Goal: Task Accomplishment & Management: Complete application form

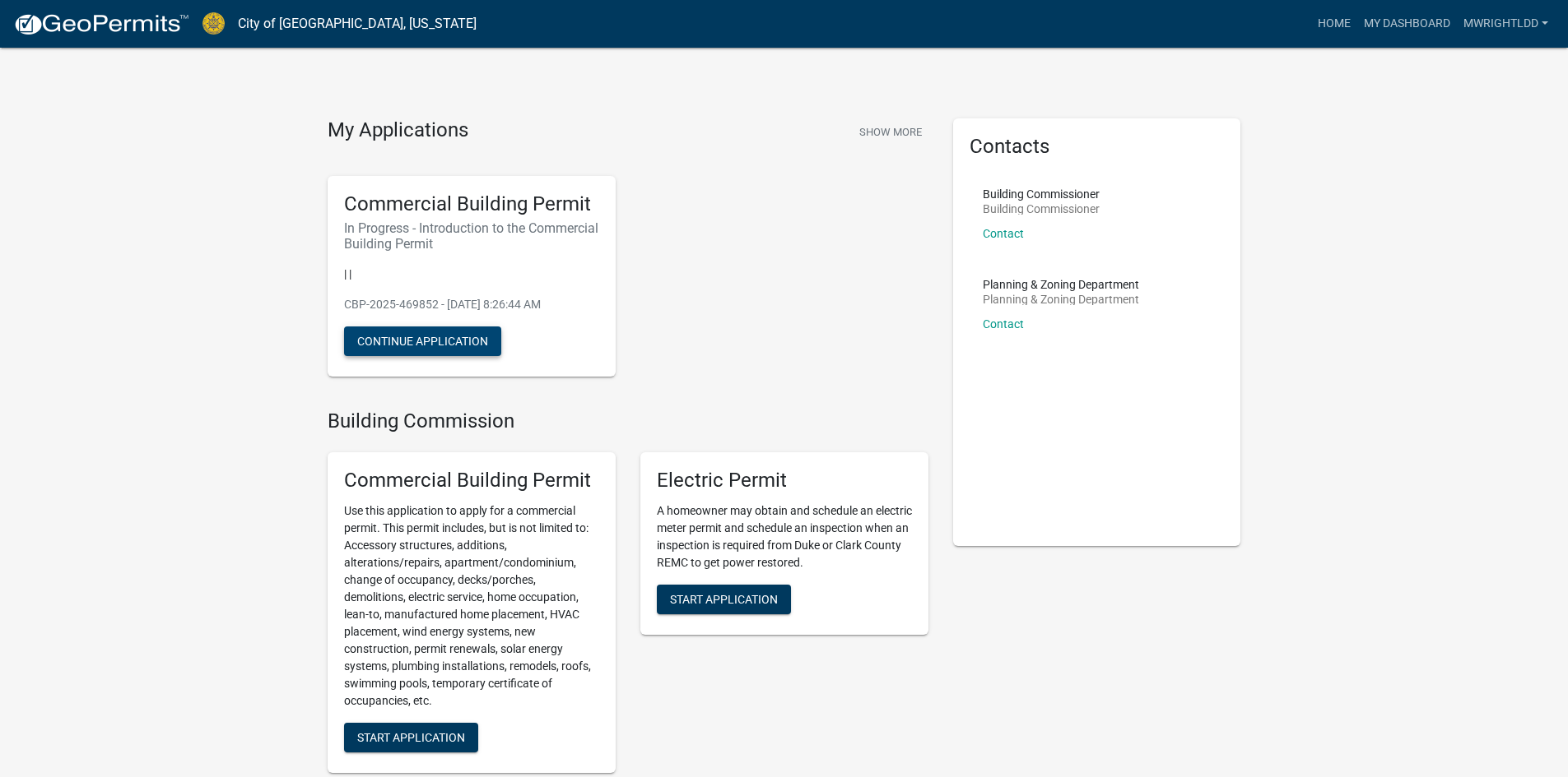
click at [457, 336] on button "Continue Application" at bounding box center [422, 341] width 157 height 30
click at [450, 341] on button "Continue Application" at bounding box center [422, 341] width 157 height 30
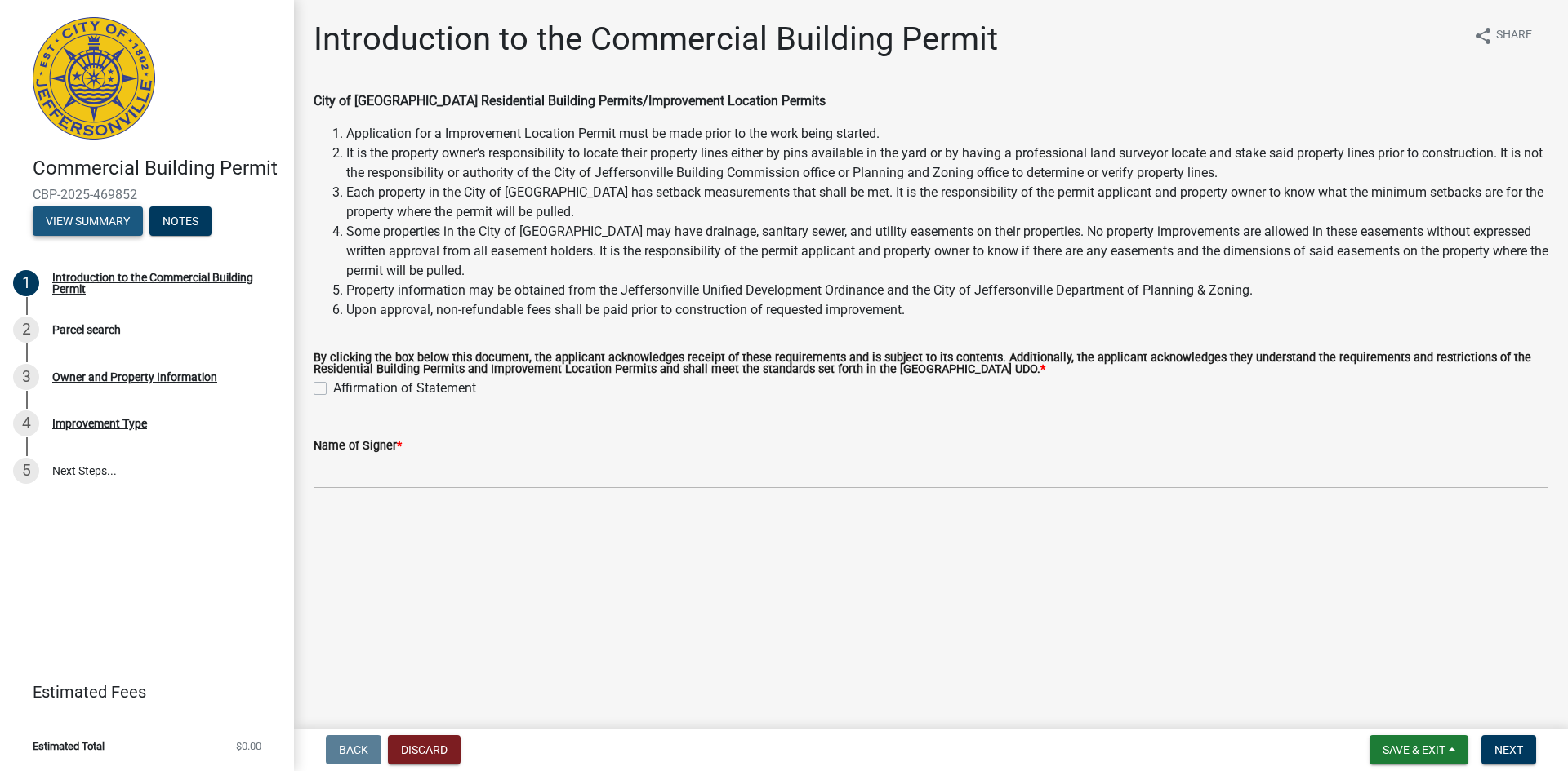
click at [100, 221] on button "View Summary" at bounding box center [87, 220] width 110 height 29
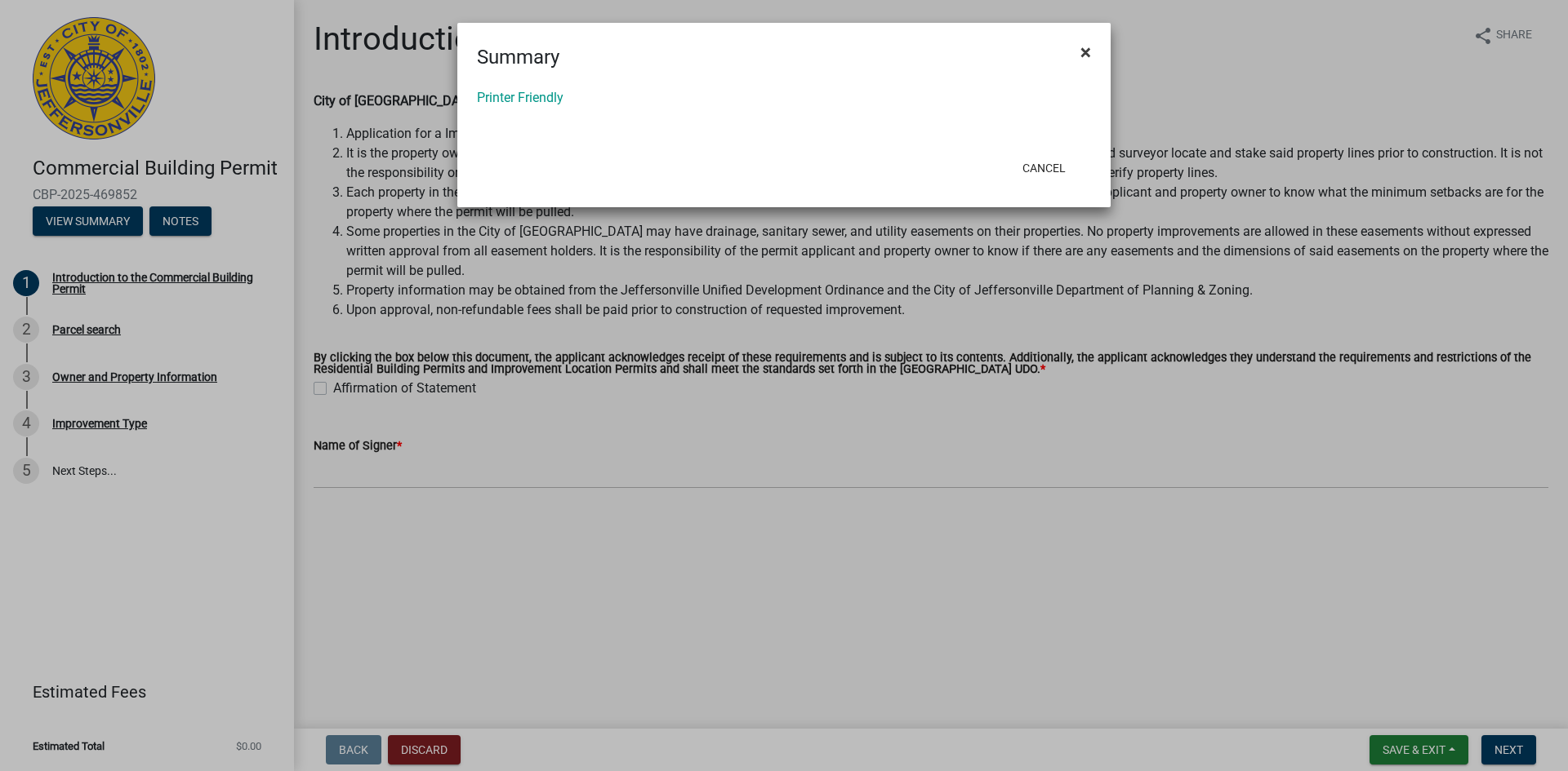
click at [1085, 49] on span "×" at bounding box center [1085, 52] width 10 height 23
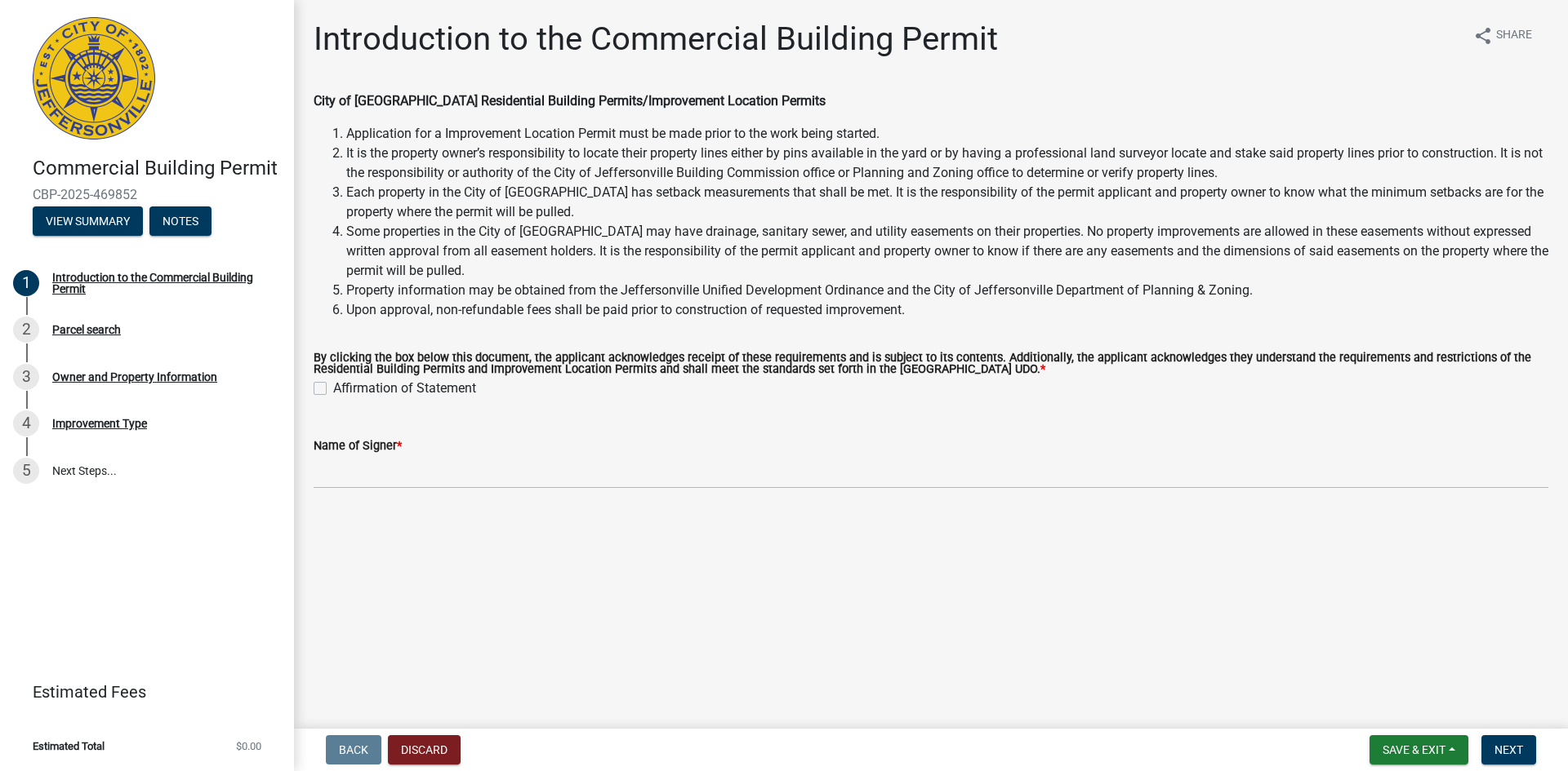
click at [333, 387] on label "Affirmation of Statement" at bounding box center [405, 388] width 142 height 20
click at [333, 387] on input "Affirmation of Statement" at bounding box center [338, 384] width 10 height 10
checkbox input "true"
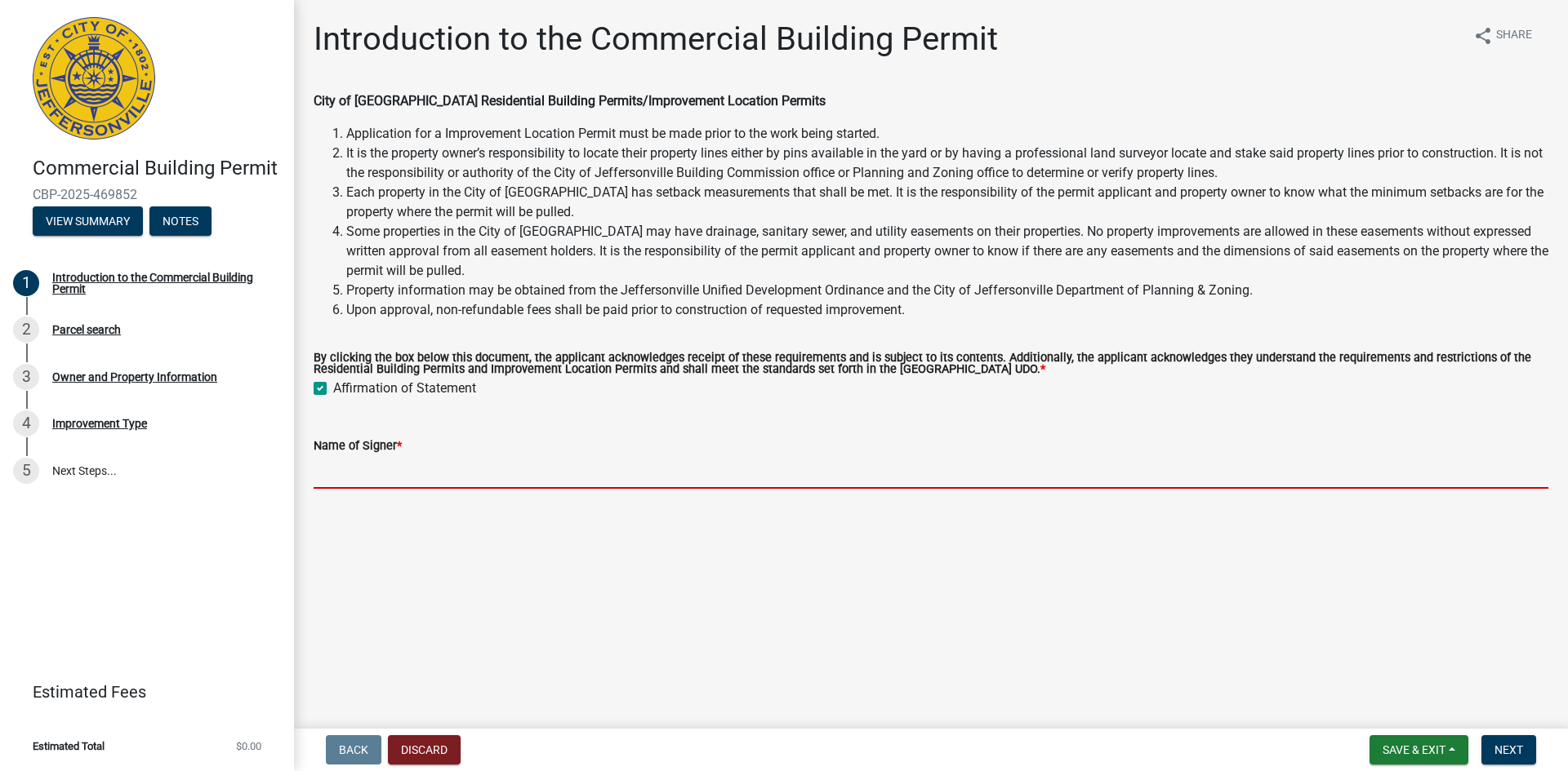
click at [335, 467] on input "Name of Signer *" at bounding box center [931, 472] width 1235 height 33
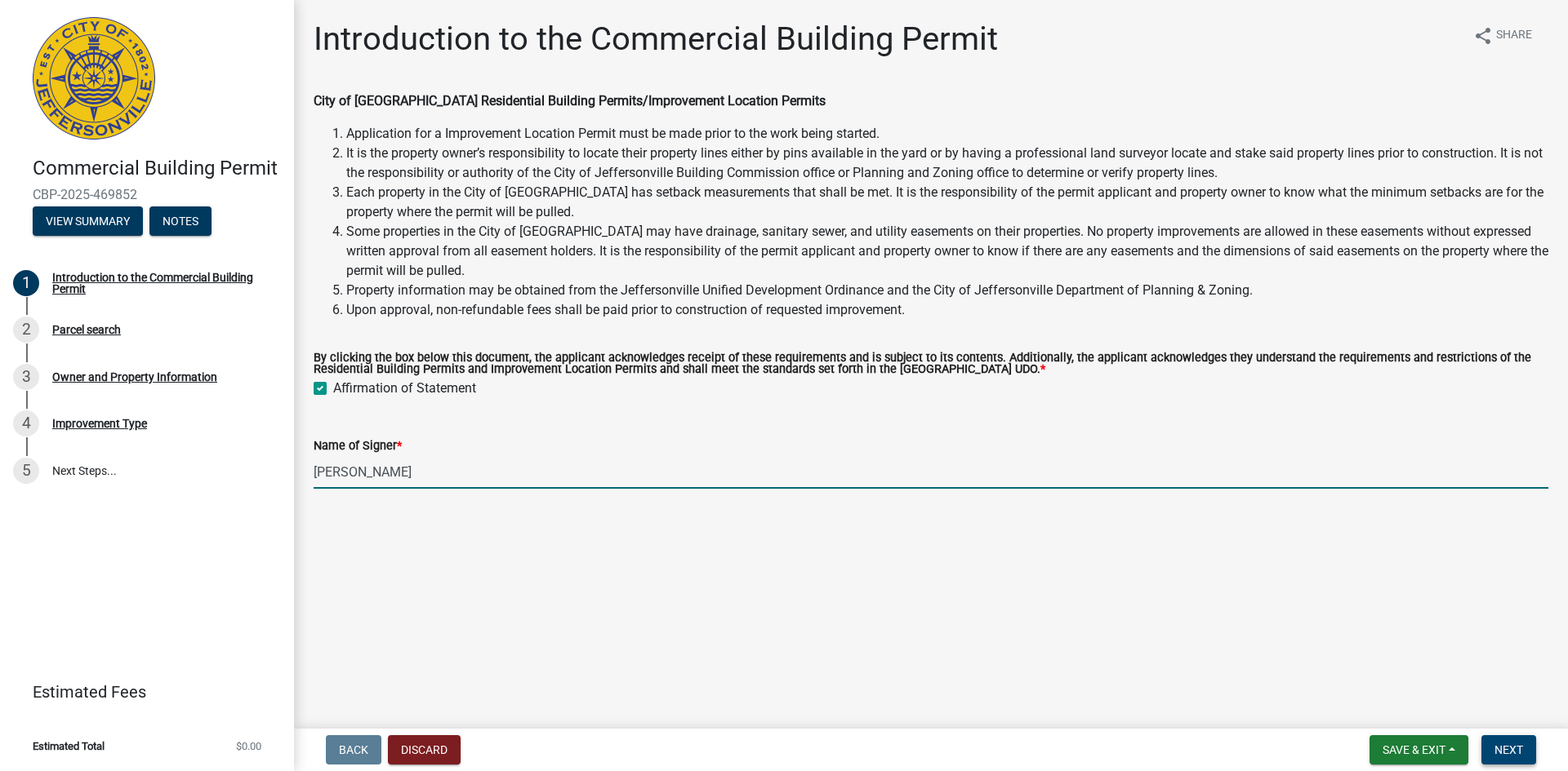
type input "[PERSON_NAME]"
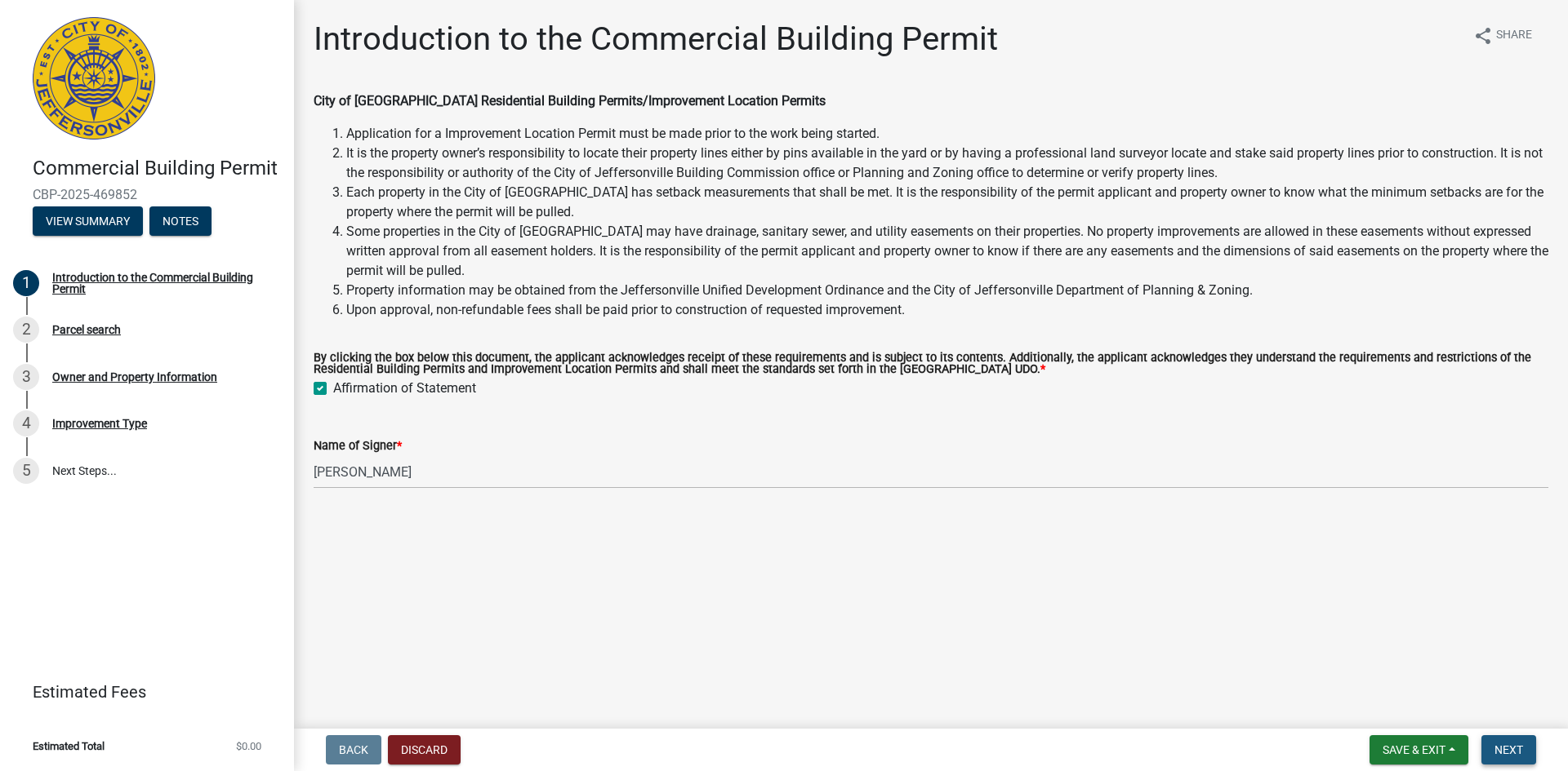
click at [1516, 752] on span "Next" at bounding box center [1508, 750] width 28 height 13
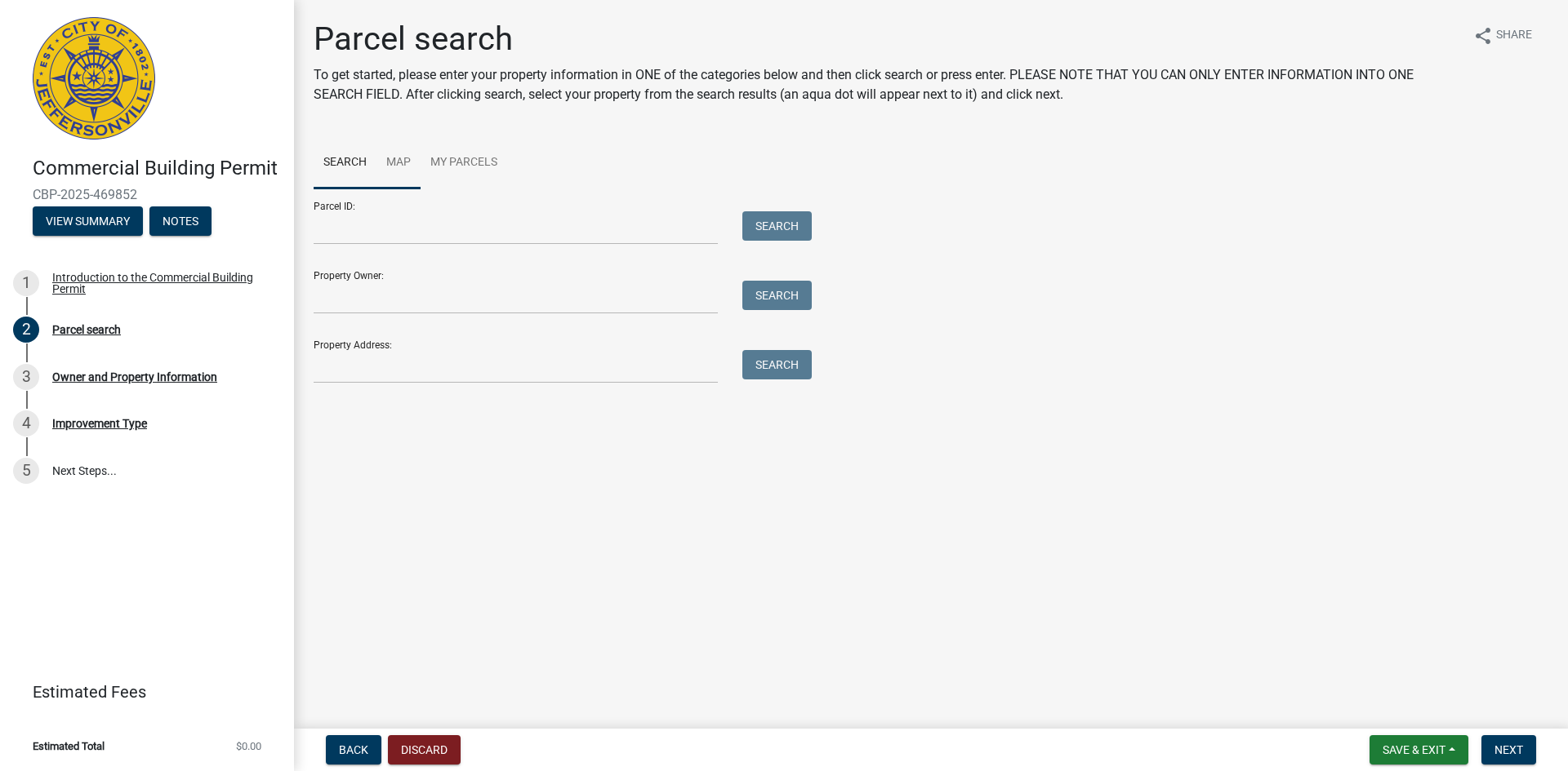
click at [393, 162] on link "Map" at bounding box center [398, 162] width 44 height 52
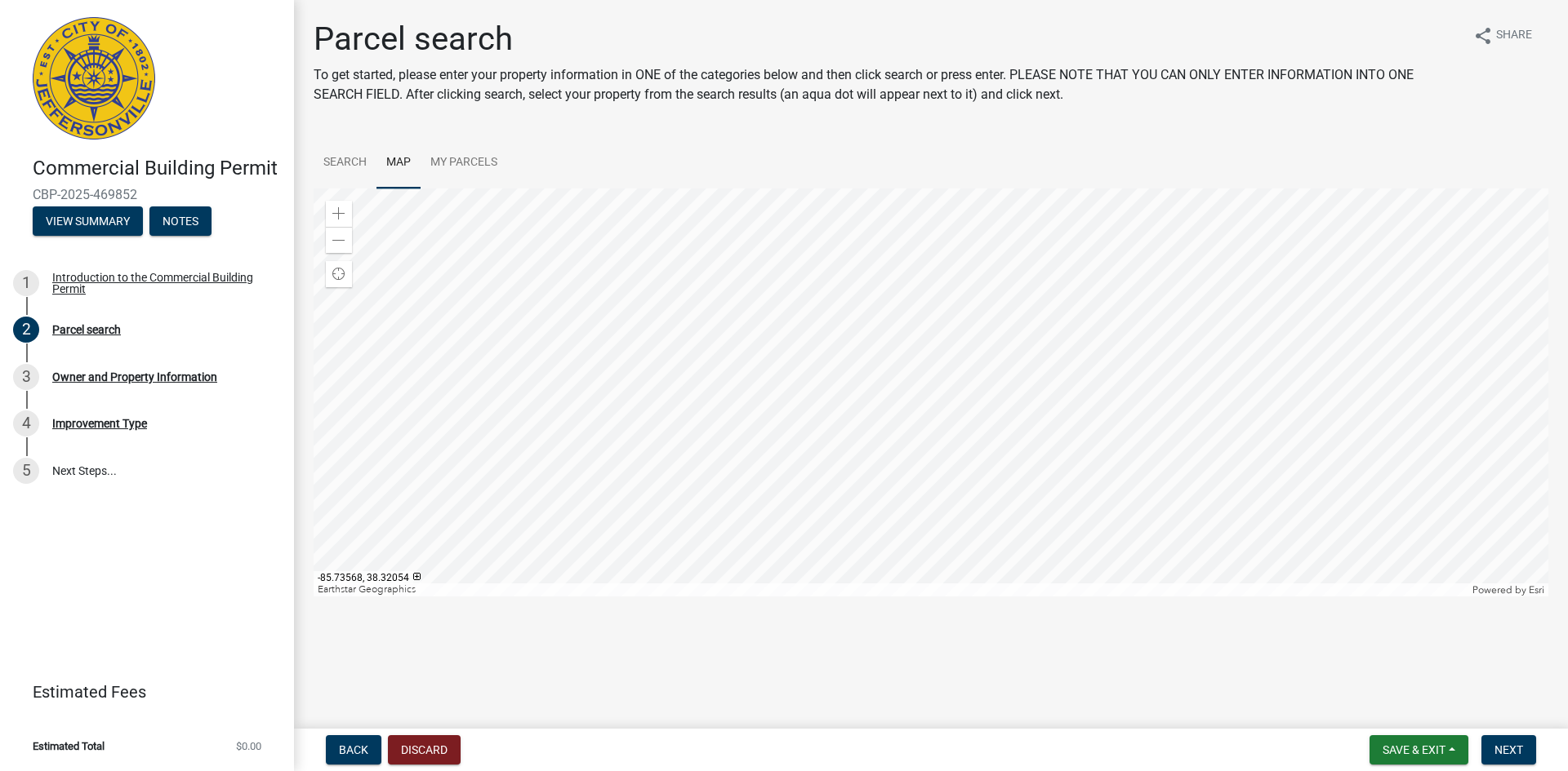
click at [831, 380] on div at bounding box center [931, 393] width 1235 height 408
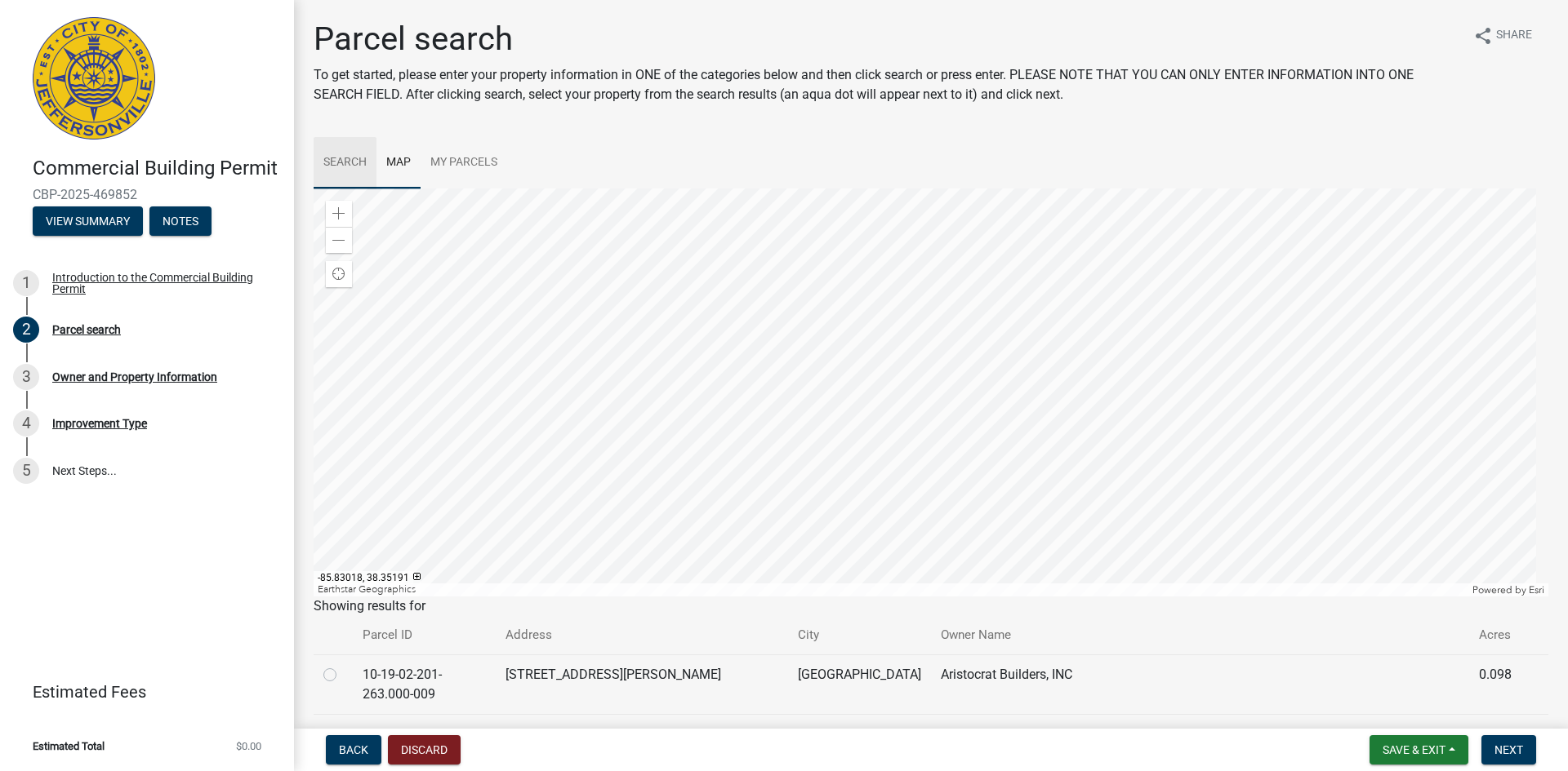
click at [352, 156] on link "Search" at bounding box center [345, 162] width 63 height 52
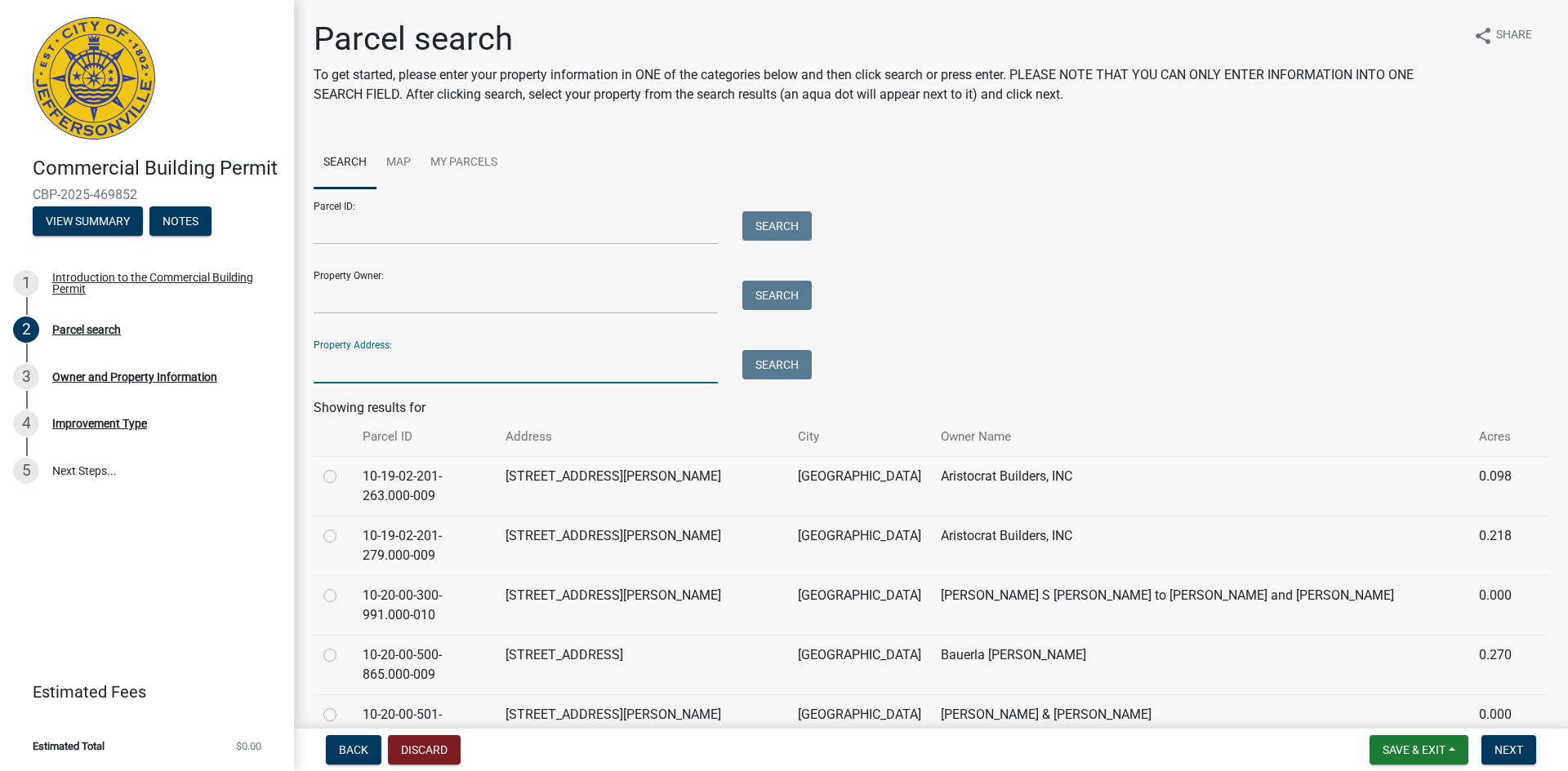
click at [372, 367] on input "Property Address:" at bounding box center [516, 367] width 405 height 33
click at [778, 366] on button "Search" at bounding box center [776, 365] width 69 height 29
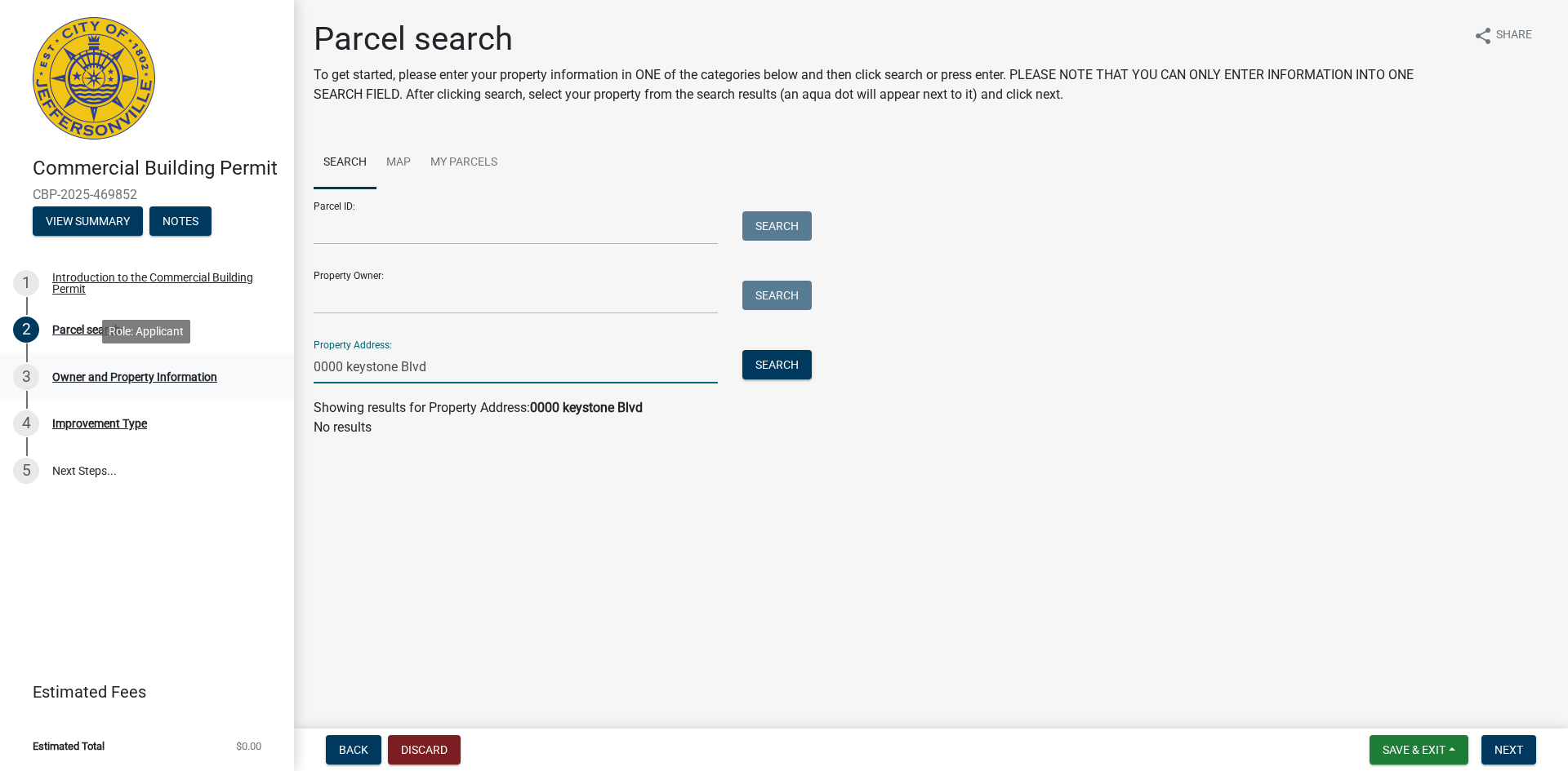
drag, startPoint x: 343, startPoint y: 366, endPoint x: 223, endPoint y: 362, distance: 120.1
click at [223, 362] on div "Commercial Building Permit CBP-2025-469852 View Summary Notes 1 Introduction to…" at bounding box center [784, 386] width 1568 height 771
type input "keystone Blvd"
click at [759, 367] on button "Search" at bounding box center [776, 365] width 69 height 29
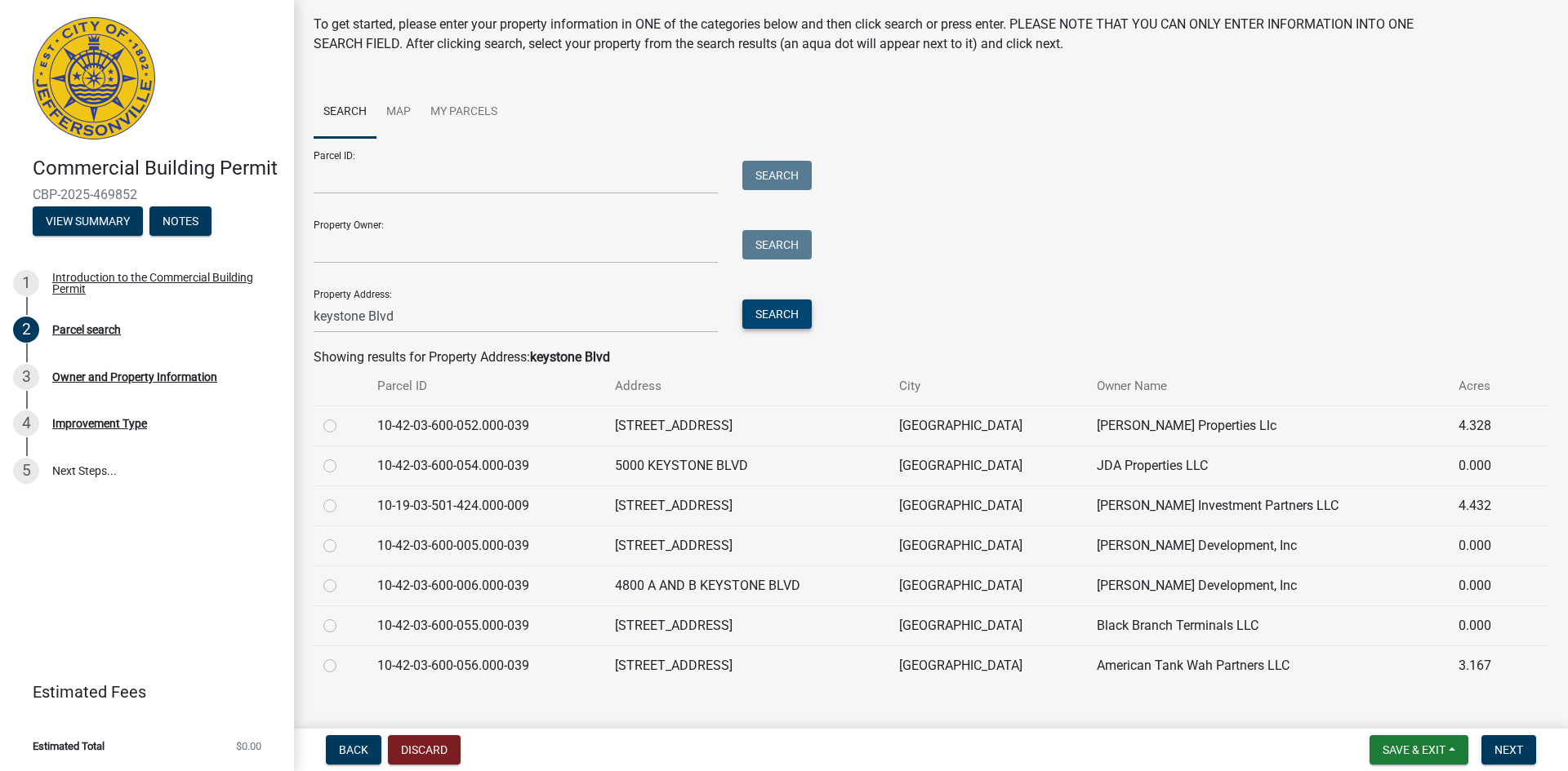
scroll to position [78, 0]
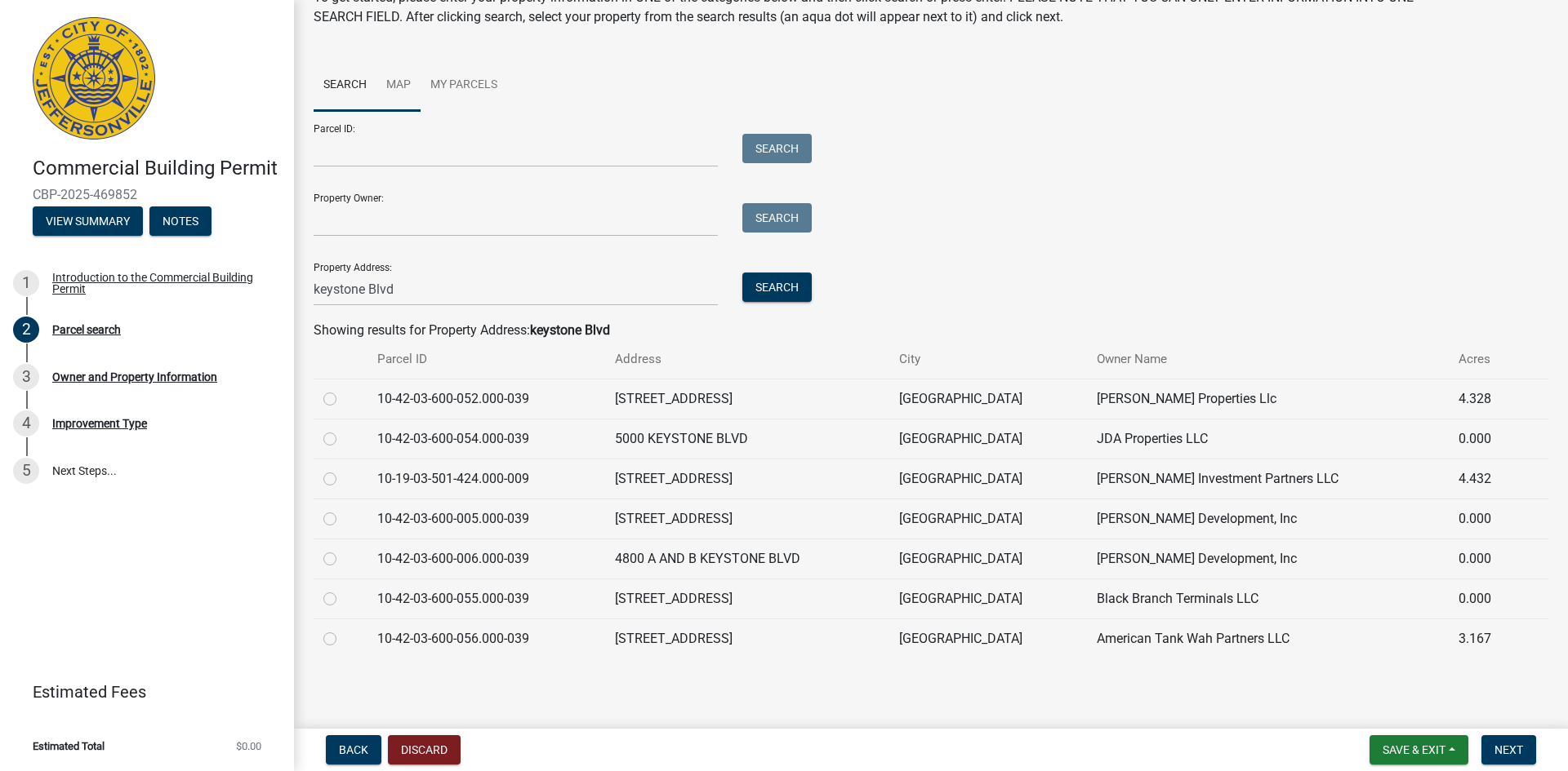
click at [409, 84] on link "Map" at bounding box center [398, 85] width 44 height 52
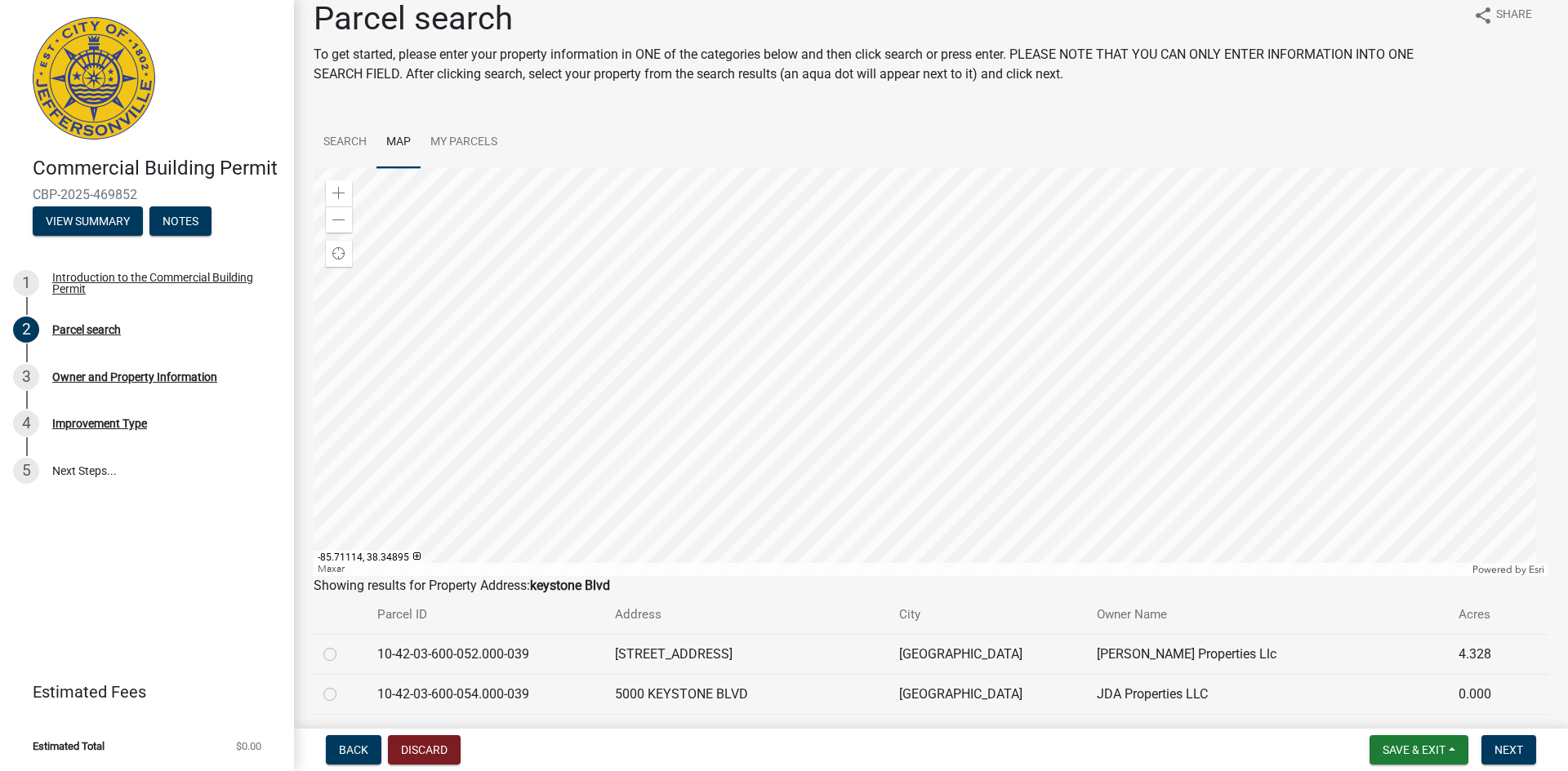
scroll to position [0, 0]
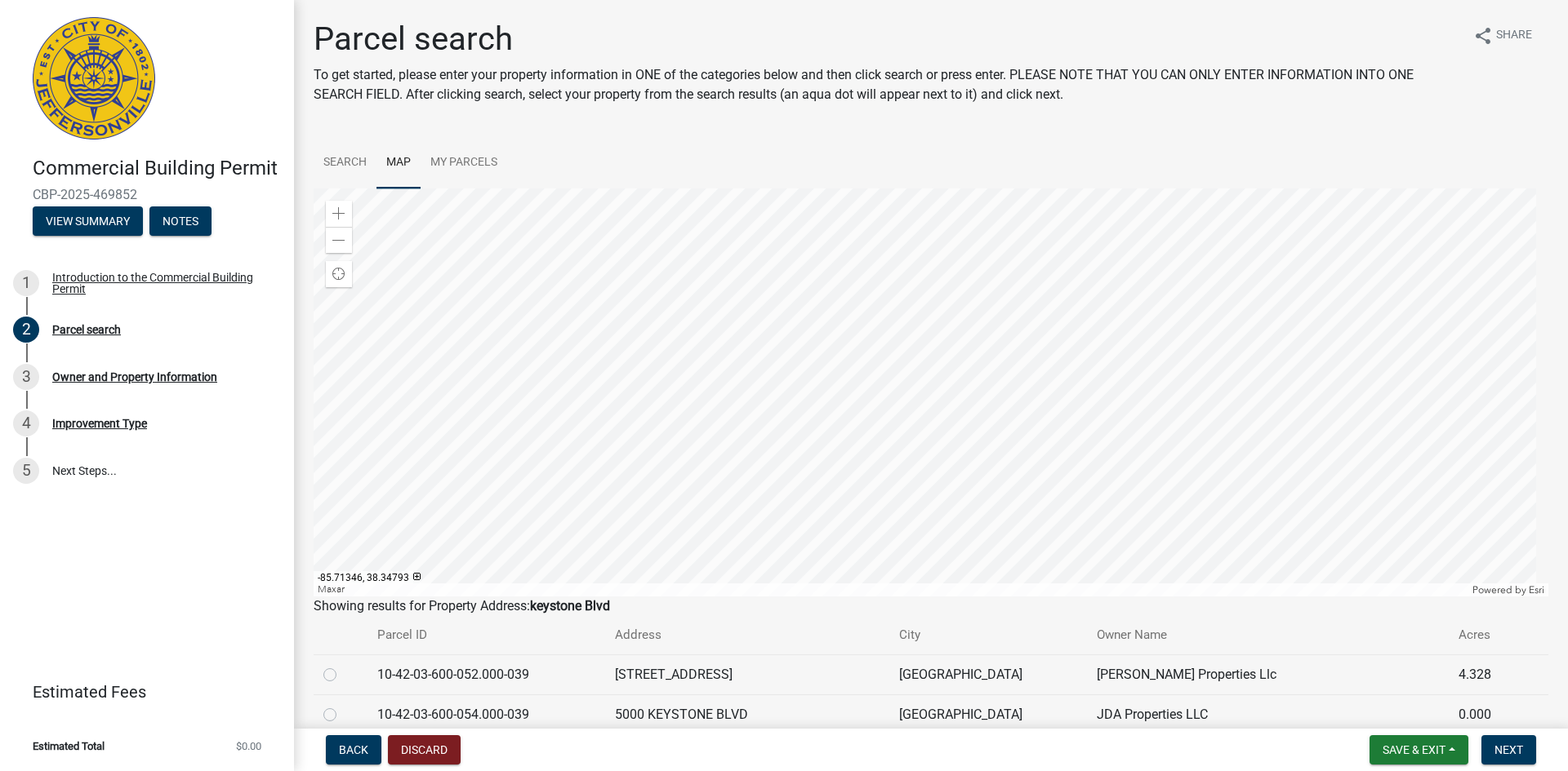
click at [860, 411] on div at bounding box center [931, 393] width 1235 height 408
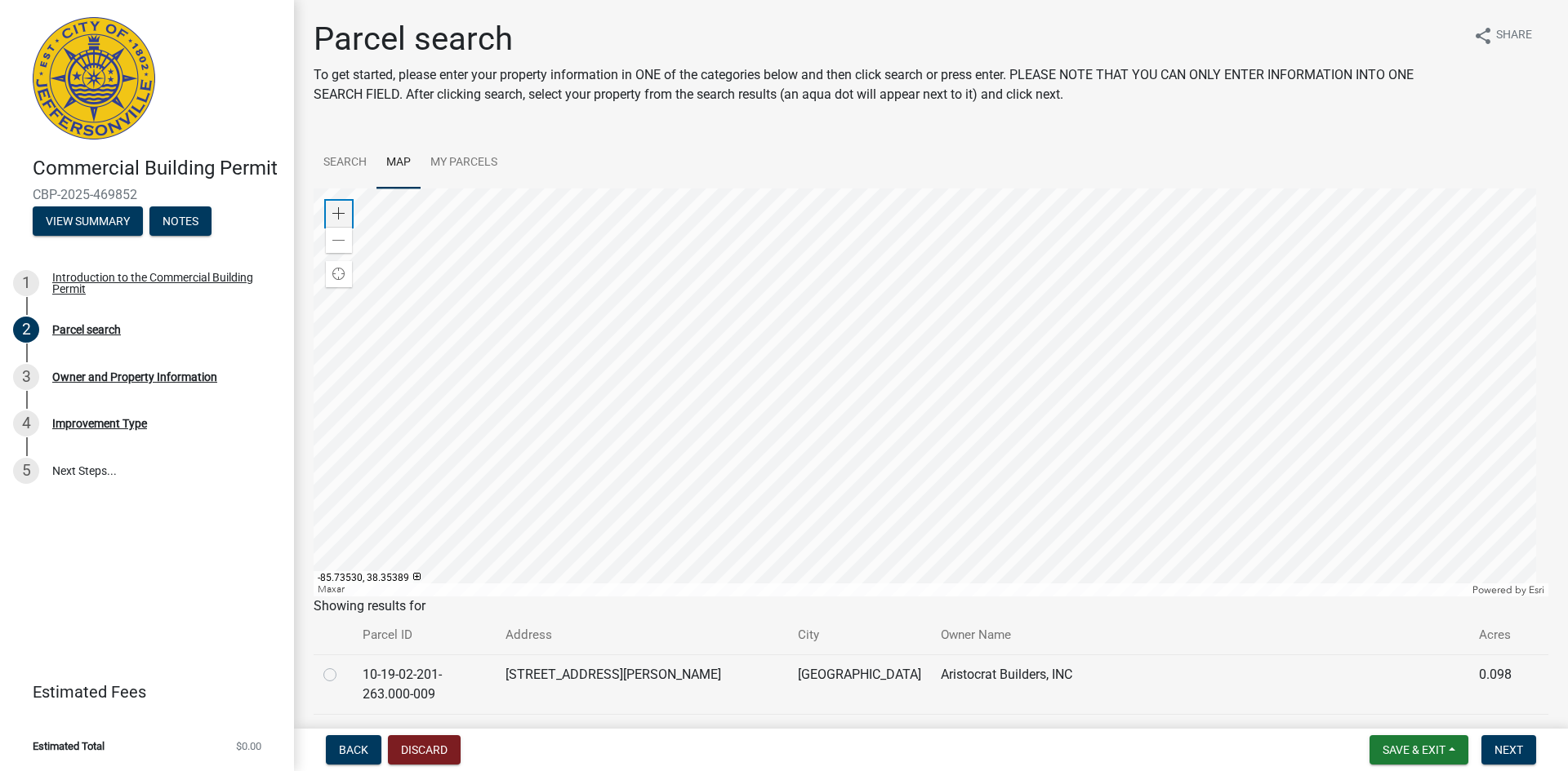
click at [342, 220] on div "Zoom in" at bounding box center [339, 214] width 27 height 27
click at [802, 437] on div at bounding box center [931, 393] width 1235 height 408
click at [807, 407] on div at bounding box center [931, 393] width 1235 height 408
click at [807, 442] on div at bounding box center [931, 393] width 1235 height 408
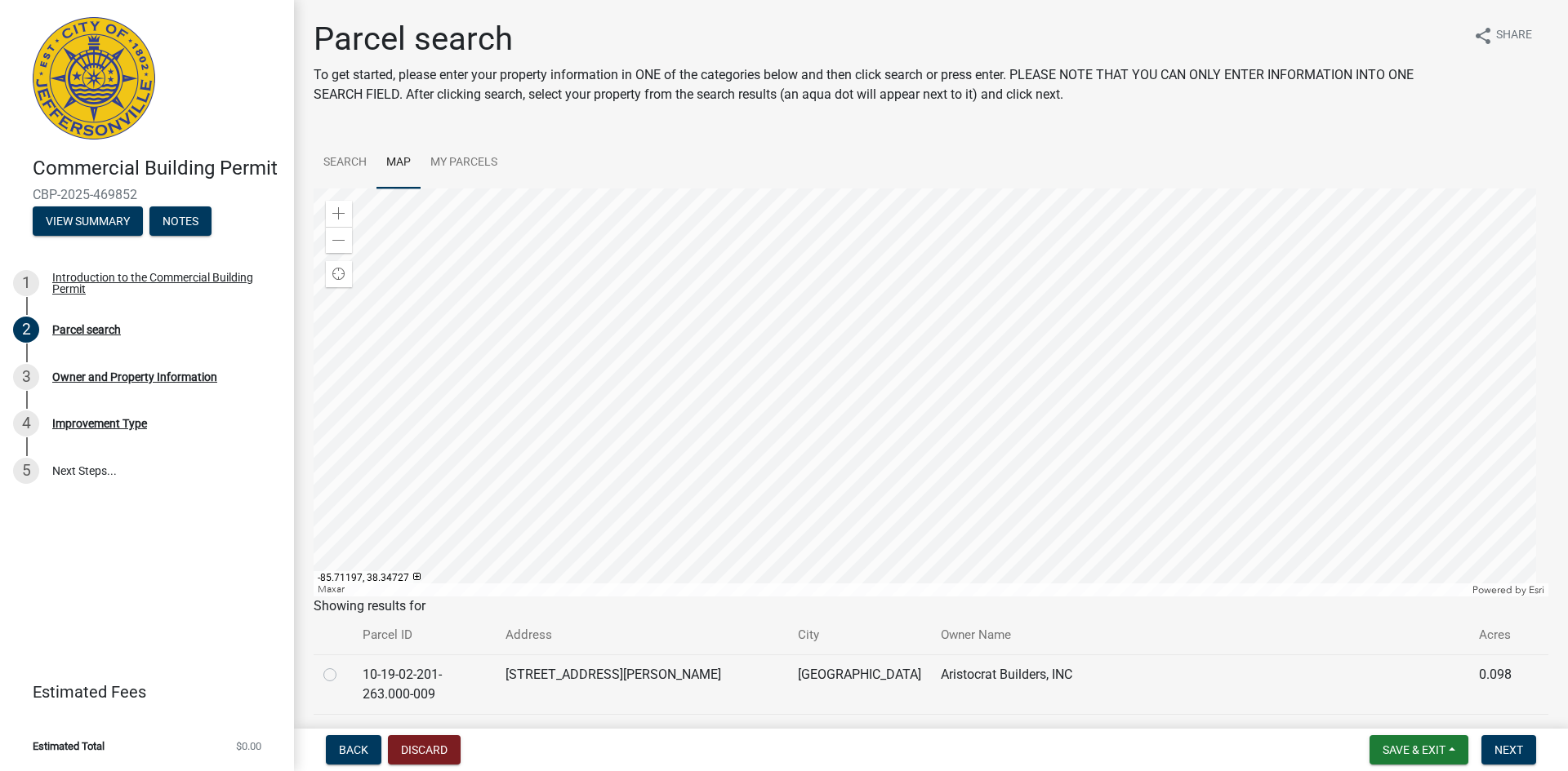
click at [343, 666] on label at bounding box center [343, 666] width 0 height 0
click at [343, 675] on input "radio" at bounding box center [348, 670] width 10 height 10
radio input "true"
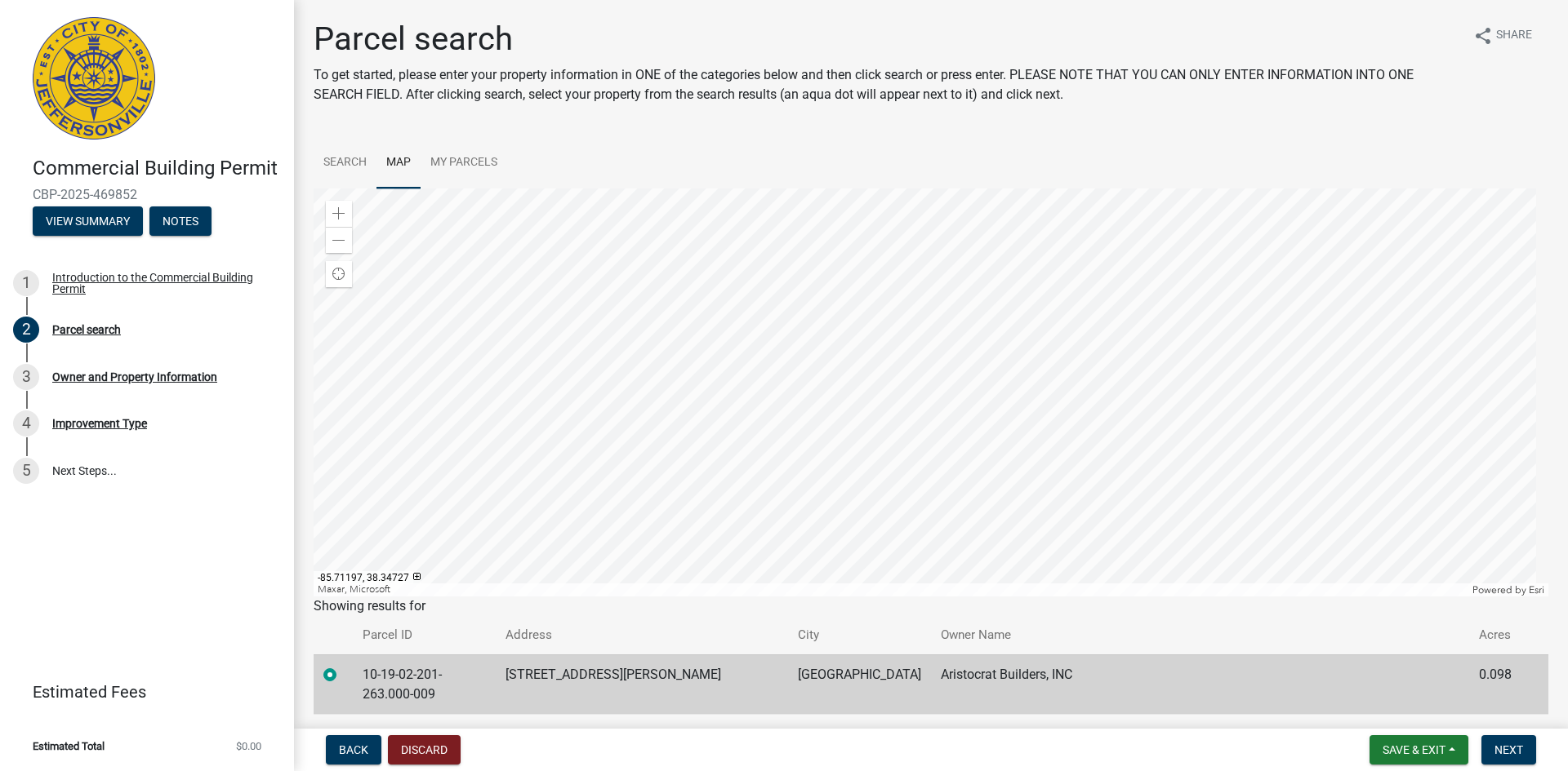
click at [343, 724] on label at bounding box center [343, 724] width 0 height 0
click at [343, 724] on input "radio" at bounding box center [348, 729] width 10 height 10
radio input "true"
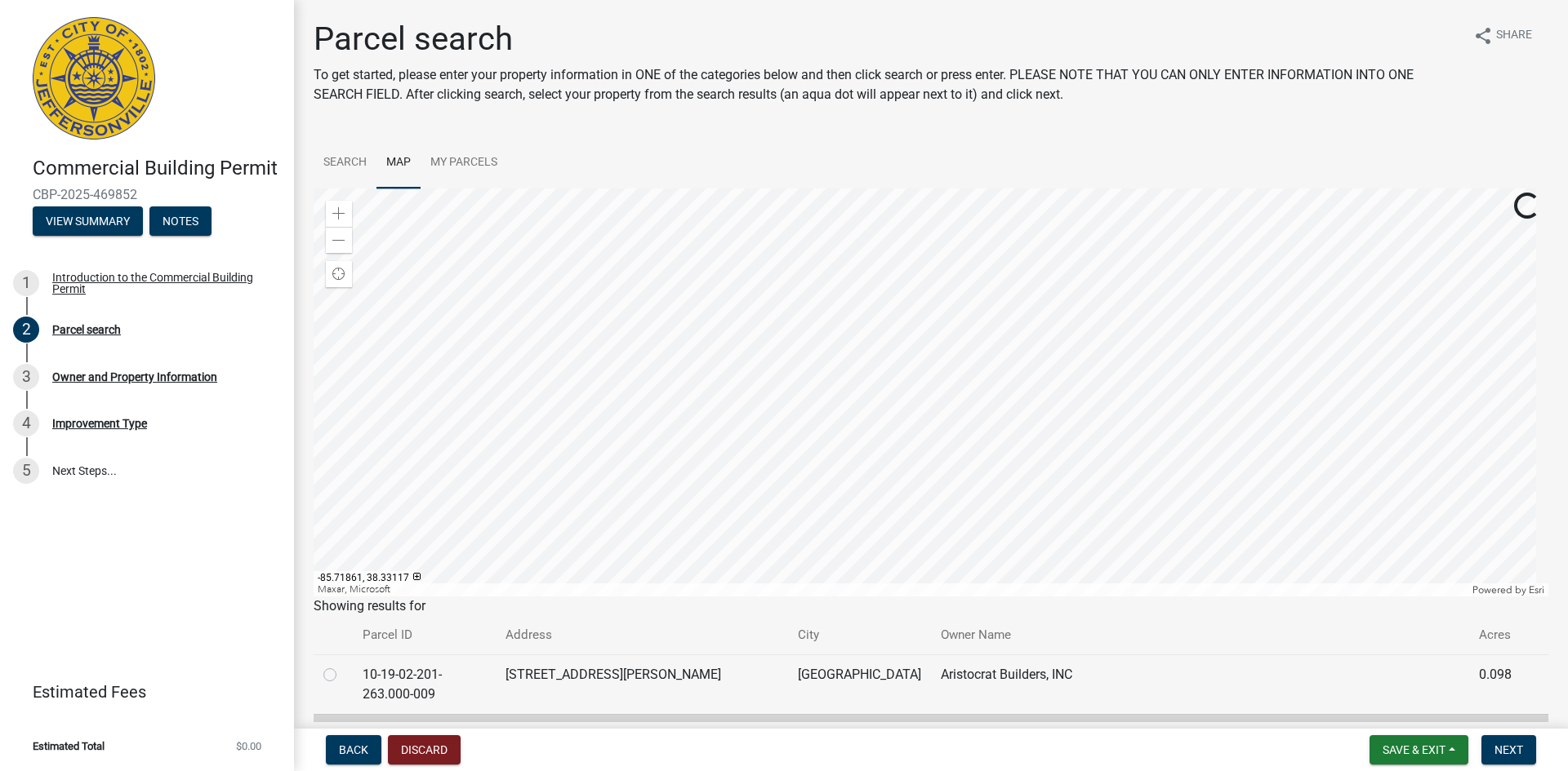
click at [677, 517] on div at bounding box center [931, 393] width 1235 height 408
click at [348, 241] on div "Zoom out" at bounding box center [339, 240] width 27 height 27
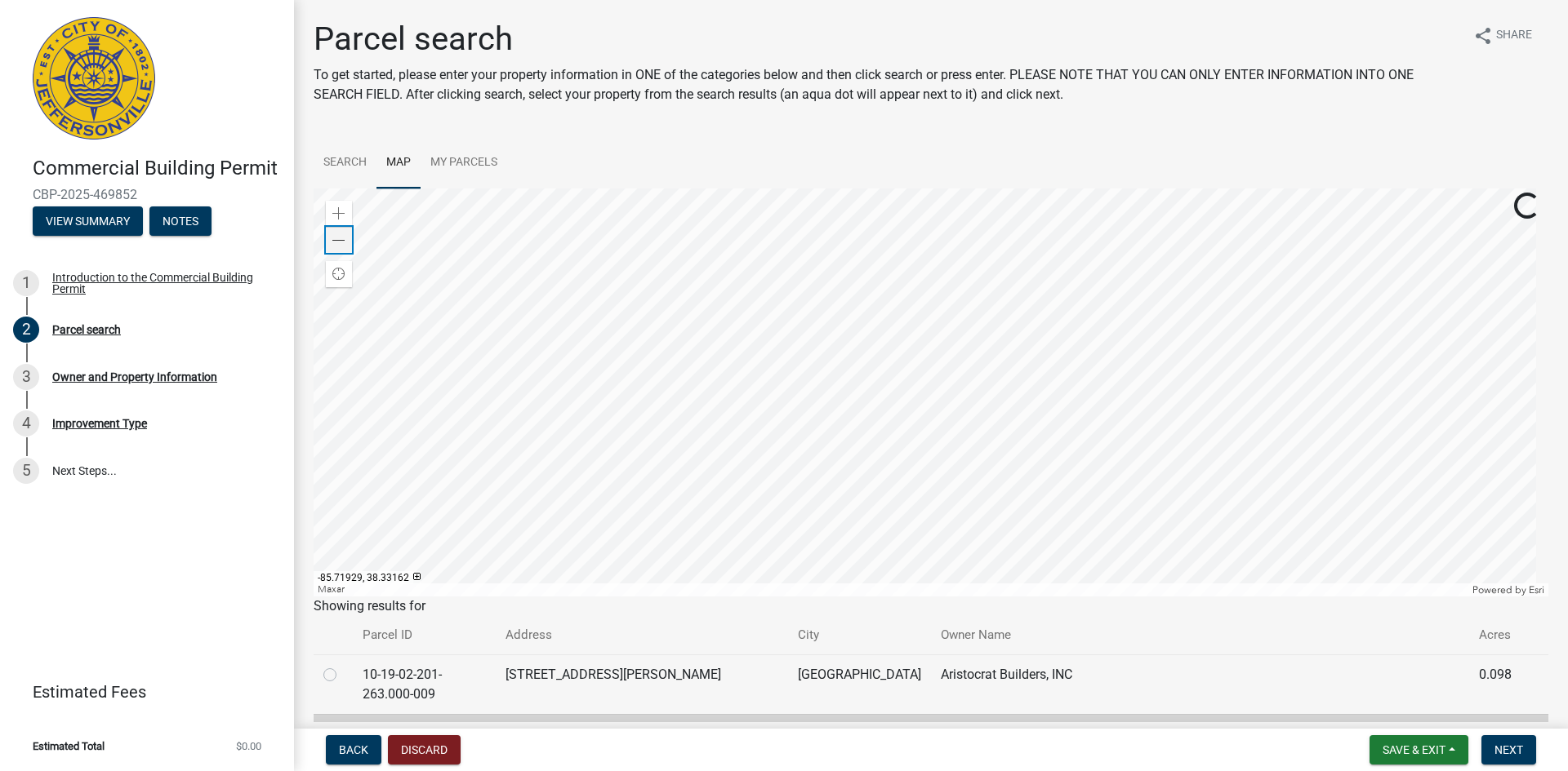
click at [348, 241] on div "Zoom out" at bounding box center [339, 240] width 27 height 27
click at [759, 486] on div at bounding box center [931, 393] width 1235 height 408
click at [346, 209] on div "Zoom in" at bounding box center [339, 214] width 27 height 27
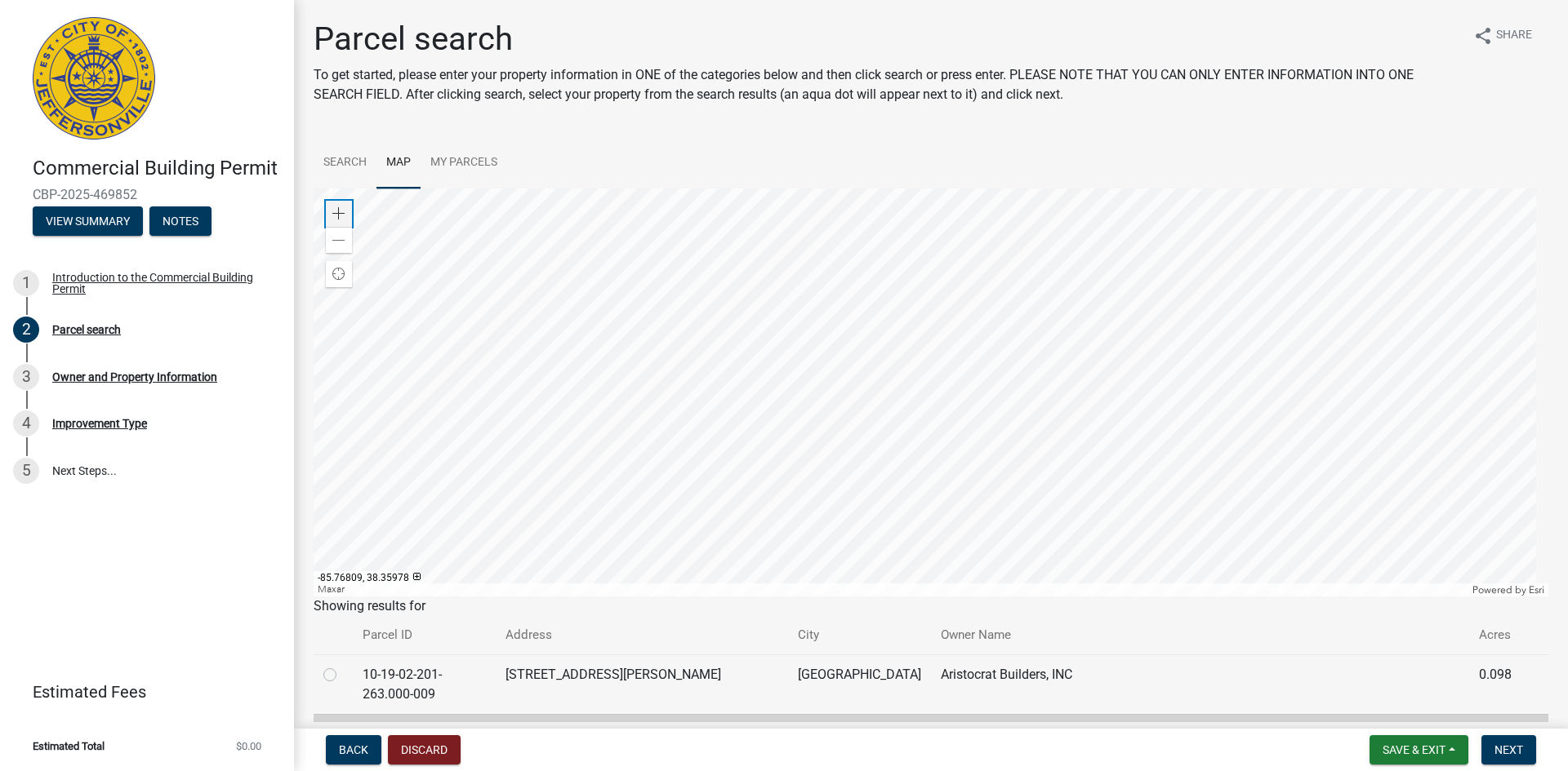
click at [346, 209] on div "Zoom in" at bounding box center [339, 214] width 27 height 27
click at [804, 476] on div at bounding box center [931, 393] width 1235 height 408
click at [766, 384] on div at bounding box center [931, 393] width 1235 height 408
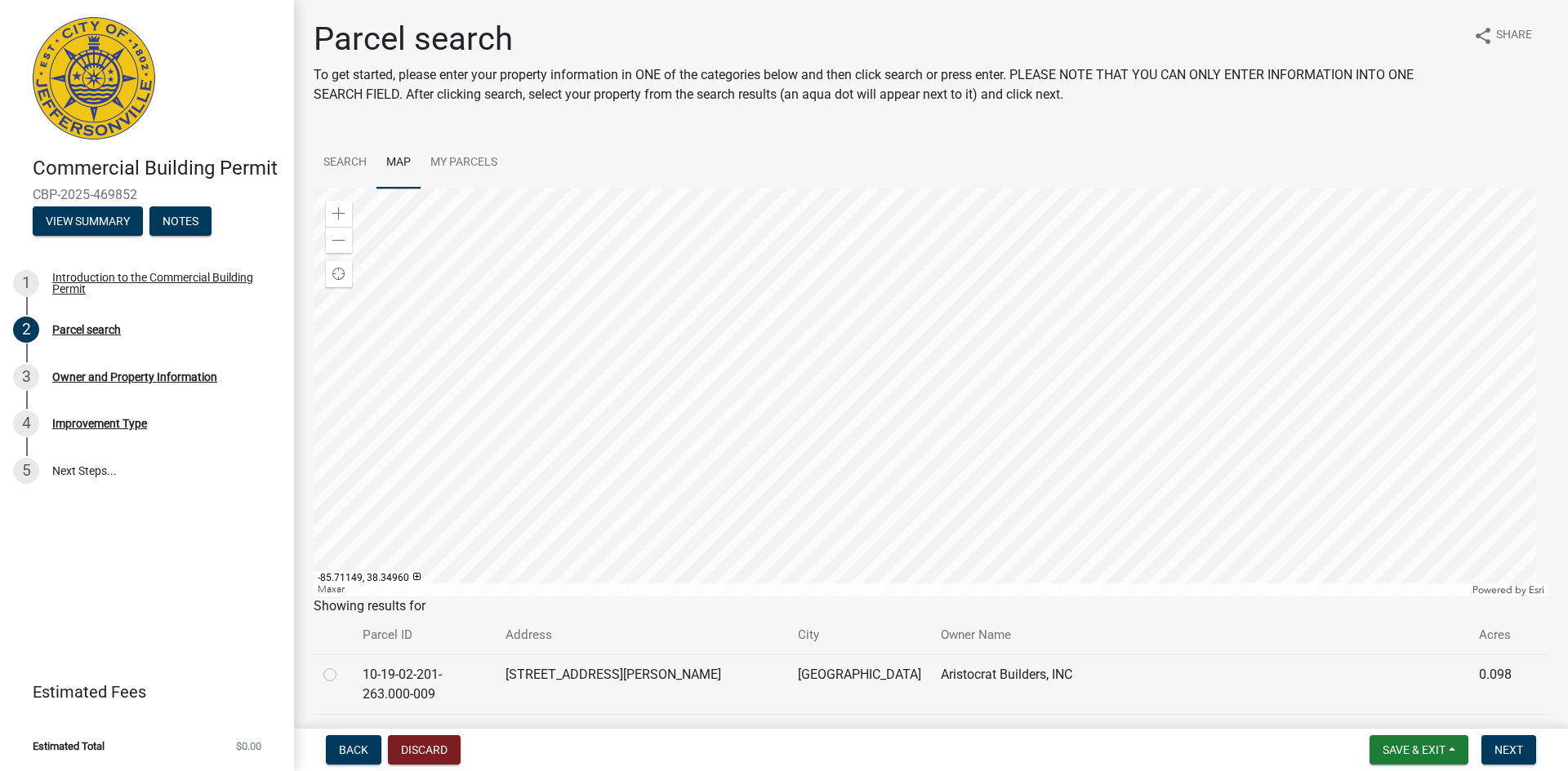
click at [774, 379] on div at bounding box center [931, 393] width 1235 height 408
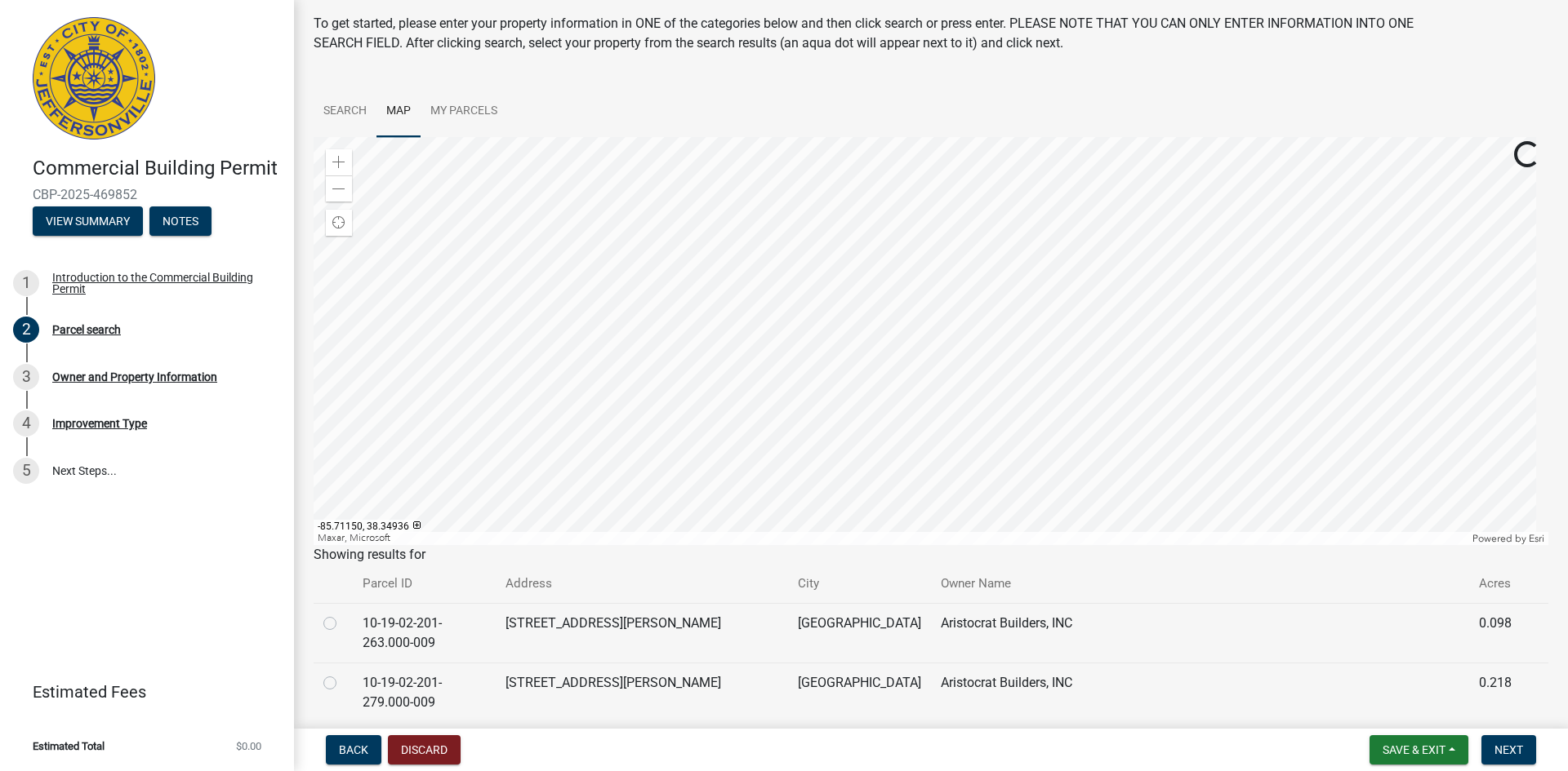
scroll to position [82, 0]
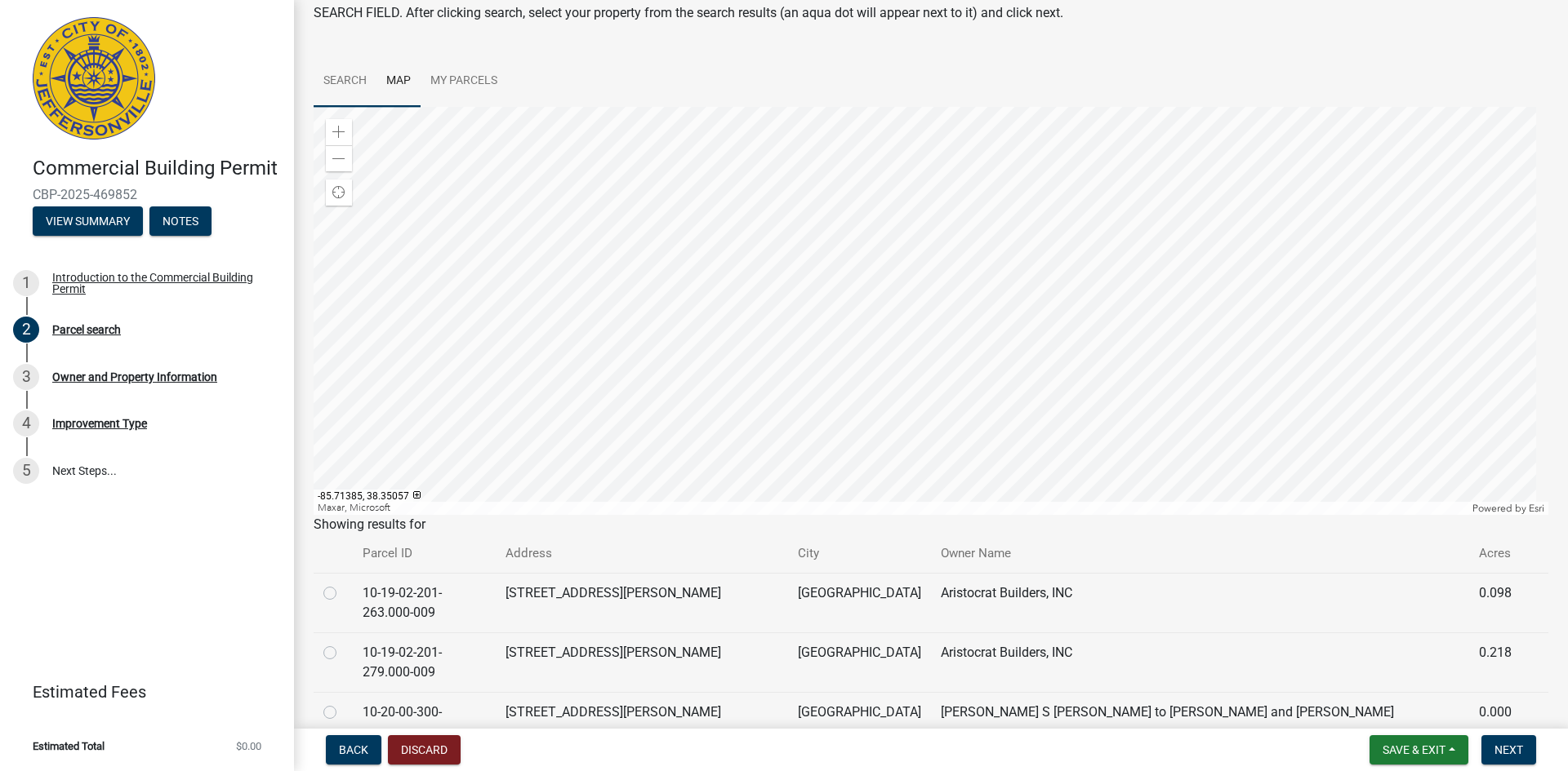
click at [352, 83] on link "Search" at bounding box center [345, 81] width 63 height 52
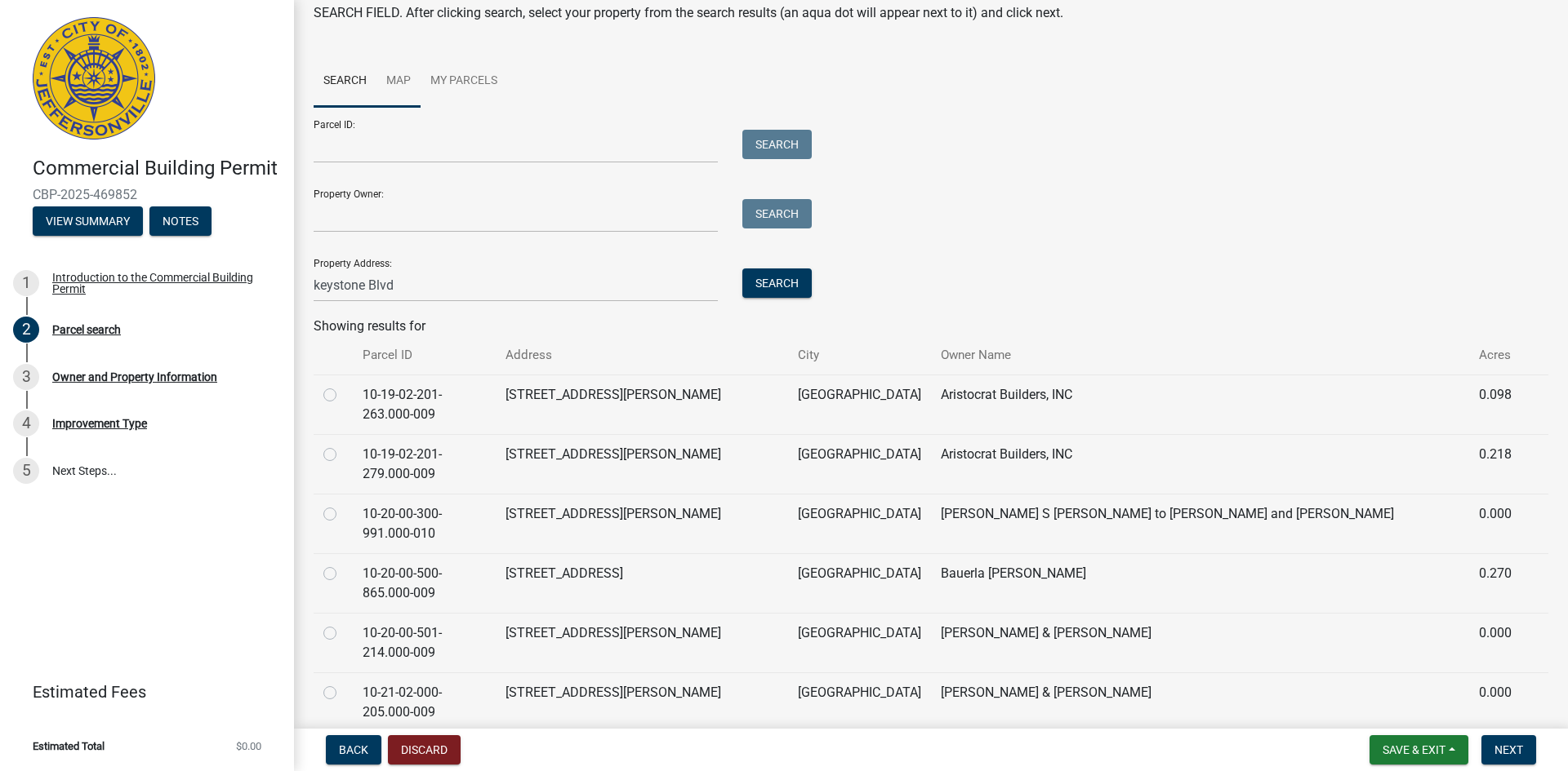
click at [384, 80] on link "Map" at bounding box center [398, 81] width 44 height 52
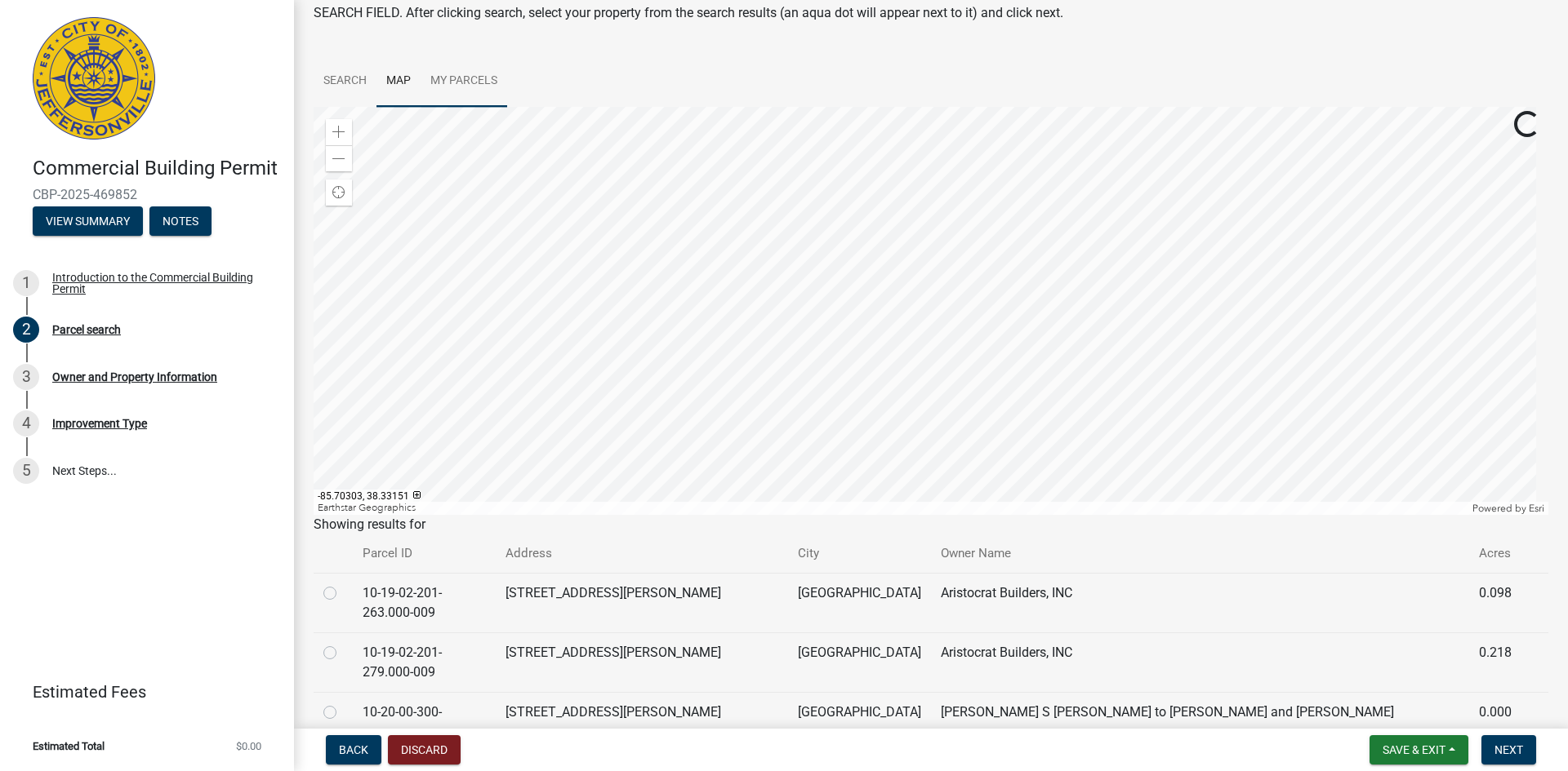
scroll to position [0, 0]
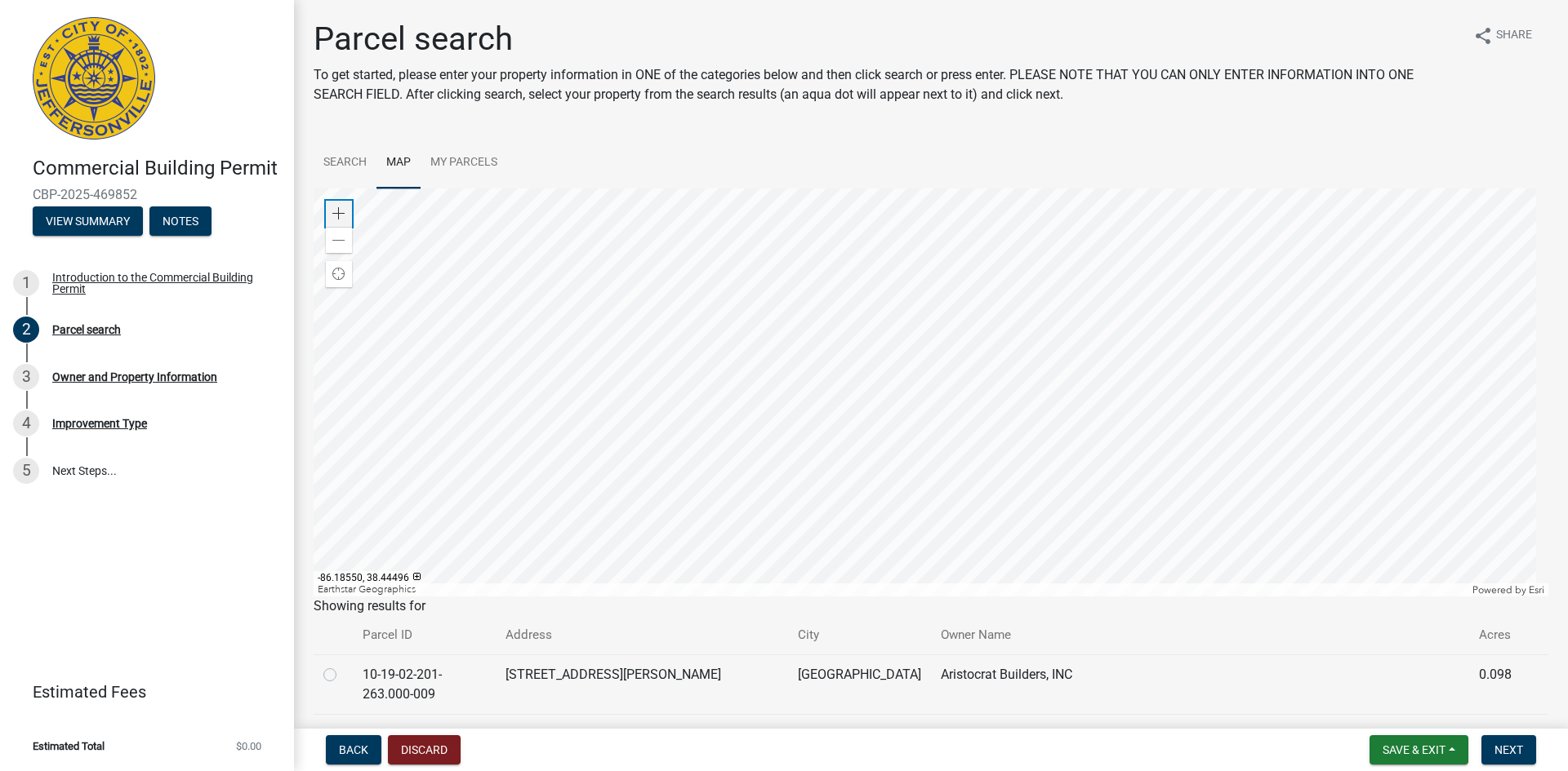
click at [334, 214] on span at bounding box center [339, 214] width 13 height 13
click at [946, 489] on div at bounding box center [931, 393] width 1235 height 408
click at [347, 218] on div "Zoom in" at bounding box center [339, 214] width 27 height 27
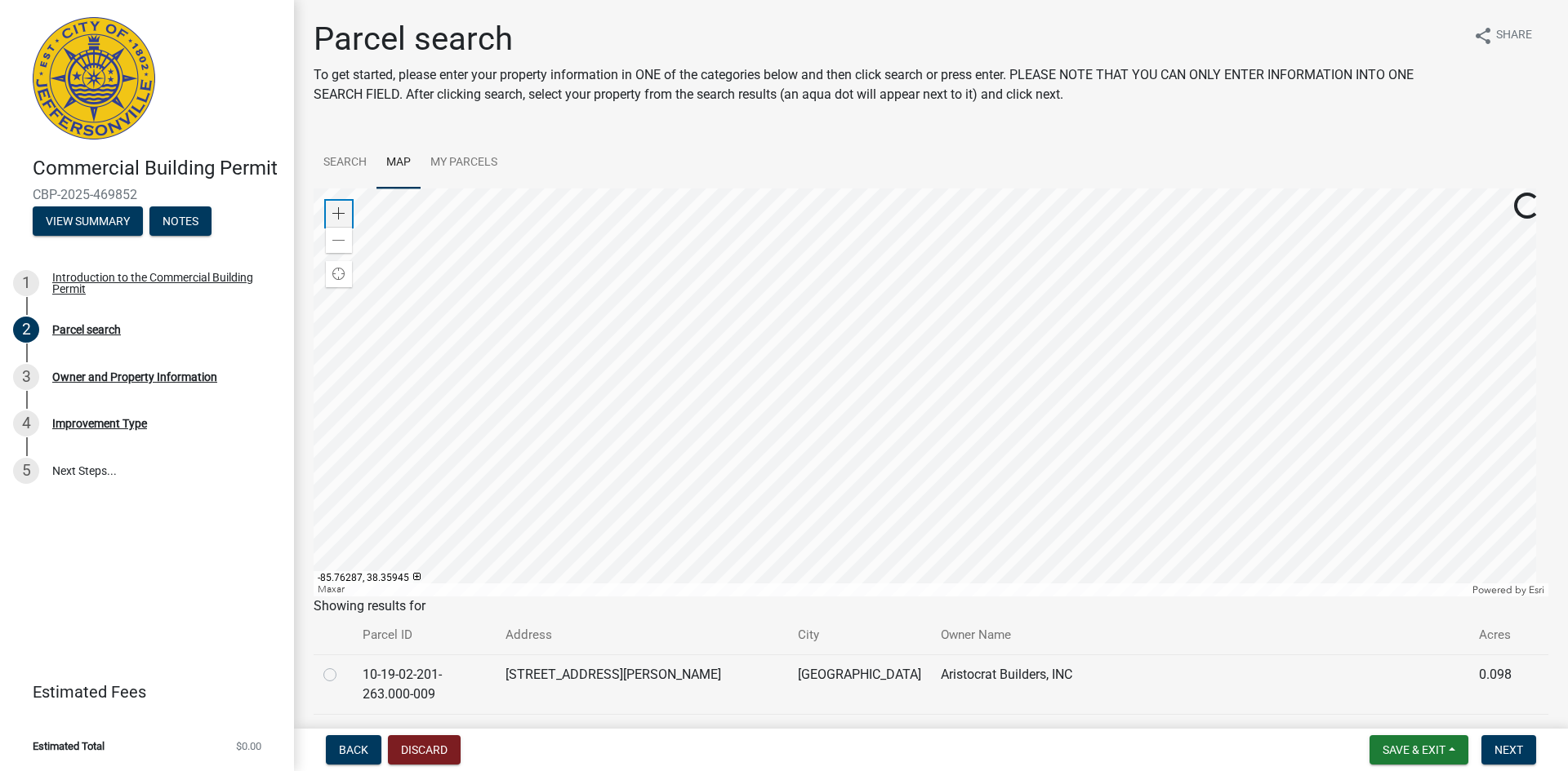
click at [347, 218] on div "Zoom in" at bounding box center [339, 214] width 27 height 27
click at [919, 496] on div at bounding box center [931, 393] width 1235 height 408
click at [984, 475] on div at bounding box center [931, 393] width 1235 height 408
click at [762, 311] on div at bounding box center [931, 393] width 1235 height 408
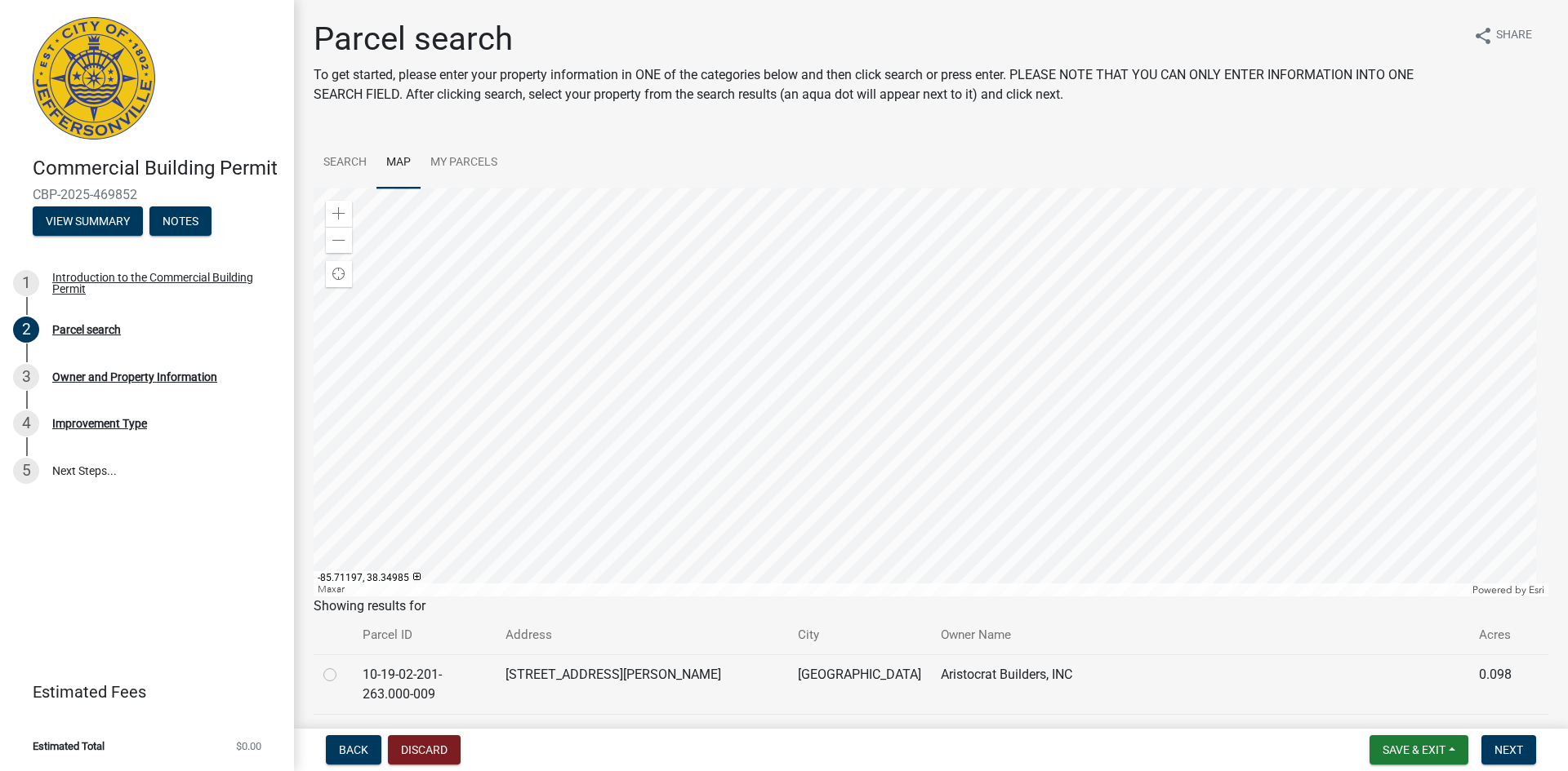
click at [703, 316] on div at bounding box center [931, 393] width 1235 height 408
click at [460, 159] on link "My Parcels" at bounding box center [463, 162] width 86 height 52
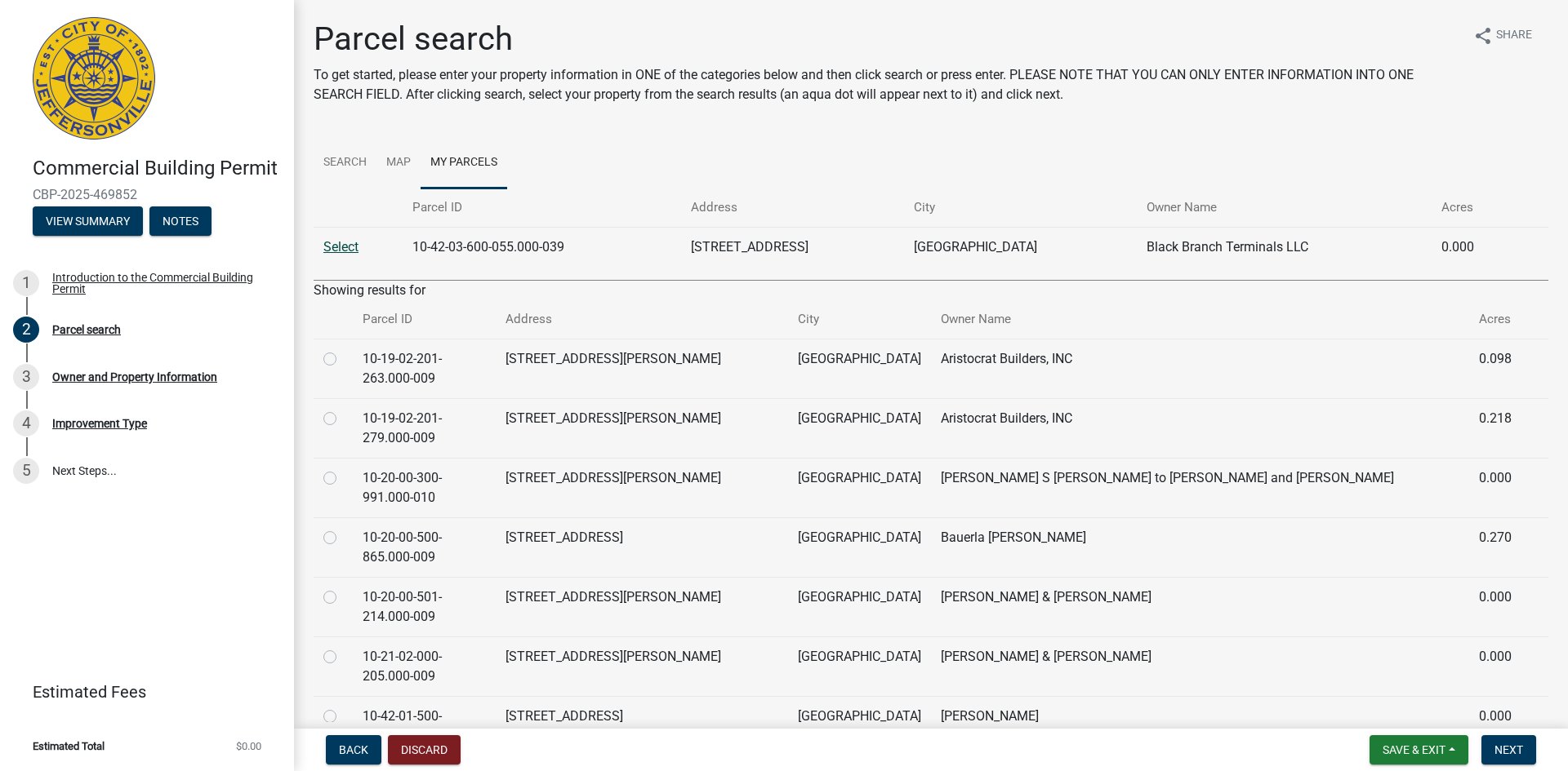
click at [339, 247] on link "Select" at bounding box center [340, 247] width 35 height 15
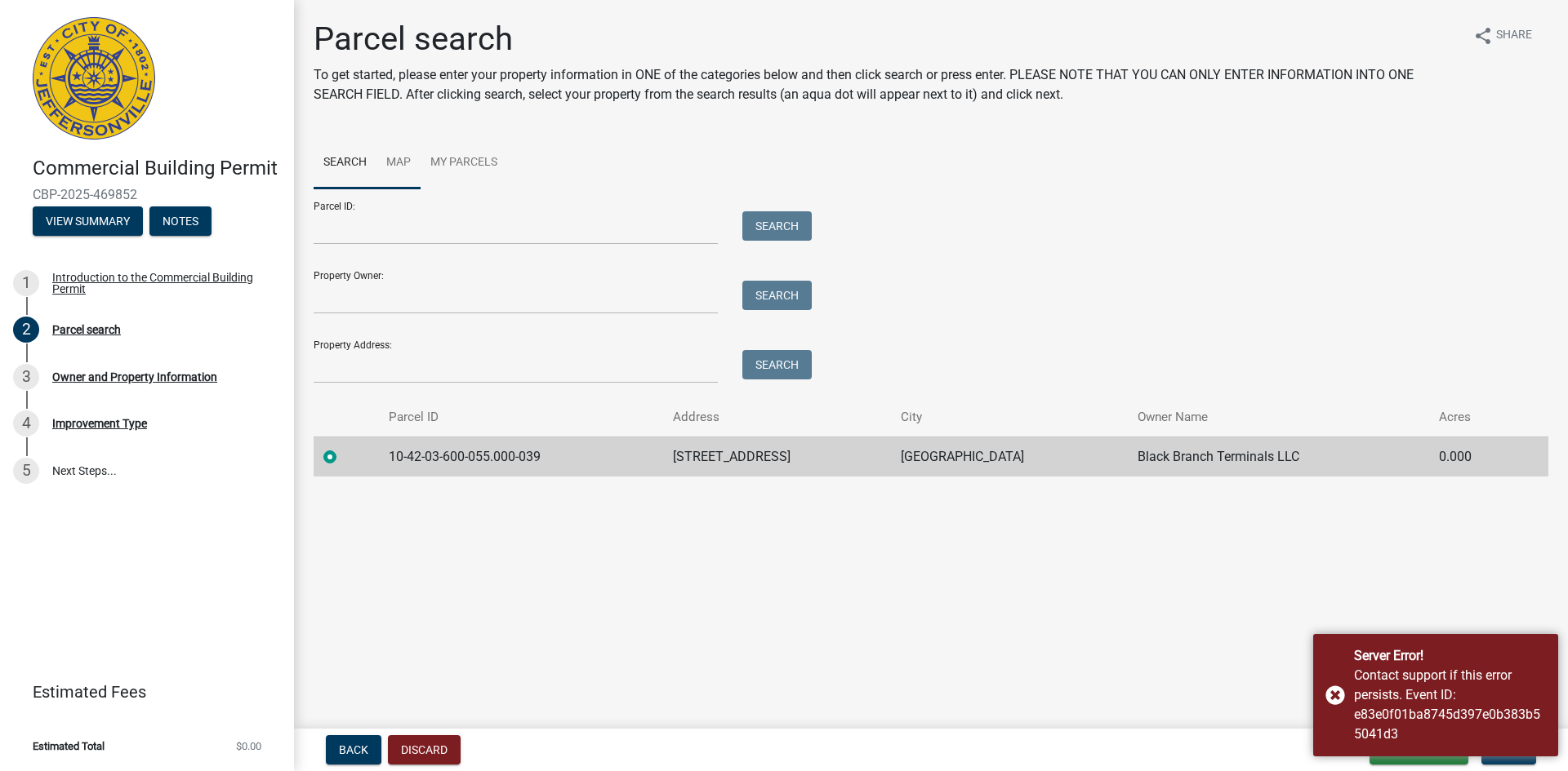
click at [392, 160] on link "Map" at bounding box center [398, 162] width 44 height 52
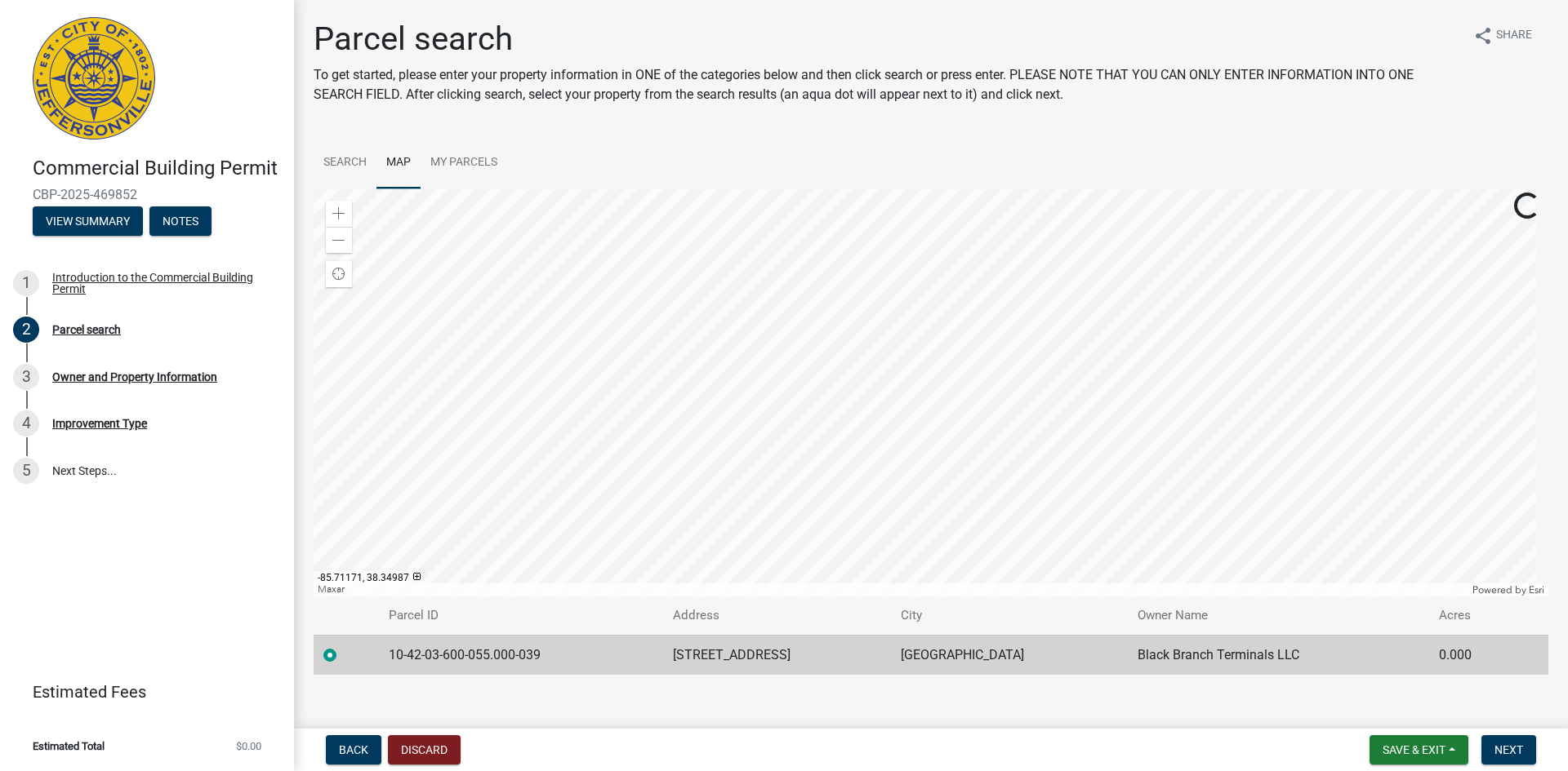
click at [905, 375] on div at bounding box center [931, 393] width 1235 height 408
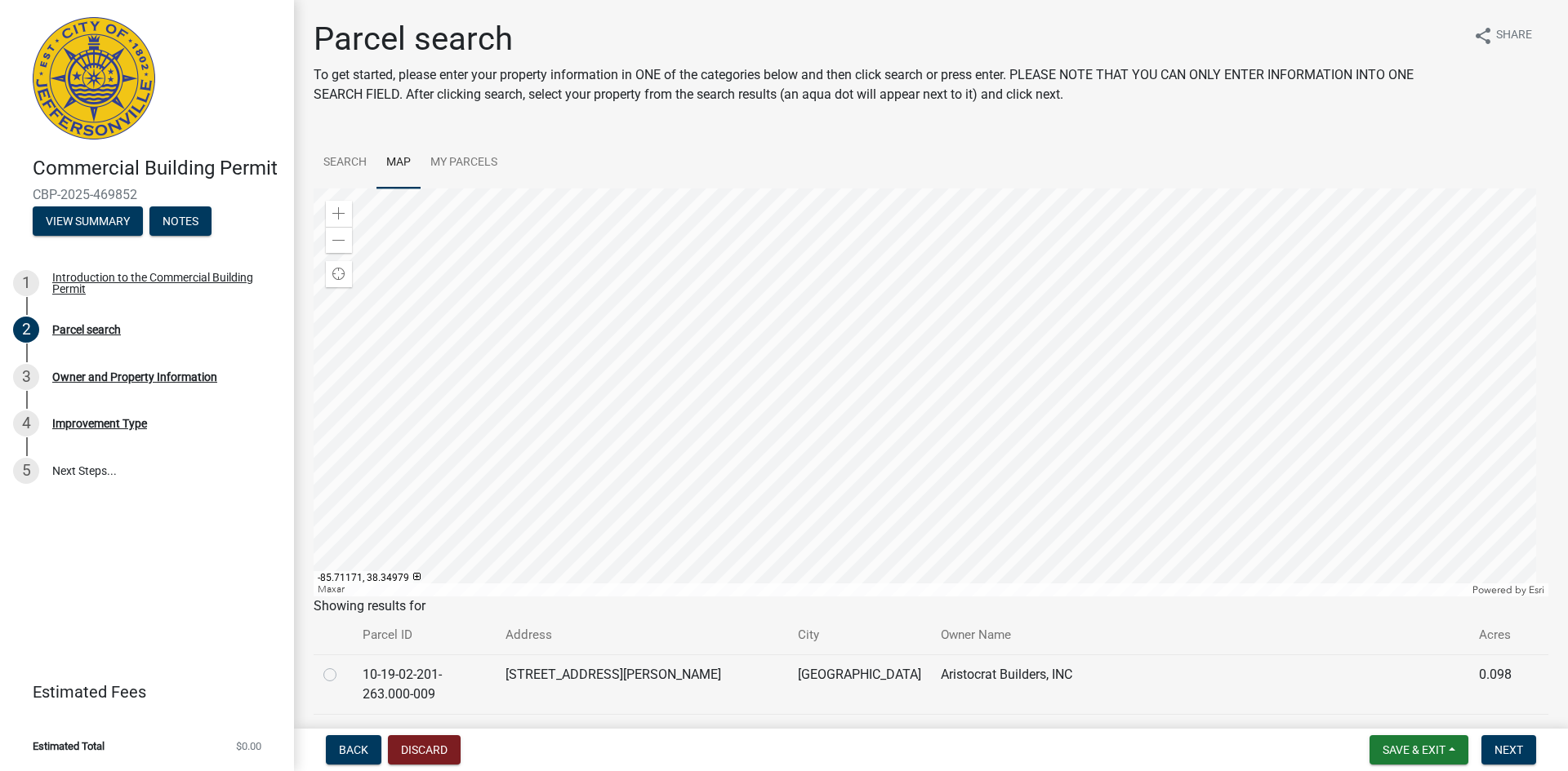
click at [905, 380] on div at bounding box center [931, 393] width 1235 height 408
click at [457, 160] on link "My Parcels" at bounding box center [463, 162] width 86 height 52
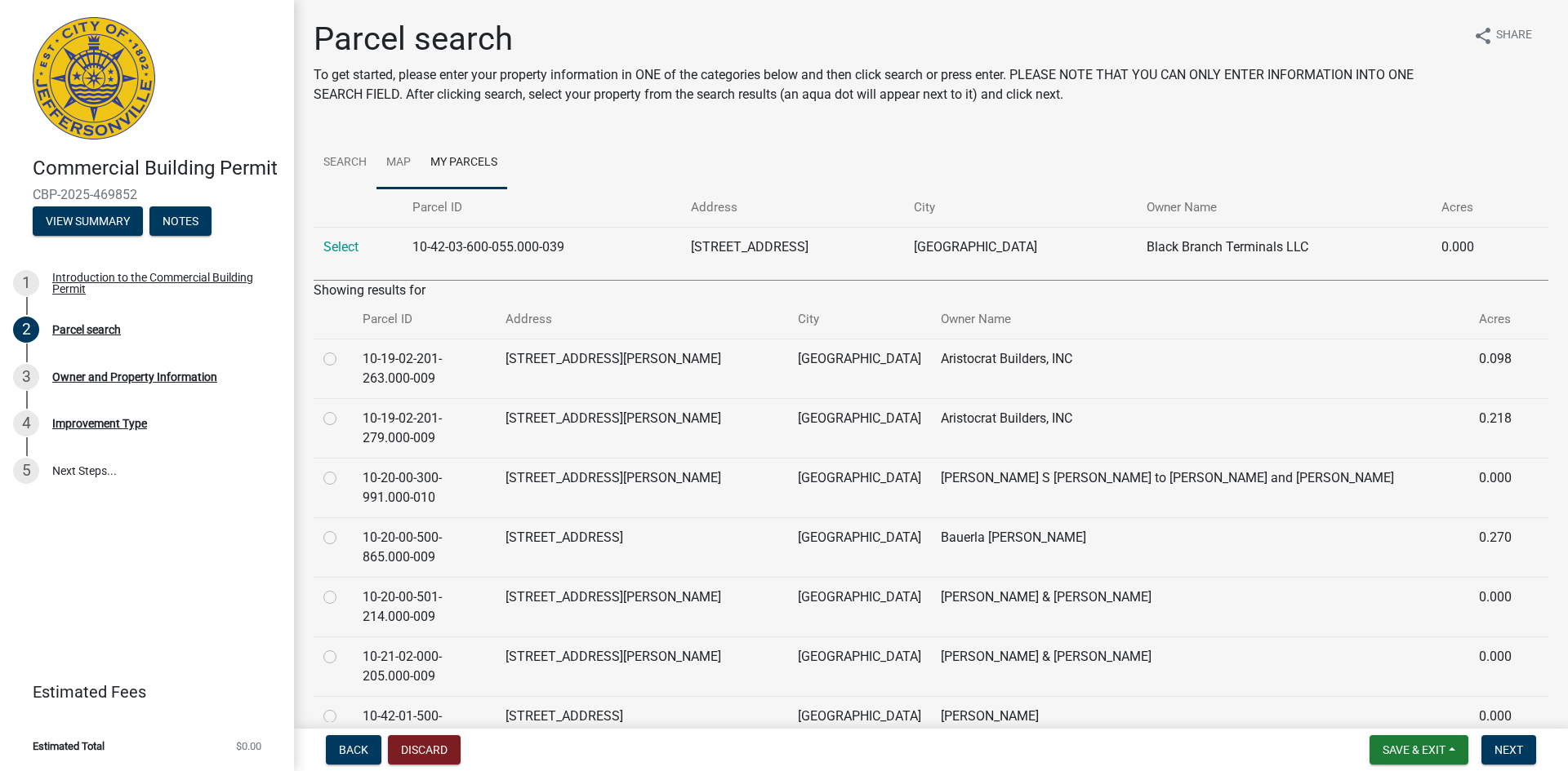
click at [415, 159] on link "Map" at bounding box center [398, 162] width 44 height 52
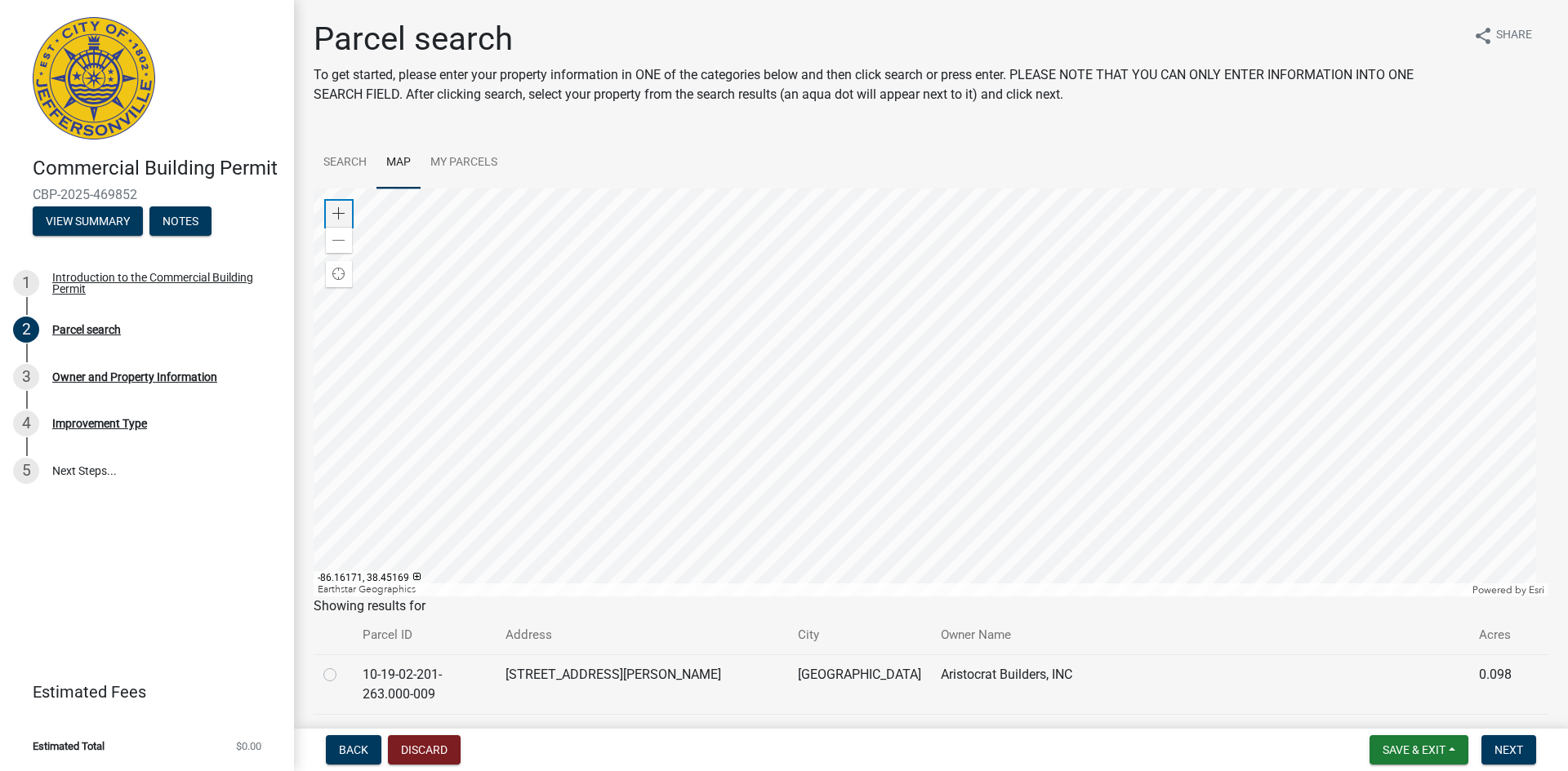
click at [337, 212] on span at bounding box center [339, 214] width 13 height 13
click at [813, 482] on div at bounding box center [931, 393] width 1235 height 408
click at [982, 386] on div at bounding box center [931, 393] width 1235 height 408
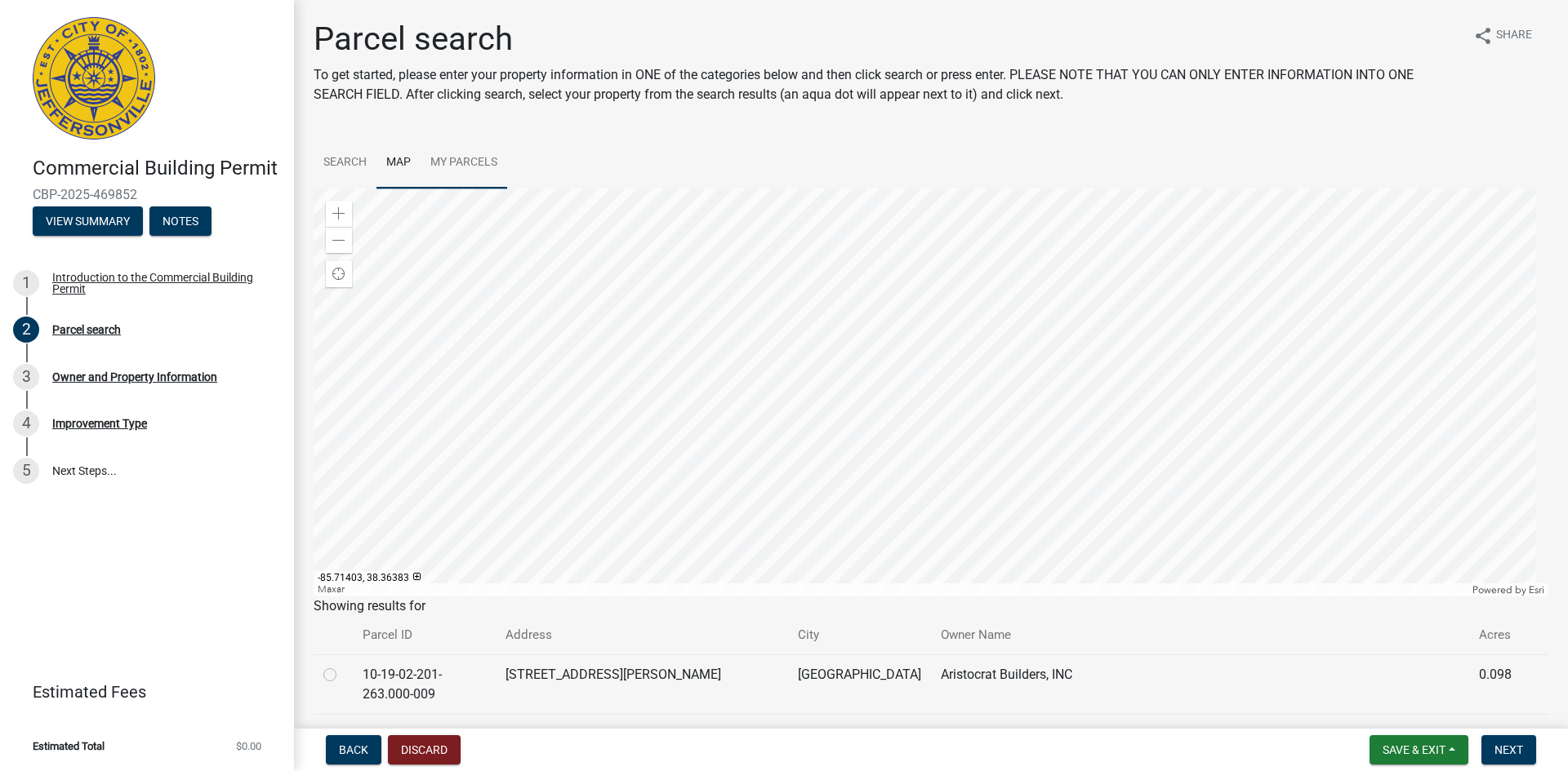
click at [449, 161] on link "My Parcels" at bounding box center [463, 162] width 86 height 52
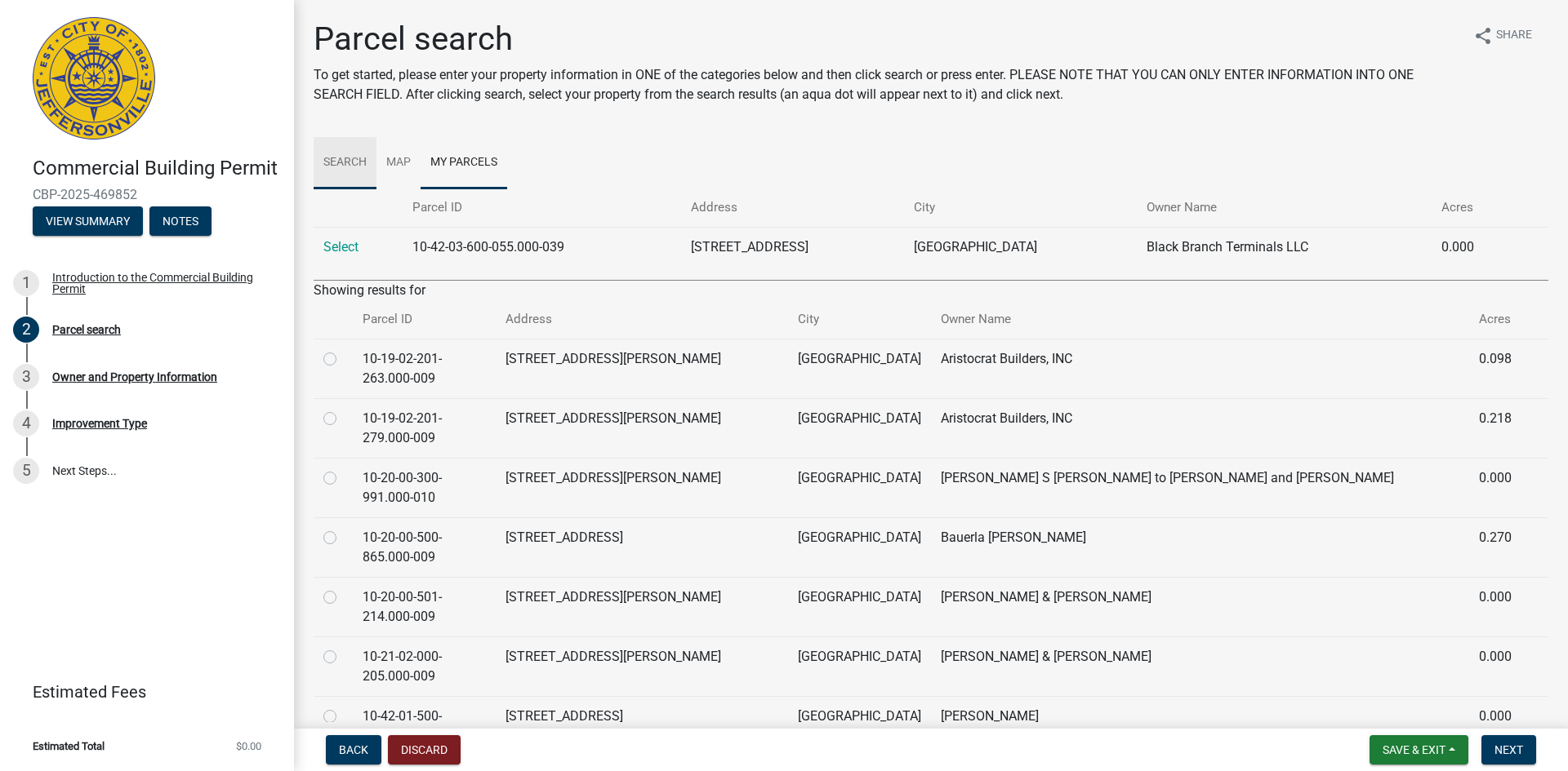
click at [343, 162] on link "Search" at bounding box center [345, 162] width 63 height 52
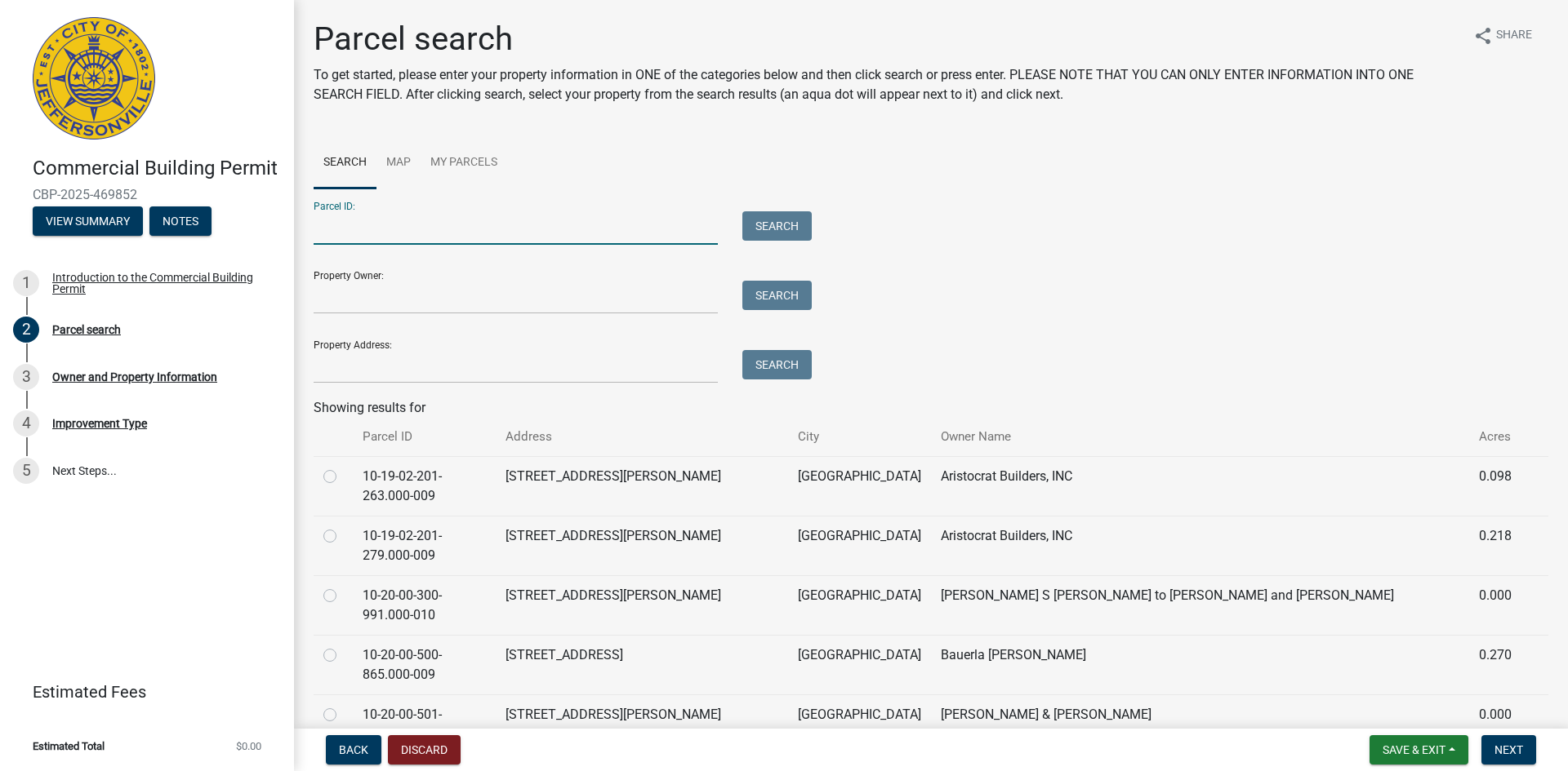
click at [407, 230] on input "Parcel ID:" at bounding box center [516, 228] width 405 height 33
click at [381, 359] on input "Property Address:" at bounding box center [516, 367] width 405 height 33
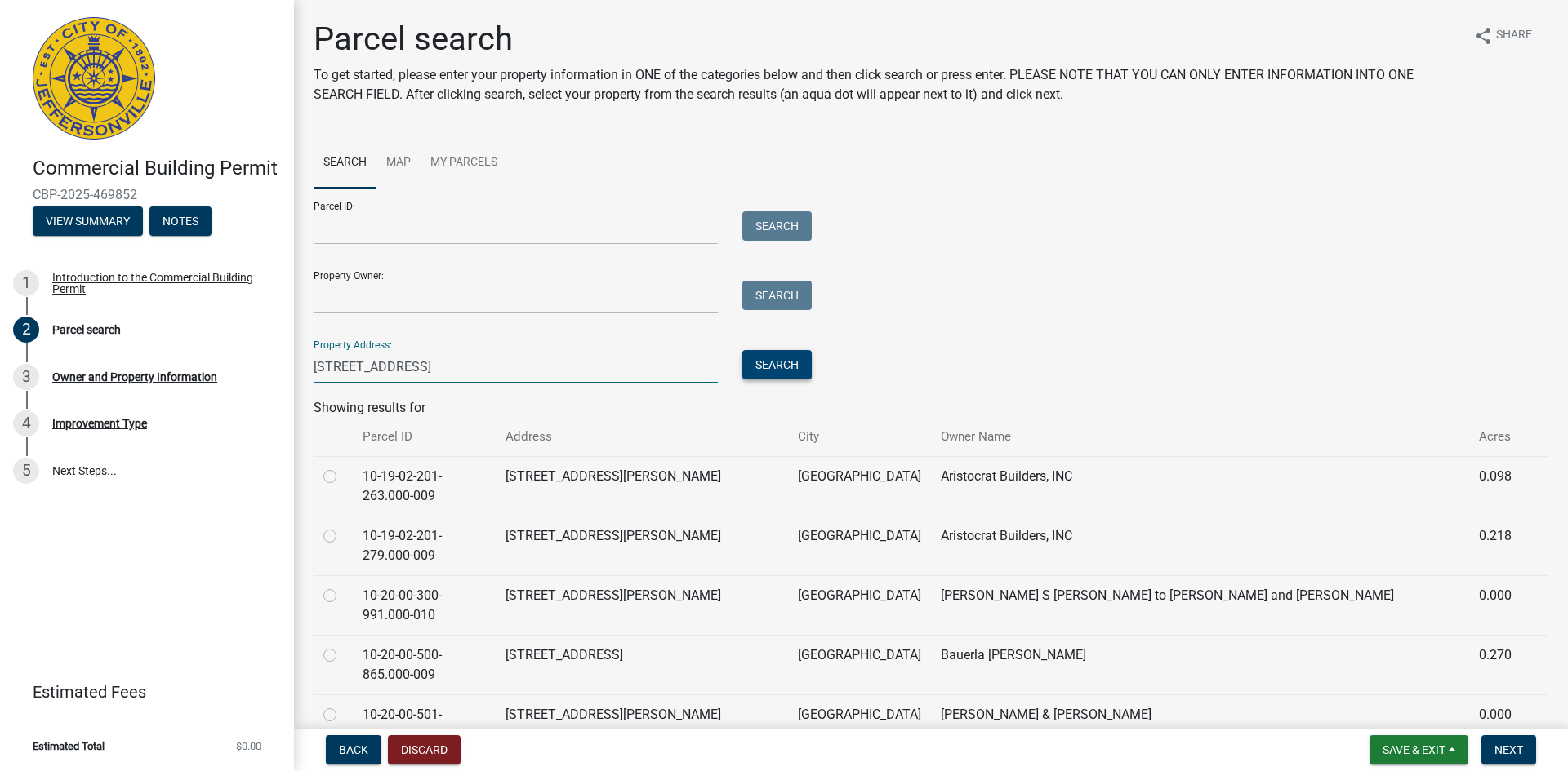
type input "[STREET_ADDRESS]"
click at [754, 359] on button "Search" at bounding box center [776, 365] width 69 height 29
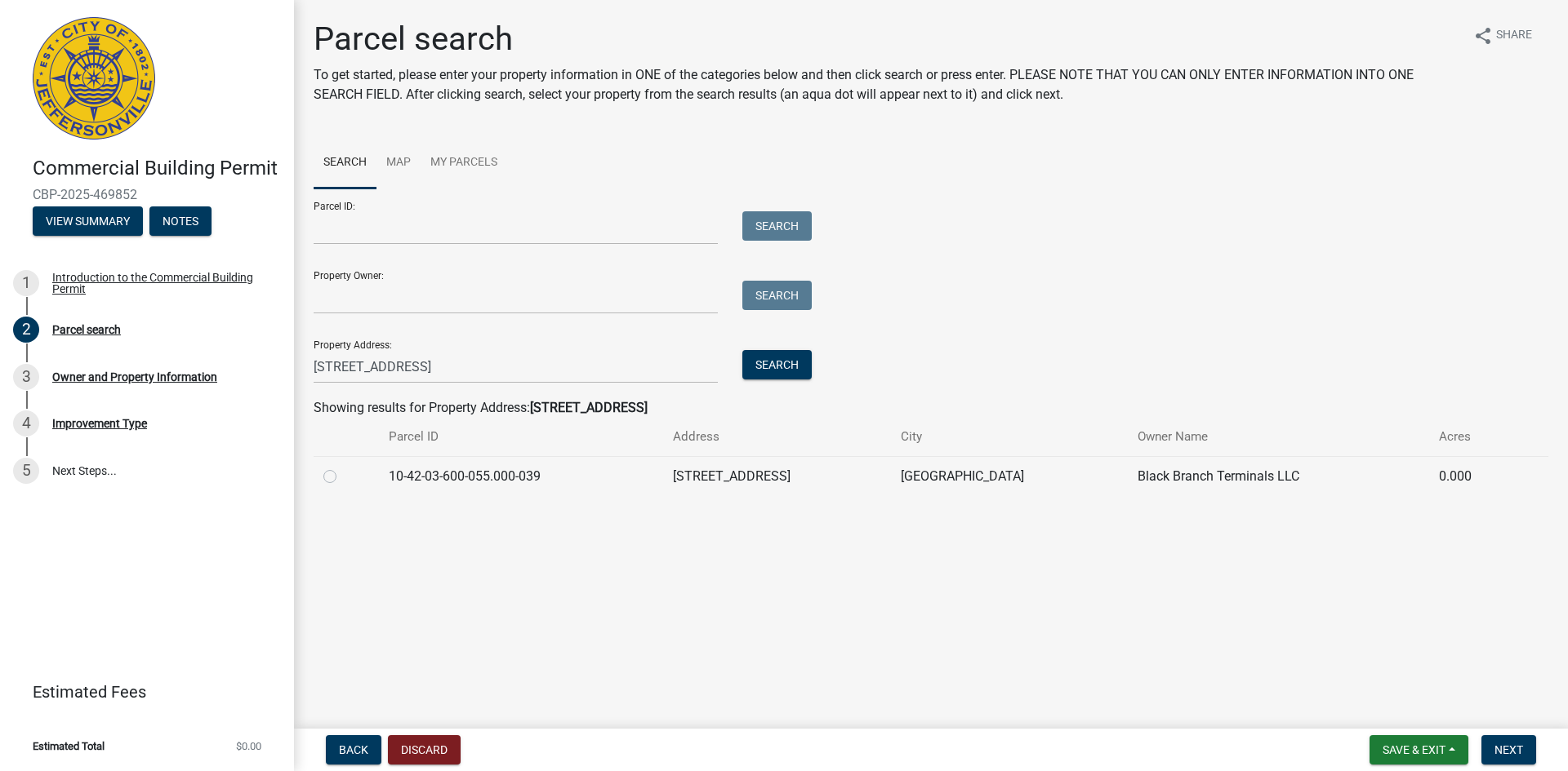
click at [343, 467] on label at bounding box center [343, 467] width 0 height 0
click at [343, 477] on input "radio" at bounding box center [348, 472] width 10 height 10
radio input "true"
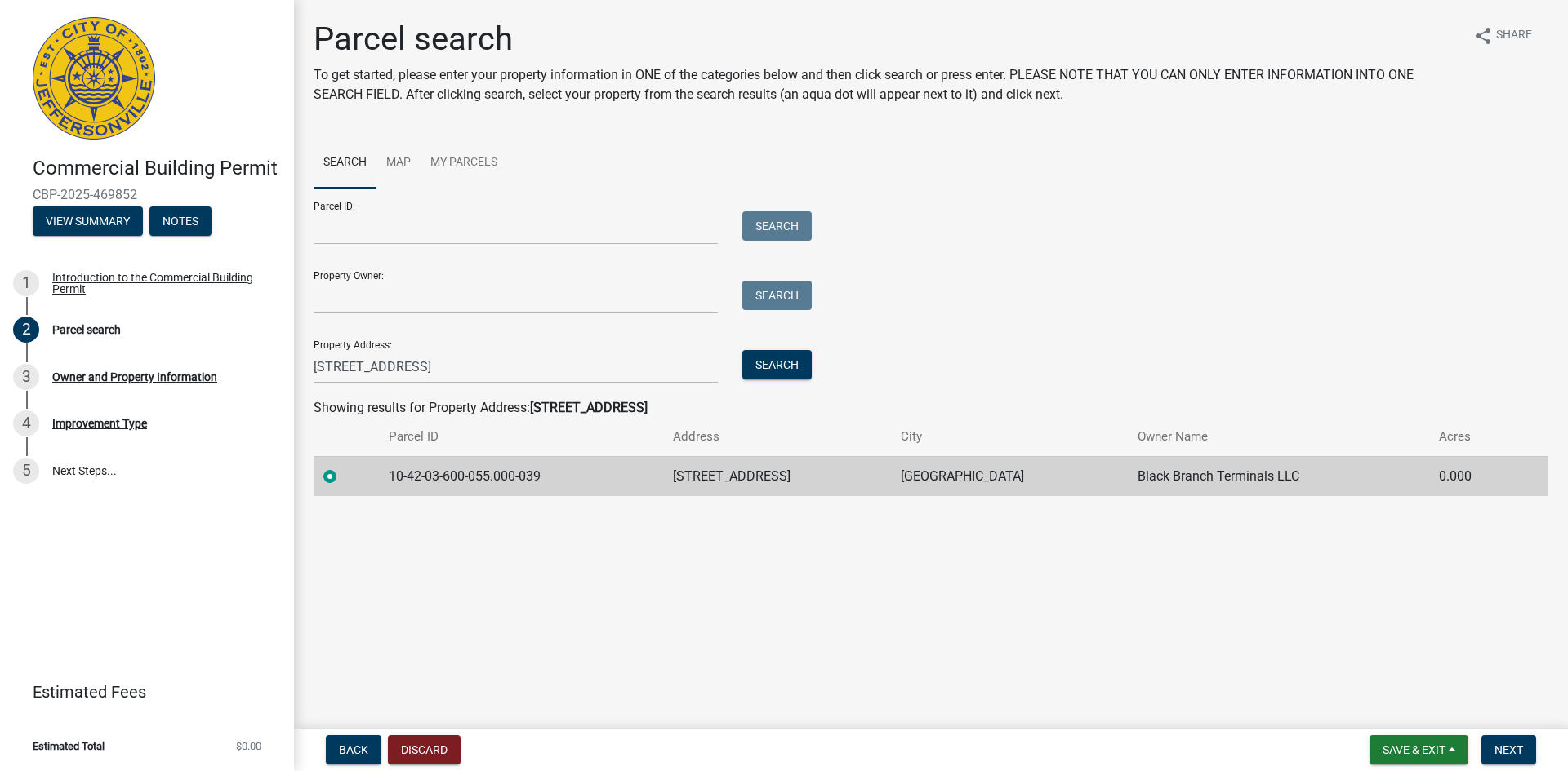
click at [602, 484] on td "10-42-03-600-055.000-039" at bounding box center [521, 477] width 285 height 40
click at [491, 479] on td "10-42-03-600-055.000-039" at bounding box center [521, 477] width 285 height 40
click at [343, 467] on label at bounding box center [343, 467] width 0 height 0
click at [343, 476] on input "radio" at bounding box center [348, 472] width 10 height 10
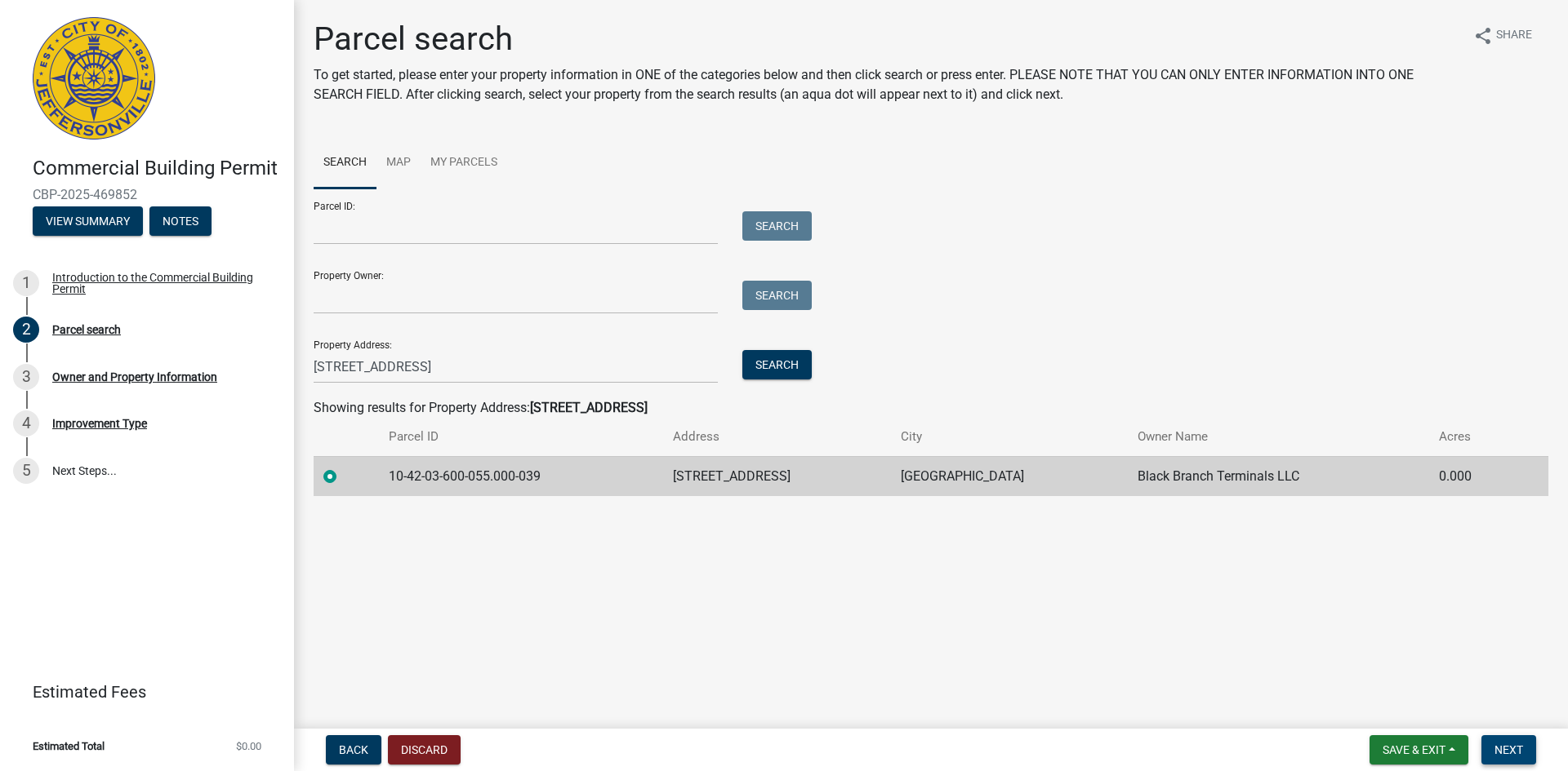
click at [1493, 744] on button "Next" at bounding box center [1508, 750] width 55 height 29
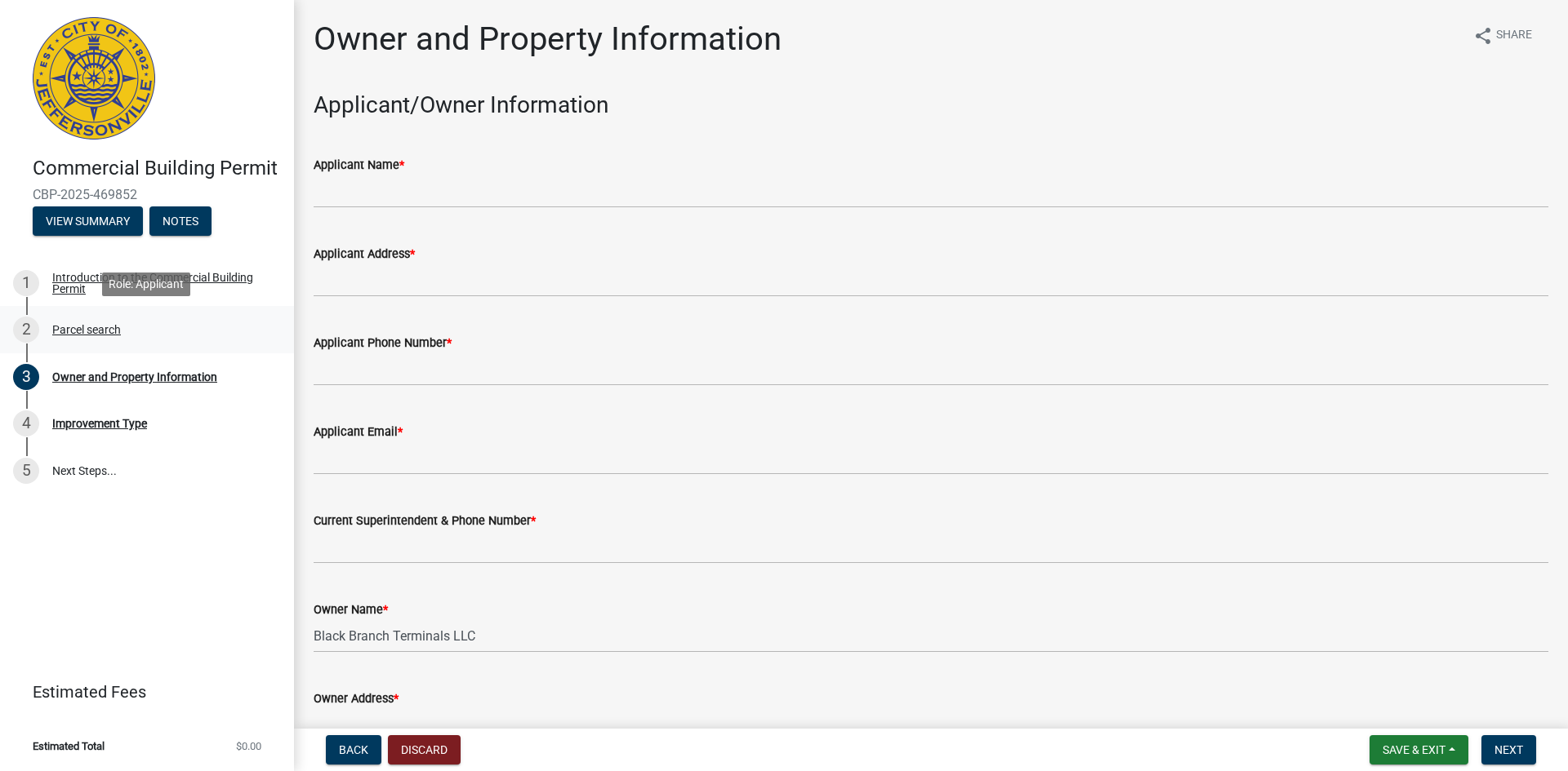
click at [107, 319] on div "2 Parcel search" at bounding box center [141, 330] width 255 height 27
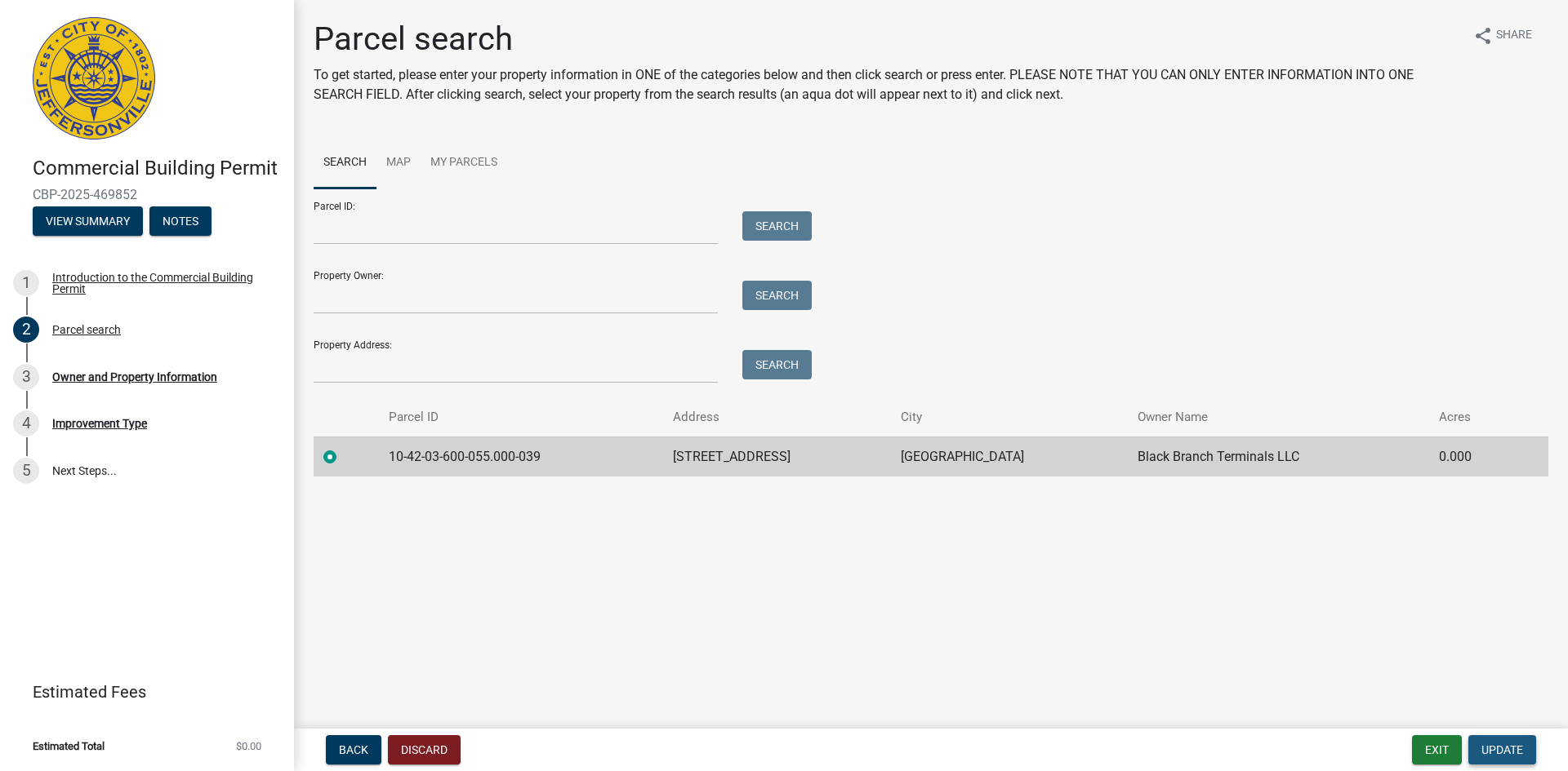
click at [1505, 754] on span "Update" at bounding box center [1502, 750] width 42 height 13
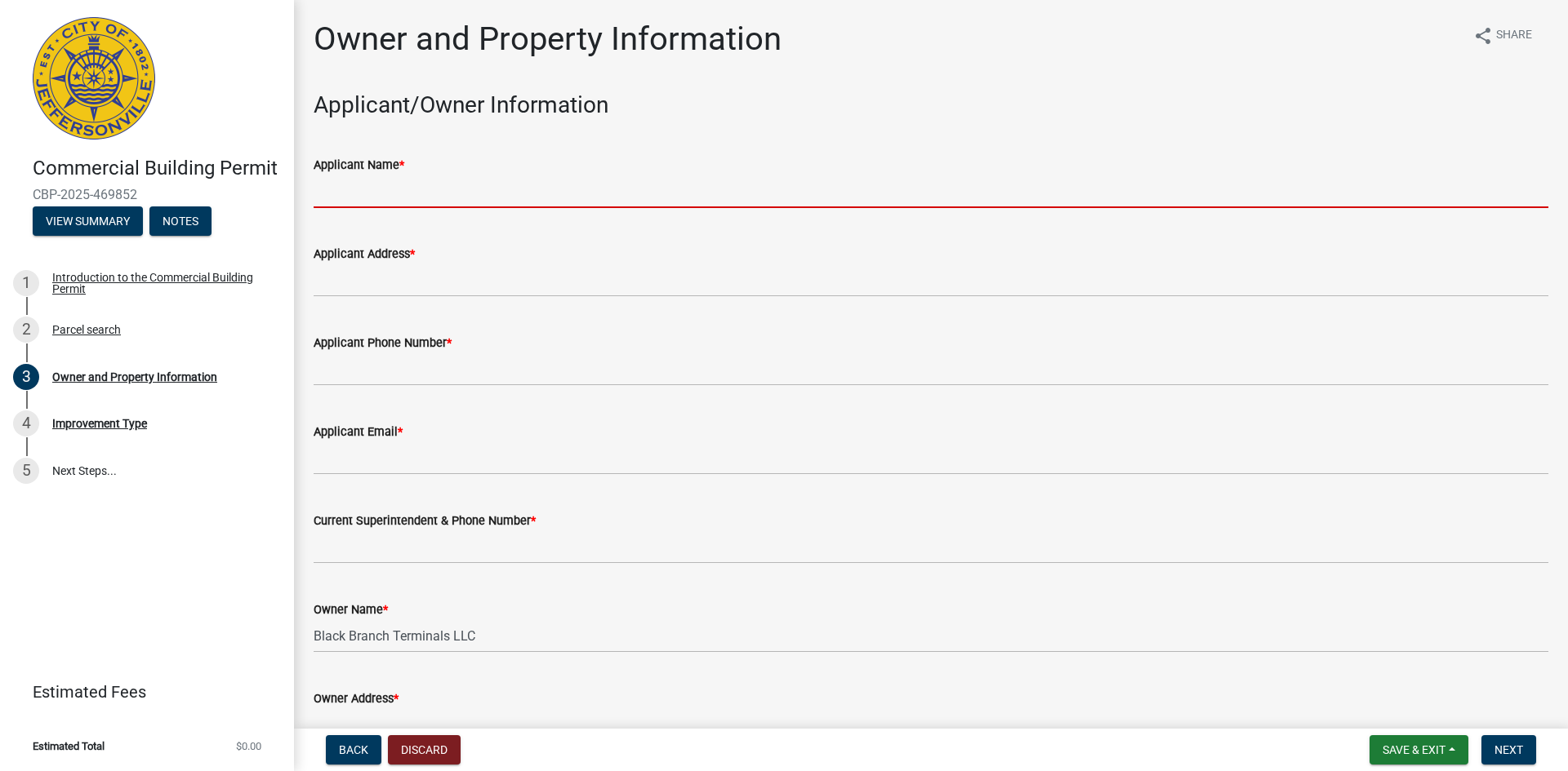
click at [410, 184] on input "Applicant Name *" at bounding box center [931, 191] width 1235 height 33
type input "[PERSON_NAME]"
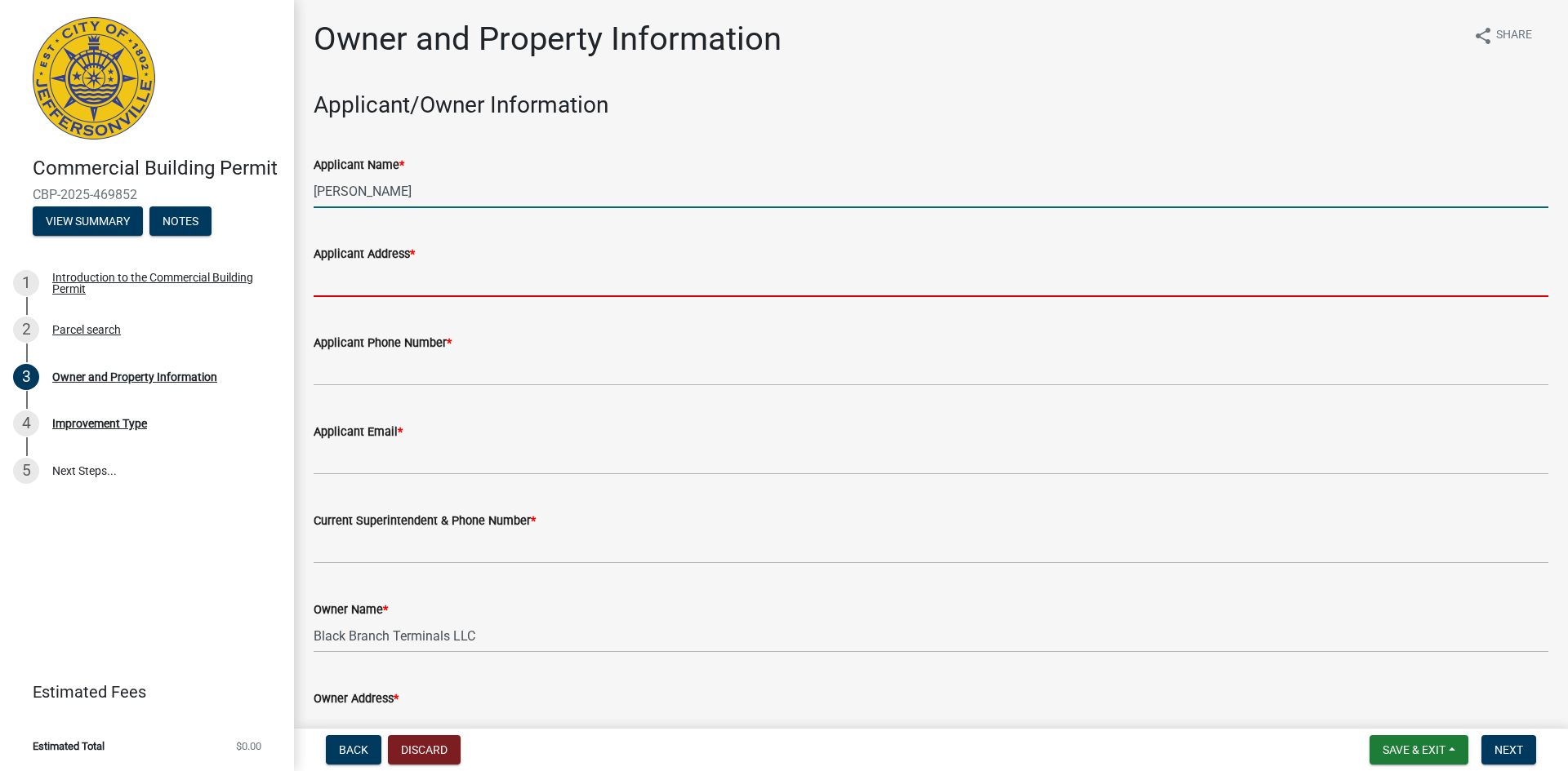
type input "[STREET_ADDRESS]"
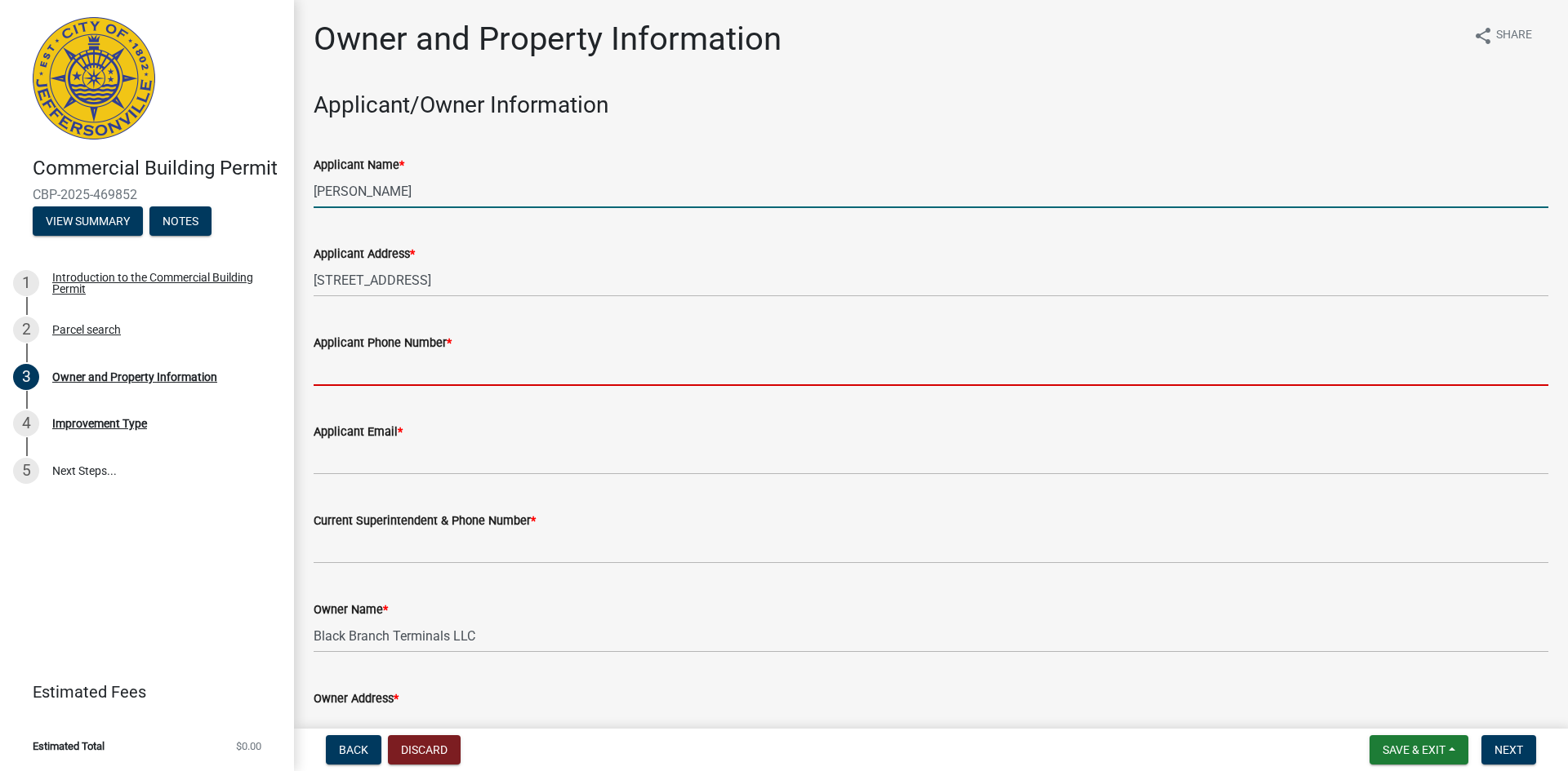
type input "6157775900"
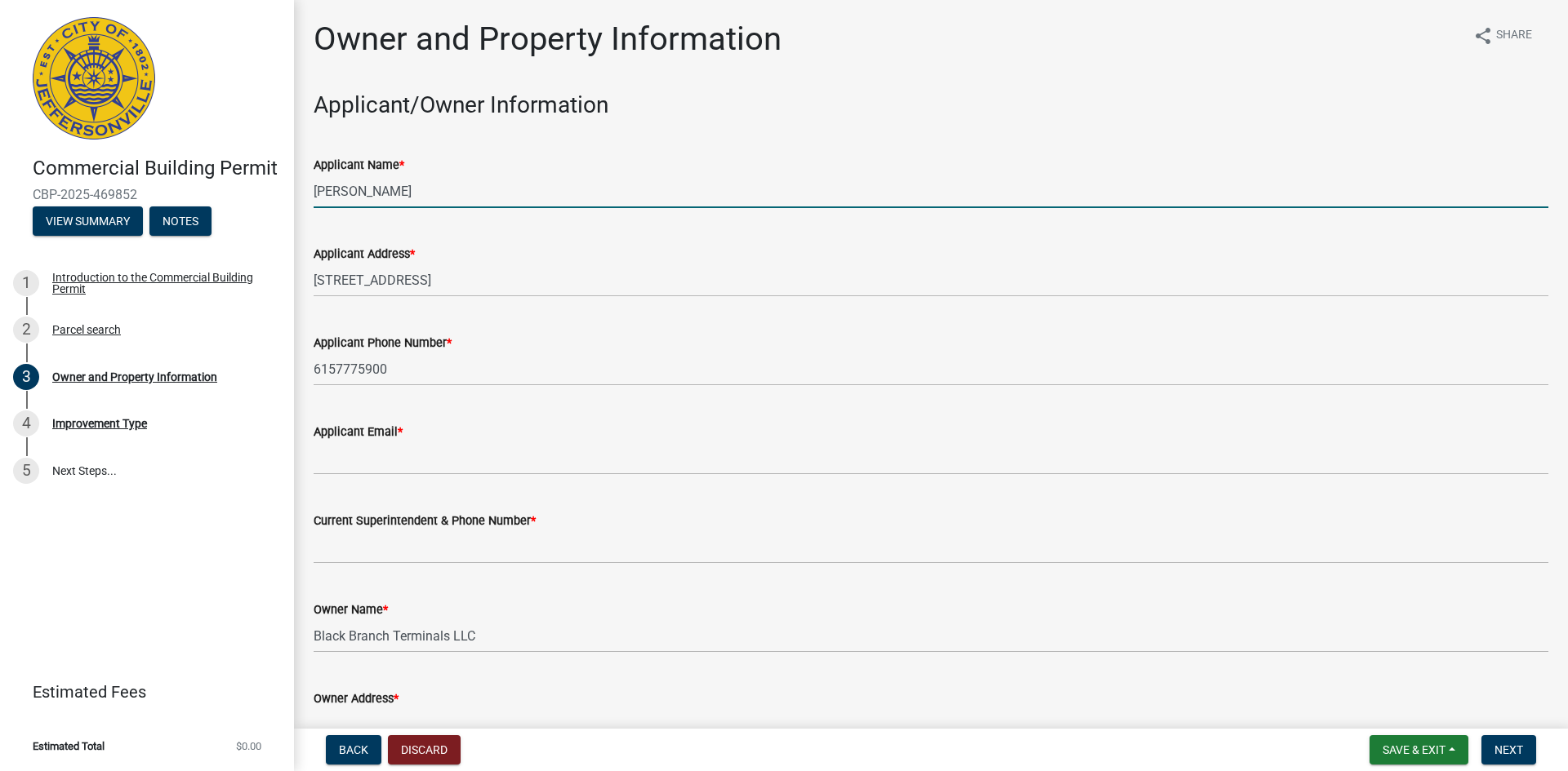
click at [339, 186] on input "[PERSON_NAME]" at bounding box center [931, 191] width 1235 height 33
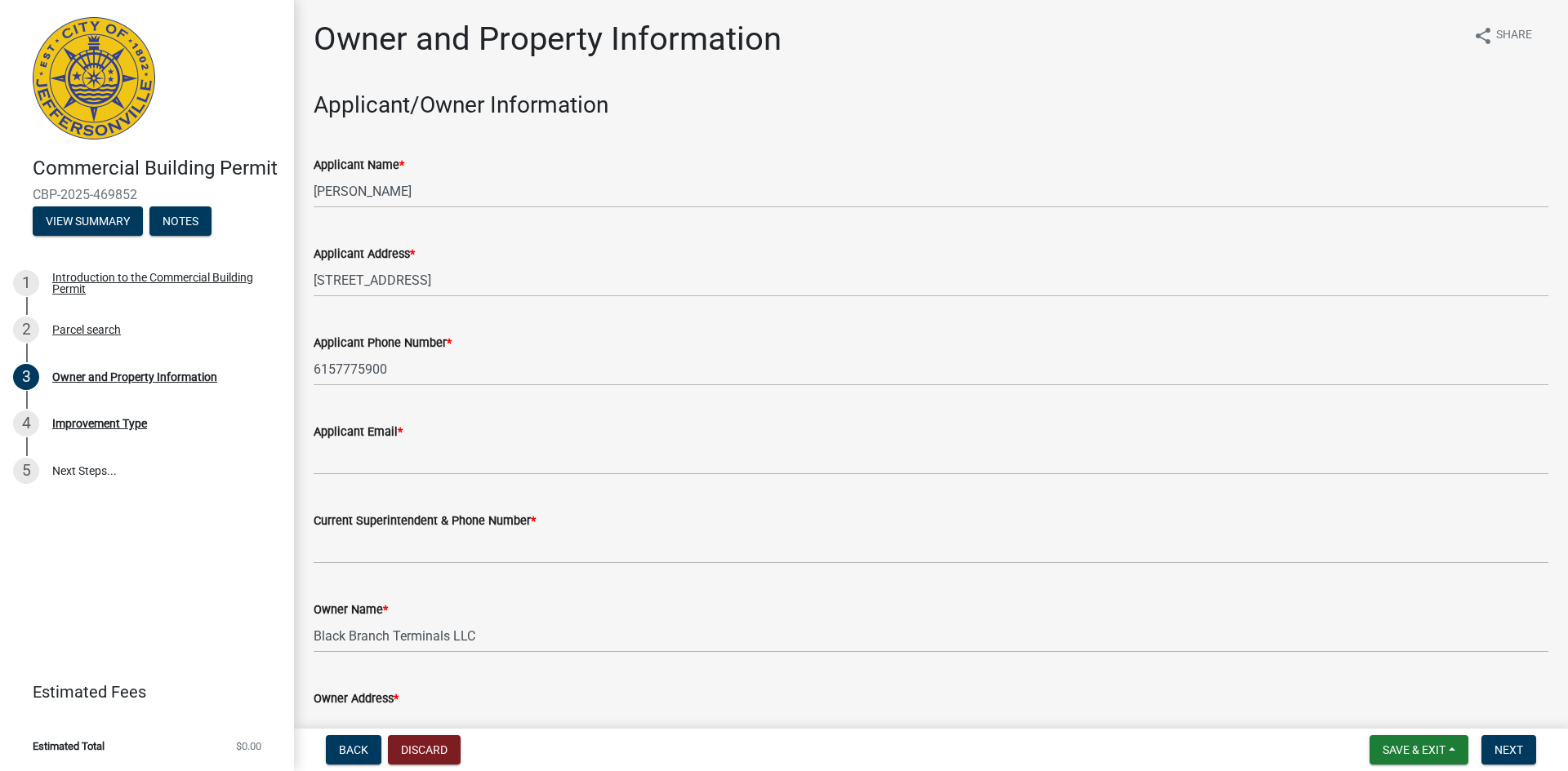
click at [337, 316] on div "Applicant Phone Number * [PHONE_NUMBER]" at bounding box center [931, 348] width 1235 height 76
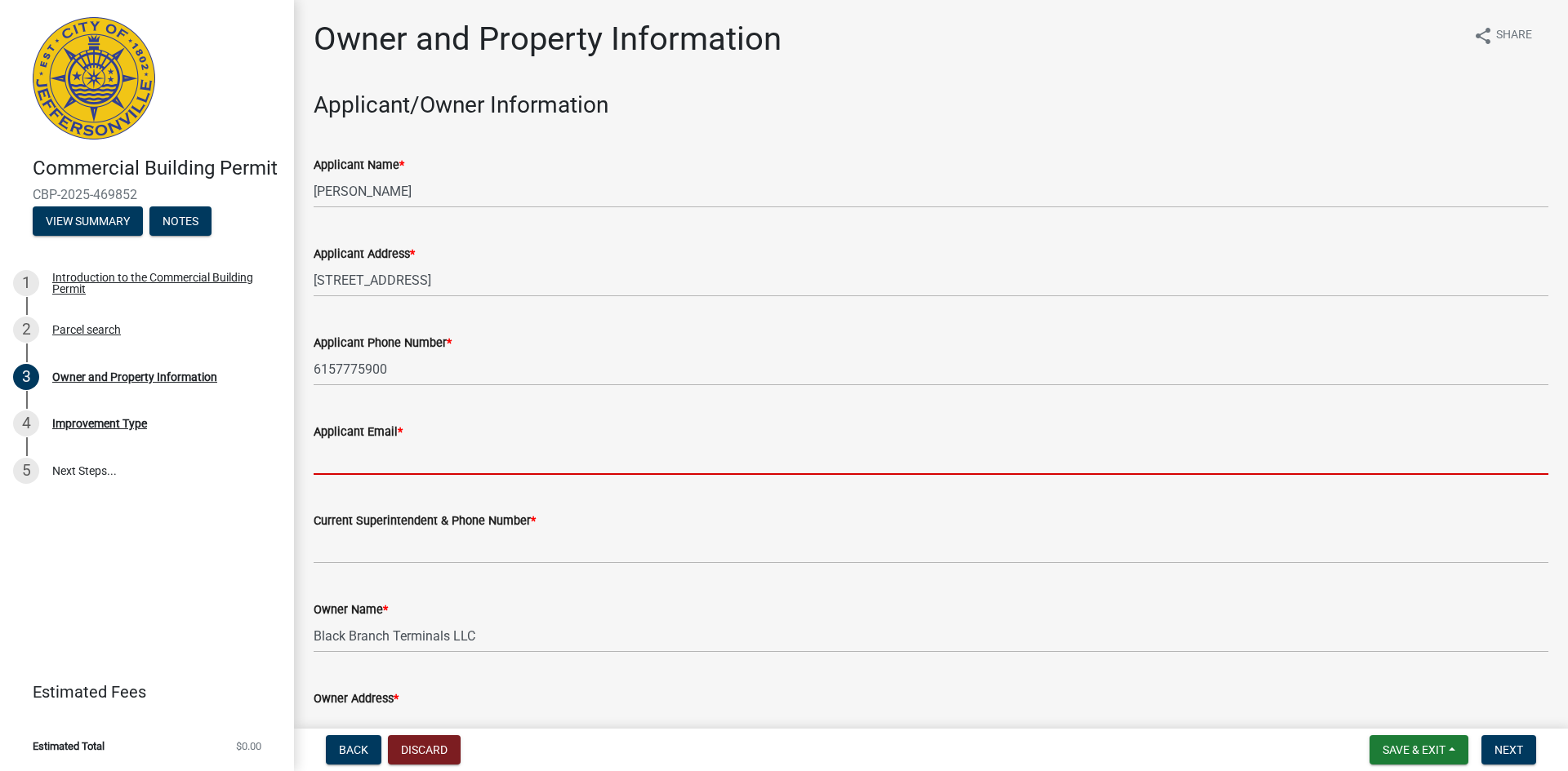
click at [364, 456] on input "Applicant Email *" at bounding box center [931, 458] width 1235 height 33
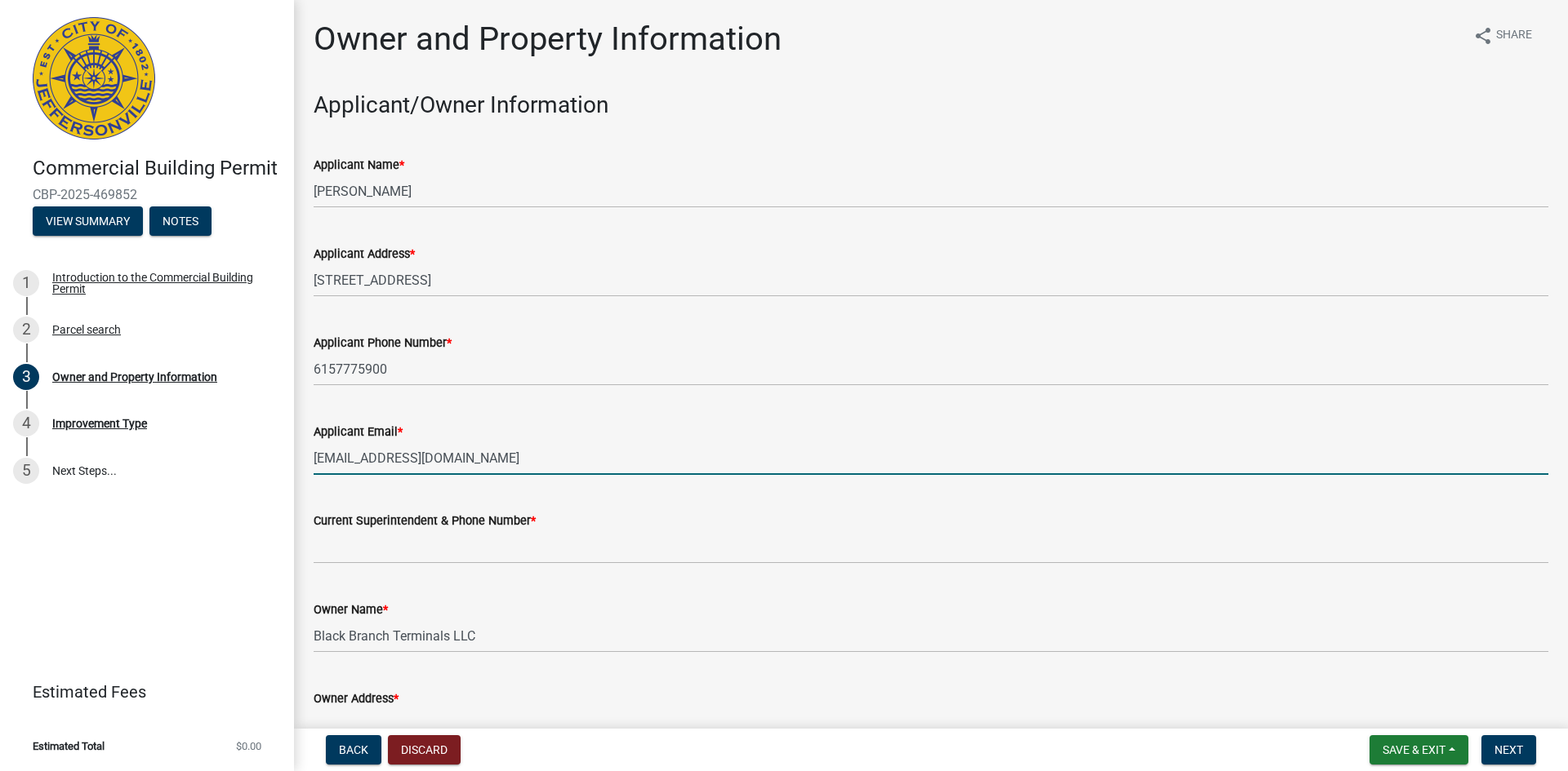
type input "[EMAIL_ADDRESS][DOMAIN_NAME]"
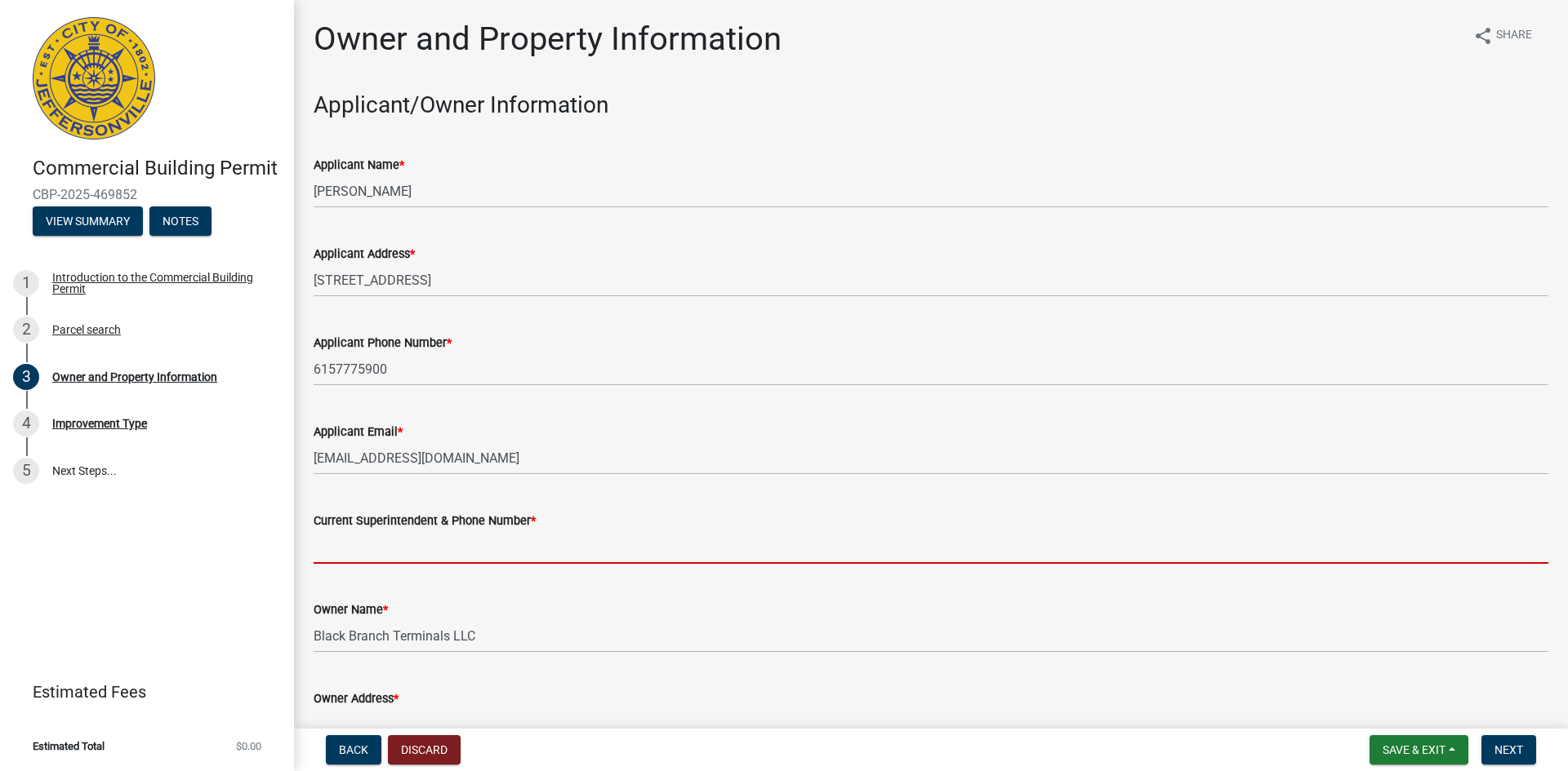
click at [389, 550] on input "Current Superintendent & Phone Number *" at bounding box center [931, 547] width 1235 height 33
type input "6157145086"
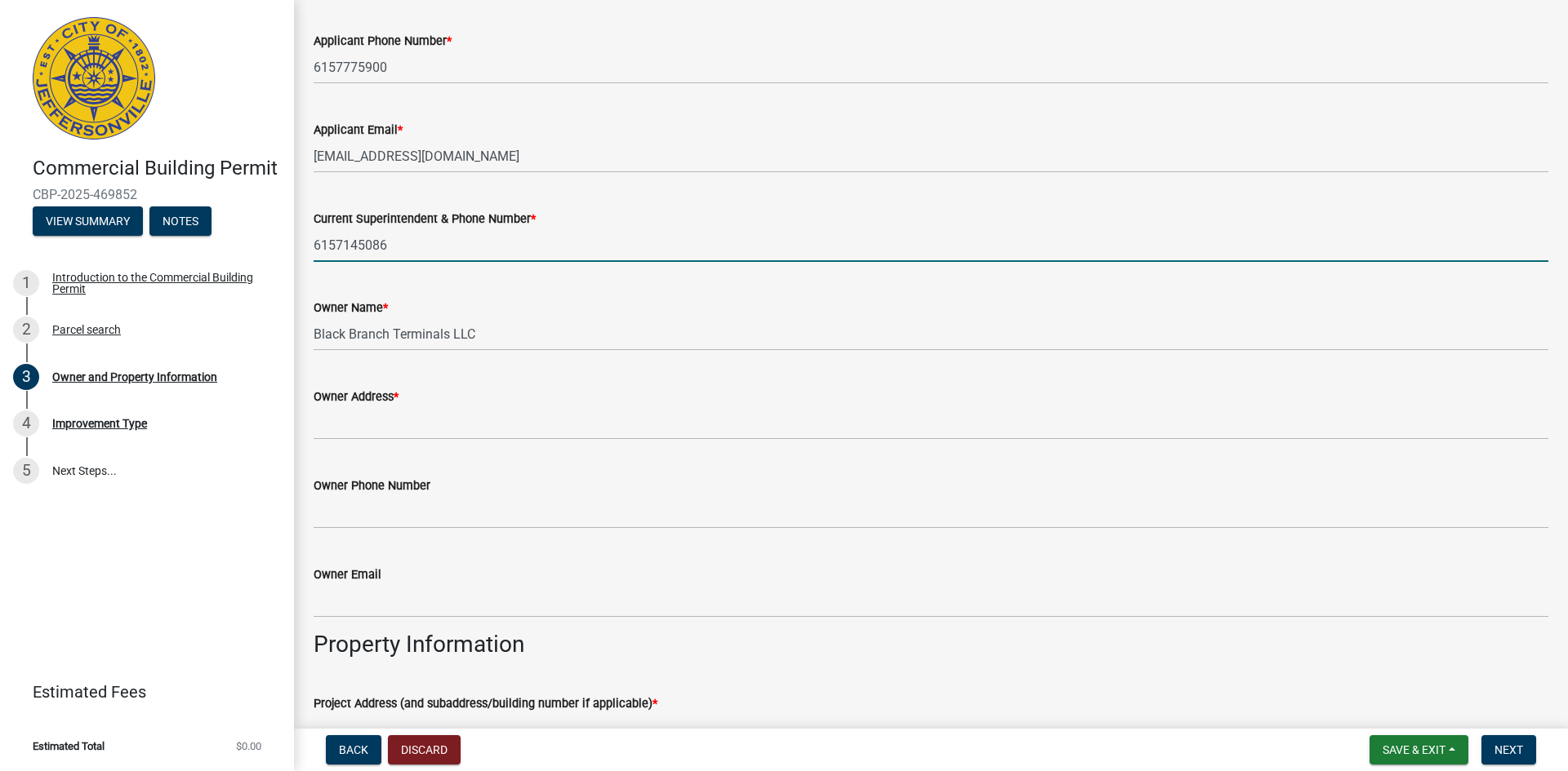
scroll to position [327, 0]
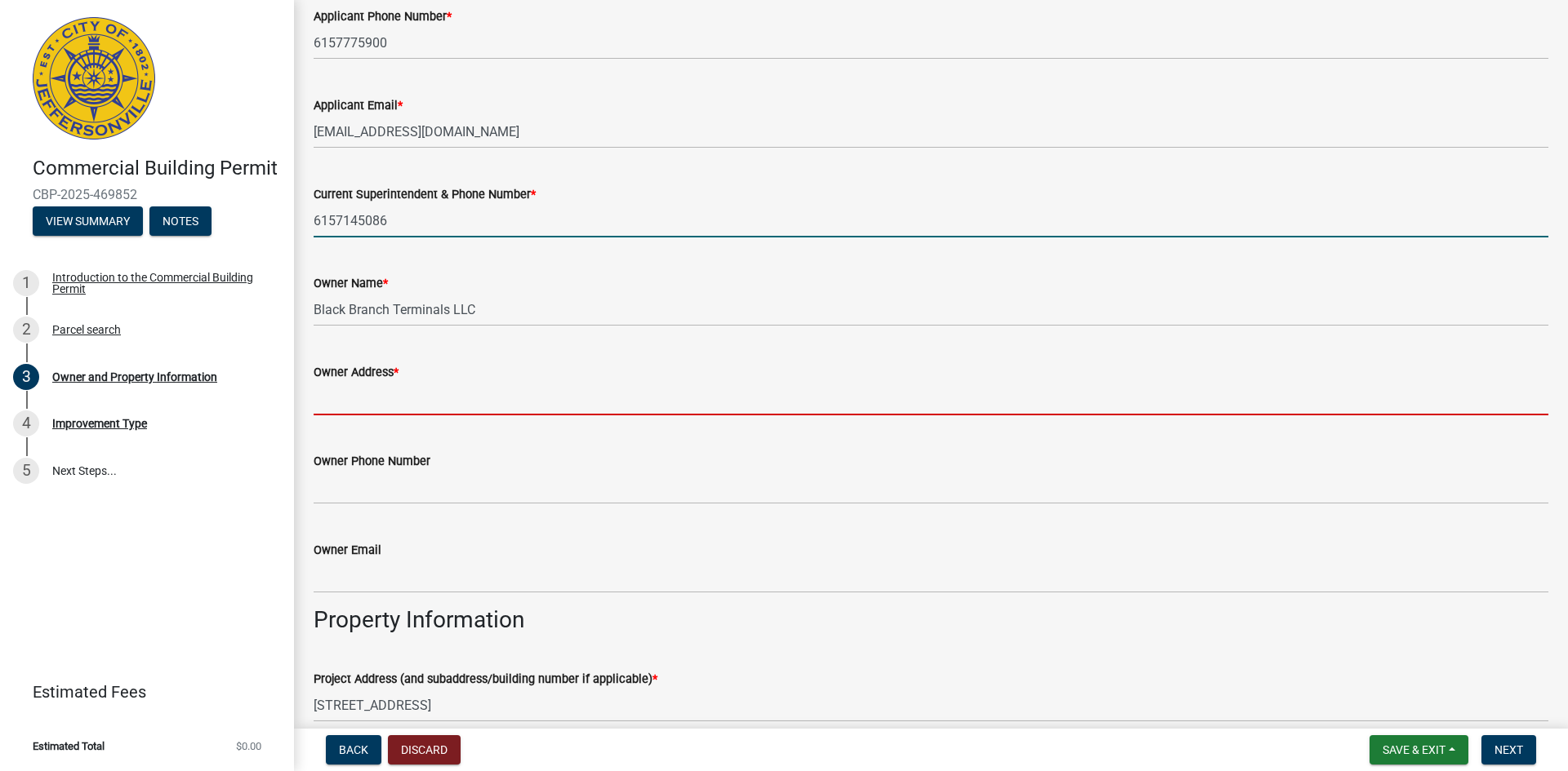
click at [405, 393] on input "Owner Address *" at bounding box center [931, 398] width 1235 height 33
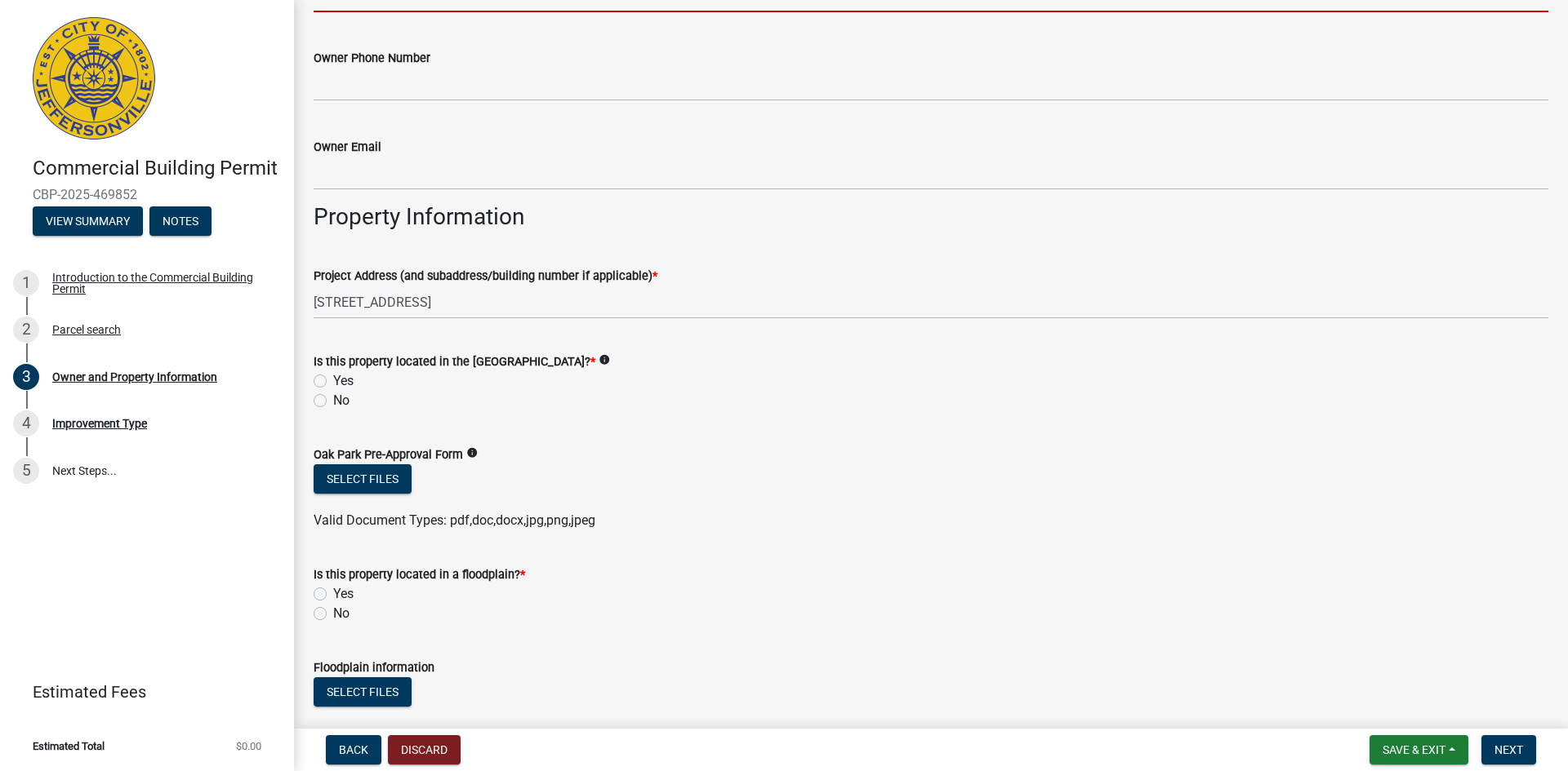
scroll to position [735, 0]
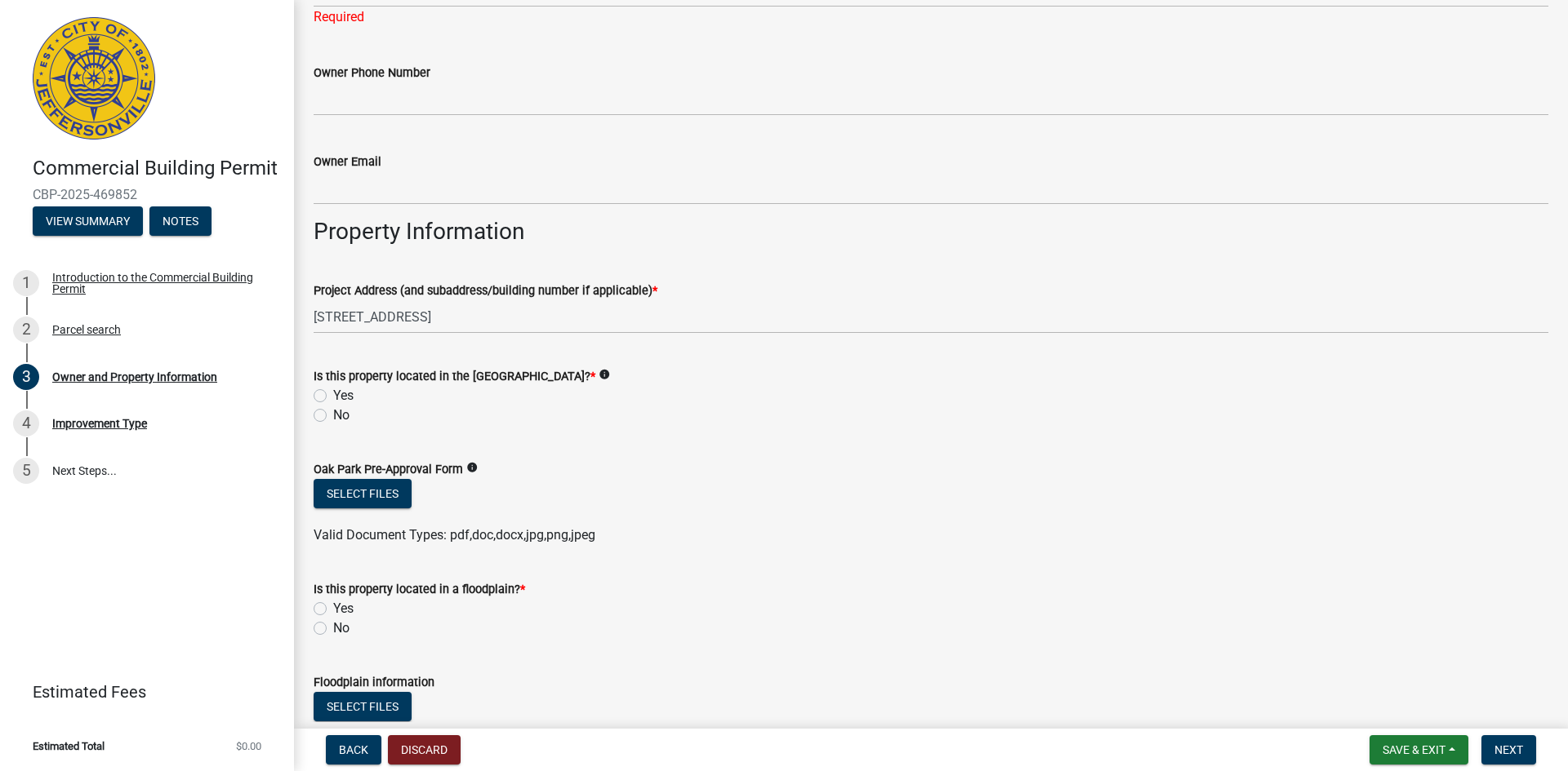
click at [647, 353] on form "Is this property located in the [GEOGRAPHIC_DATA]? * info Yes No" at bounding box center [931, 386] width 1235 height 79
click at [610, 374] on icon "info" at bounding box center [604, 375] width 11 height 11
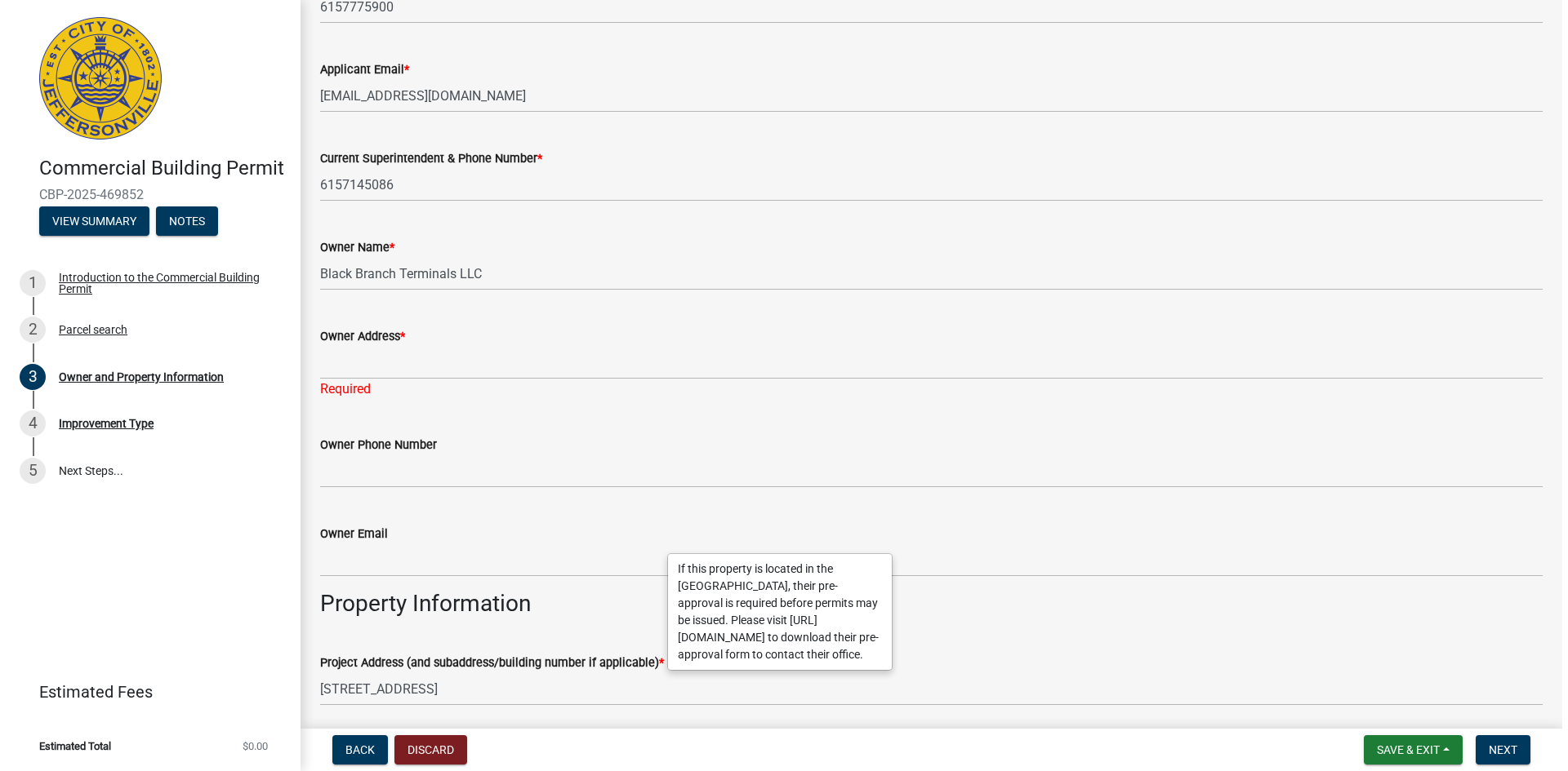
scroll to position [327, 0]
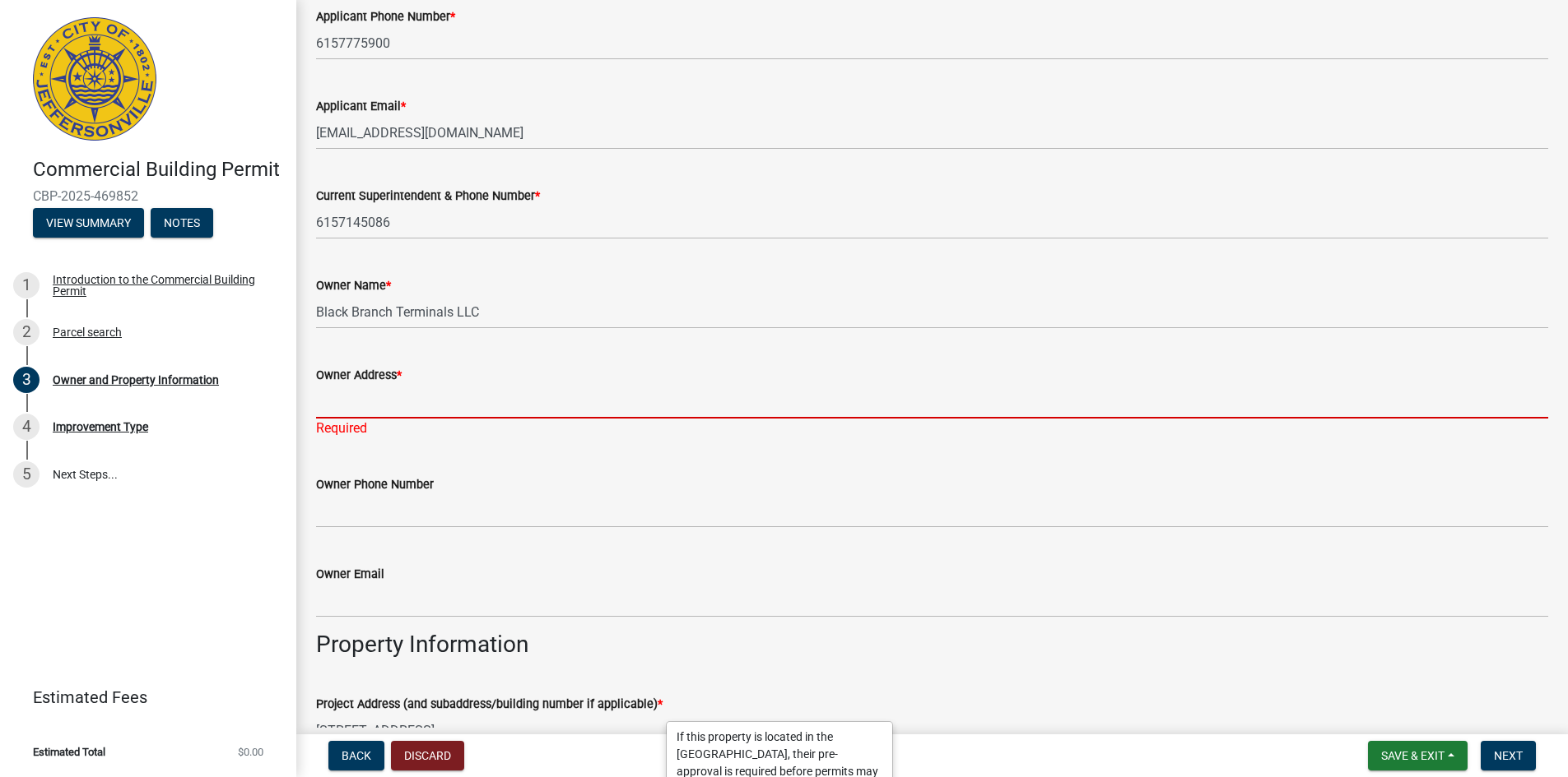
click at [390, 405] on input "Owner Address *" at bounding box center [931, 401] width 1232 height 33
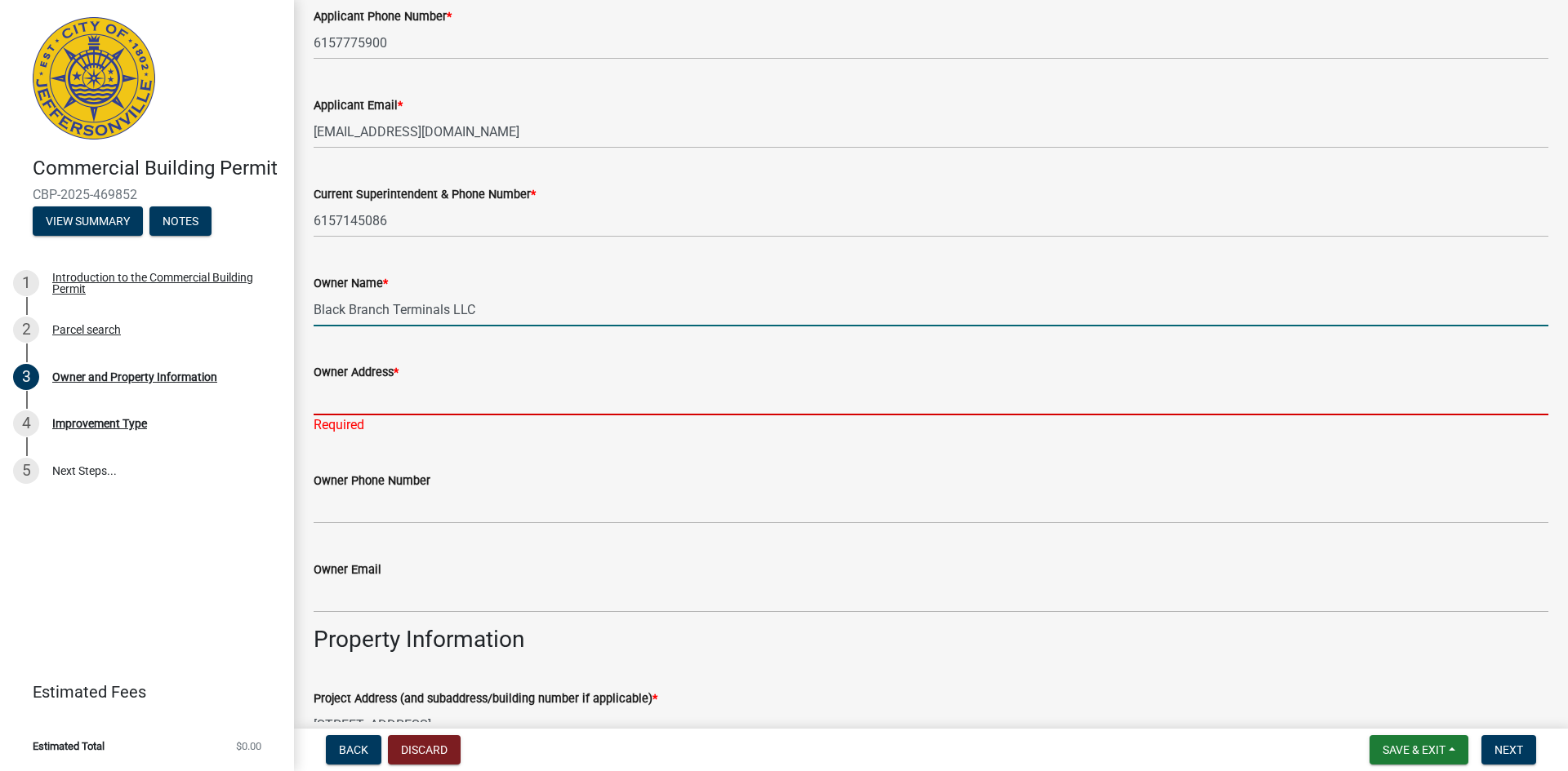
click at [503, 315] on input "Black Branch Terminals LLC" at bounding box center [931, 310] width 1235 height 33
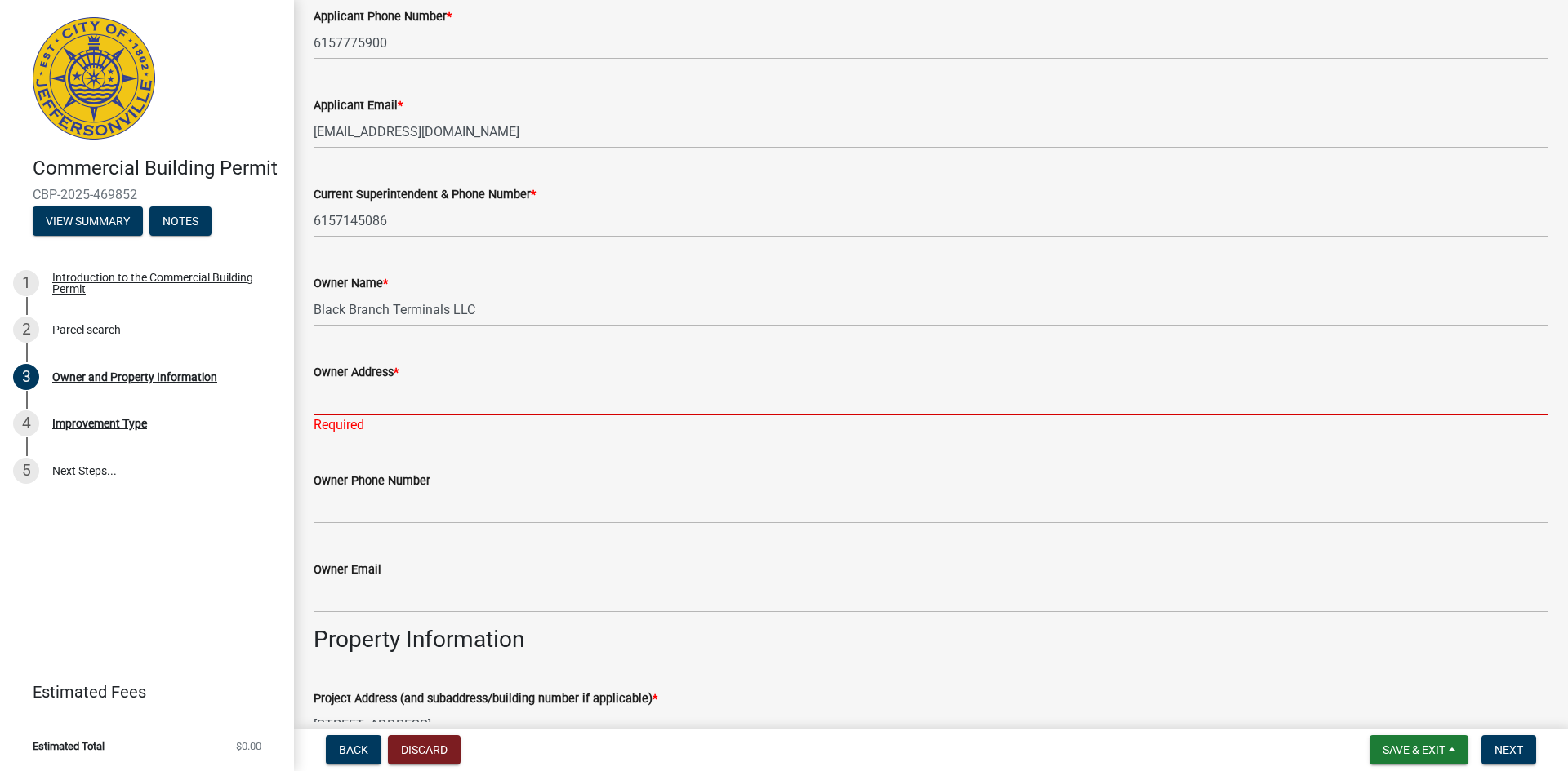
click at [345, 399] on input "Owner Address *" at bounding box center [931, 398] width 1235 height 33
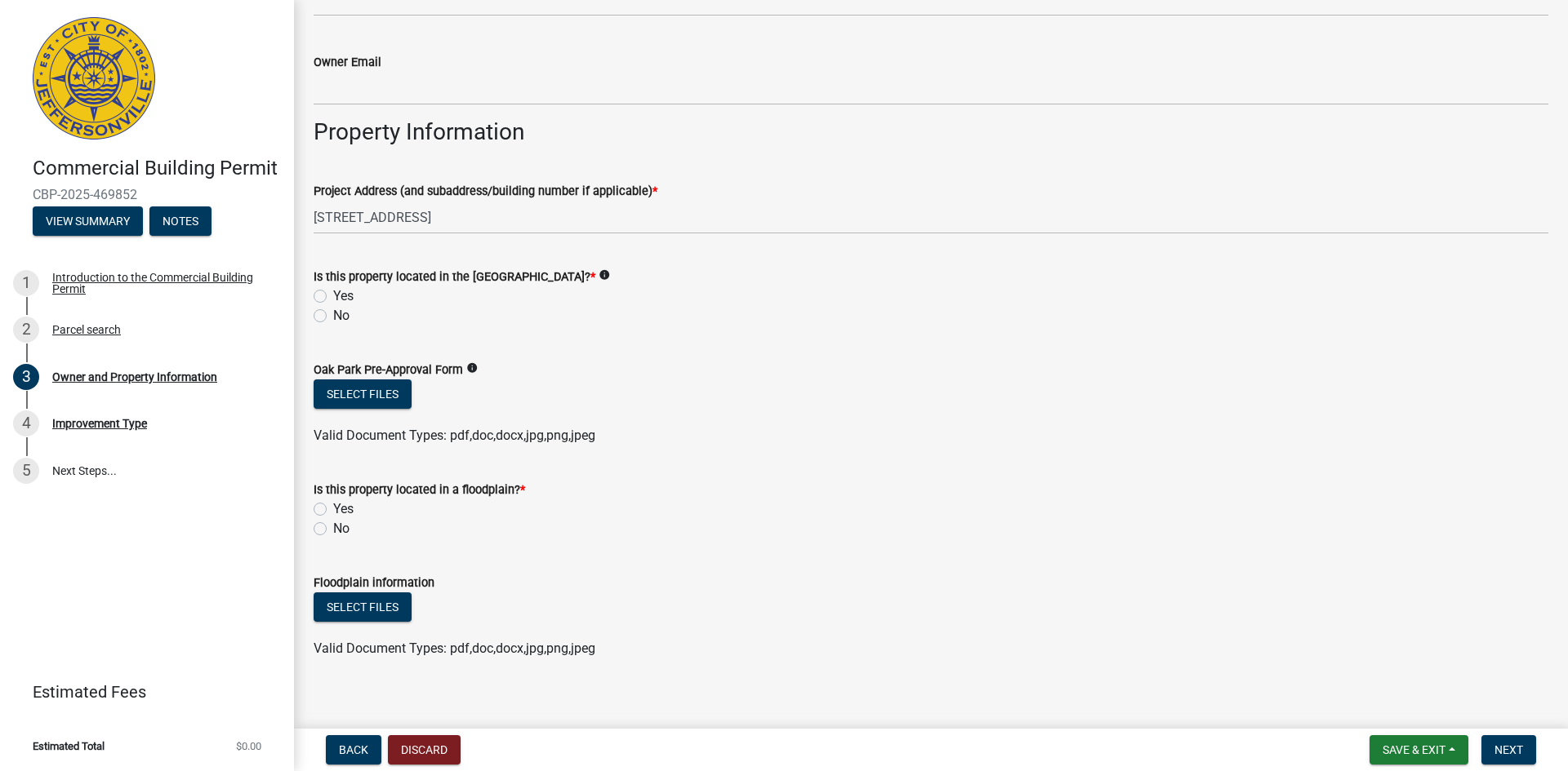
scroll to position [849, 0]
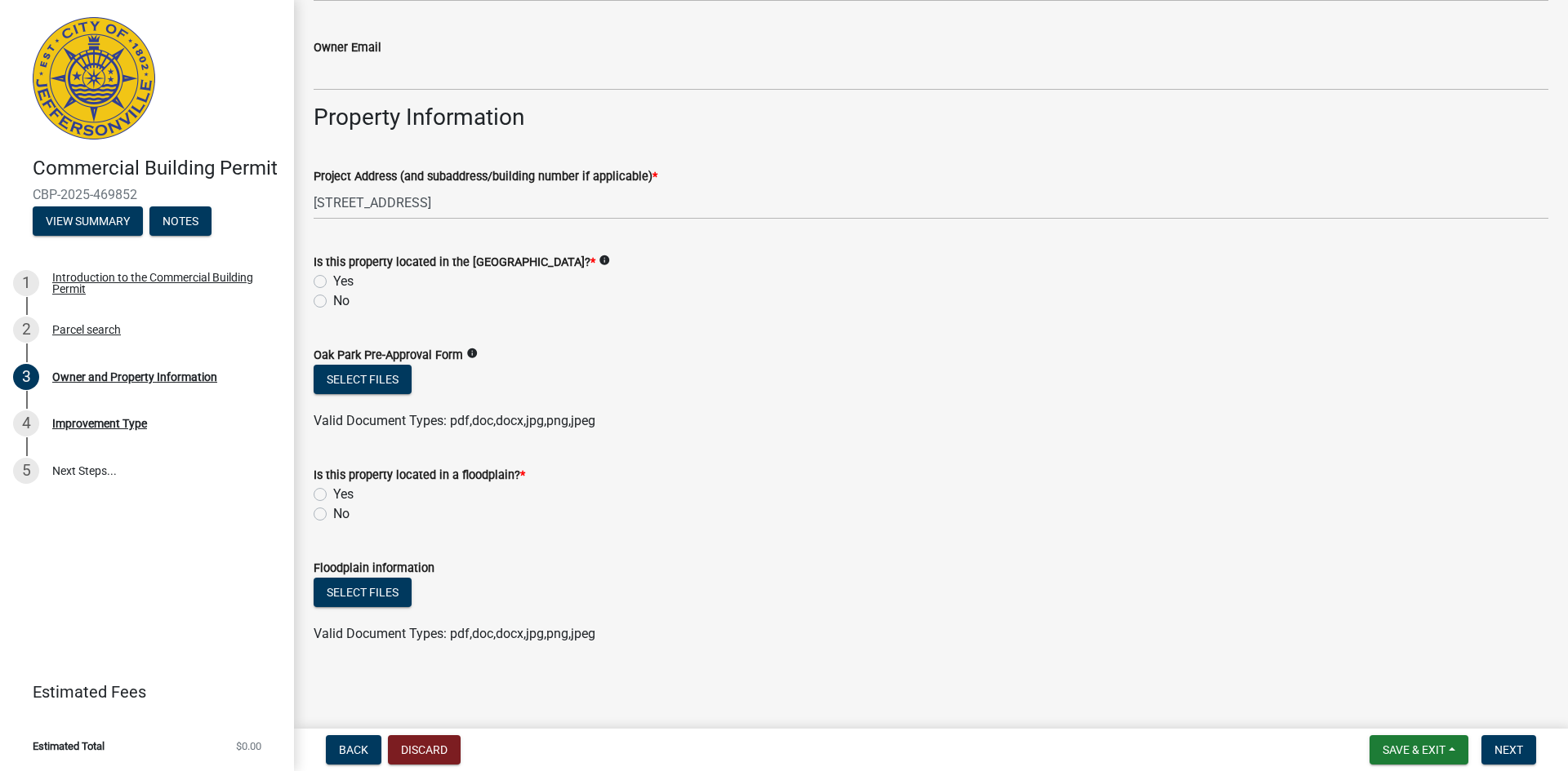
click at [610, 262] on icon "info" at bounding box center [604, 260] width 11 height 11
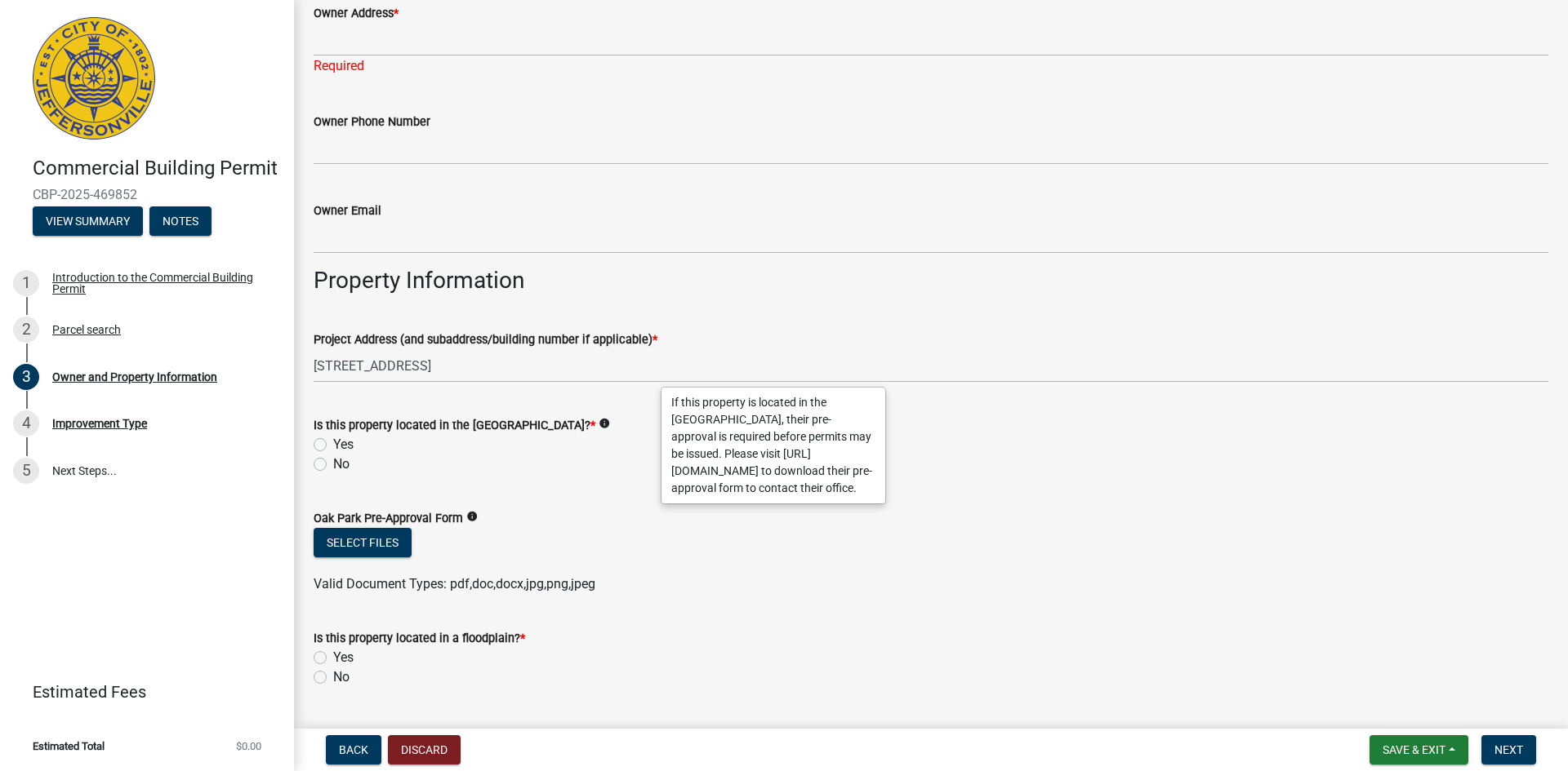
scroll to position [604, 0]
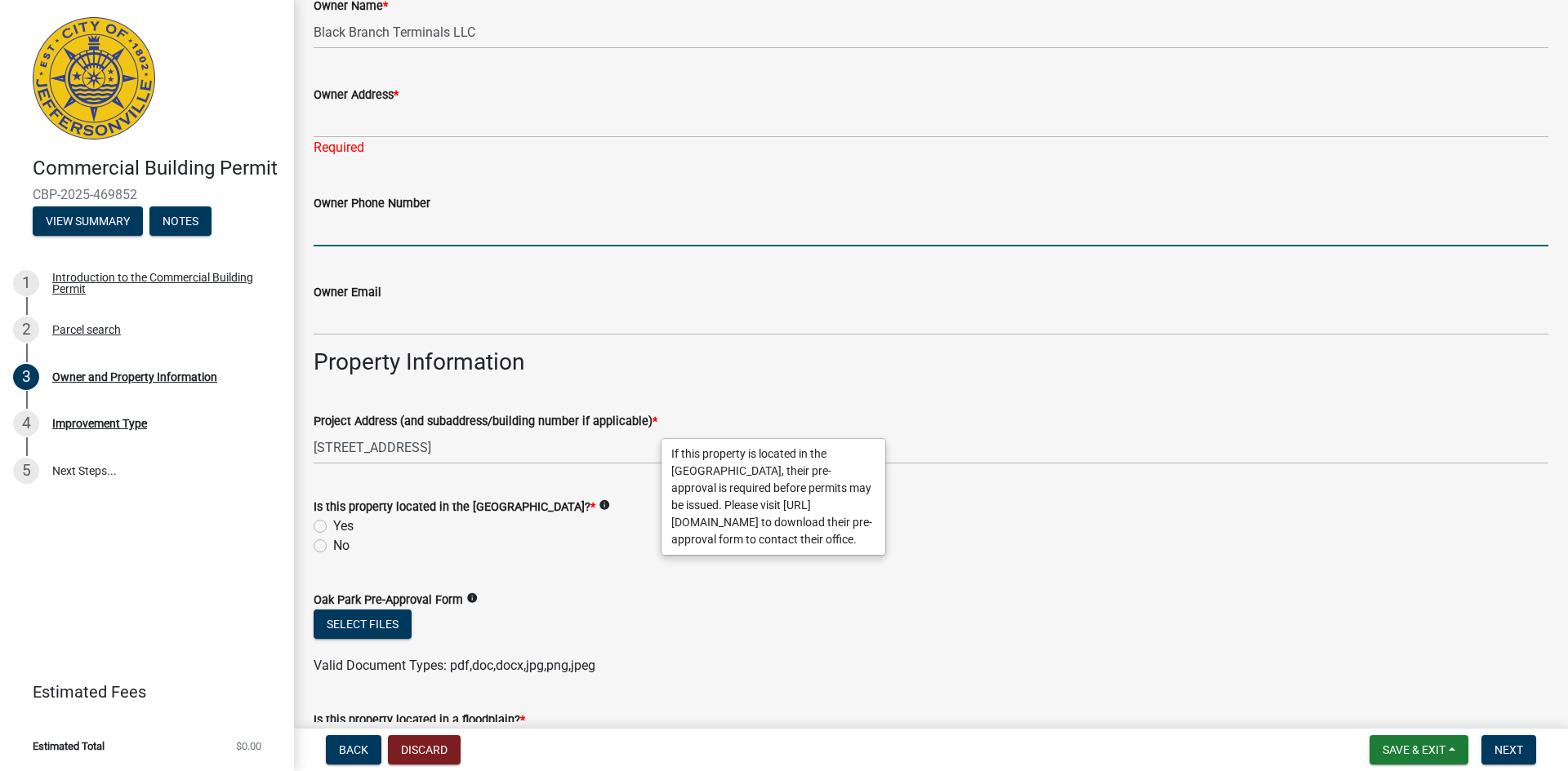
click at [387, 230] on input "Owner Phone Number" at bounding box center [931, 229] width 1235 height 33
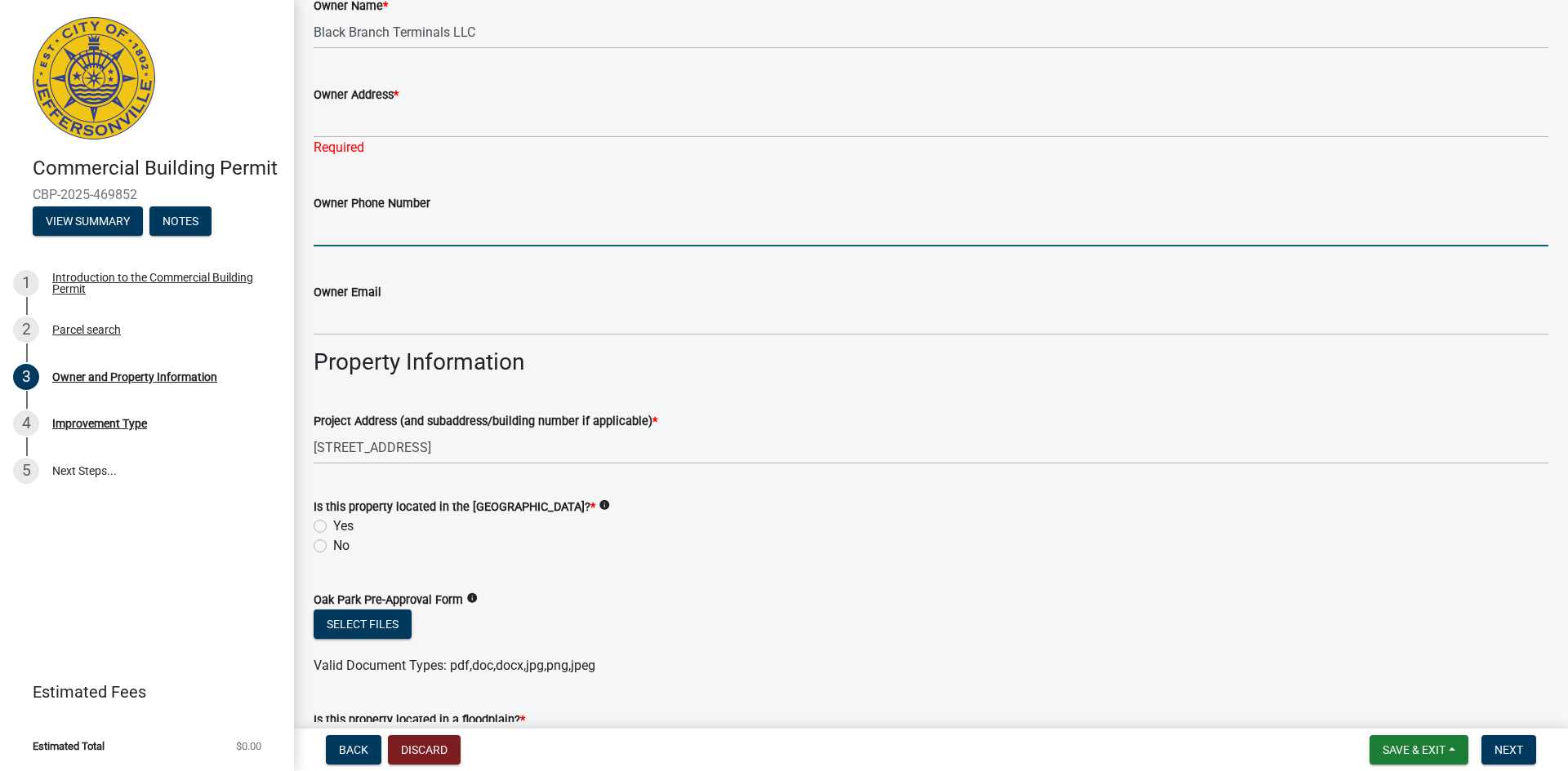
click at [421, 242] on input "Owner Phone Number" at bounding box center [931, 229] width 1235 height 33
paste input "[PHONE_NUMBER]"
type input "[PHONE_NUMBER]"
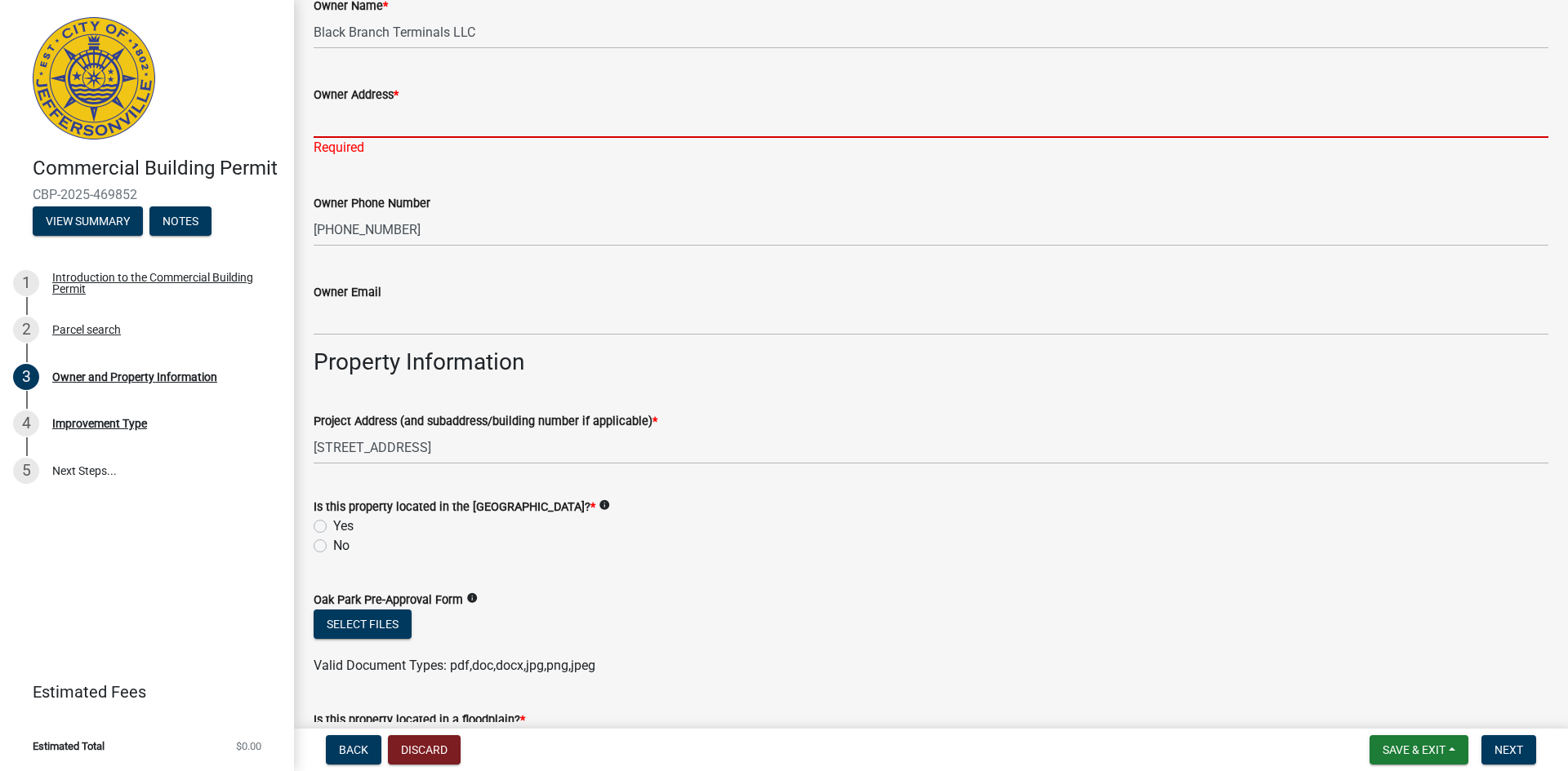
click at [376, 131] on input "Owner Address *" at bounding box center [931, 121] width 1235 height 33
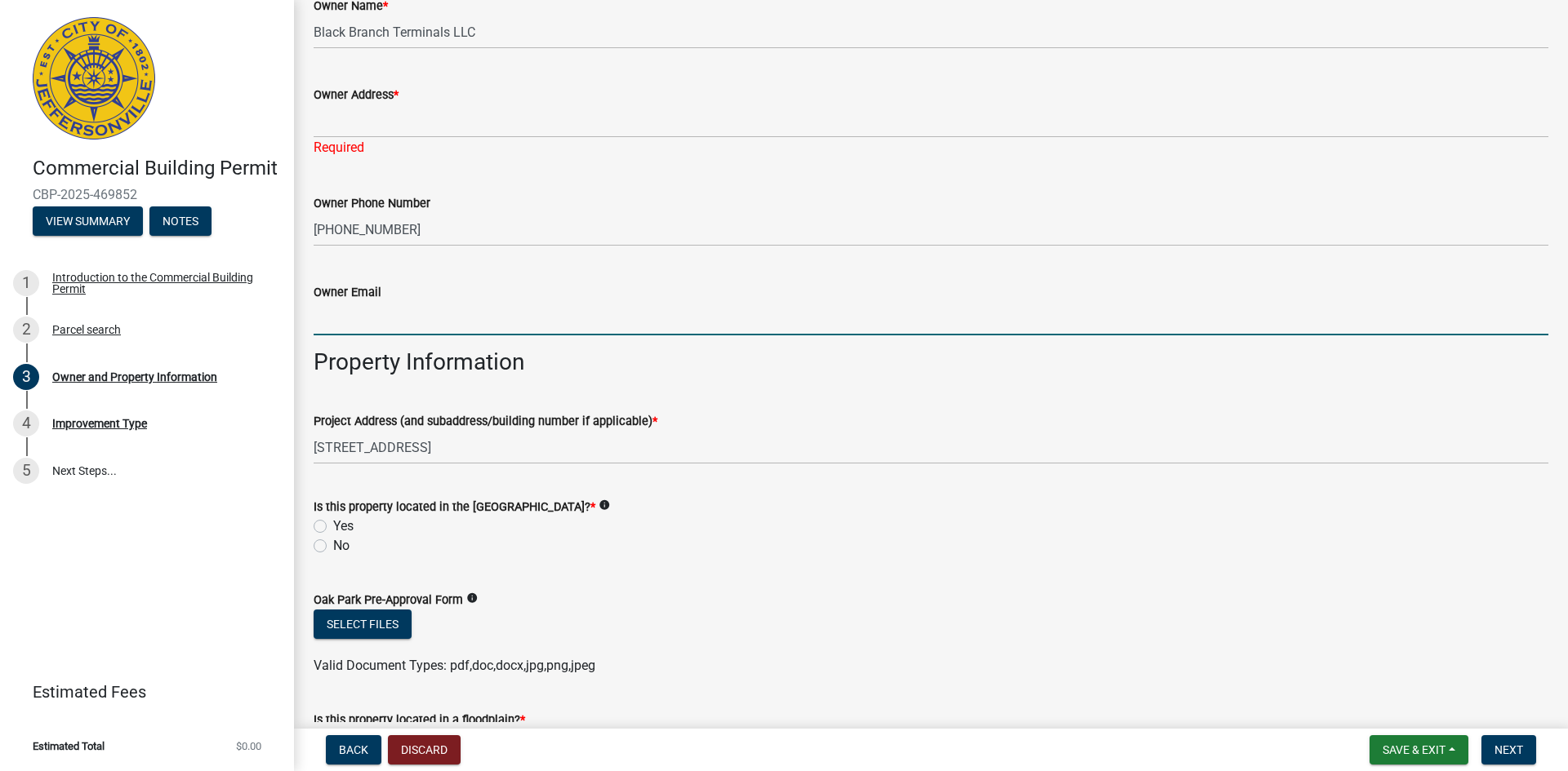
click at [338, 314] on input "Owner Email" at bounding box center [931, 318] width 1235 height 33
paste input "[PERSON_NAME][EMAIL_ADDRESS][PERSON_NAME][PERSON_NAME][DOMAIN_NAME]"
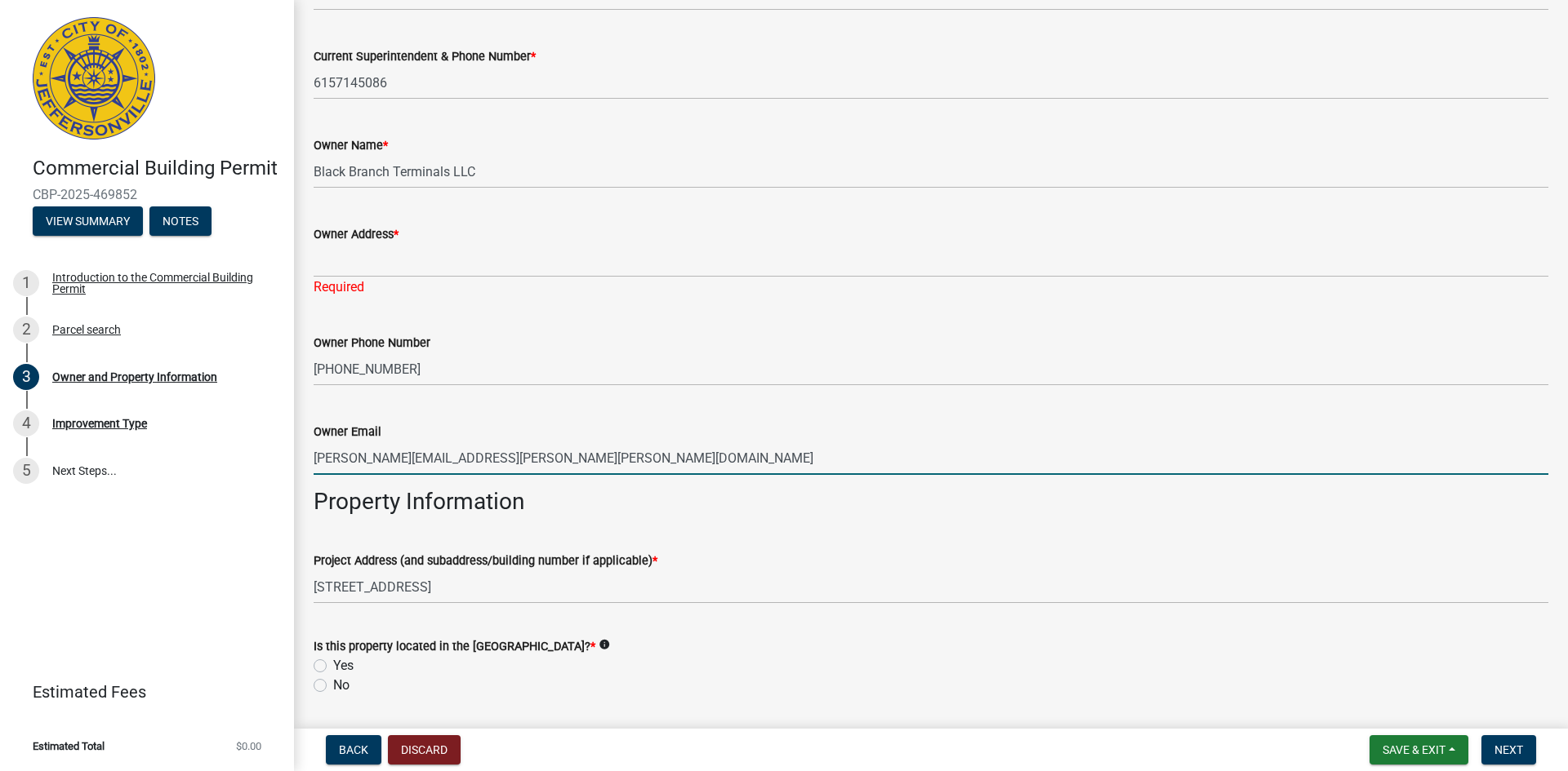
scroll to position [441, 0]
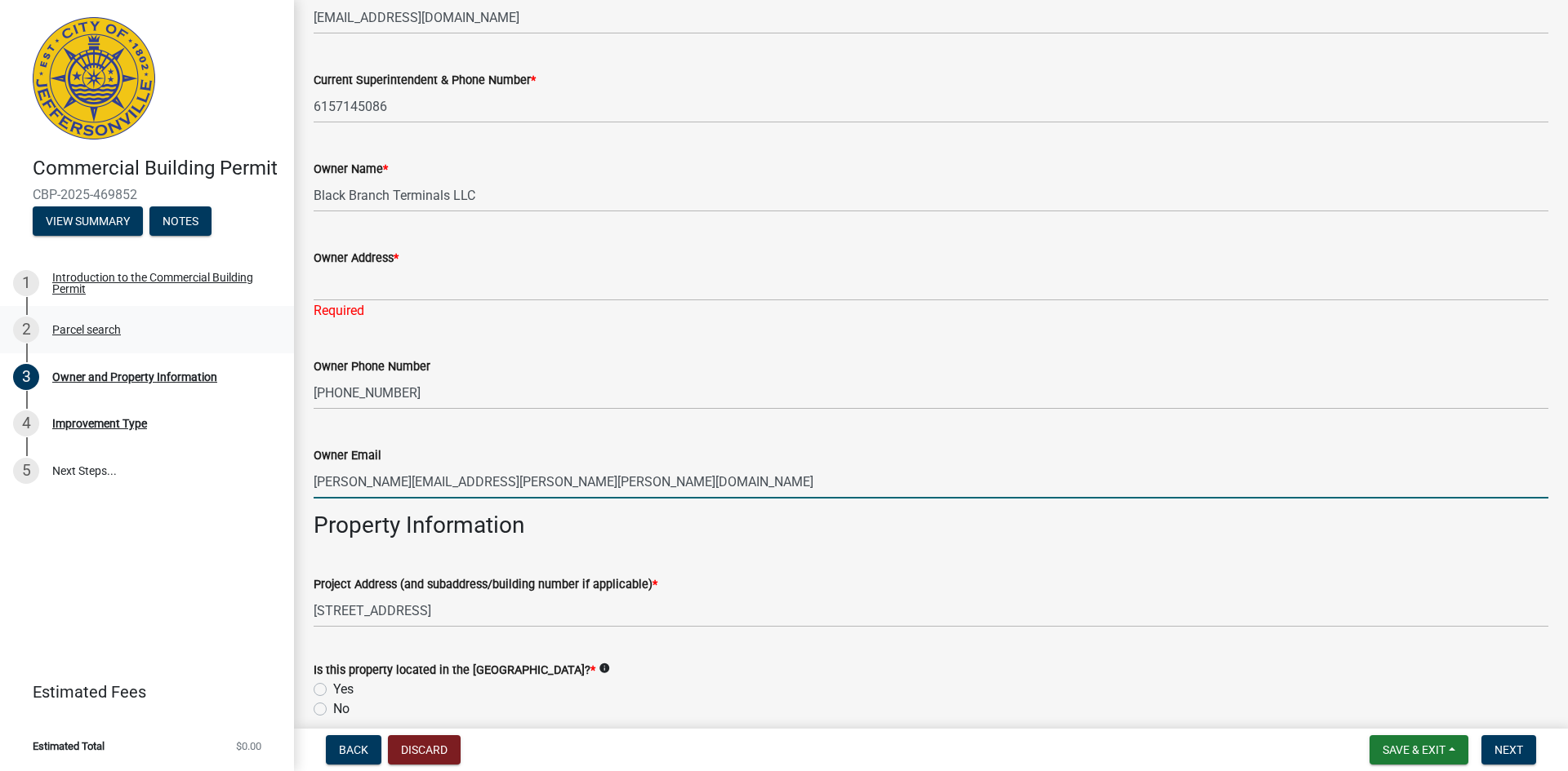
type input "[PERSON_NAME][EMAIL_ADDRESS][PERSON_NAME][PERSON_NAME][DOMAIN_NAME]"
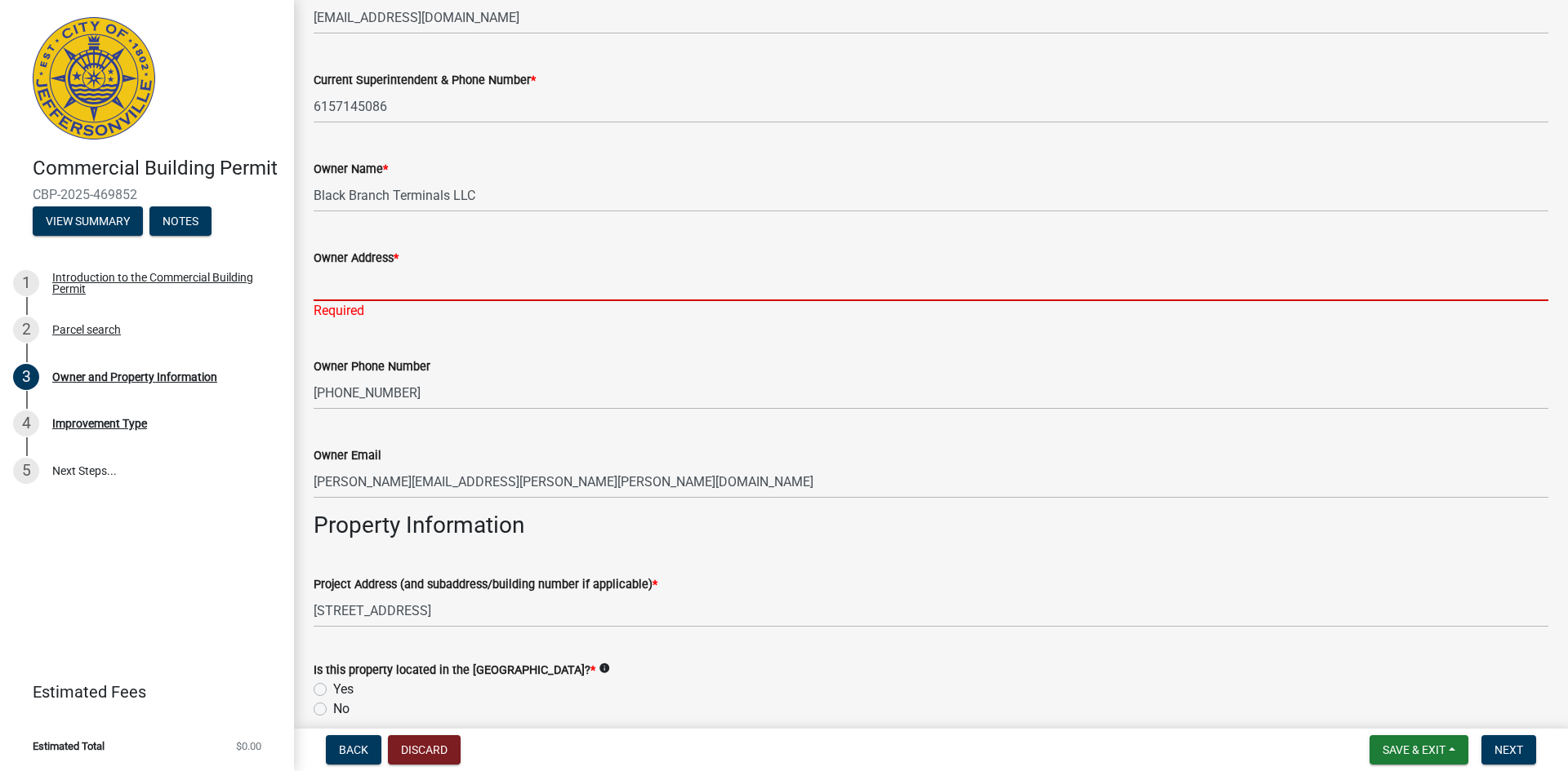
click at [393, 275] on input "Owner Address *" at bounding box center [931, 284] width 1235 height 33
paste input "[STREET_ADDRESS]"
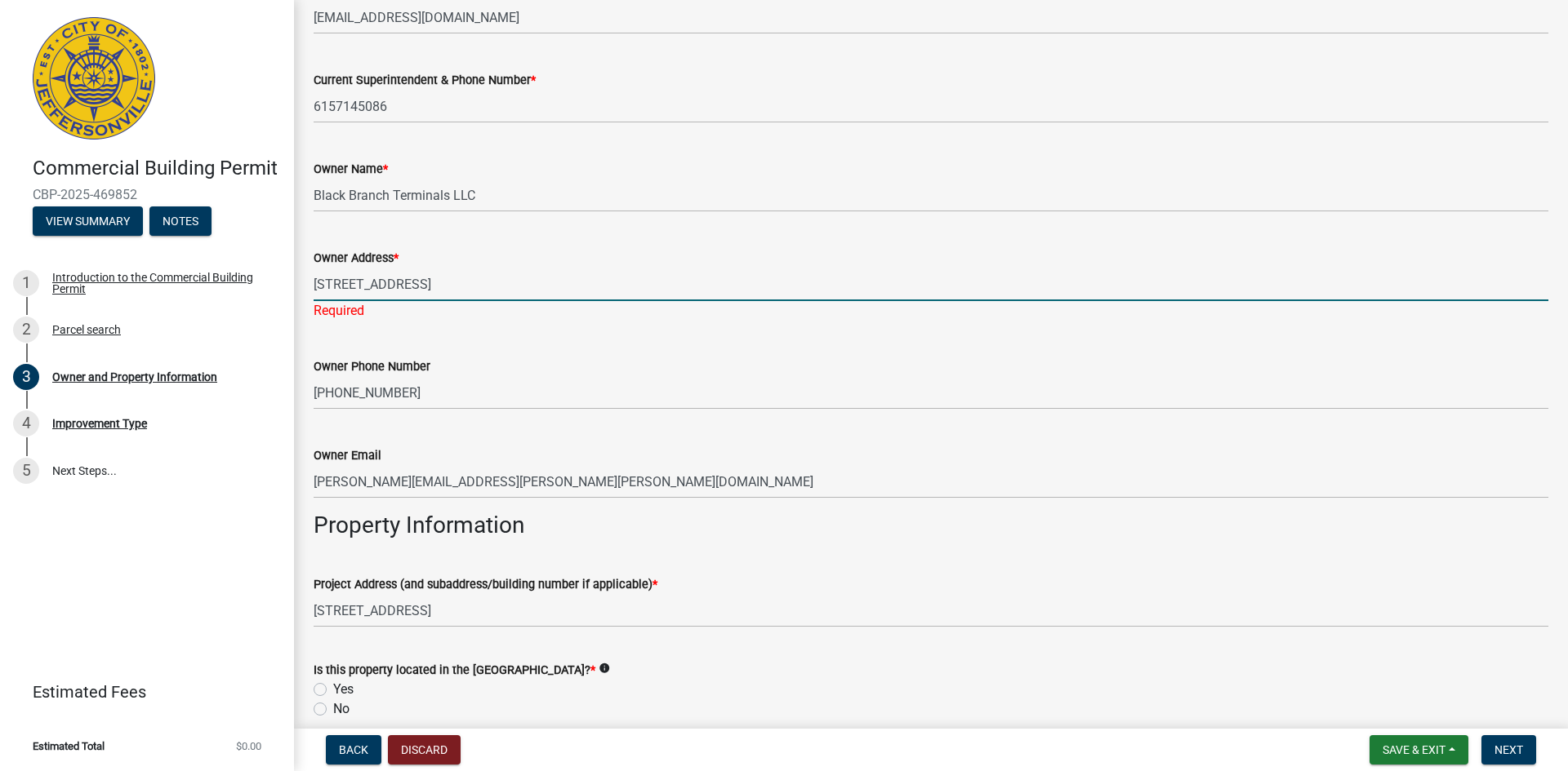
click at [668, 281] on input "[STREET_ADDRESS]" at bounding box center [931, 284] width 1235 height 33
type input "[STREET_ADDRESS]"
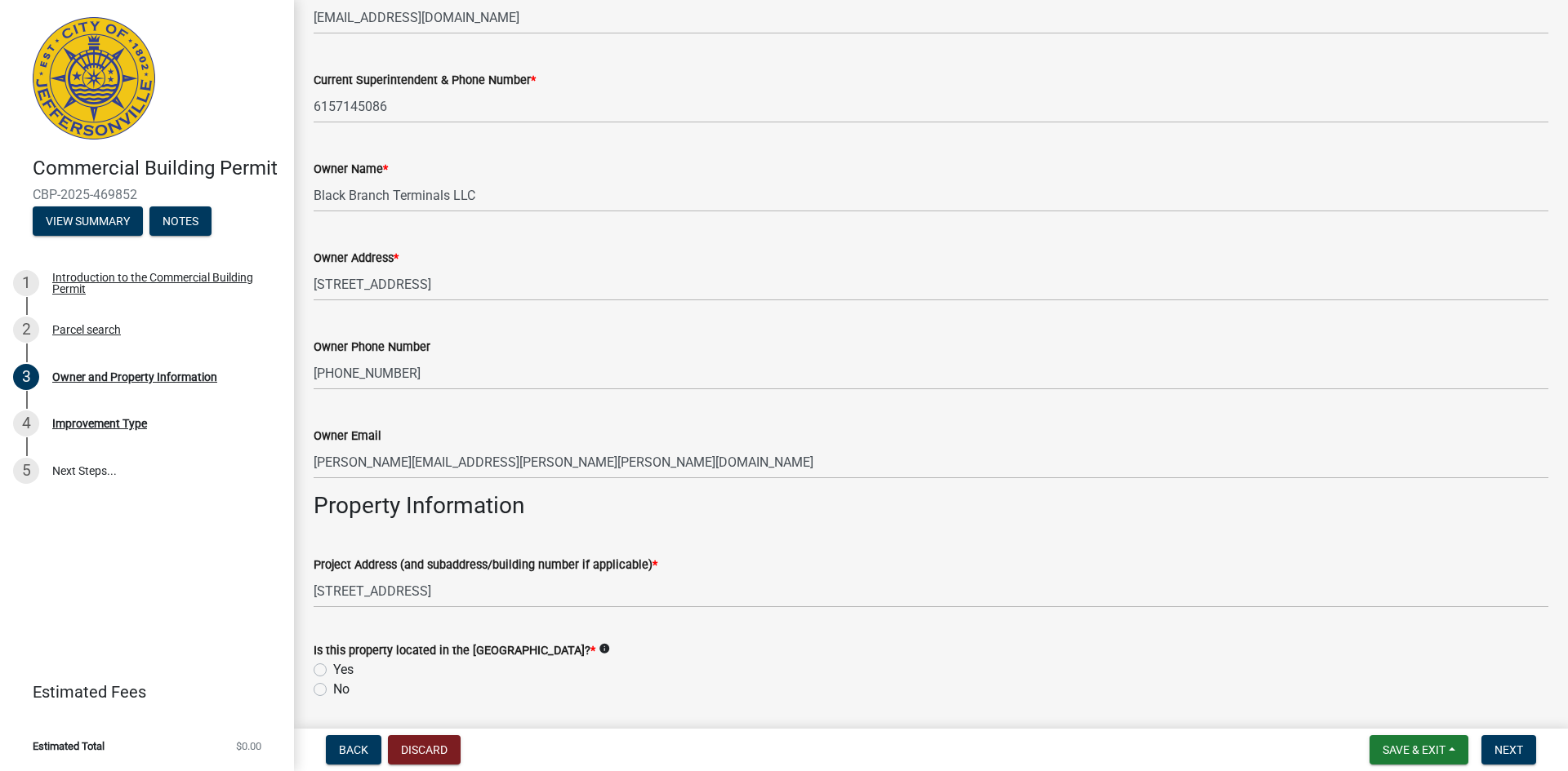
click at [645, 344] on div "Owner Phone Number [PHONE_NUMBER]" at bounding box center [931, 352] width 1235 height 76
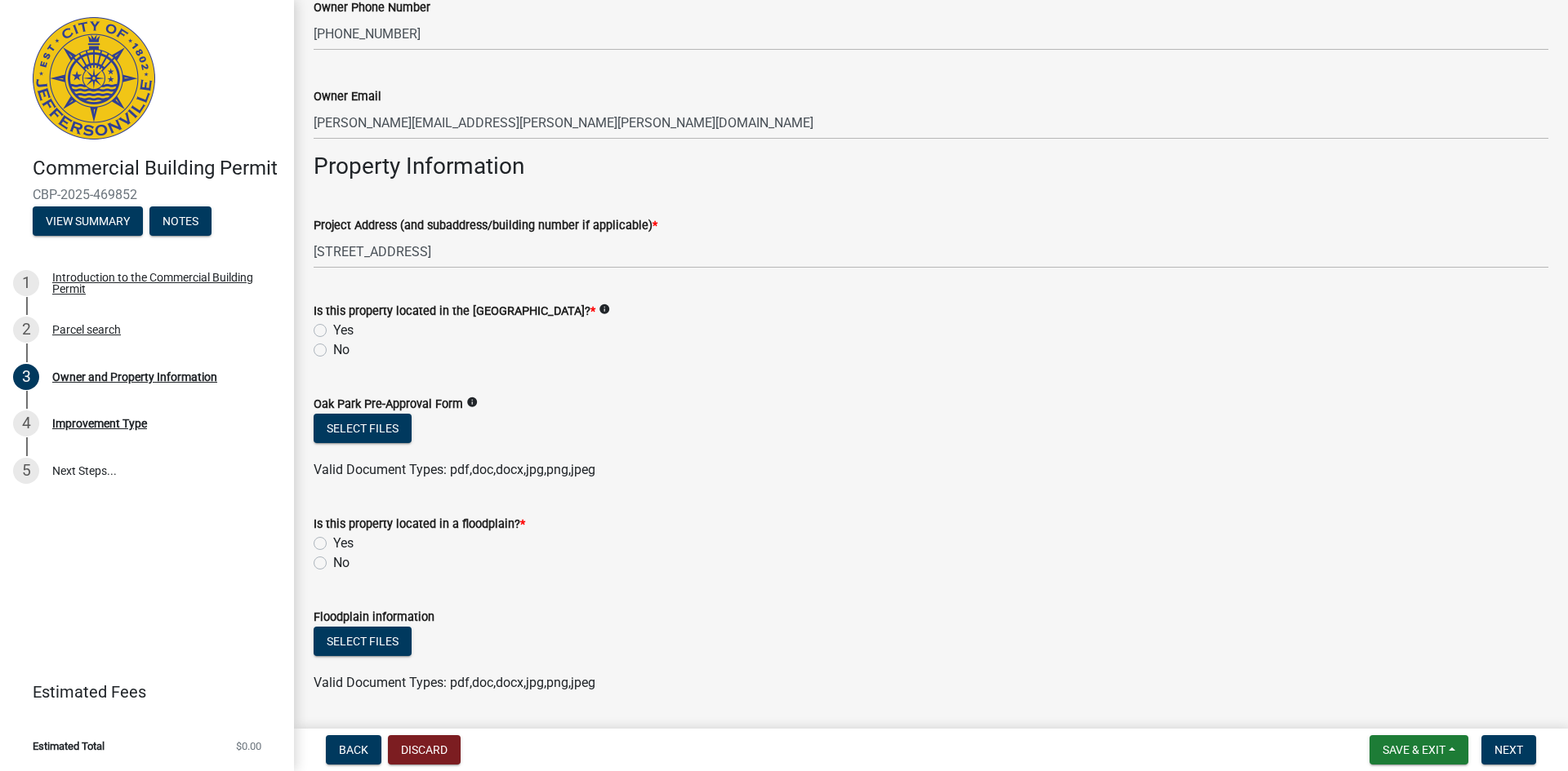
scroll to position [817, 0]
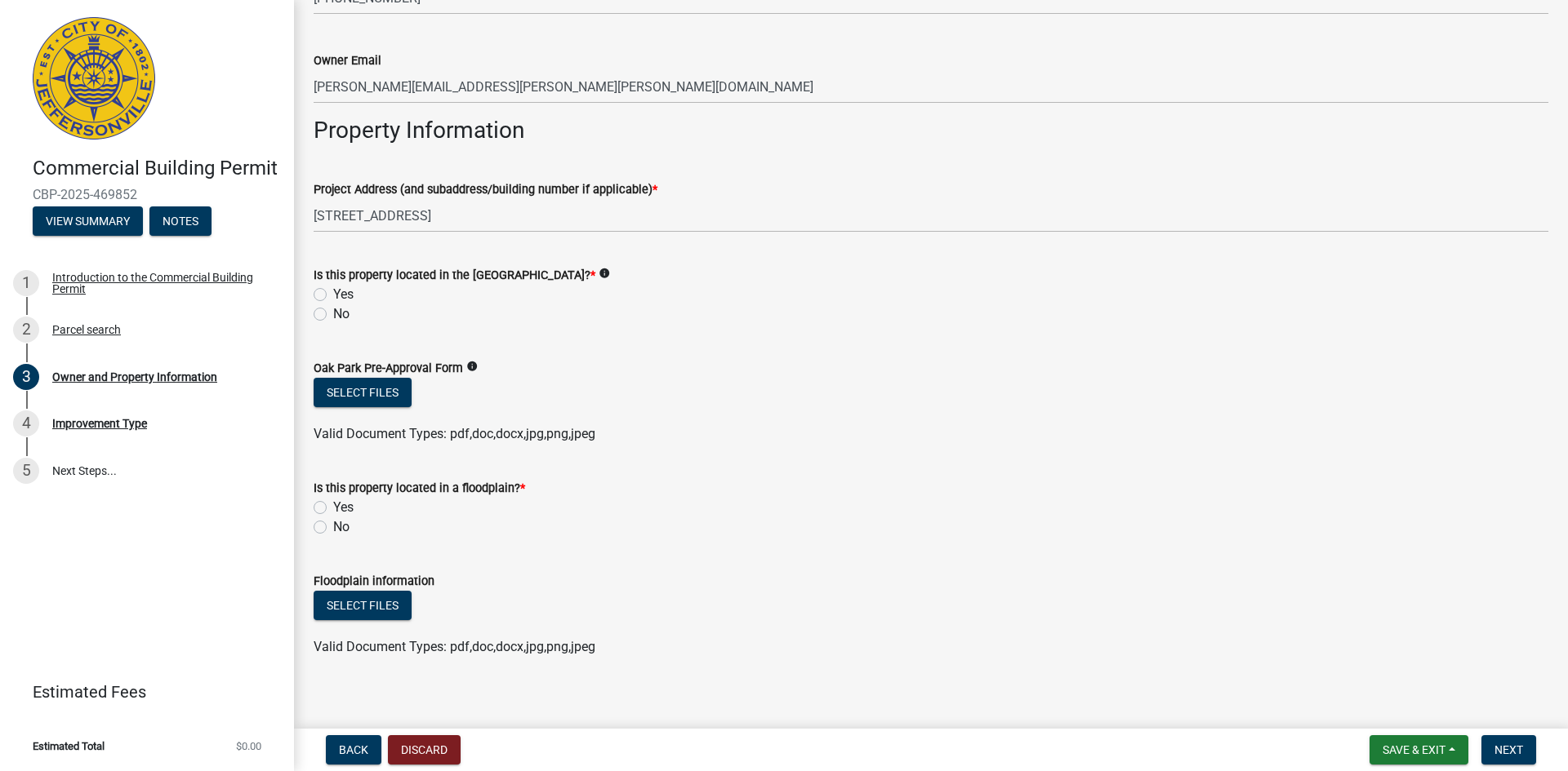
click at [610, 271] on icon "info" at bounding box center [604, 273] width 11 height 11
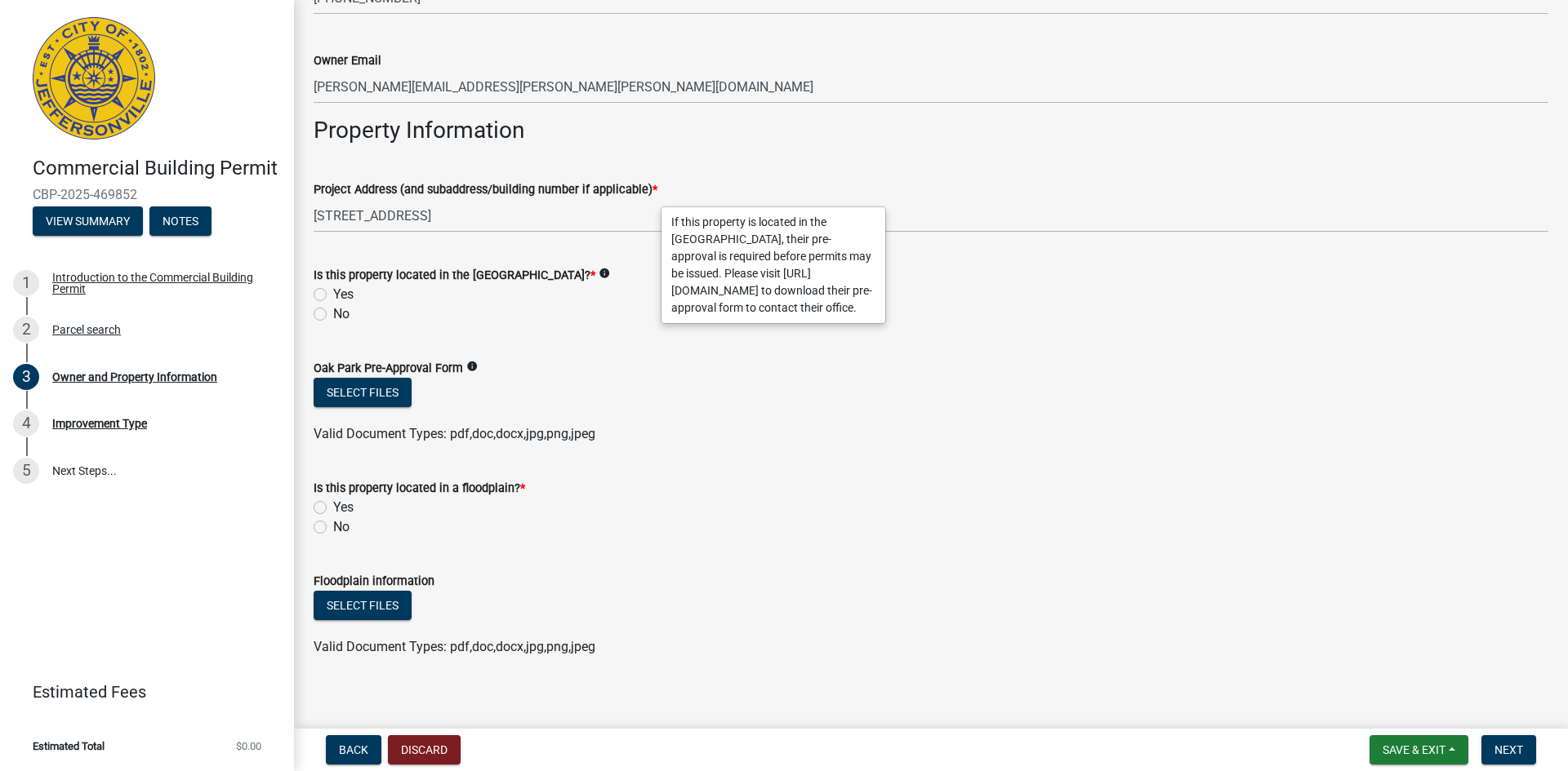
click at [333, 527] on label "No" at bounding box center [341, 527] width 16 height 20
click at [333, 527] on input "No" at bounding box center [338, 522] width 10 height 10
radio input "true"
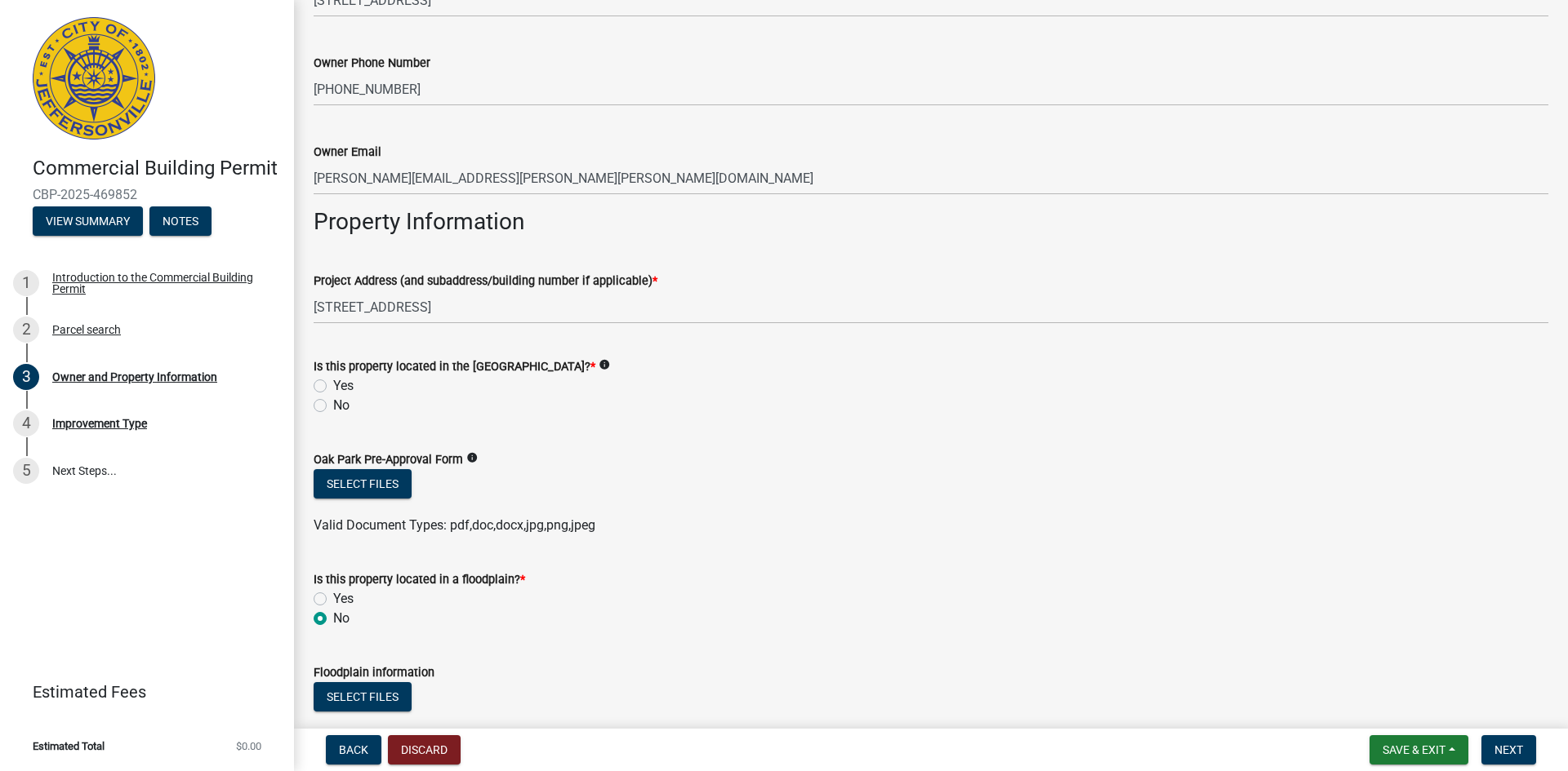
scroll to position [735, 0]
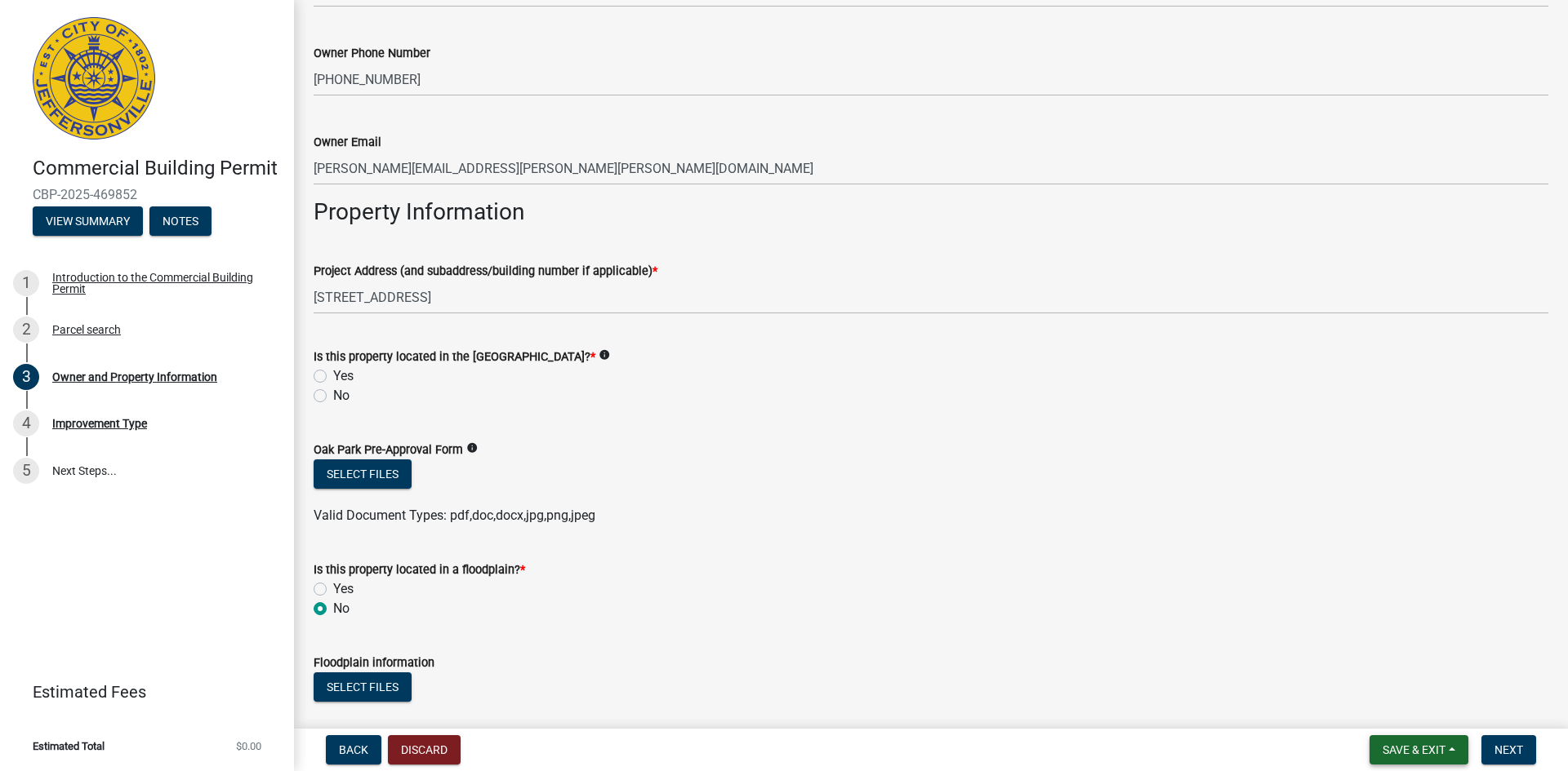
click at [1410, 744] on span "Save & Exit" at bounding box center [1413, 750] width 63 height 13
click at [1379, 672] on button "Save" at bounding box center [1403, 668] width 131 height 39
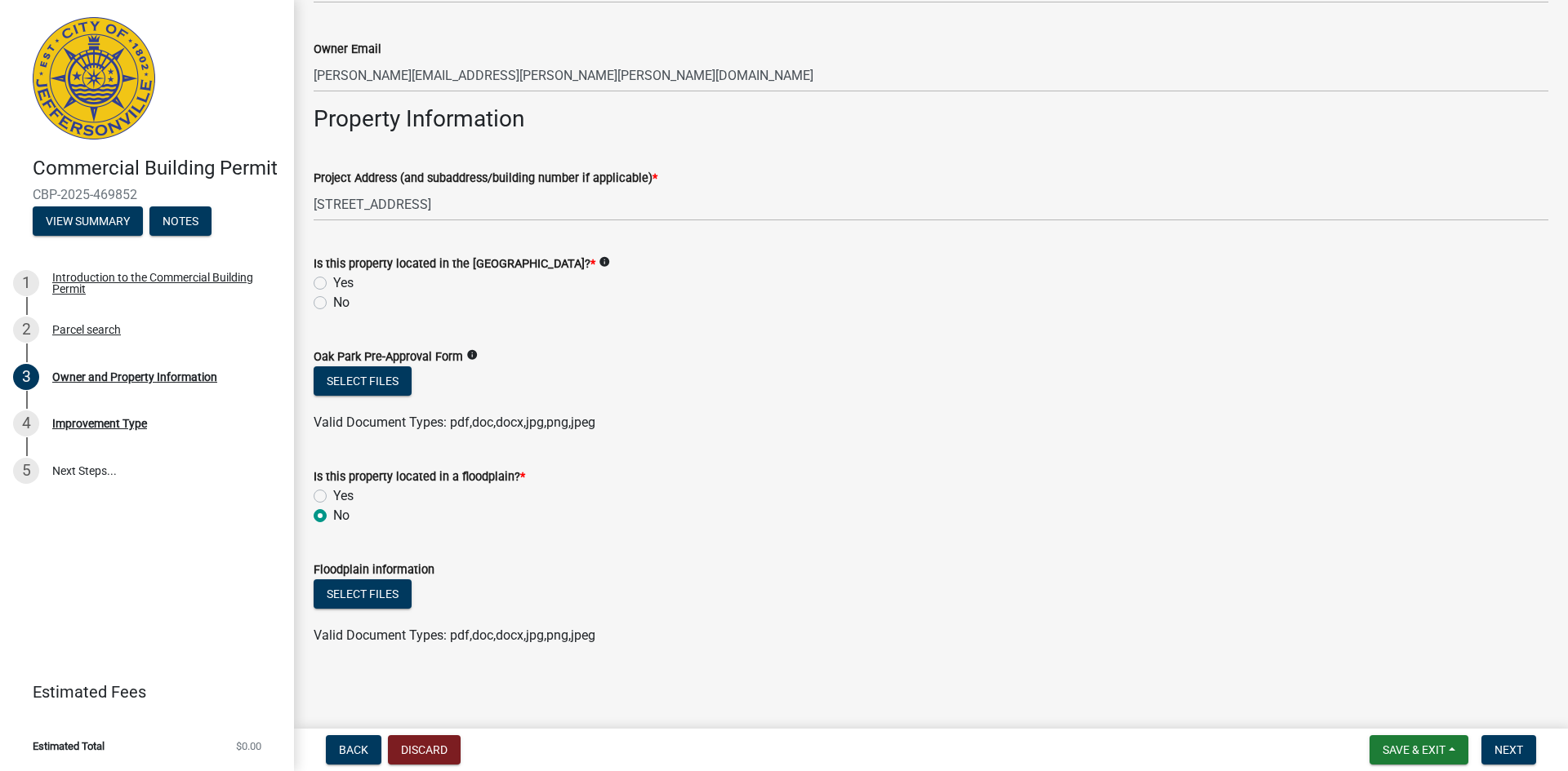
scroll to position [829, 0]
click at [1499, 745] on span "Next" at bounding box center [1508, 750] width 28 height 13
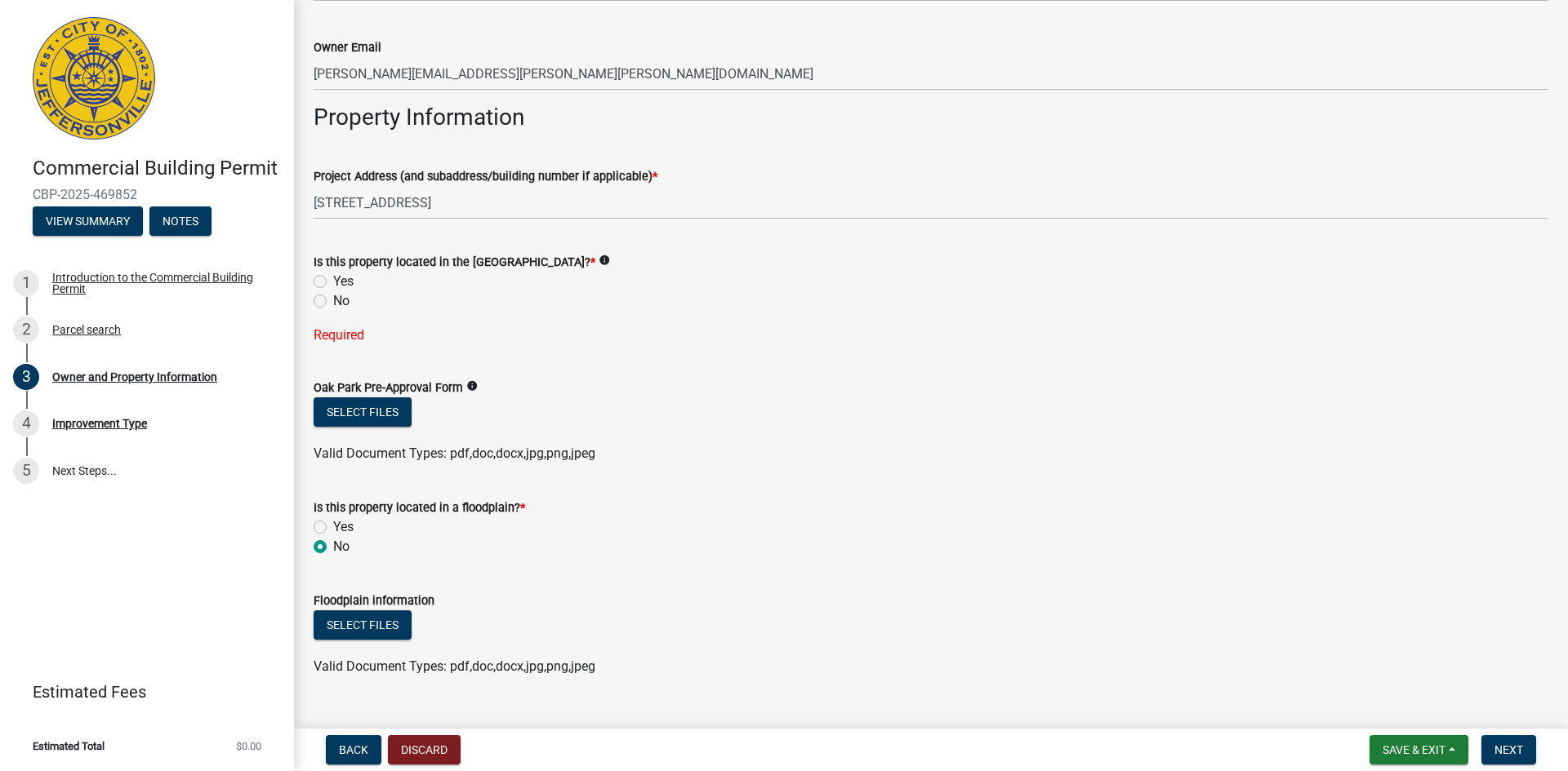
click at [333, 301] on label "No" at bounding box center [341, 301] width 16 height 20
click at [333, 301] on input "No" at bounding box center [338, 296] width 10 height 10
radio input "true"
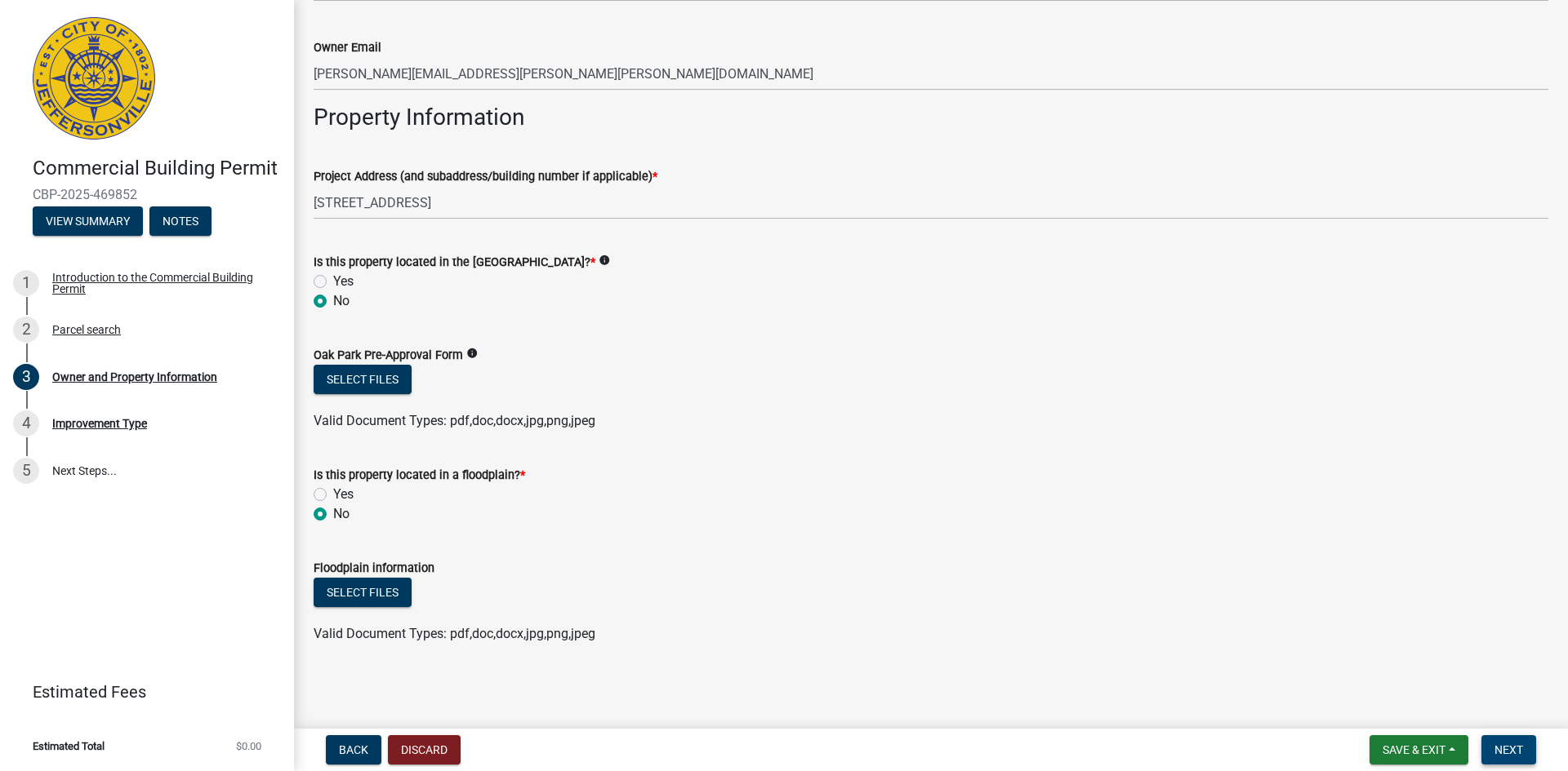
click at [1504, 745] on span "Next" at bounding box center [1508, 750] width 28 height 13
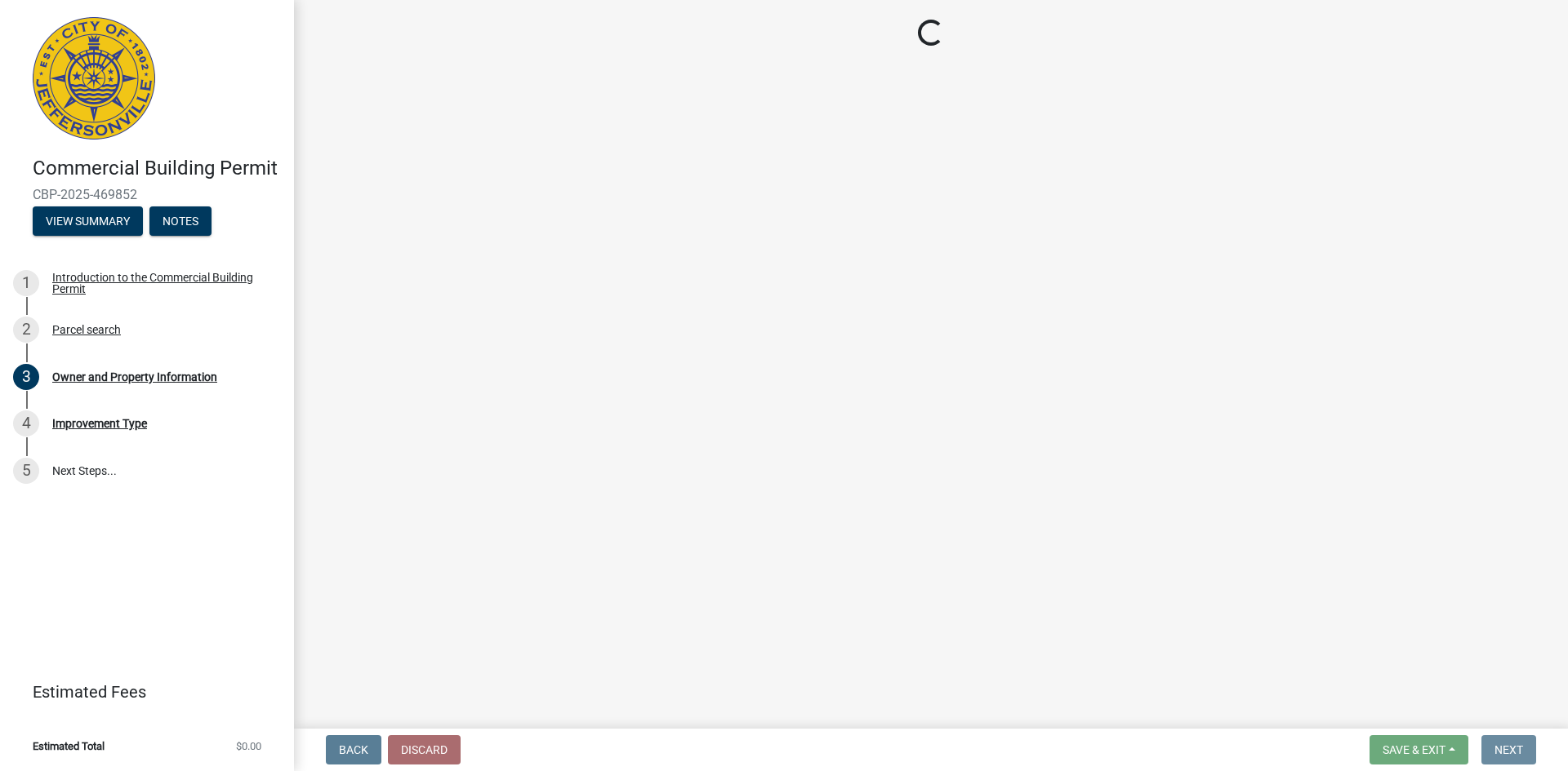
scroll to position [0, 0]
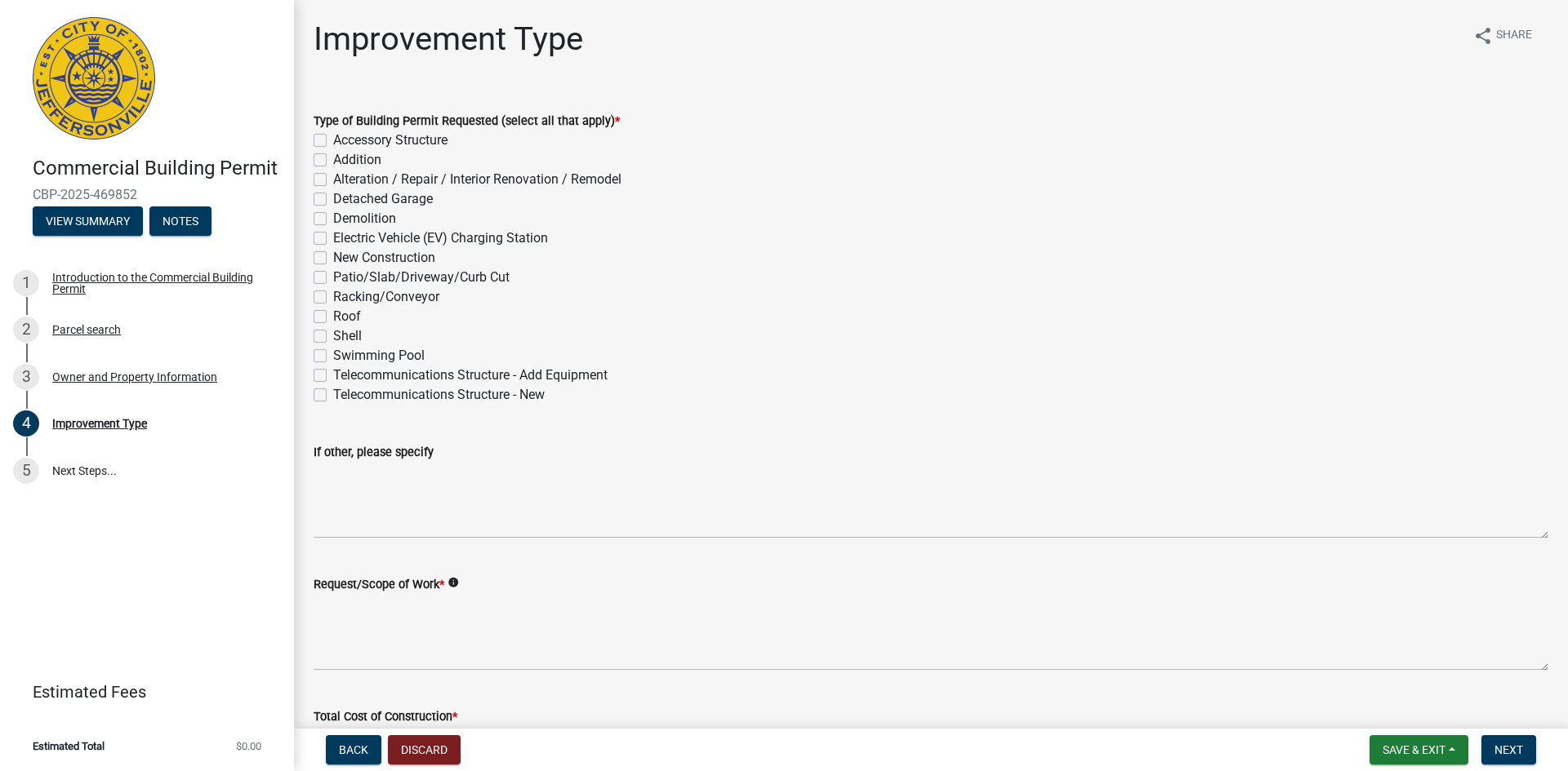
click at [333, 142] on label "Accessory Structure" at bounding box center [390, 141] width 114 height 20
click at [333, 141] on input "Accessory Structure" at bounding box center [338, 136] width 10 height 10
checkbox input "true"
checkbox input "false"
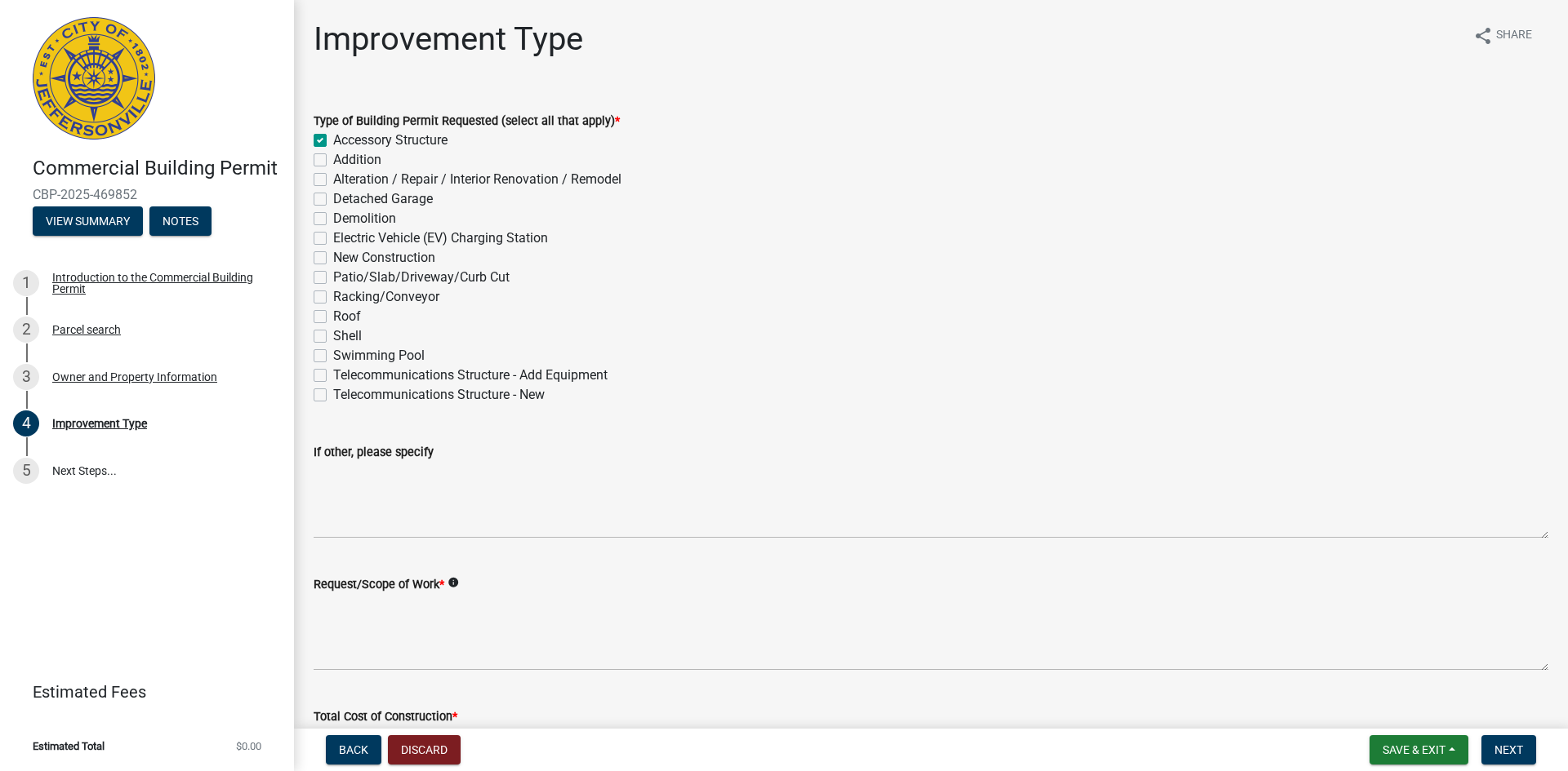
checkbox input "false"
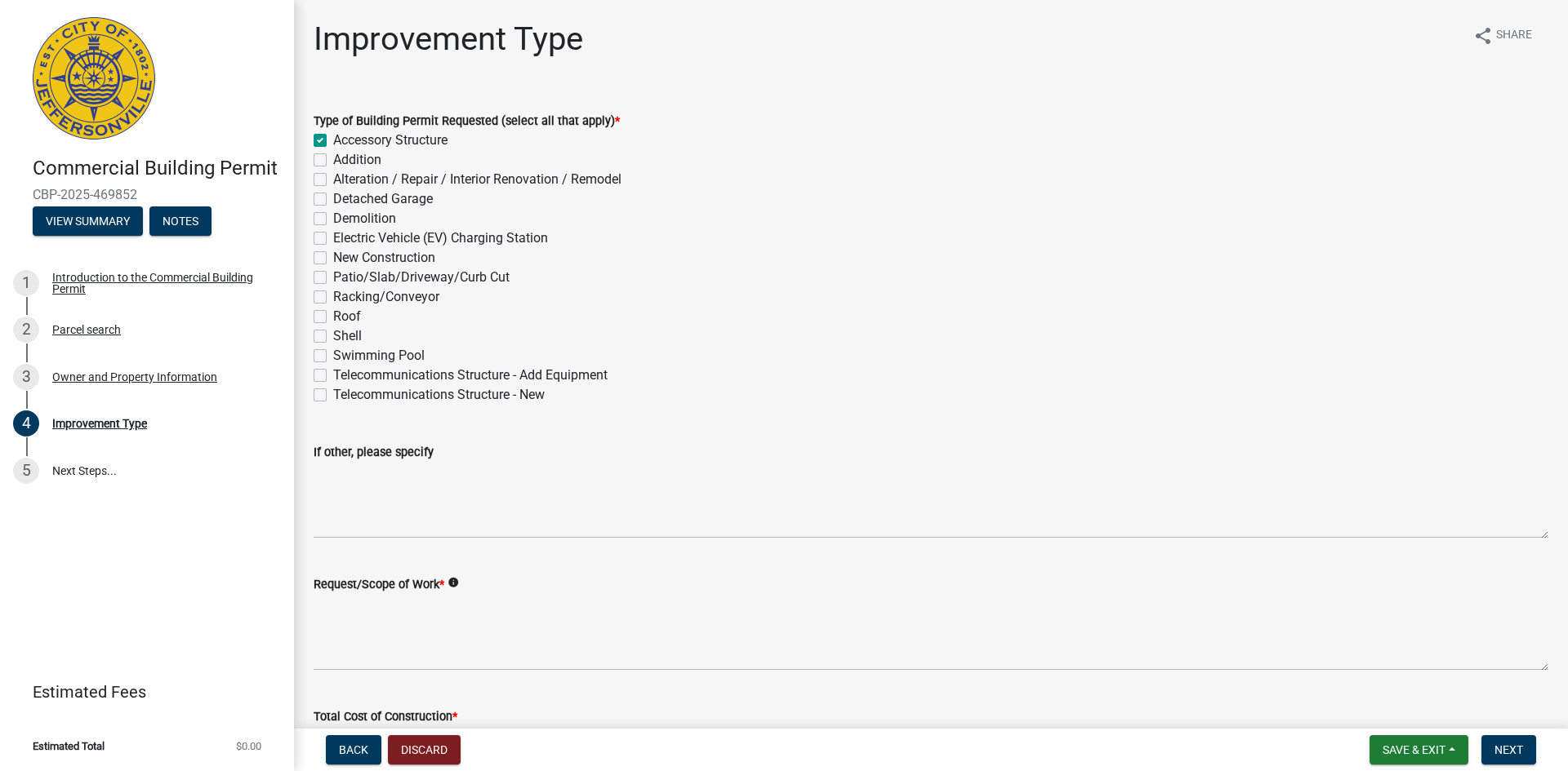
checkbox input "false"
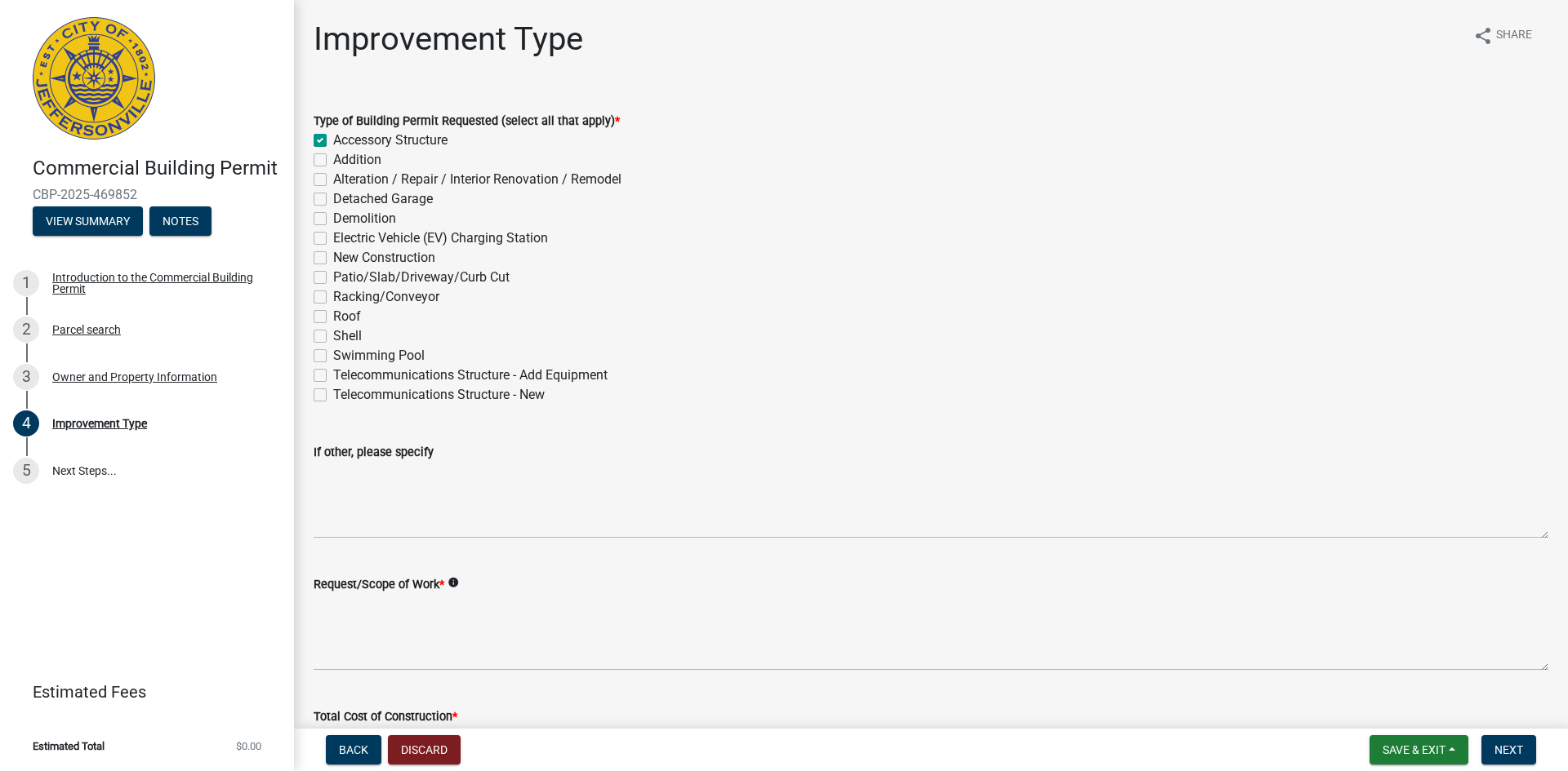
checkbox input "false"
click at [333, 158] on label "Addition" at bounding box center [357, 160] width 48 height 20
click at [333, 158] on input "Addition" at bounding box center [338, 155] width 10 height 10
checkbox input "true"
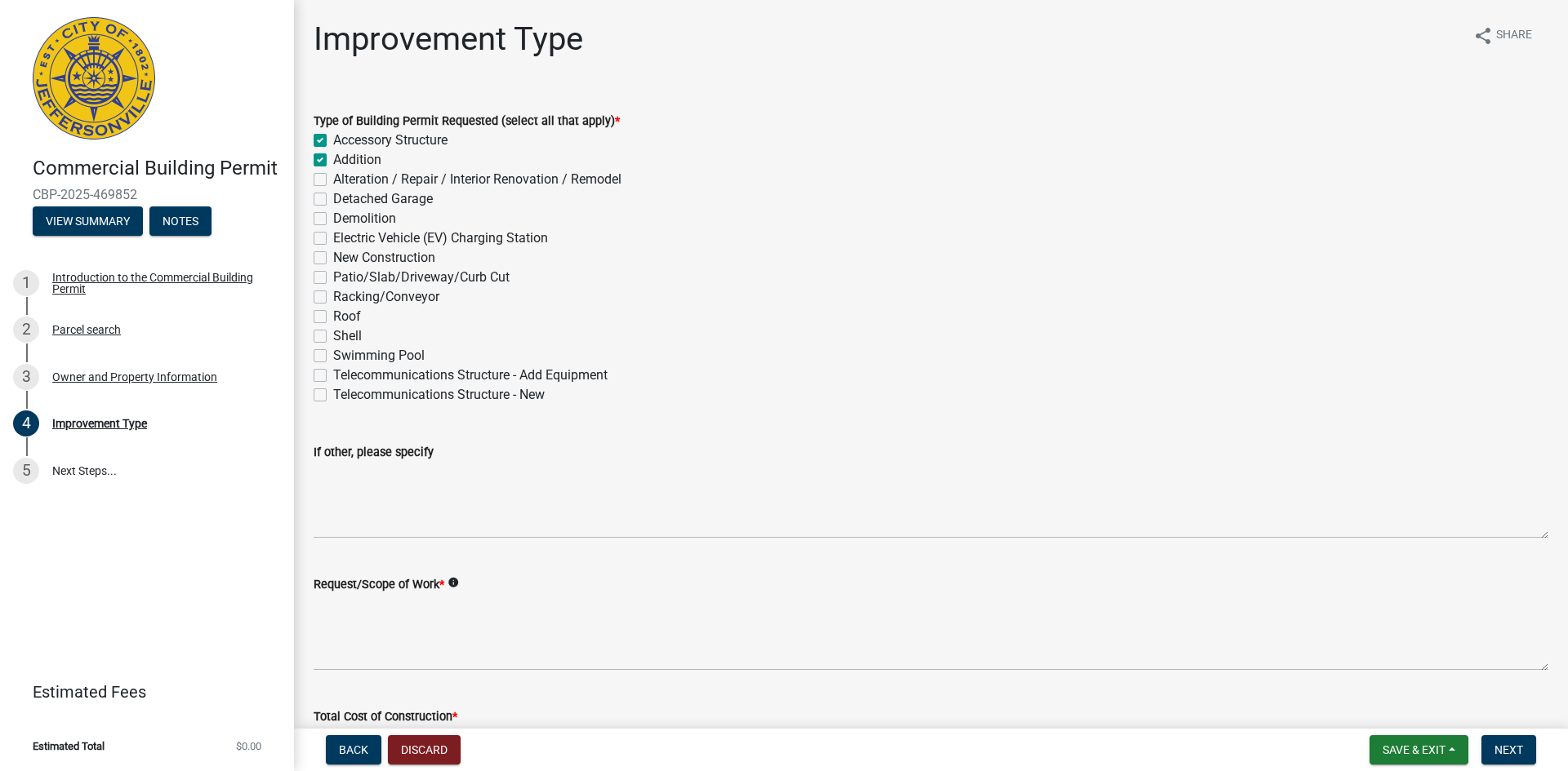
checkbox input "true"
checkbox input "false"
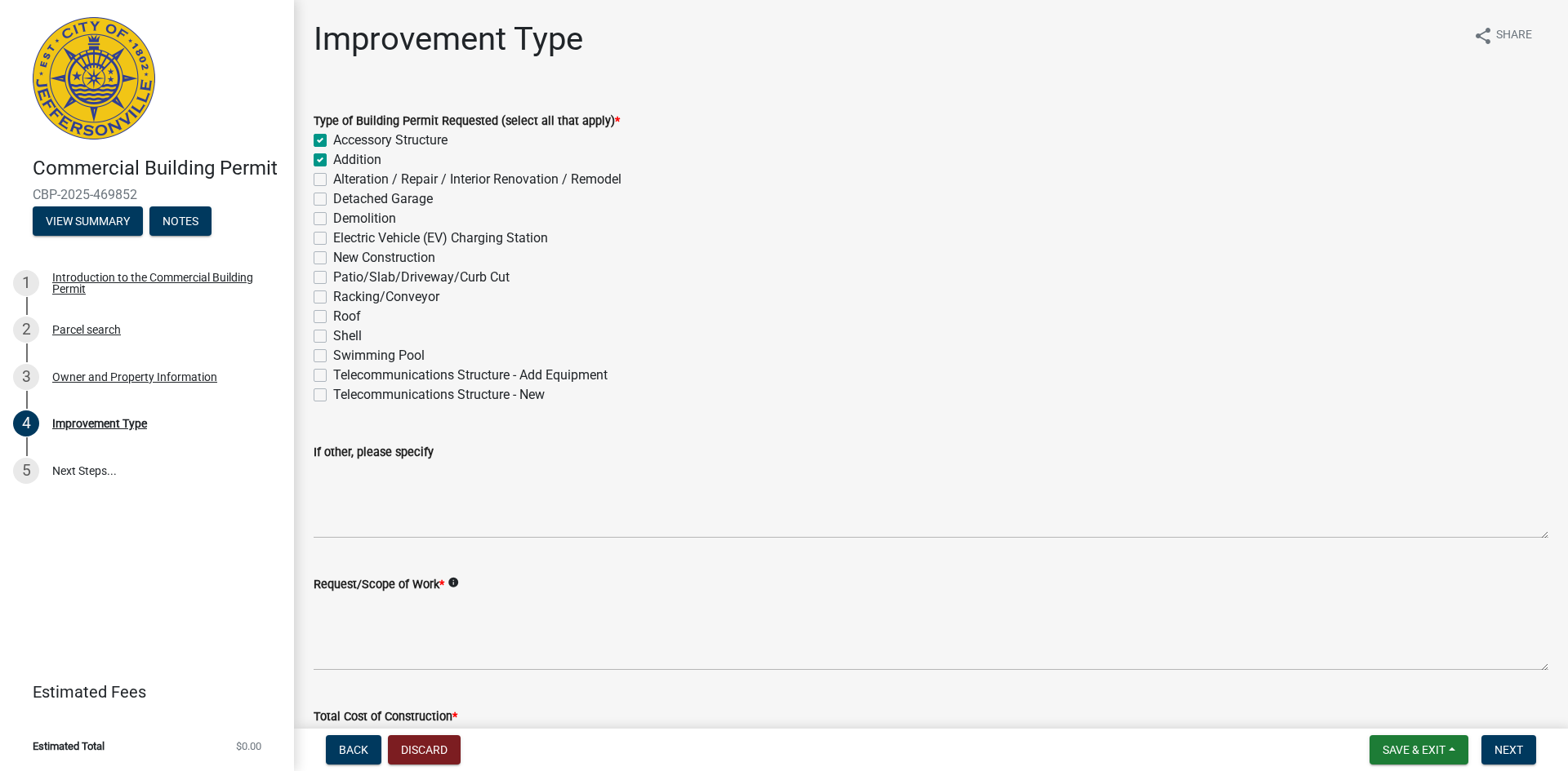
checkbox input "false"
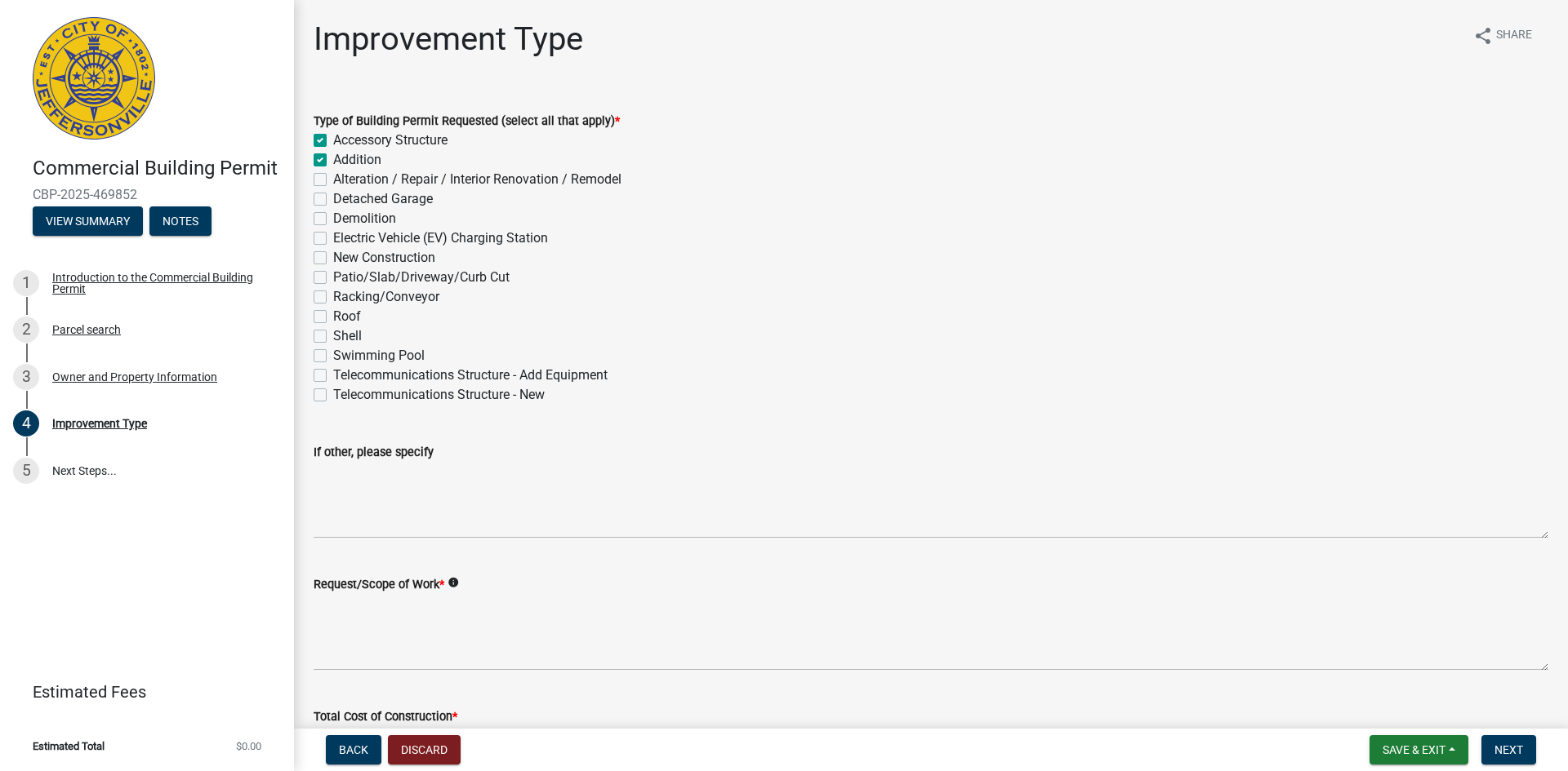
checkbox input "false"
click at [333, 256] on label "New Construction" at bounding box center [384, 257] width 102 height 20
click at [333, 256] on input "New Construction" at bounding box center [338, 253] width 10 height 10
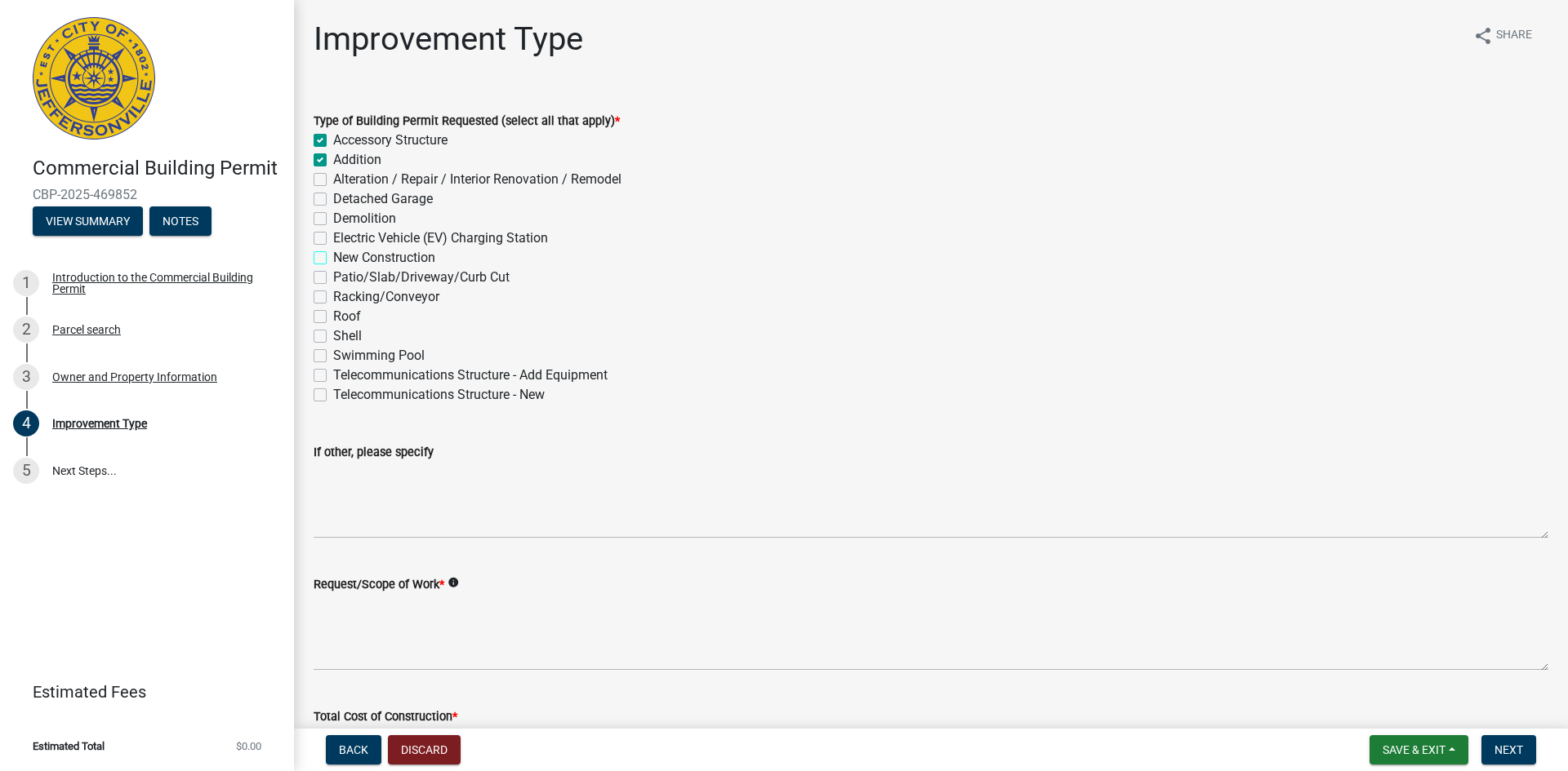
checkbox input "true"
checkbox input "false"
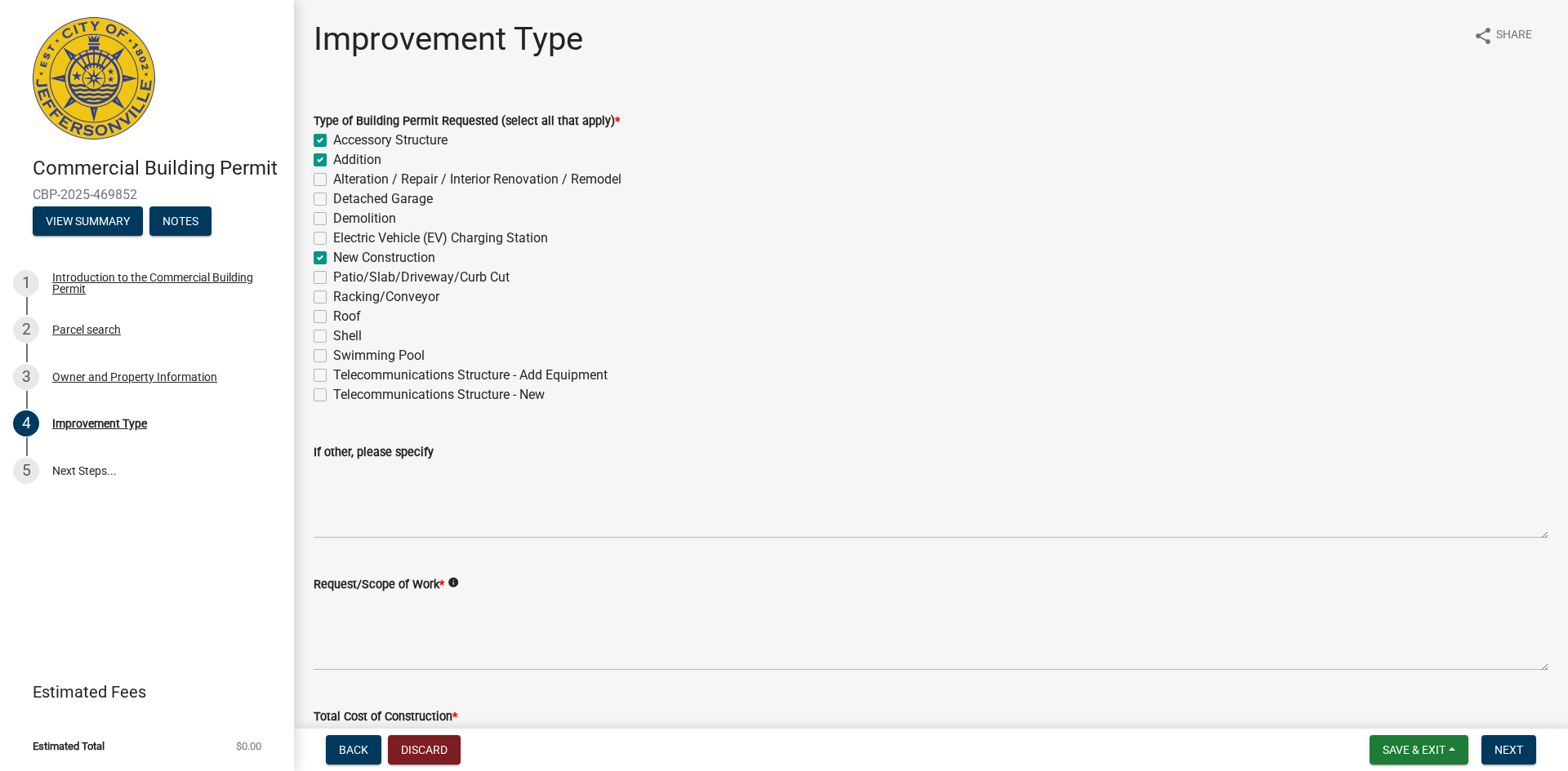
checkbox input "false"
checkbox input "true"
checkbox input "false"
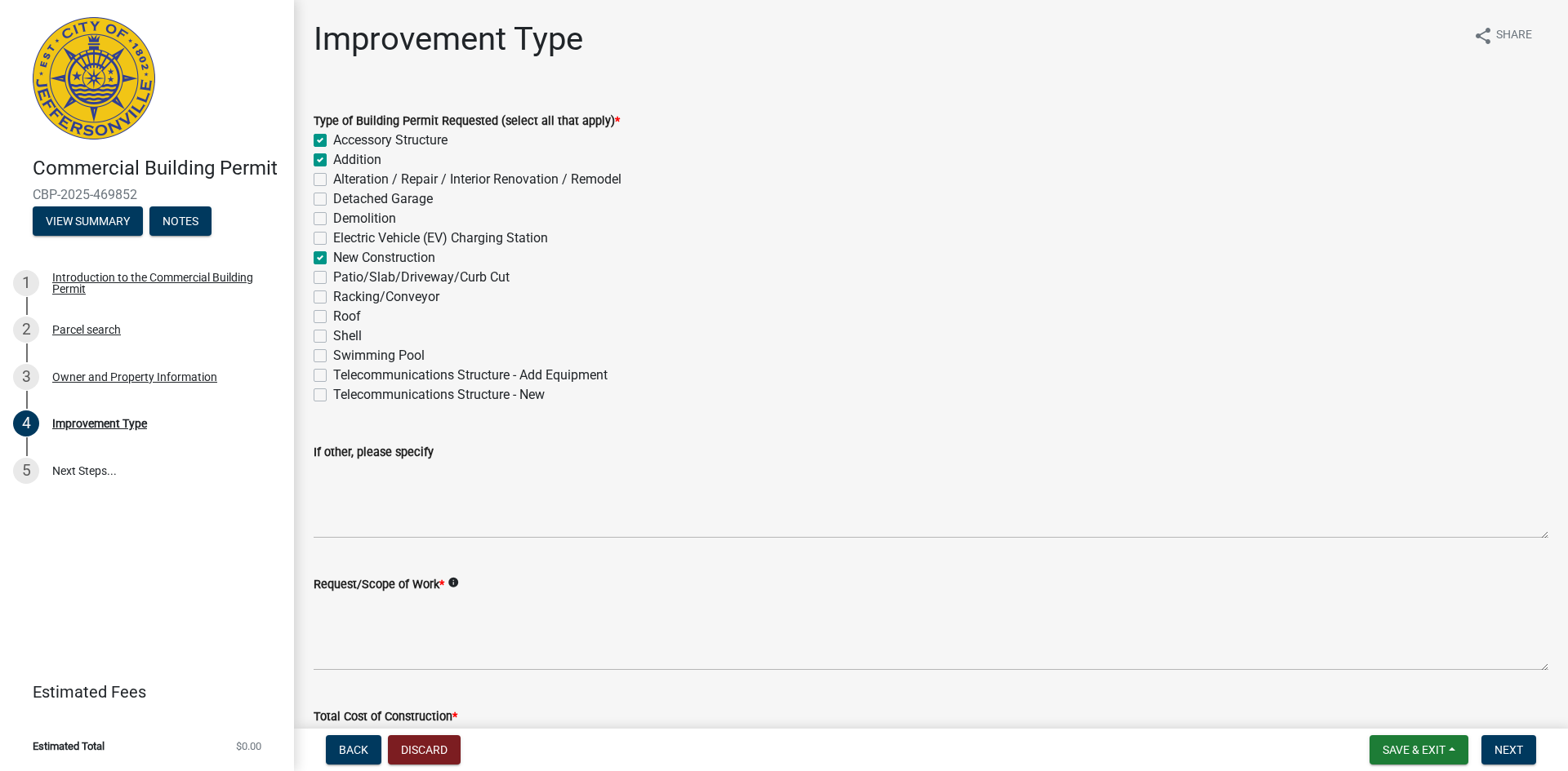
checkbox input "false"
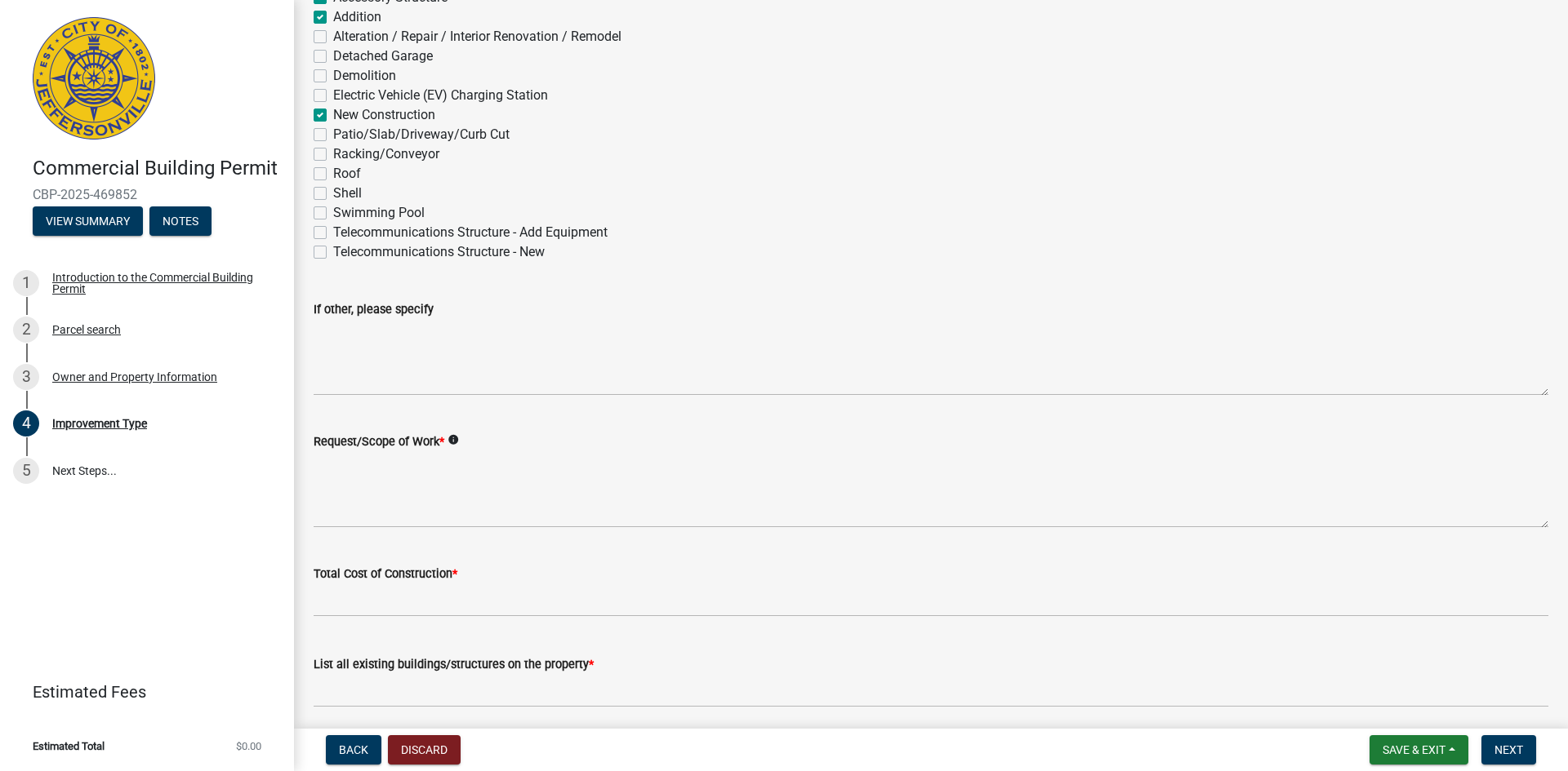
scroll to position [163, 0]
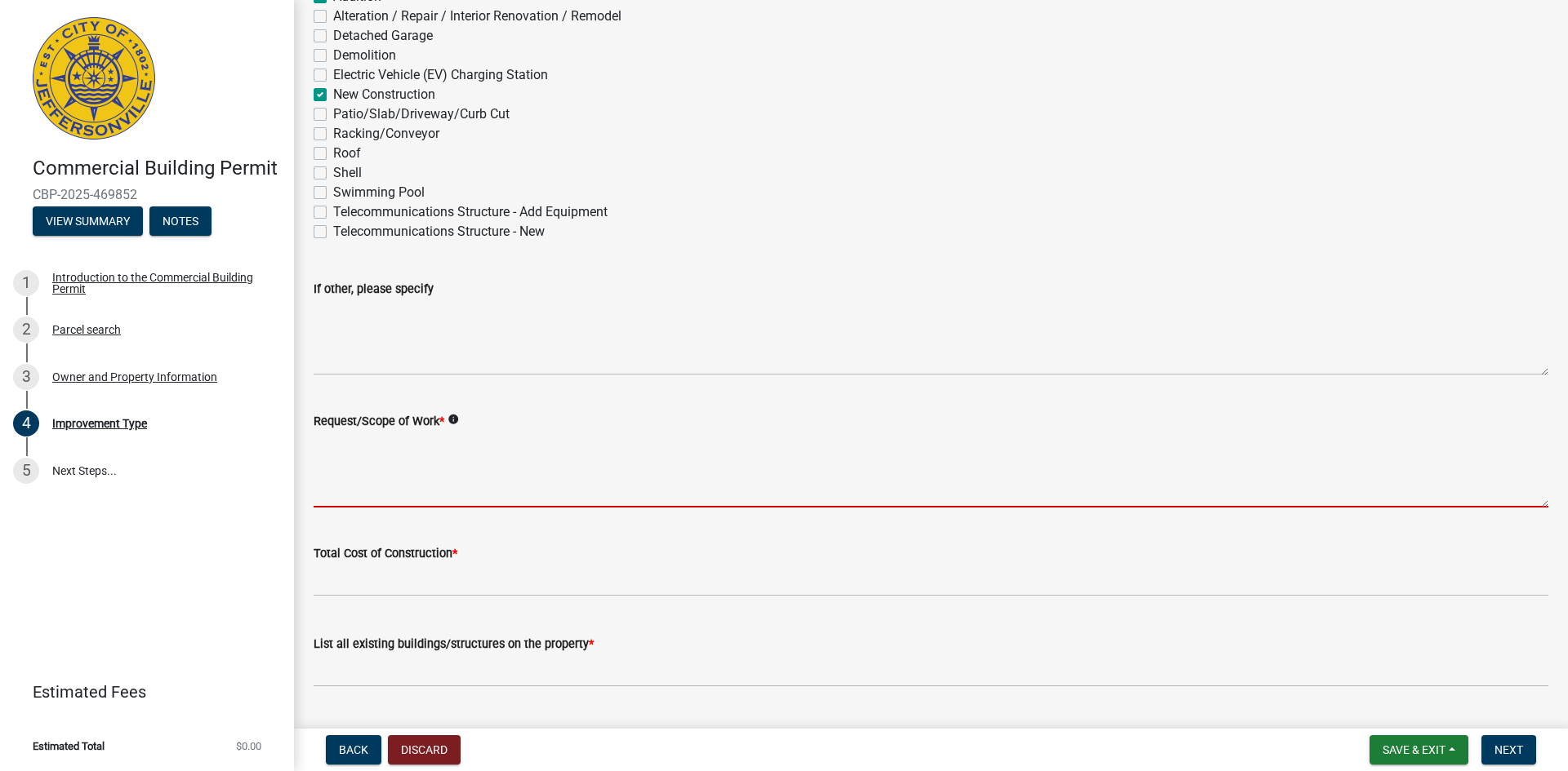
click at [374, 488] on textarea "Request/Scope of Work *" at bounding box center [931, 469] width 1235 height 77
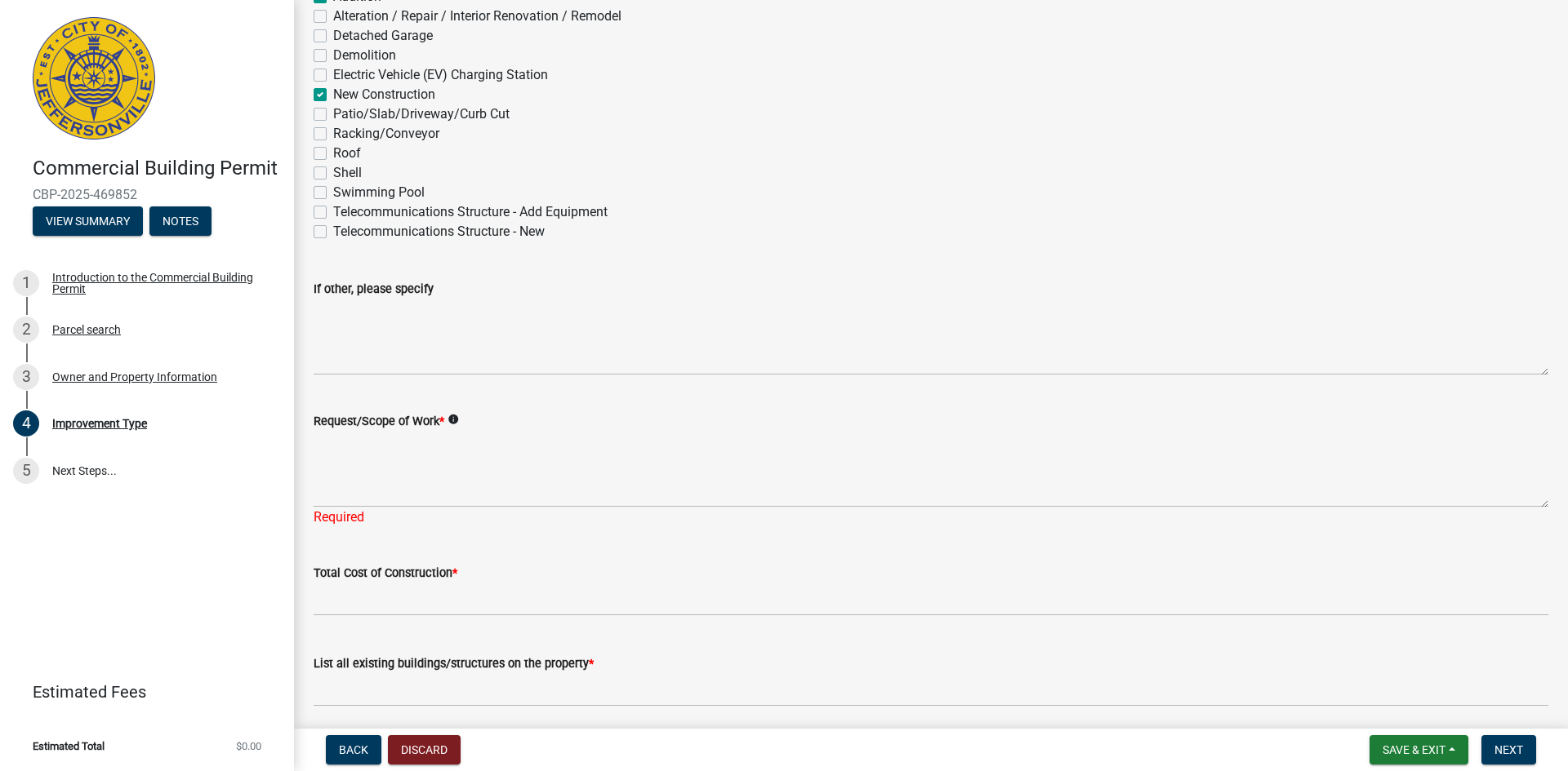
click at [451, 417] on icon "info" at bounding box center [453, 420] width 11 height 11
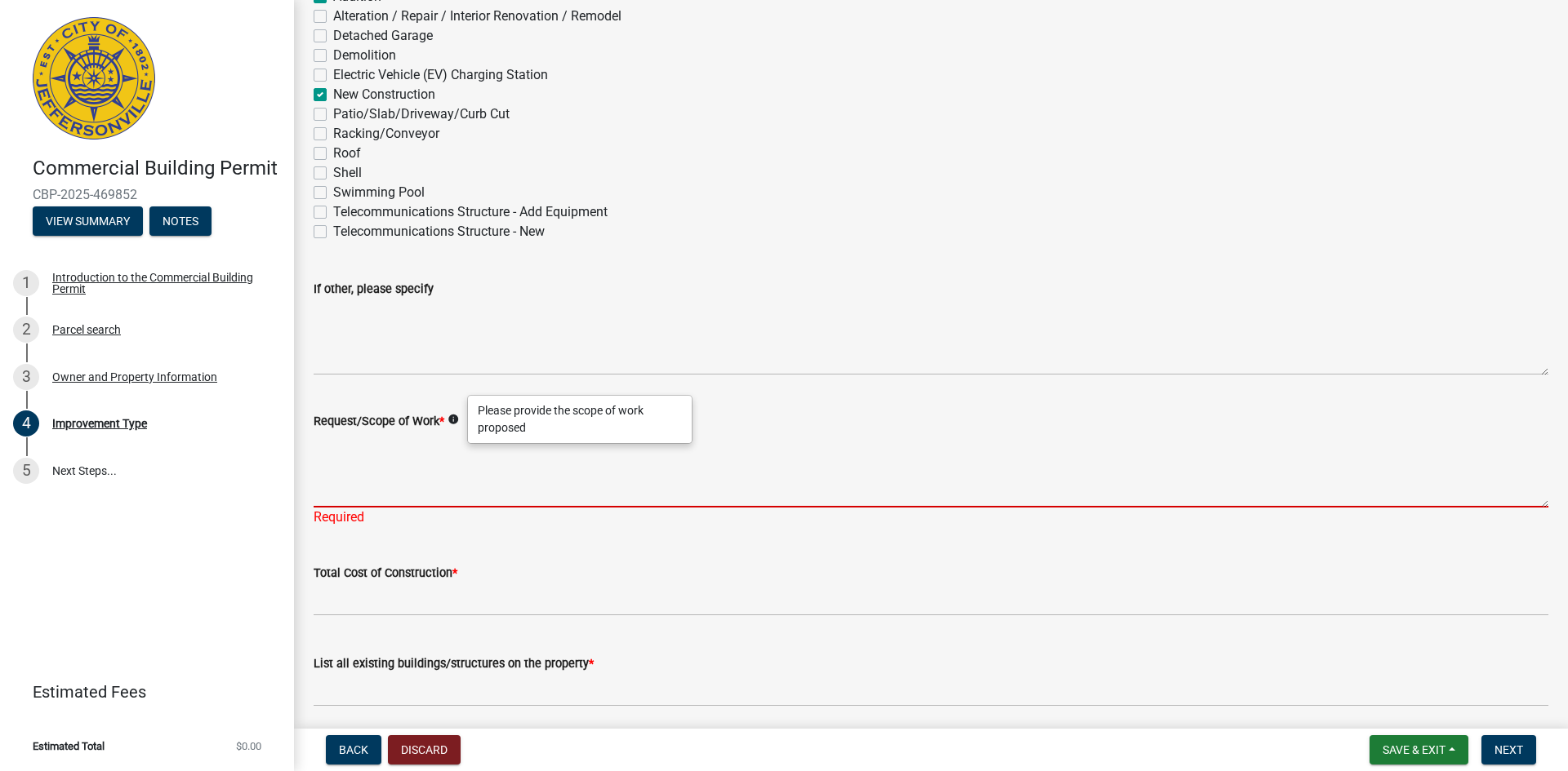
click at [373, 480] on textarea "Request/Scope of Work *" at bounding box center [931, 469] width 1235 height 77
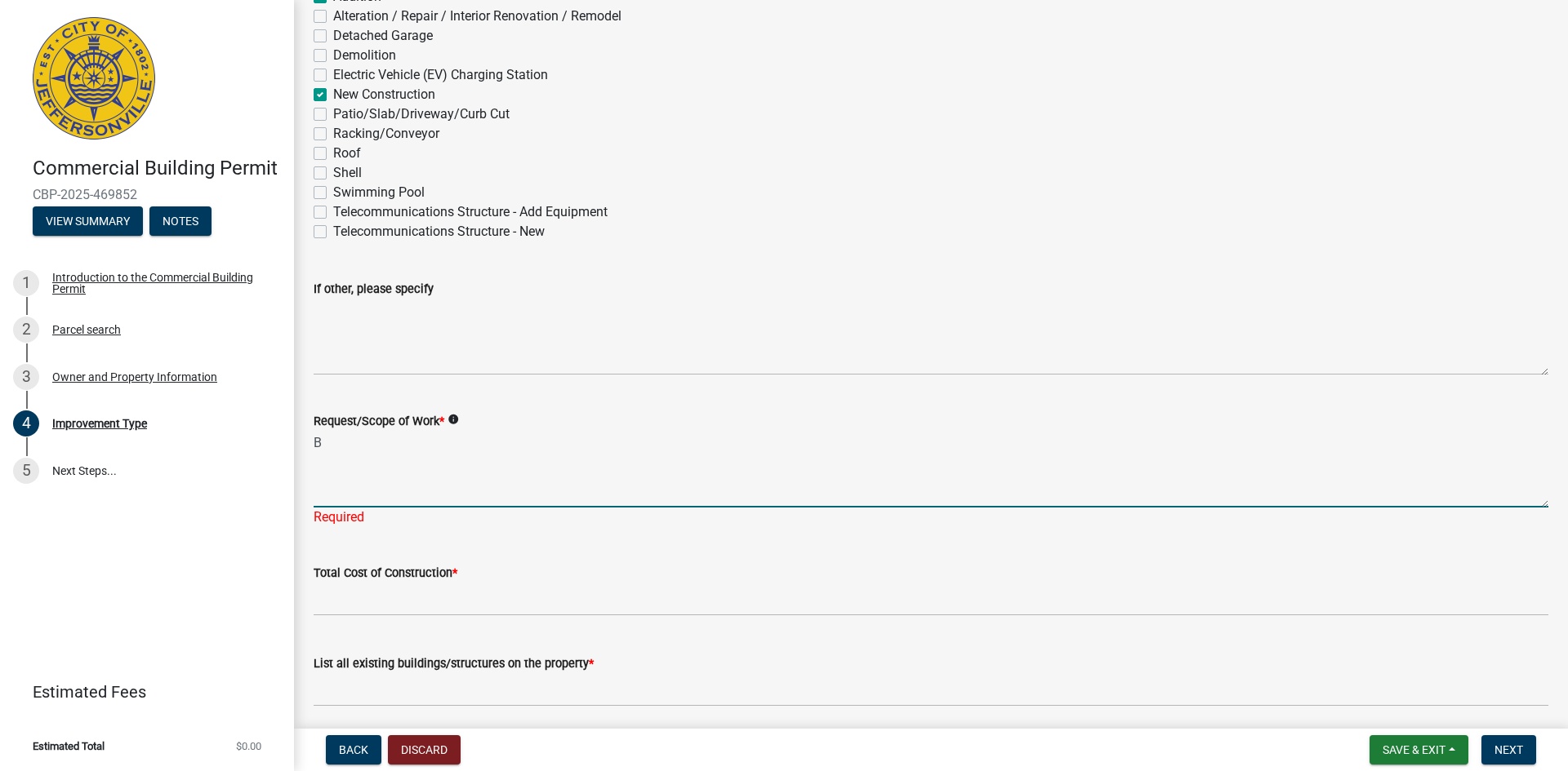
type textarea "B"
click at [437, 440] on textarea "Addition of a detattached" at bounding box center [931, 469] width 1235 height 77
drag, startPoint x: 437, startPoint y: 440, endPoint x: 451, endPoint y: 461, distance: 25.2
click at [463, 485] on textarea "Addition of a detattached" at bounding box center [931, 469] width 1235 height 77
click at [409, 441] on textarea "Addition of a detattached" at bounding box center [931, 469] width 1235 height 77
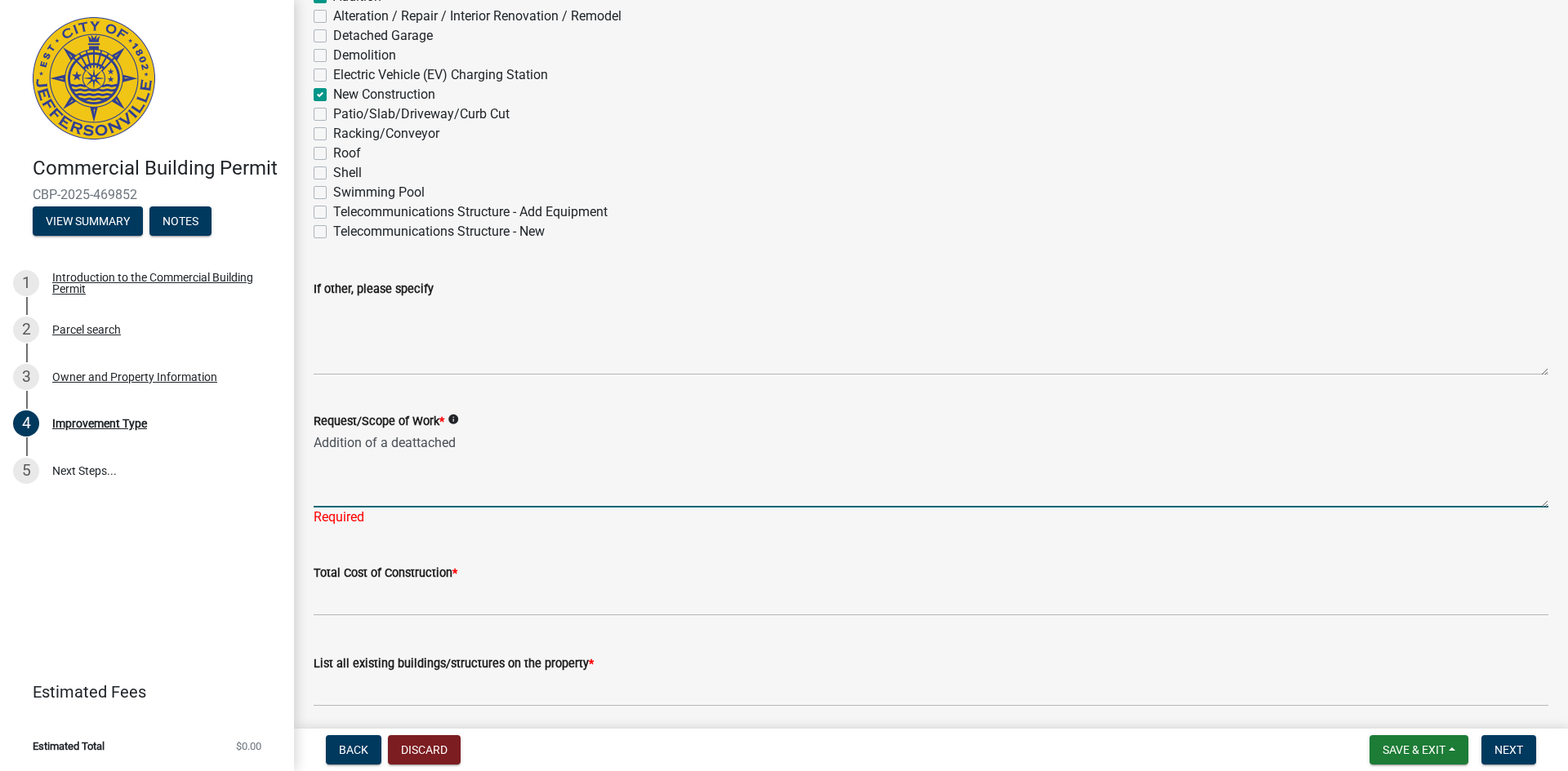
click at [480, 445] on textarea "Addition of a deattached" at bounding box center [931, 469] width 1235 height 77
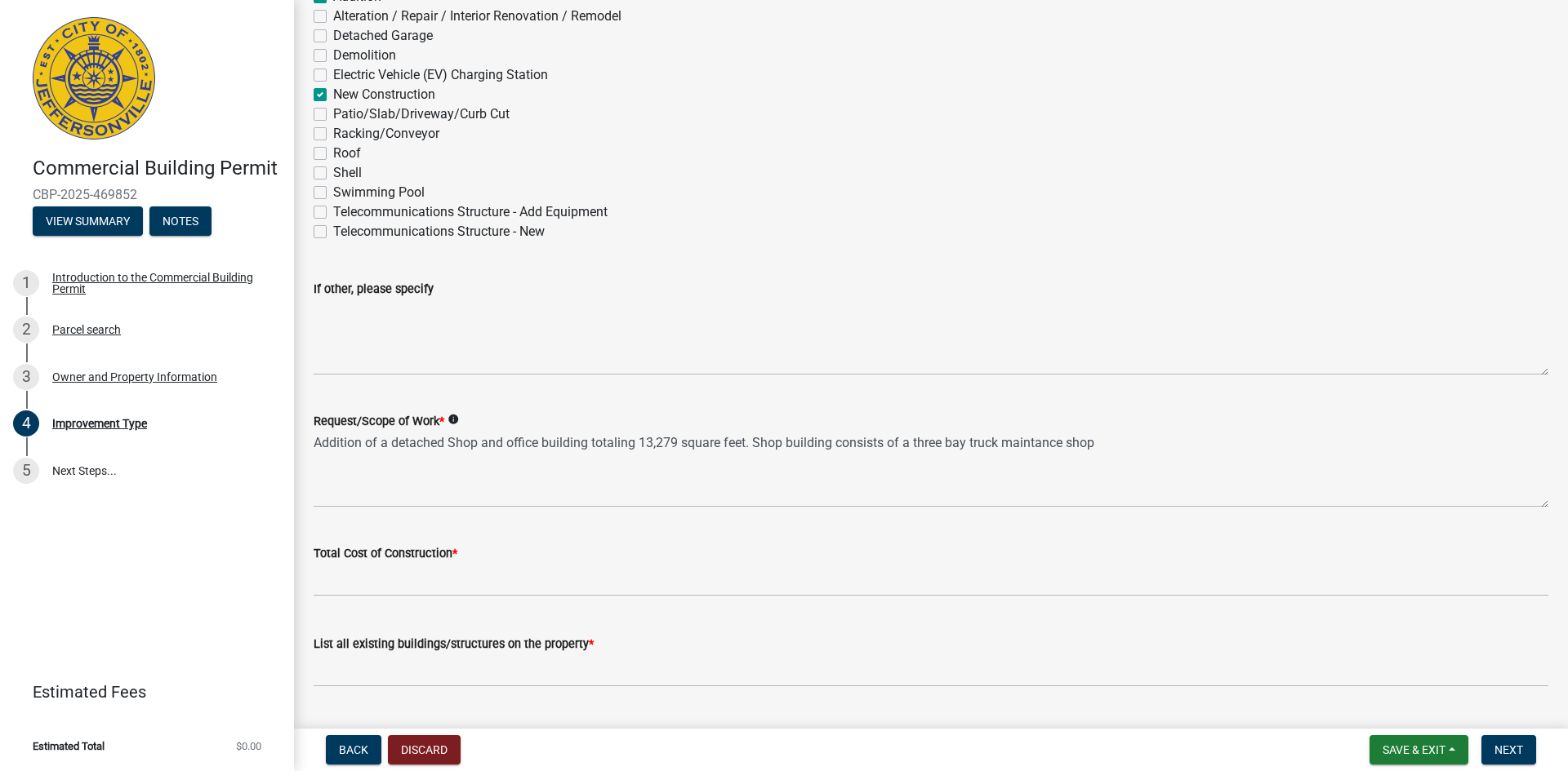
drag, startPoint x: 1030, startPoint y: 442, endPoint x: 1034, endPoint y: 468, distance: 26.3
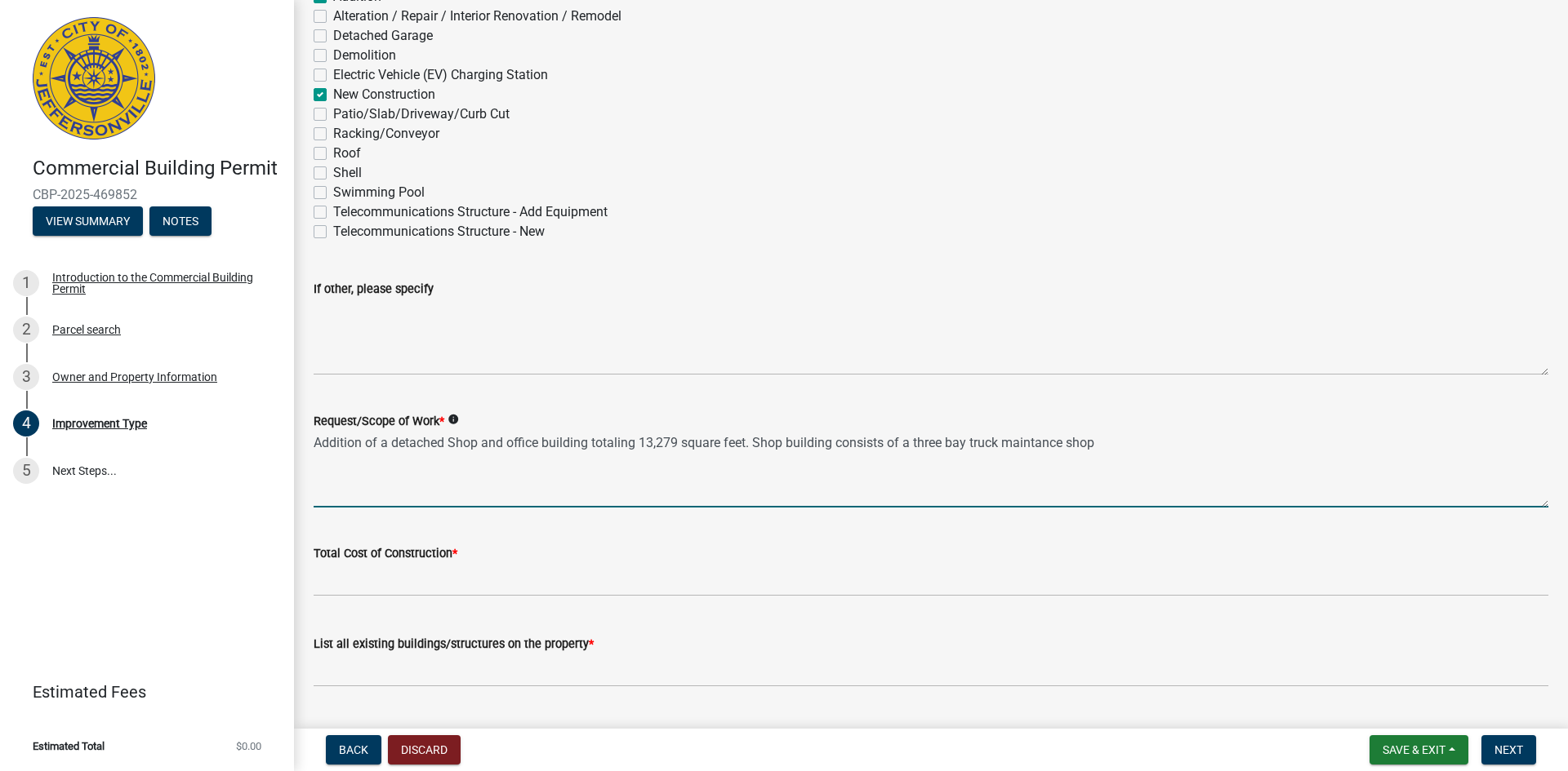
click at [1038, 442] on textarea "Addition of a detached Shop and office building totaling 13,279 square feet. Sh…" at bounding box center [931, 469] width 1235 height 77
click at [1119, 436] on textarea "Addition of a detached Shop and office building totaling 13,279 square feet. Sh…" at bounding box center [931, 469] width 1235 height 77
click at [790, 441] on textarea "Addition of a detached Shop and office building totaling 13,279 square feet. Sh…" at bounding box center [931, 469] width 1235 height 77
click at [1102, 445] on textarea "Addition of a detached Shop and office building totaling 13,279 square feet. Bu…" at bounding box center [931, 469] width 1235 height 77
click at [1284, 440] on textarea "Addition of a detached Shop and office building totaling 13,279 square feet. Bu…" at bounding box center [931, 469] width 1235 height 77
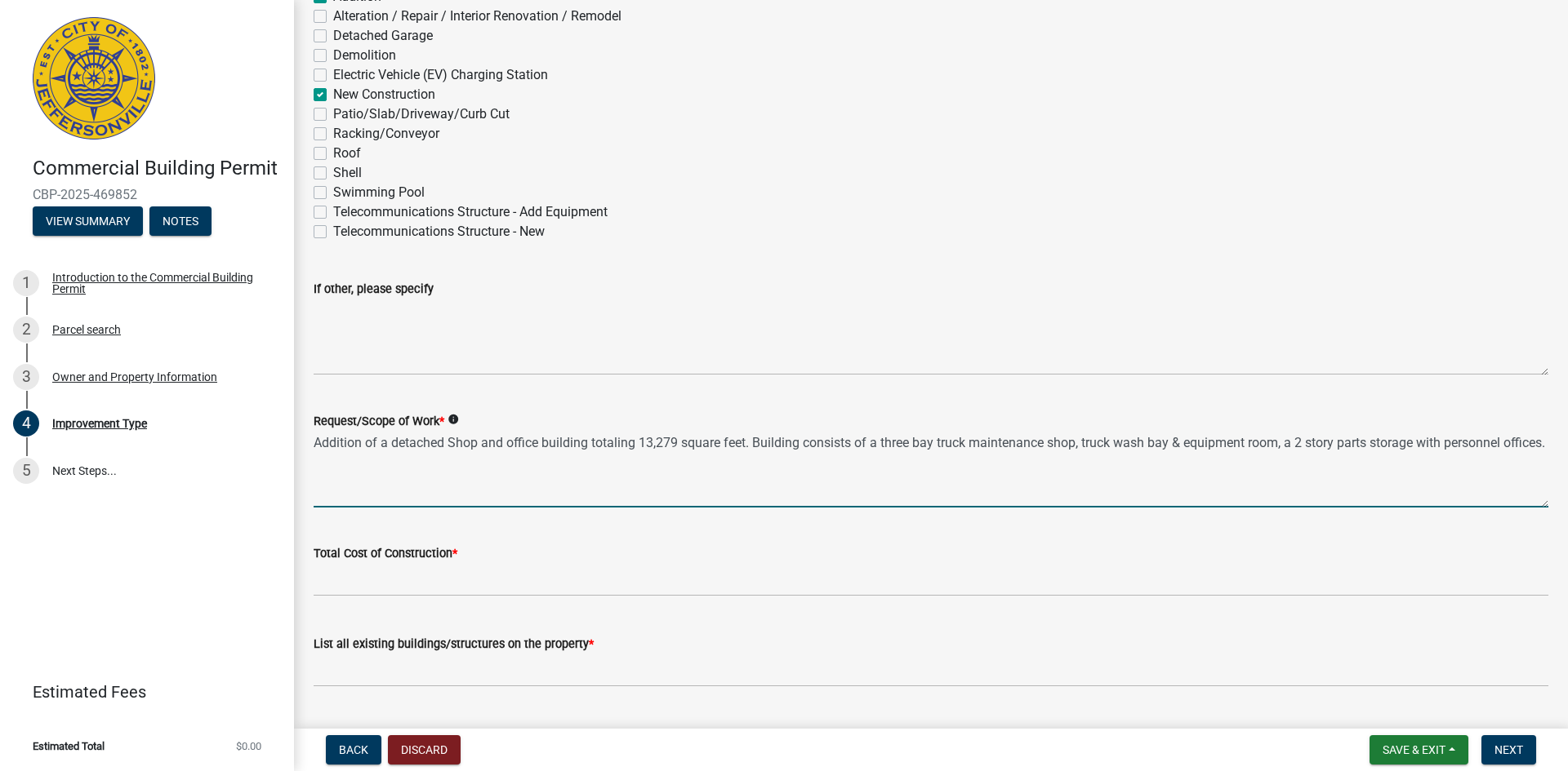
click at [1512, 444] on textarea "Addition of a detached Shop and office building totaling 13,279 square feet. Bu…" at bounding box center [931, 469] width 1235 height 77
click at [1440, 442] on textarea "Addition of a detached Shop and office building totaling 13,279 square feet. Bu…" at bounding box center [931, 469] width 1235 height 77
click at [1445, 441] on textarea "Addition of a detached Shop and office building totaling 13,279 square feet. Bu…" at bounding box center [931, 469] width 1235 height 77
click at [377, 462] on textarea "Addition of a detached Shop and office building totaling 13,279 square feet. Bu…" at bounding box center [931, 469] width 1235 height 77
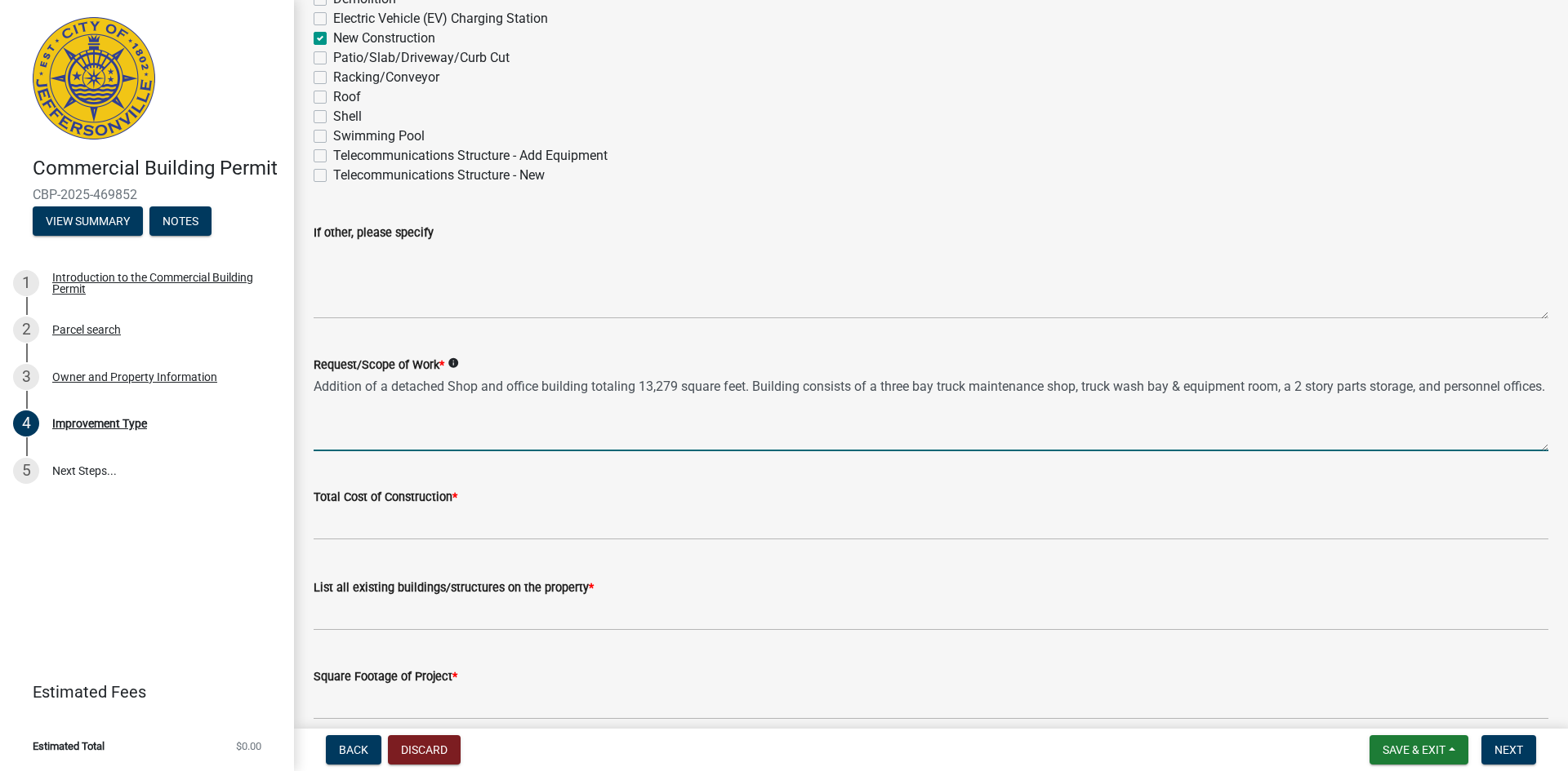
scroll to position [245, 0]
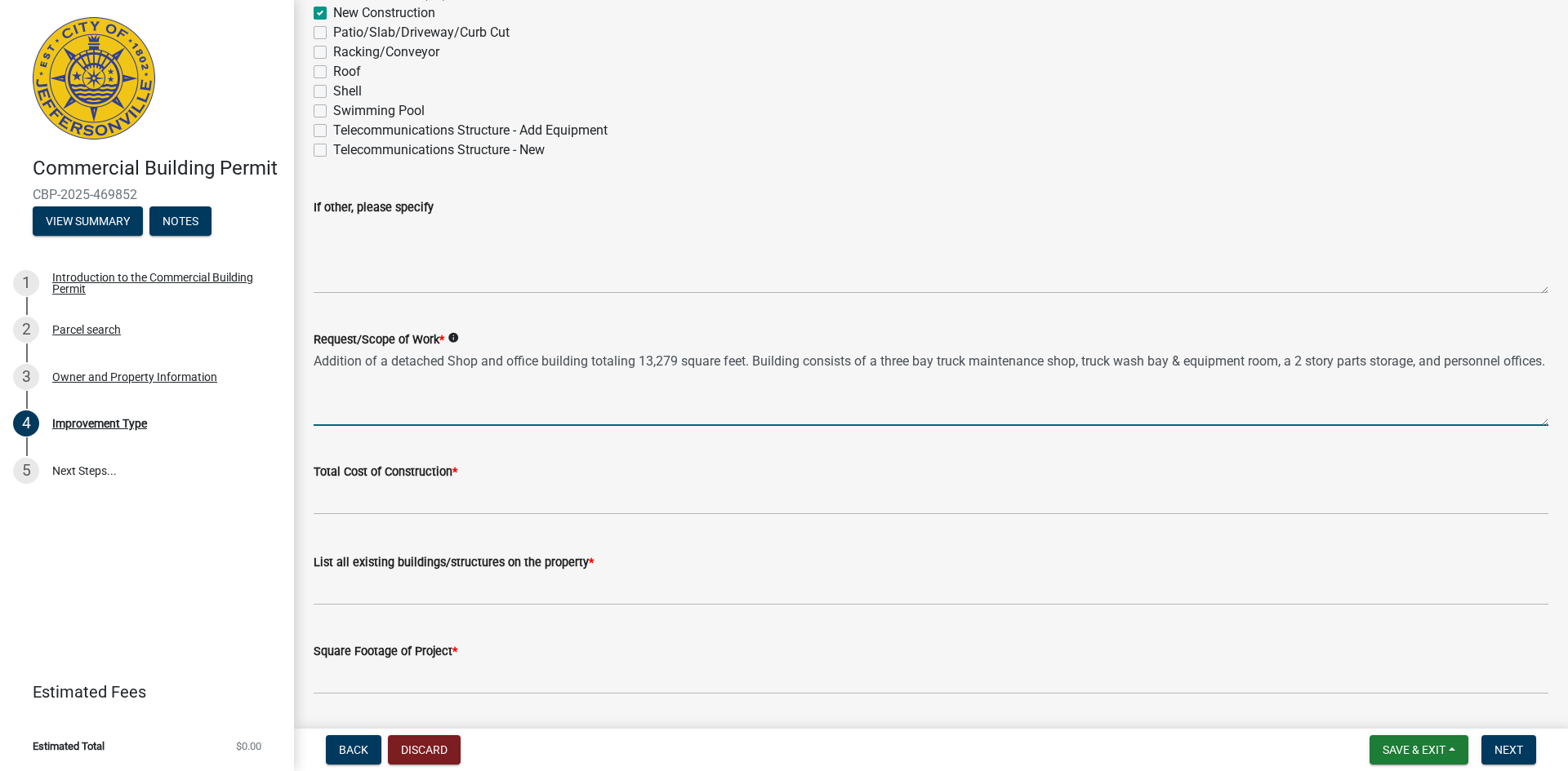
type textarea "Addition of a detached Shop and office building totaling 13,279 square feet. Bu…"
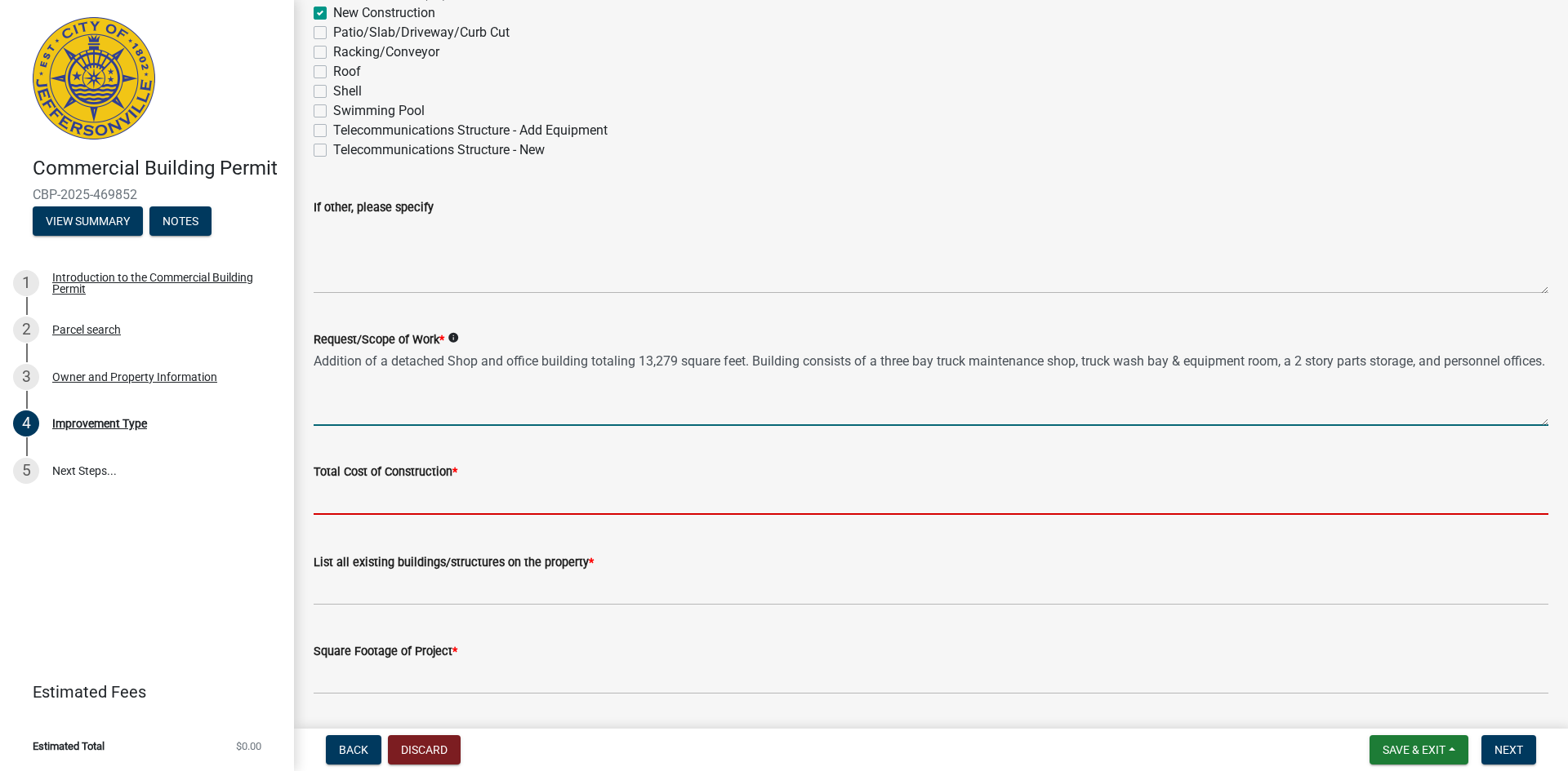
click at [357, 492] on input "text" at bounding box center [931, 498] width 1235 height 33
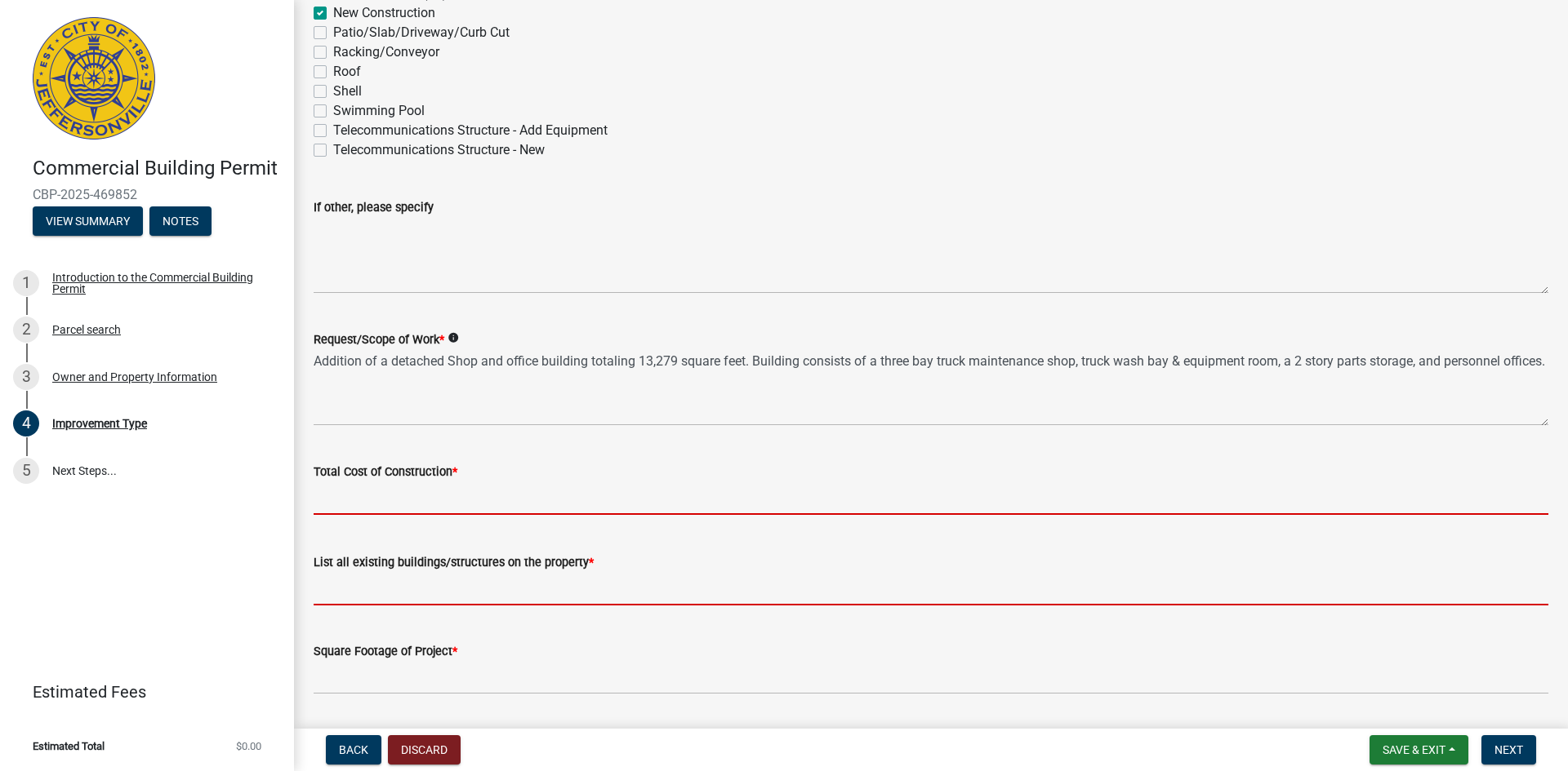
click at [363, 580] on div "List all existing buildings/structures on the property *" at bounding box center [931, 568] width 1235 height 76
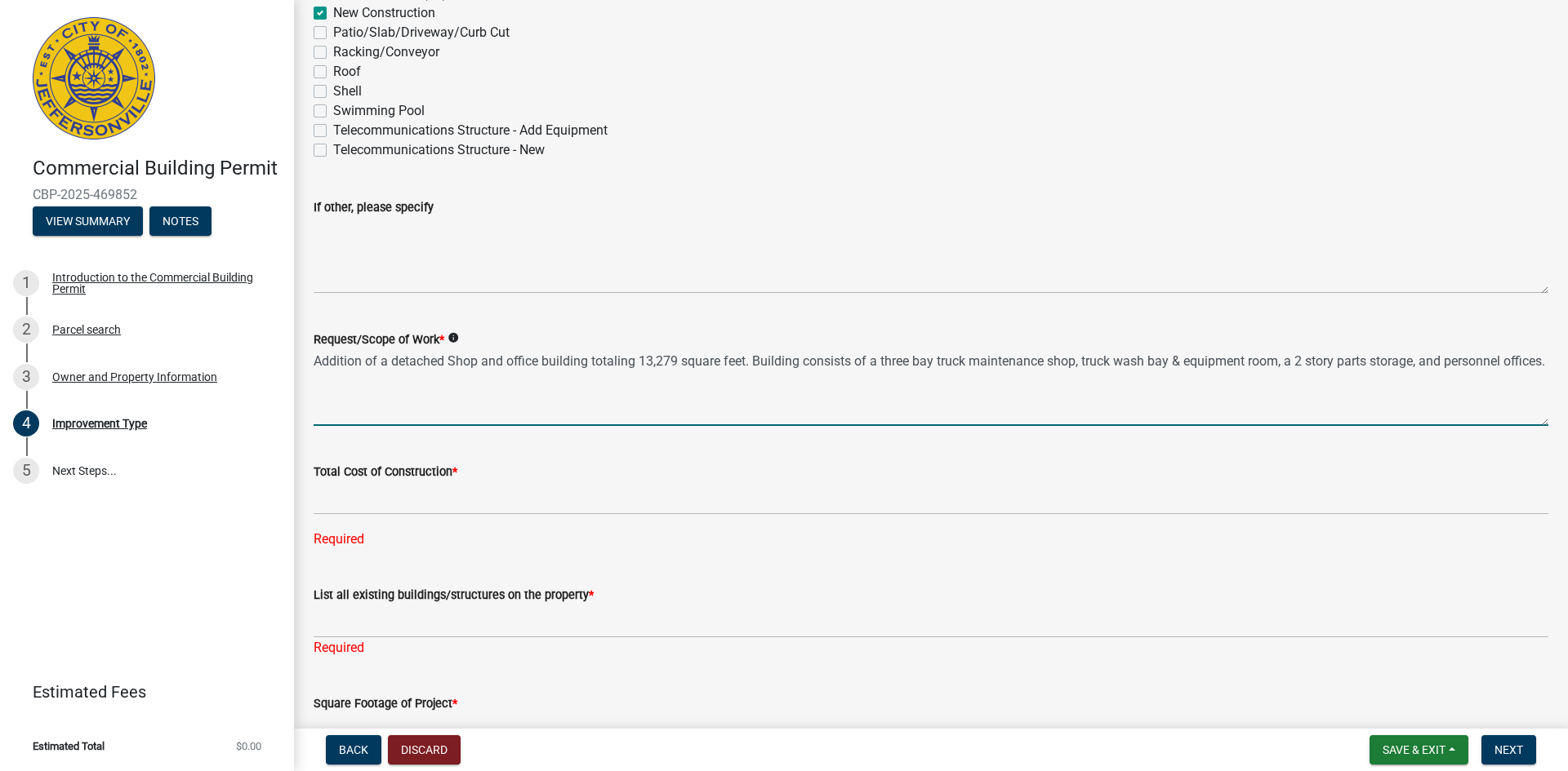
click at [671, 358] on textarea "Addition of a detached Shop and office building totaling 13,279 square feet. Bu…" at bounding box center [931, 387] width 1235 height 77
drag, startPoint x: 640, startPoint y: 358, endPoint x: 746, endPoint y: 360, distance: 106.0
click at [746, 360] on textarea "Addition of a detached Shop and office building totaling 13,279 square feet. Bu…" at bounding box center [931, 387] width 1235 height 77
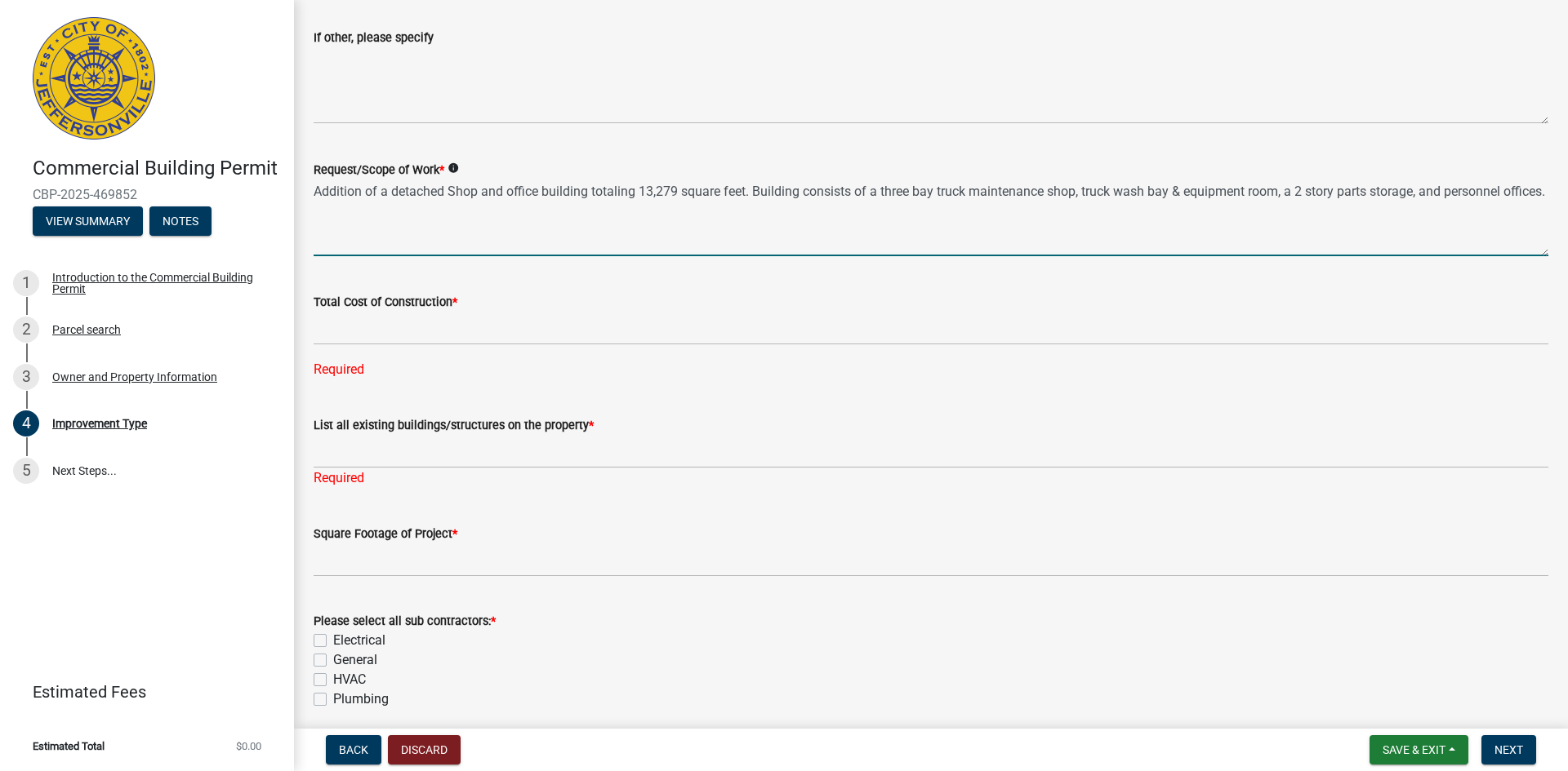
scroll to position [572, 0]
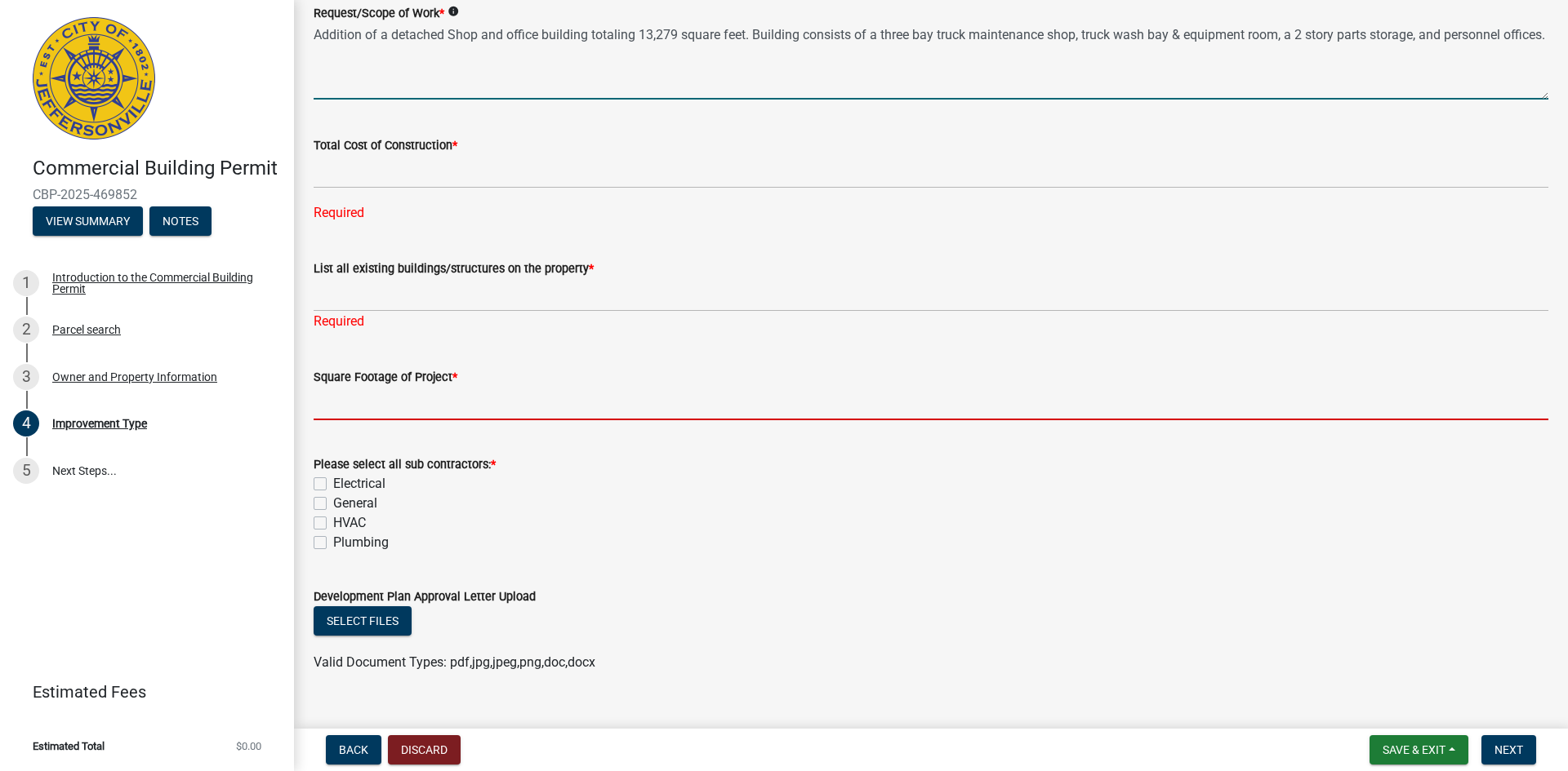
click at [379, 408] on input "text" at bounding box center [931, 403] width 1235 height 33
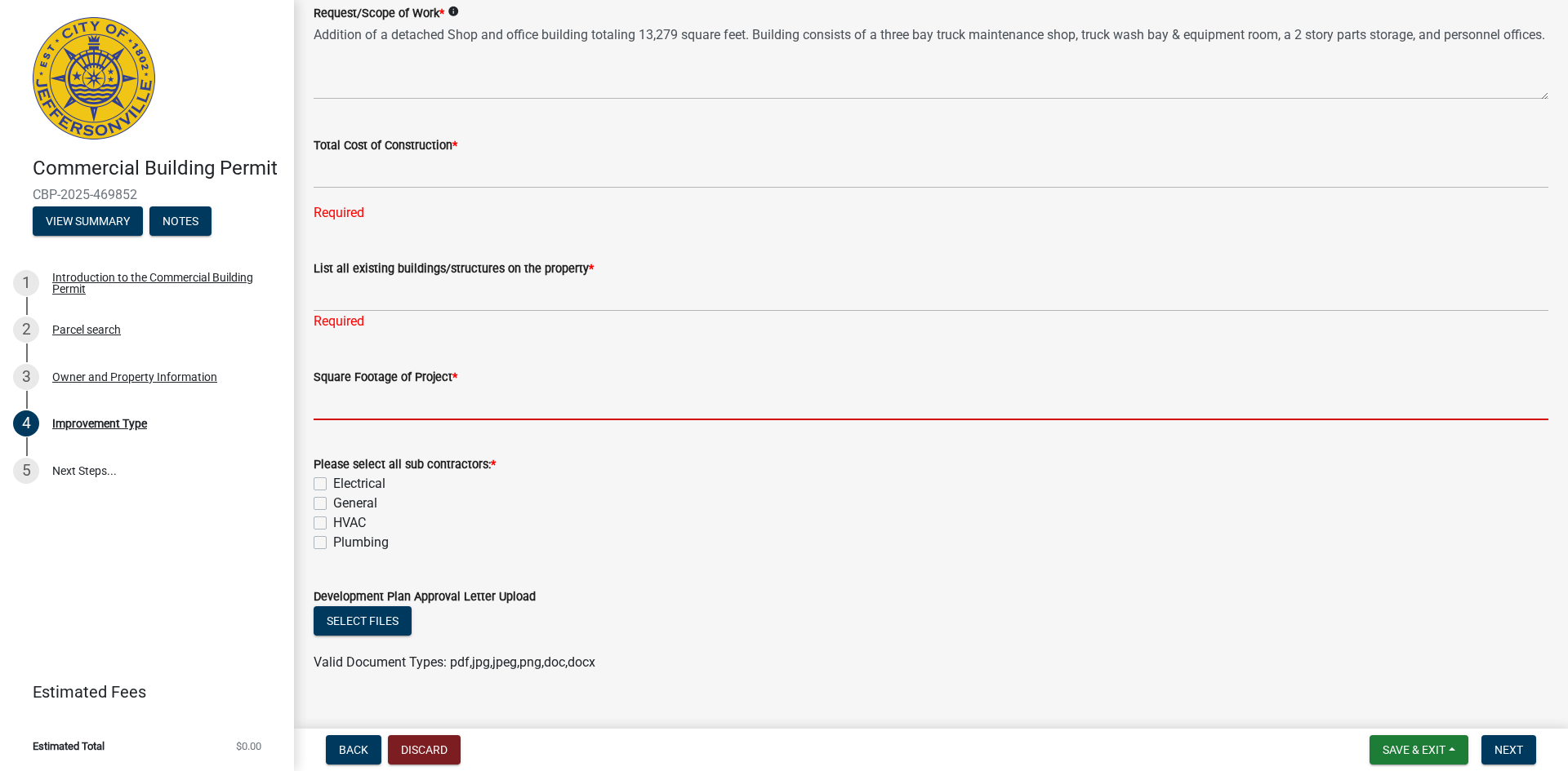
paste input "13,279 square feet"
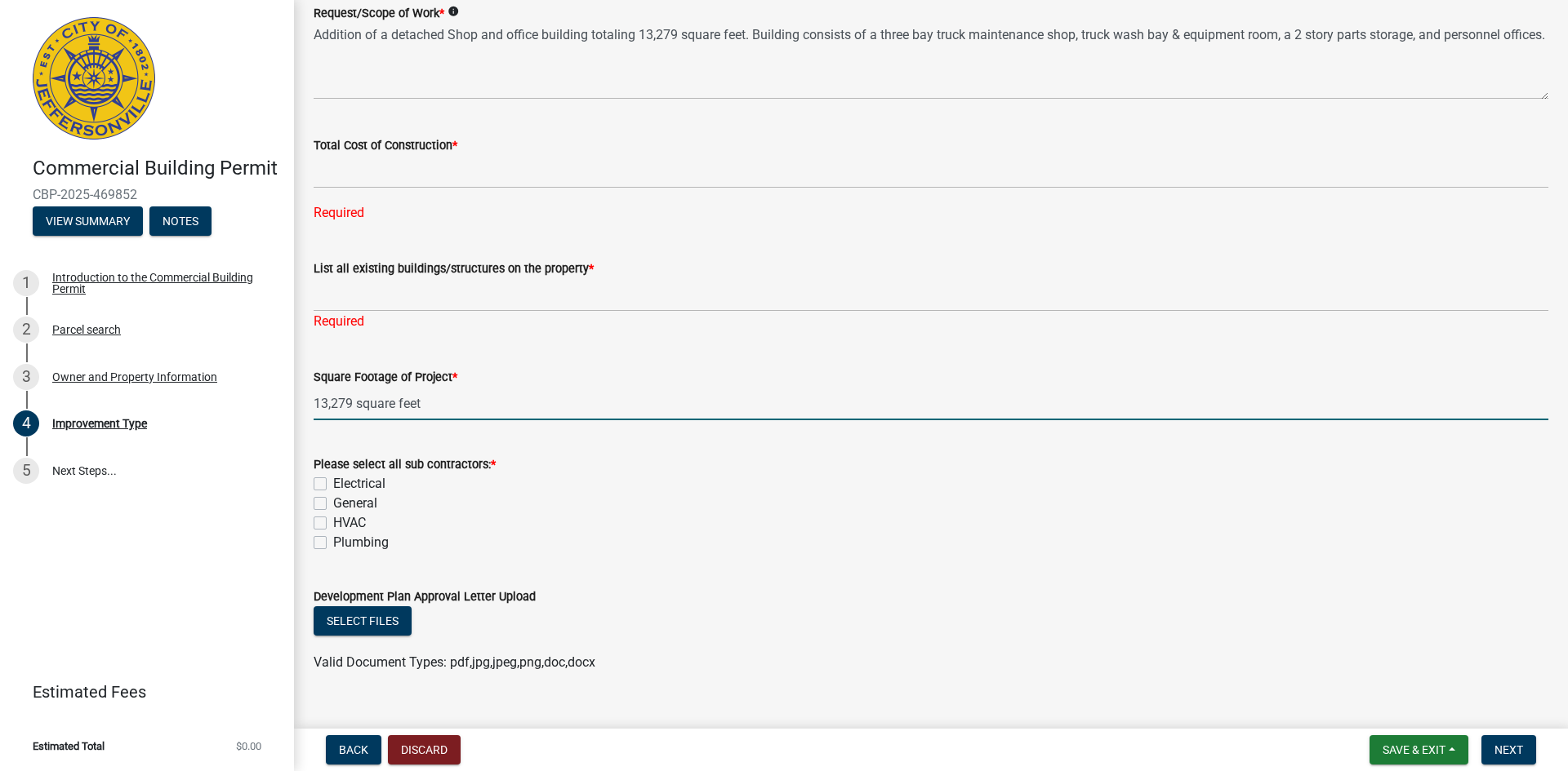
scroll to position [490, 0]
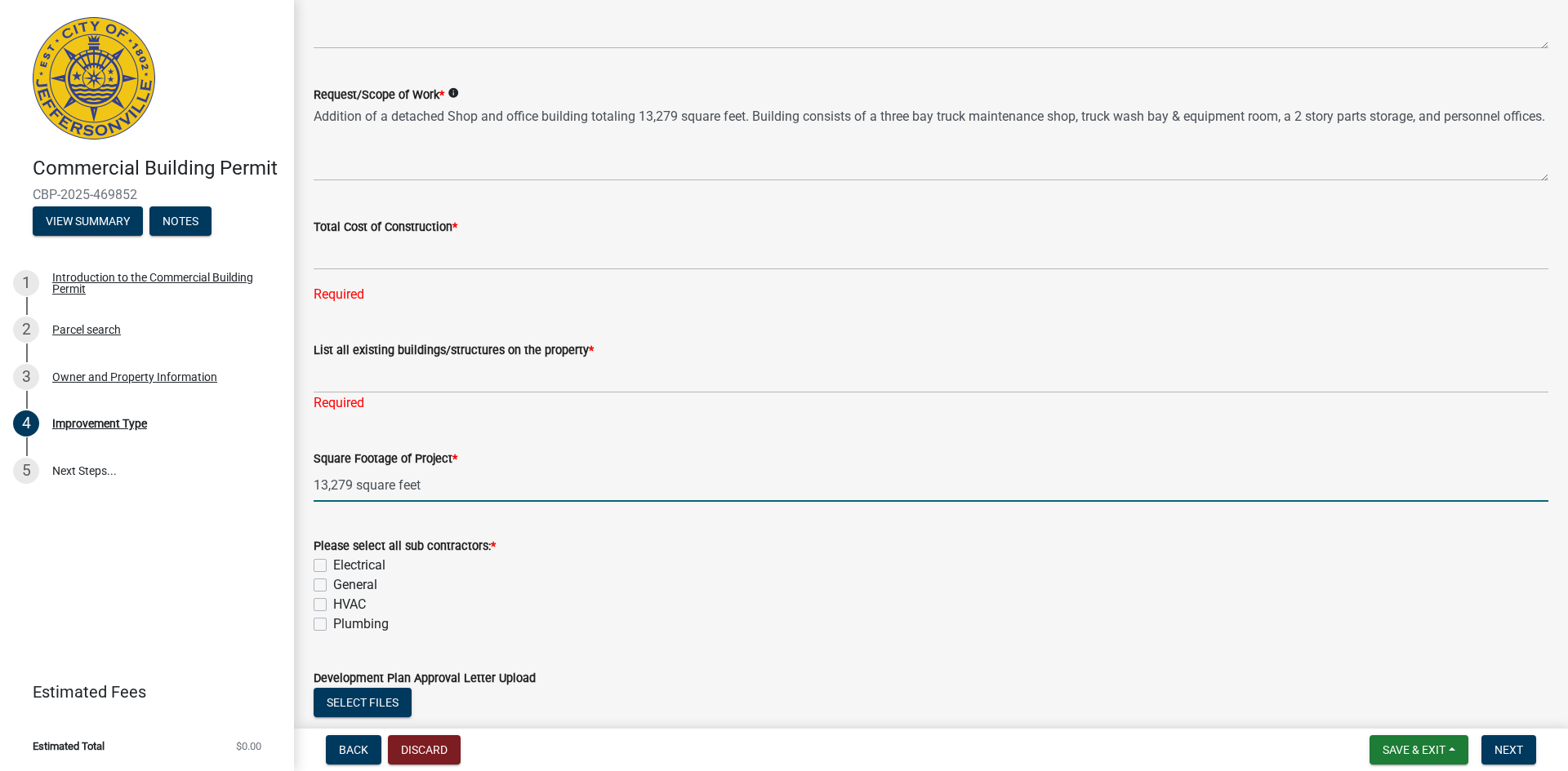
type input "13279"
click at [317, 558] on div "Electrical" at bounding box center [931, 565] width 1235 height 20
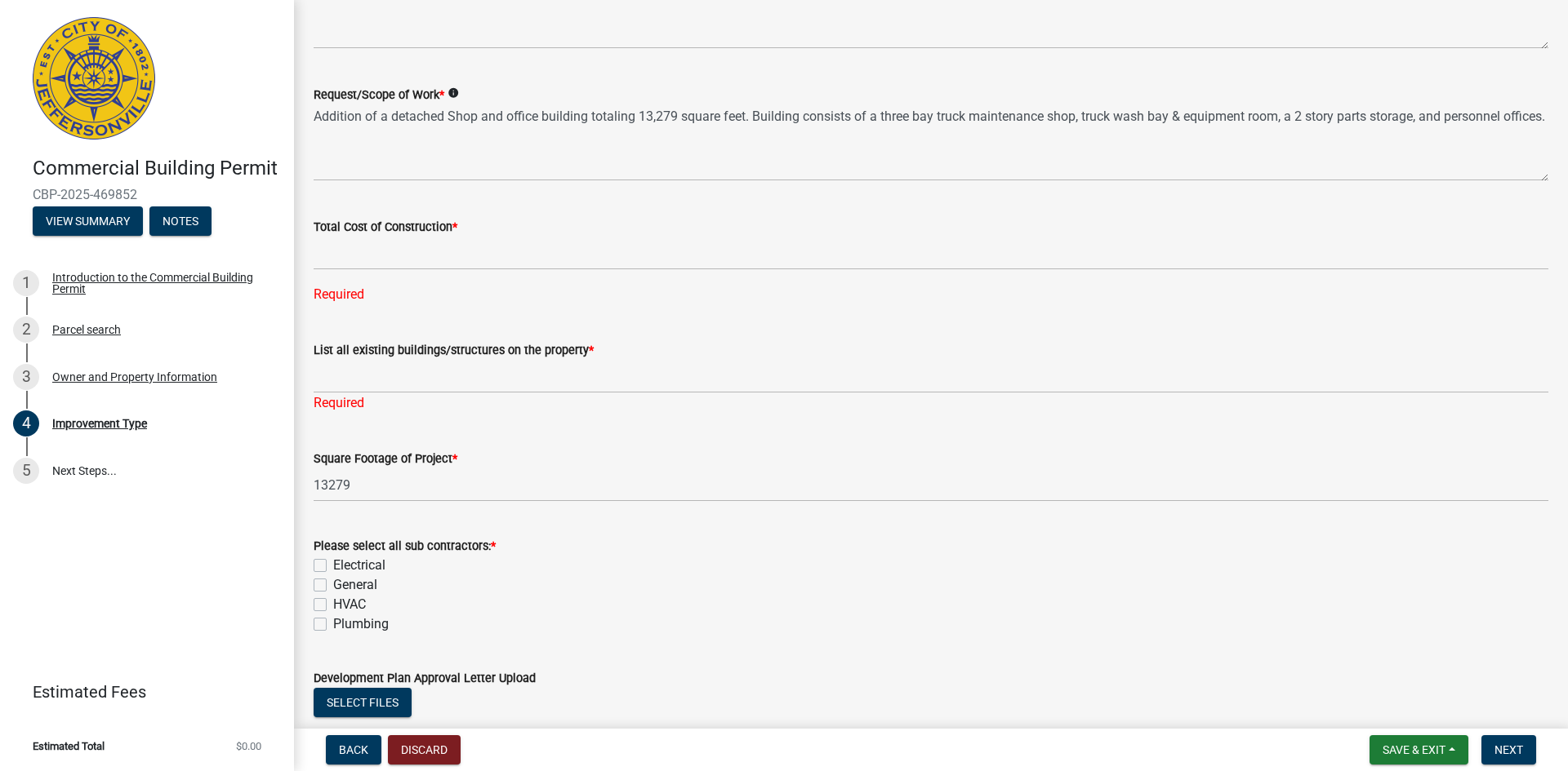
click at [321, 576] on div "General" at bounding box center [931, 585] width 1235 height 20
click at [333, 562] on label "Electrical" at bounding box center [359, 565] width 52 height 20
click at [333, 562] on input "Electrical" at bounding box center [338, 560] width 10 height 10
checkbox input "true"
checkbox input "false"
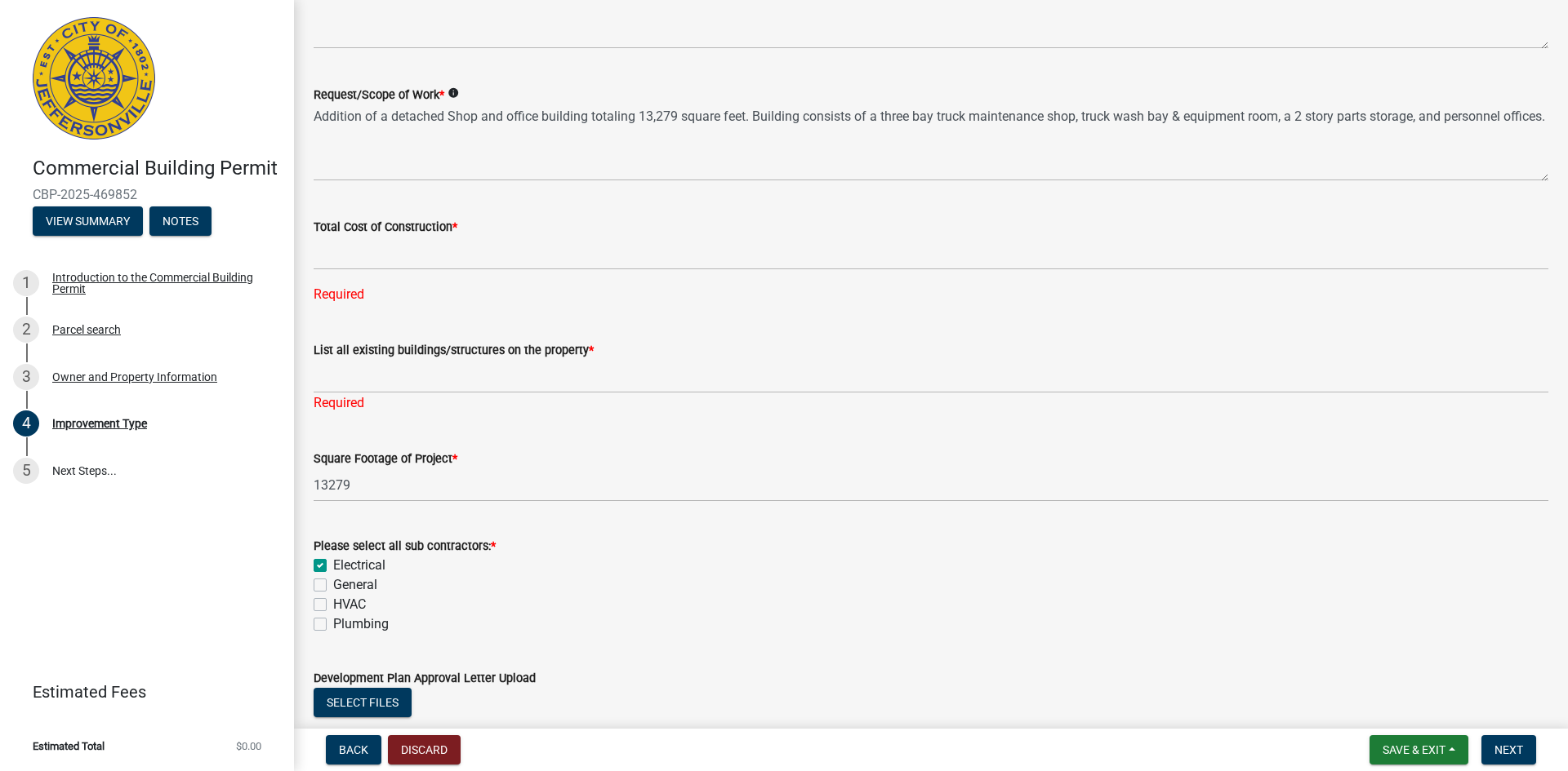
checkbox input "false"
click at [333, 585] on label "General" at bounding box center [355, 585] width 44 height 20
click at [333, 585] on input "General" at bounding box center [338, 580] width 10 height 10
checkbox input "true"
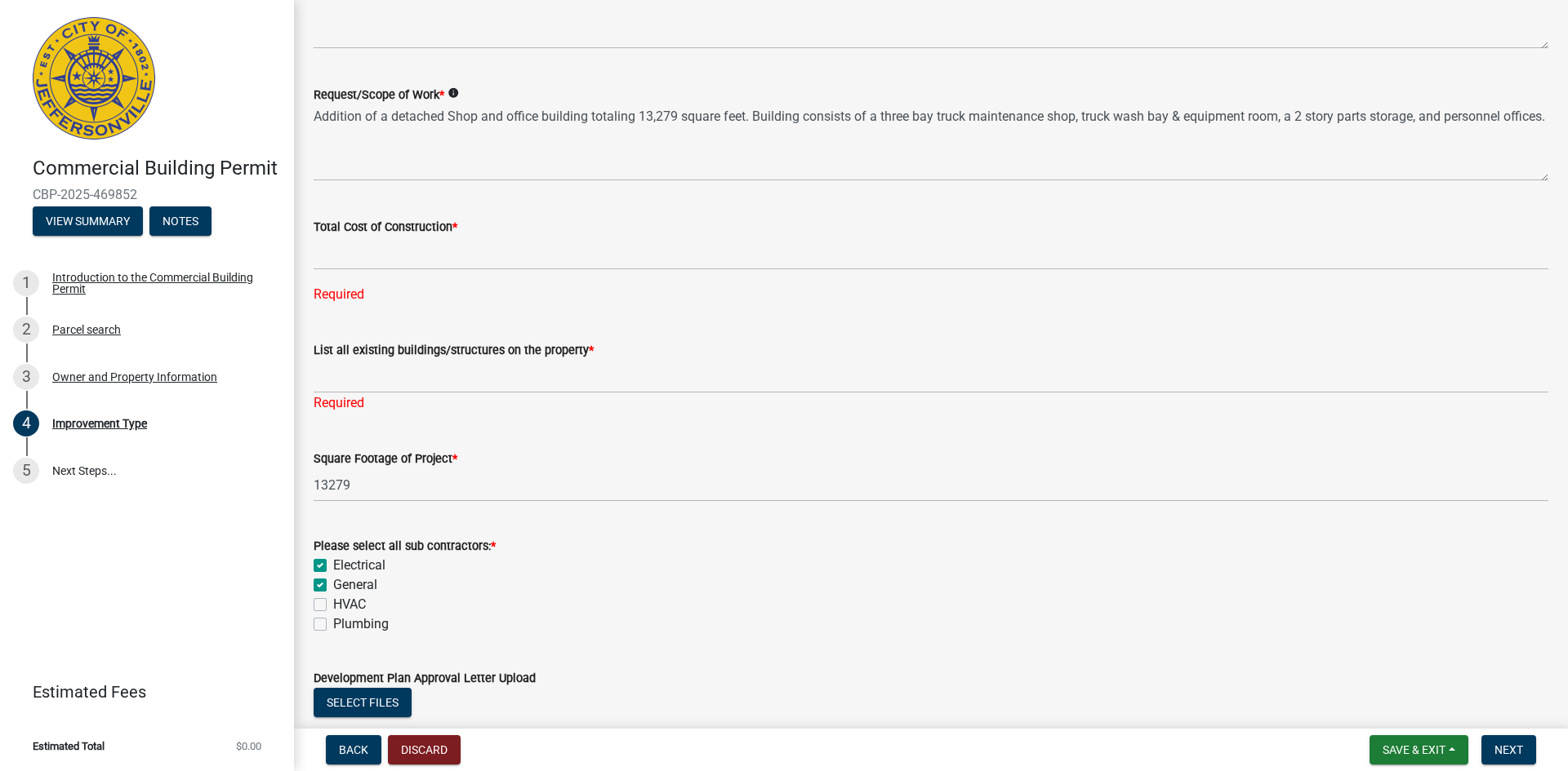
checkbox input "true"
checkbox input "false"
click at [333, 600] on label "HVAC" at bounding box center [349, 605] width 32 height 20
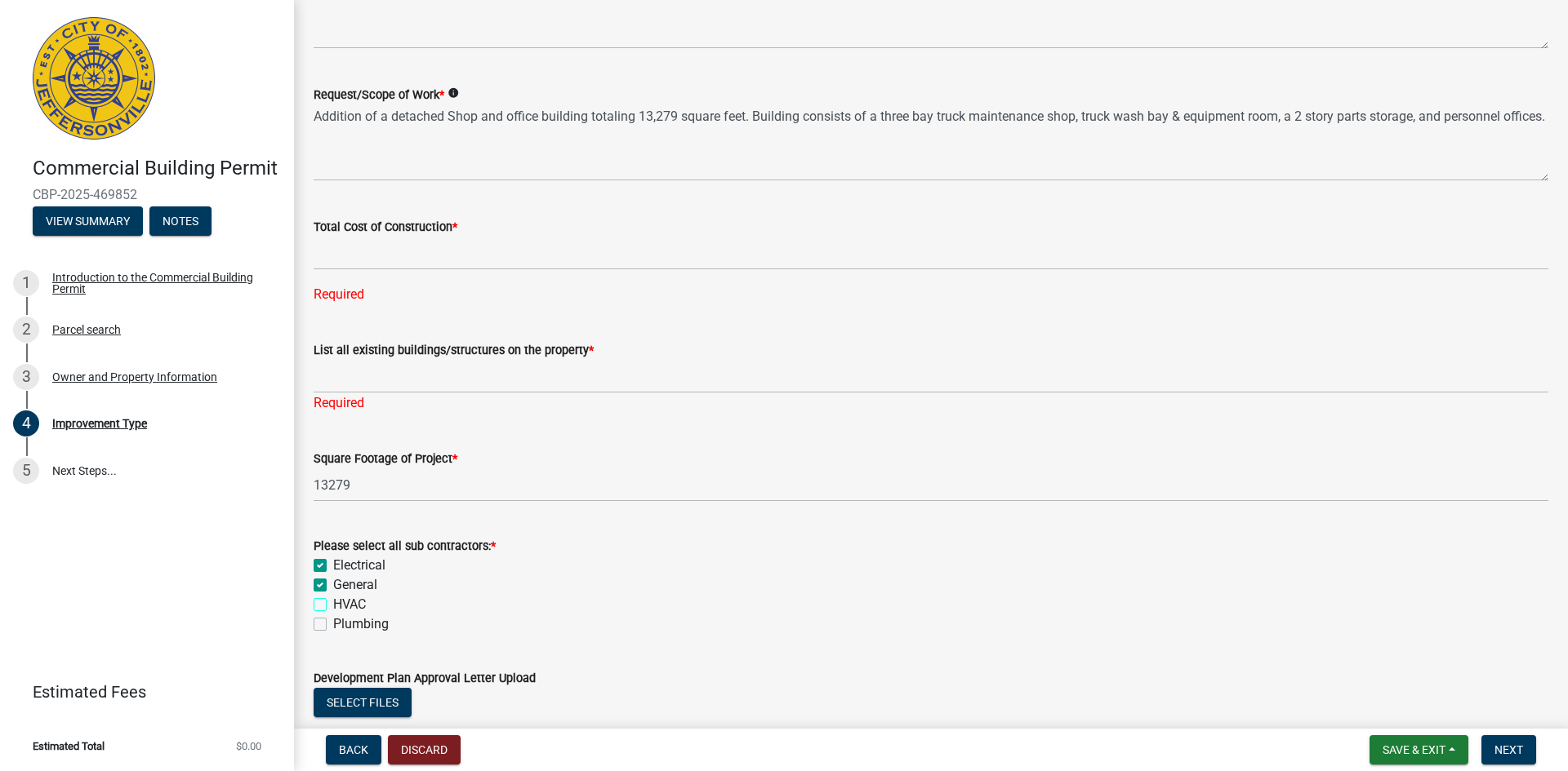
click at [333, 600] on input "HVAC" at bounding box center [338, 600] width 10 height 10
checkbox input "true"
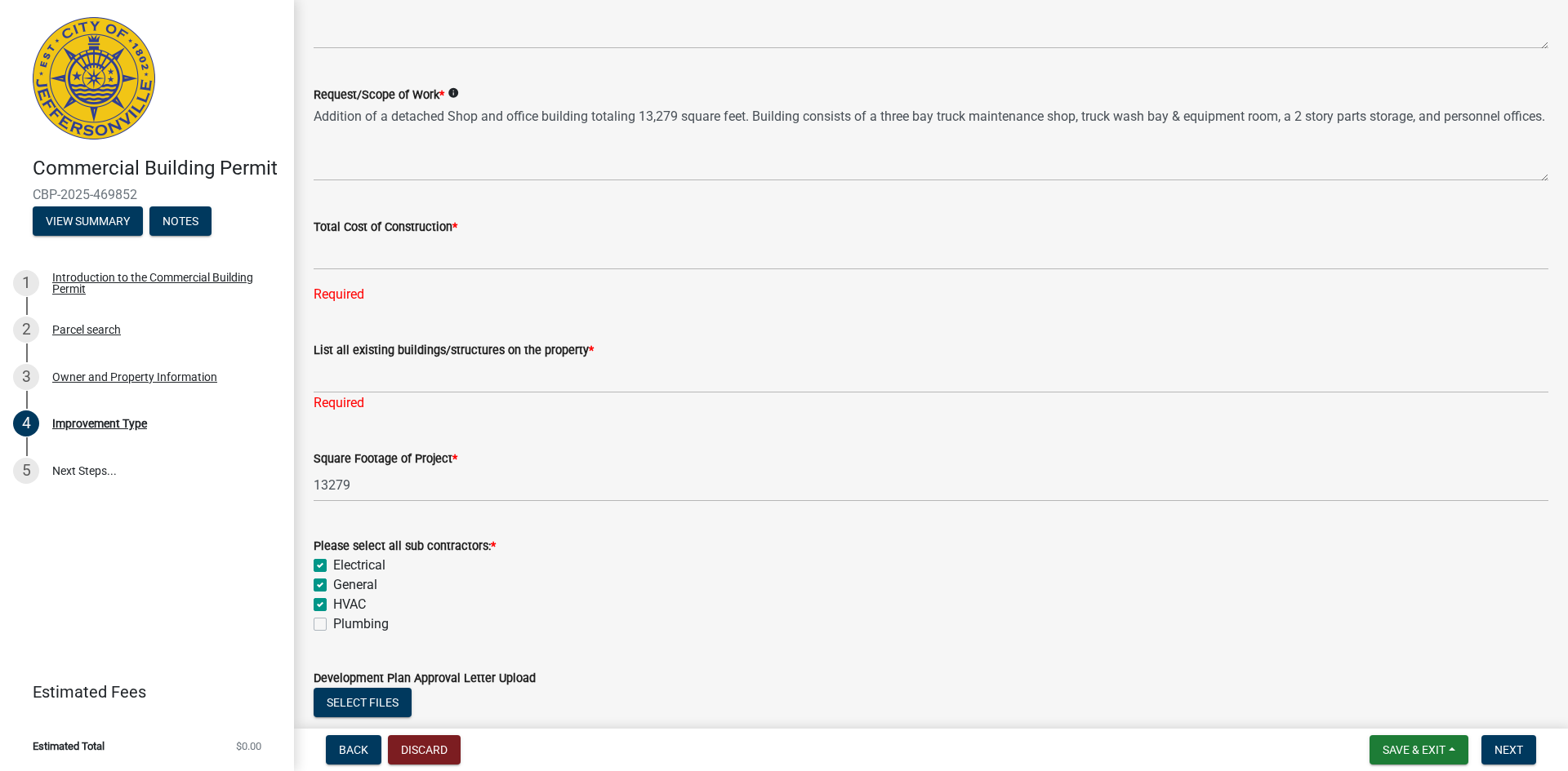
click at [333, 623] on label "Plumbing" at bounding box center [361, 624] width 55 height 20
click at [333, 623] on input "Plumbing" at bounding box center [338, 619] width 10 height 10
checkbox input "true"
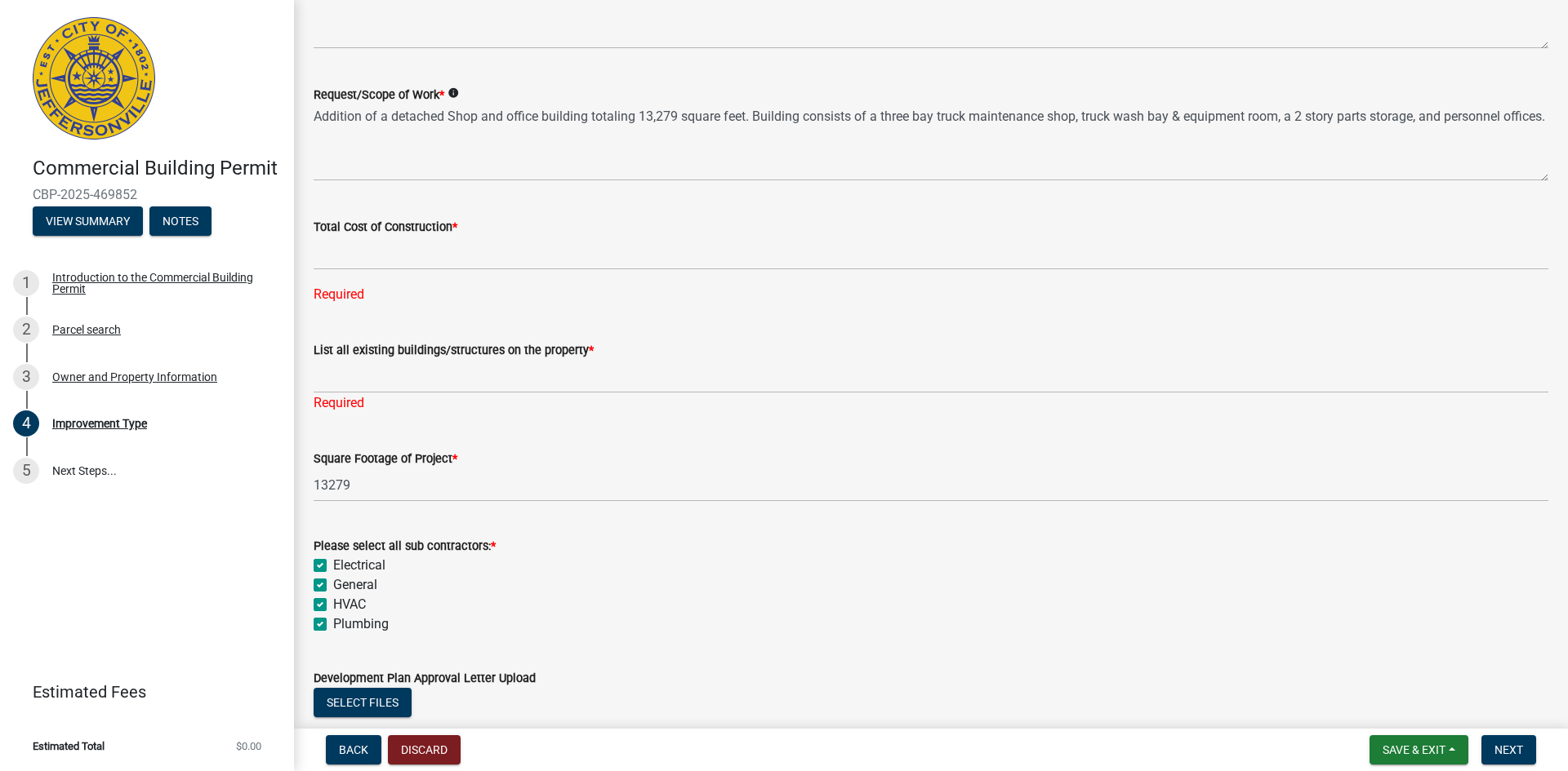
checkbox input "true"
